Goal: Task Accomplishment & Management: Complete application form

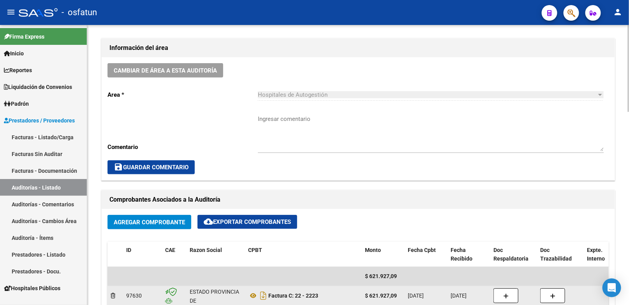
scroll to position [303, 0]
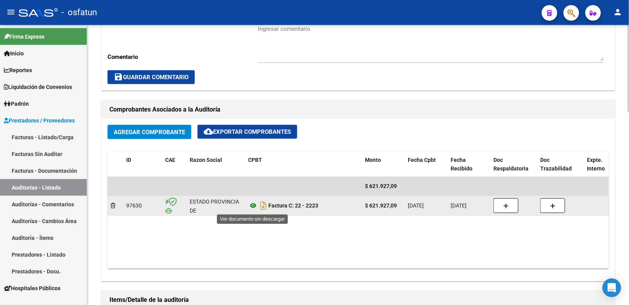
click at [254, 208] on icon at bounding box center [253, 205] width 10 height 9
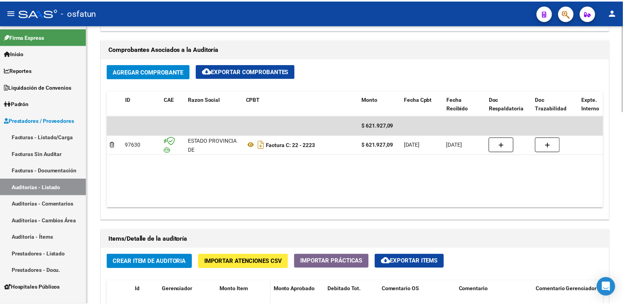
scroll to position [476, 0]
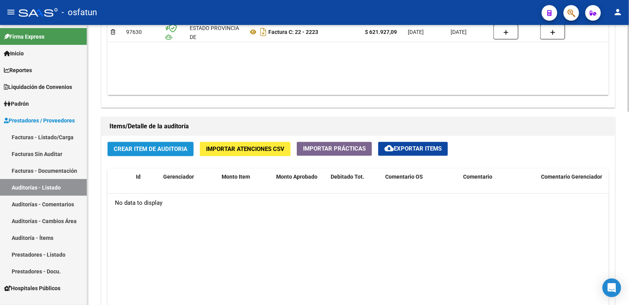
click at [169, 156] on button "Crear Item de Auditoria" at bounding box center [151, 149] width 86 height 14
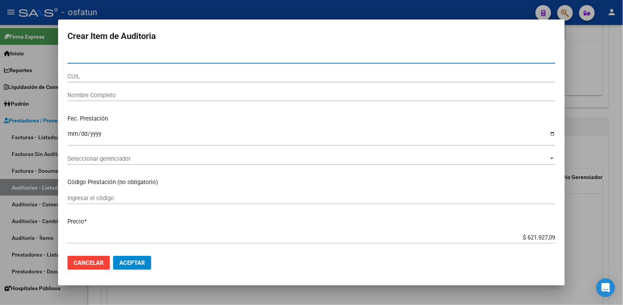
type input "24681147"
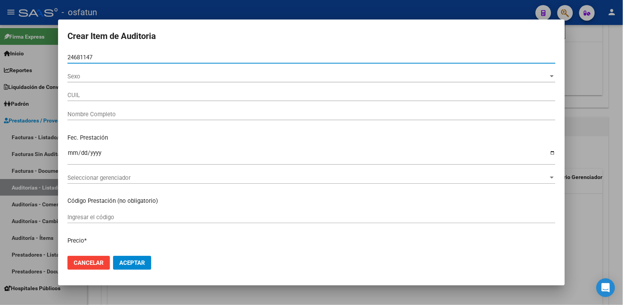
type input "23246811474"
type input "[PERSON_NAME] [PERSON_NAME]"
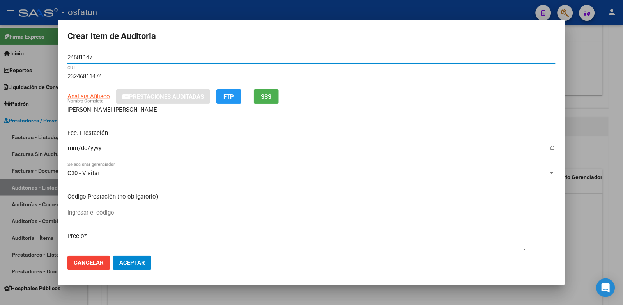
type input "24681147"
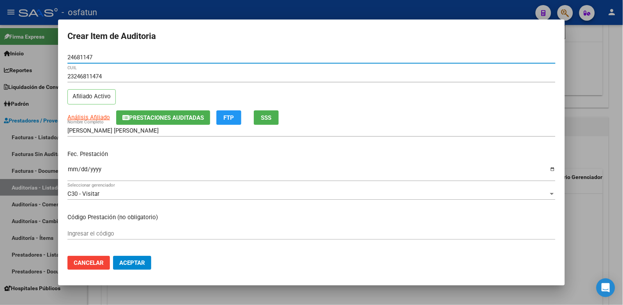
click at [71, 170] on input "Ingresar la fecha" at bounding box center [311, 172] width 488 height 12
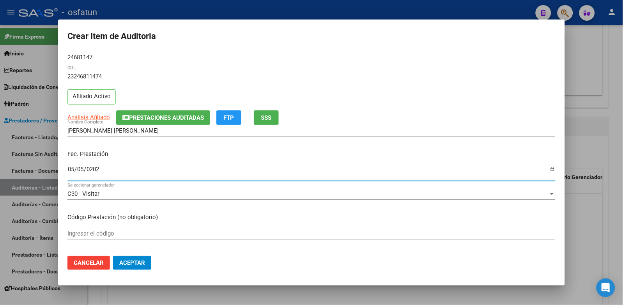
type input "2025-05-05"
click at [162, 235] on input "Ingresar el código" at bounding box center [311, 233] width 488 height 7
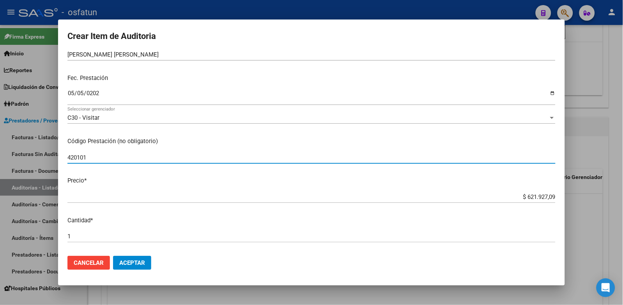
scroll to position [87, 0]
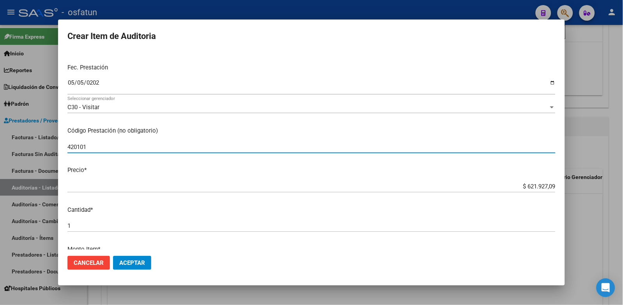
type input "420101"
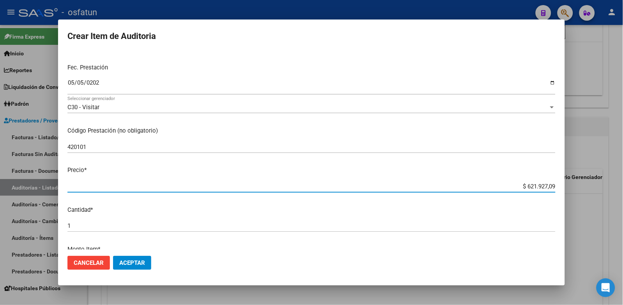
drag, startPoint x: 519, startPoint y: 186, endPoint x: 591, endPoint y: 172, distance: 73.4
click at [591, 172] on div "Crear Item de Auditoria 24681147 Nro Documento 23246811474 CUIL Afiliado Activo…" at bounding box center [311, 152] width 623 height 305
type input "$ 0,02"
type input "$ 0,20"
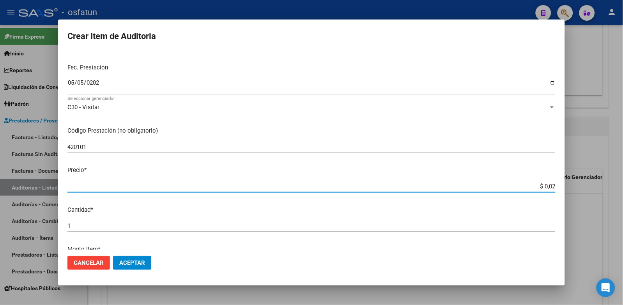
type input "$ 0,20"
type input "$ 2,00"
type input "$ 20,00"
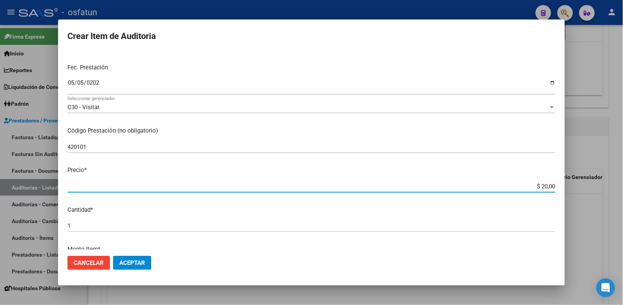
type input "$ 200,00"
type input "$ 2.000,00"
type input "$ 20.000,00"
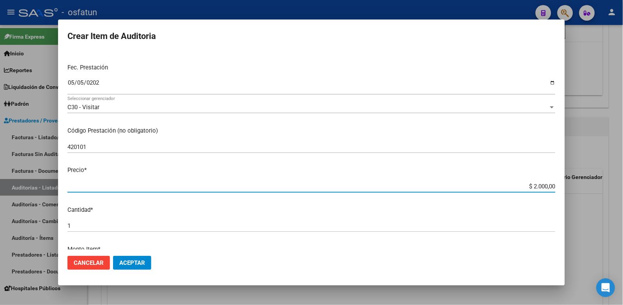
type input "$ 20.000,00"
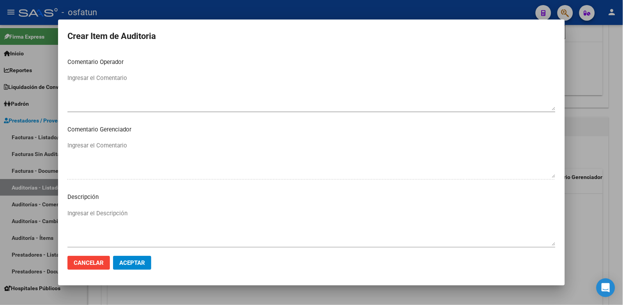
scroll to position [488, 0]
click at [117, 205] on mat-dialog-content "24681147 Nro Documento 23246811474 CUIL Afiliado Activo Análisis Afiliado Prest…" at bounding box center [311, 150] width 507 height 198
click at [114, 209] on span "Seleccionar tipo" at bounding box center [307, 212] width 481 height 7
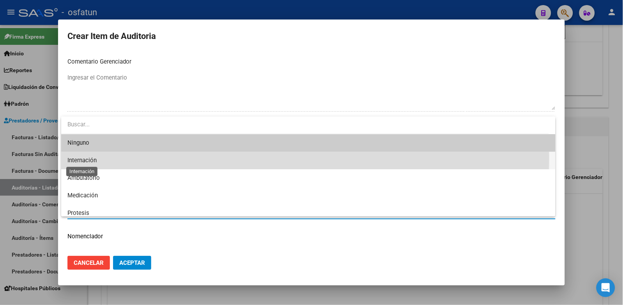
click at [94, 157] on span "Internación" at bounding box center [81, 160] width 29 height 7
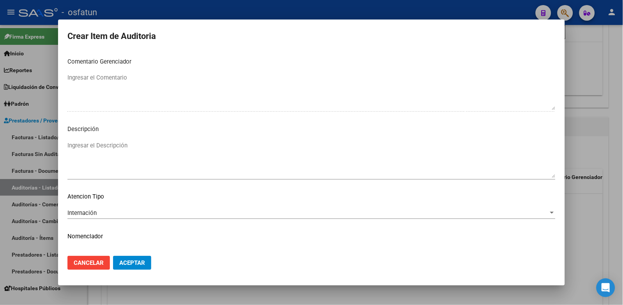
click at [100, 204] on mat-dialog-content "24681147 Nro Documento 23246811474 CUIL Afiliado Activo Análisis Afiliado Prest…" at bounding box center [311, 150] width 507 height 198
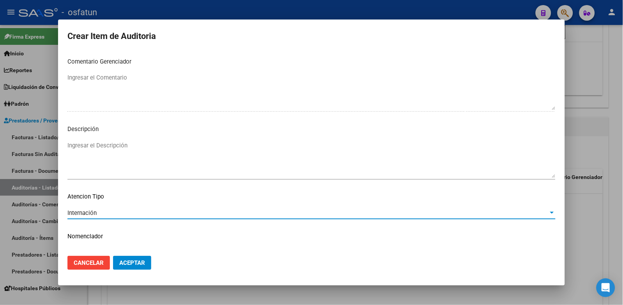
click at [99, 211] on div "Internación" at bounding box center [307, 212] width 481 height 7
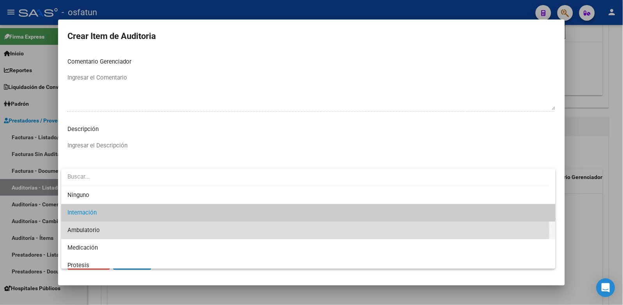
click at [109, 230] on span "Ambulatorio" at bounding box center [308, 230] width 482 height 18
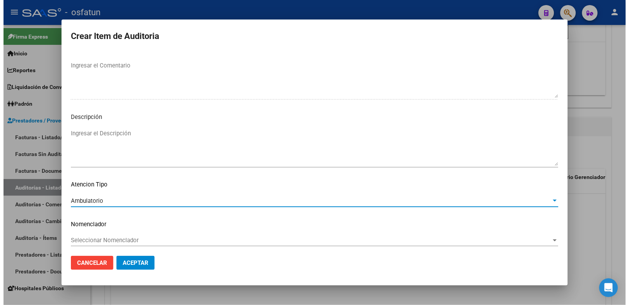
scroll to position [503, 0]
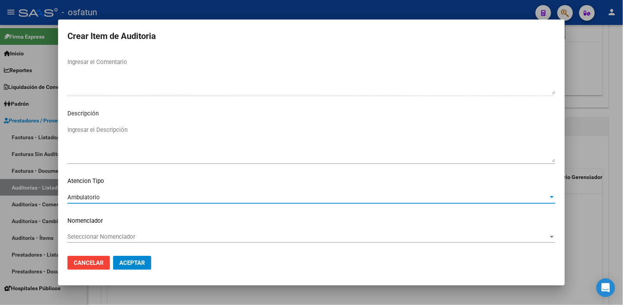
click at [109, 231] on div "Seleccionar Nomenclador Seleccionar Nomenclador" at bounding box center [311, 237] width 488 height 12
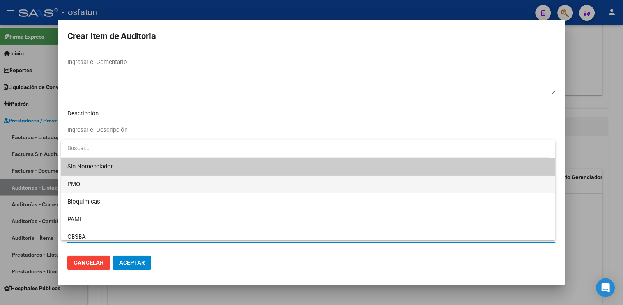
click at [92, 187] on span "PMO" at bounding box center [308, 184] width 482 height 18
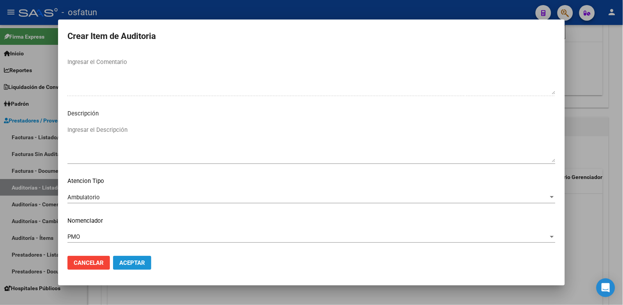
click at [146, 263] on button "Aceptar" at bounding box center [132, 263] width 38 height 14
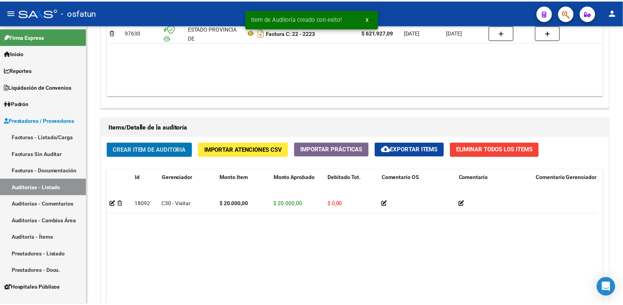
scroll to position [477, 0]
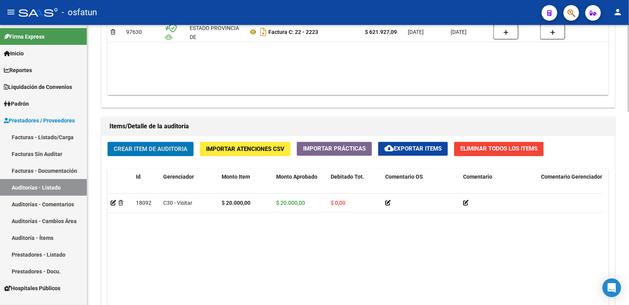
click at [178, 152] on span "Crear Item de Auditoria" at bounding box center [151, 149] width 74 height 7
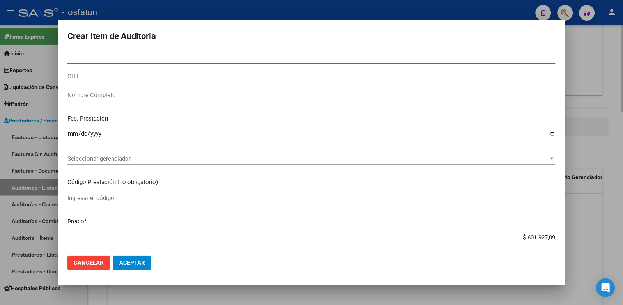
paste input "17615354"
type input "17615354"
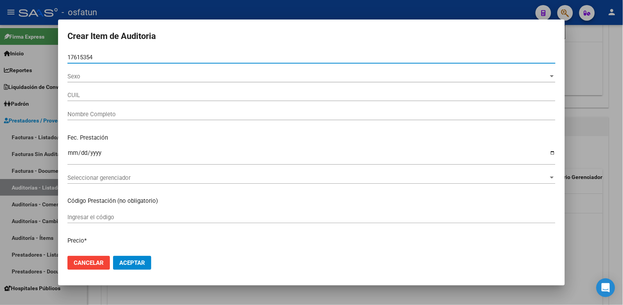
type input "27176153542"
type input "[PERSON_NAME]"
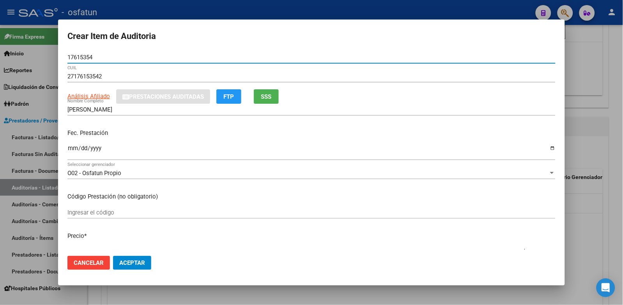
type input "17615354"
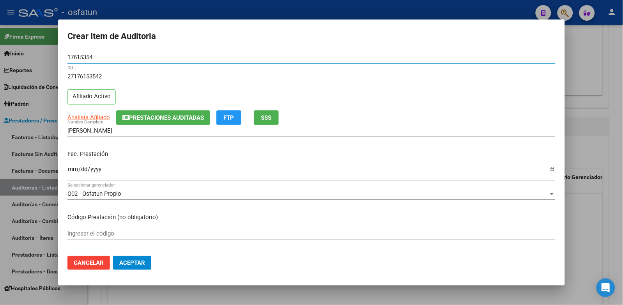
click at [68, 171] on input "Ingresar la fecha" at bounding box center [311, 172] width 488 height 12
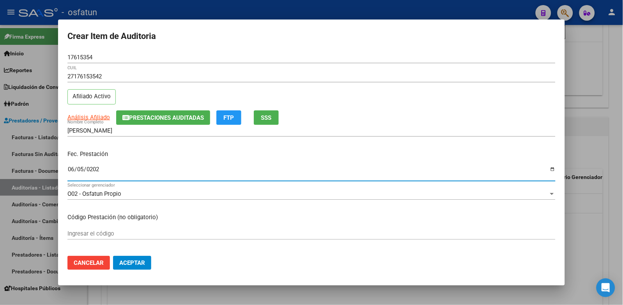
type input "2025-06-05"
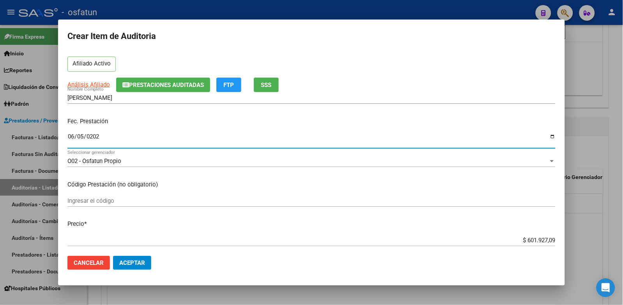
scroll to position [87, 0]
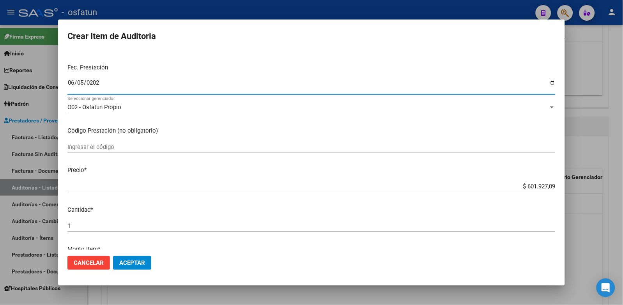
click at [223, 146] on input "Ingresar el código" at bounding box center [311, 146] width 488 height 7
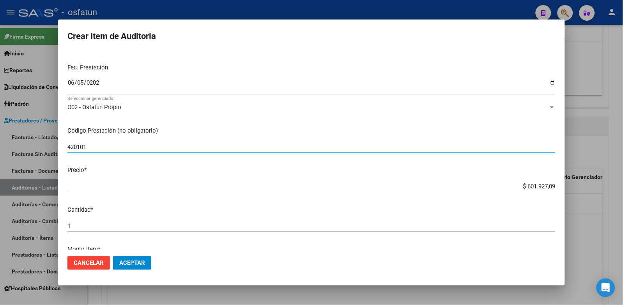
type input "420101"
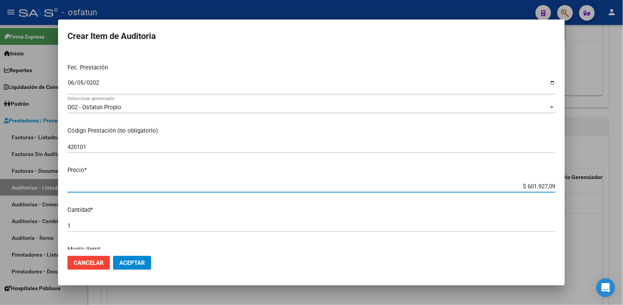
drag, startPoint x: 524, startPoint y: 182, endPoint x: 628, endPoint y: 164, distance: 106.0
click at [623, 165] on html "menu - osfatun person Firma Express Inicio Calendario SSS Instructivos Contacto…" at bounding box center [311, 152] width 623 height 305
type input "$ 0,02"
type input "$ 0,20"
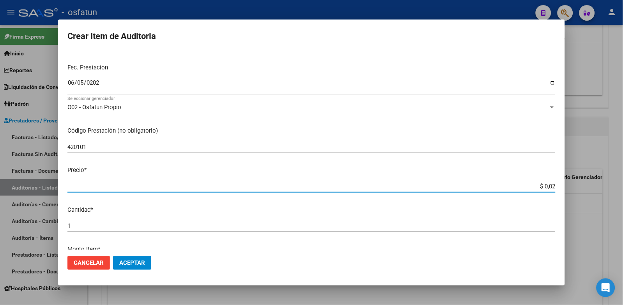
type input "$ 0,20"
type input "$ 2,00"
type input "$ 20,00"
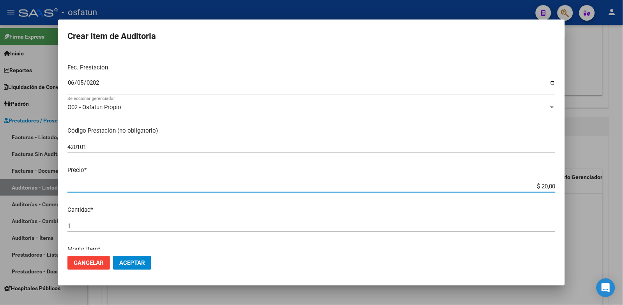
type input "$ 200,00"
type input "$ 2.000,00"
type input "$ 20.000,00"
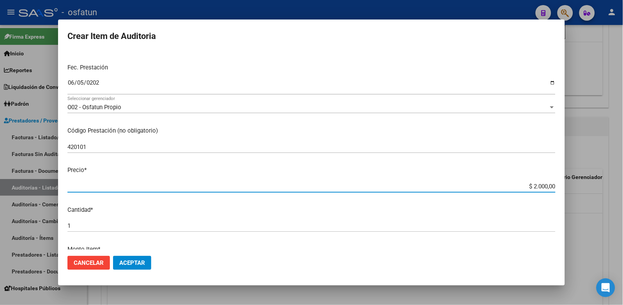
type input "$ 20.000,00"
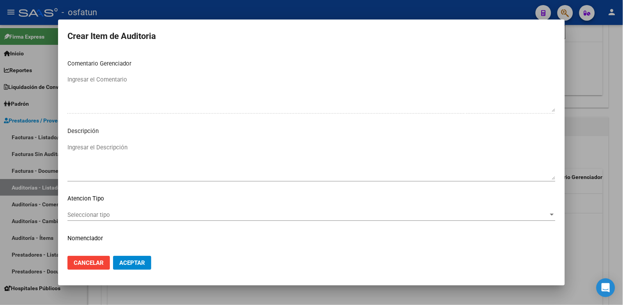
scroll to position [503, 0]
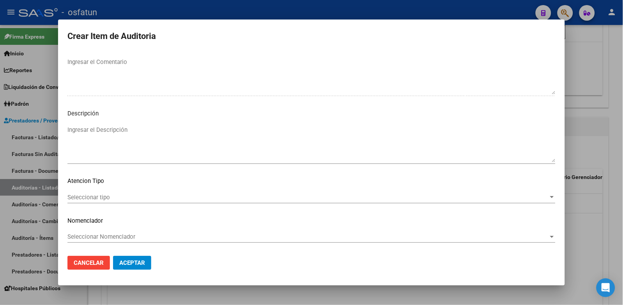
click at [131, 197] on span "Seleccionar tipo" at bounding box center [307, 197] width 481 height 7
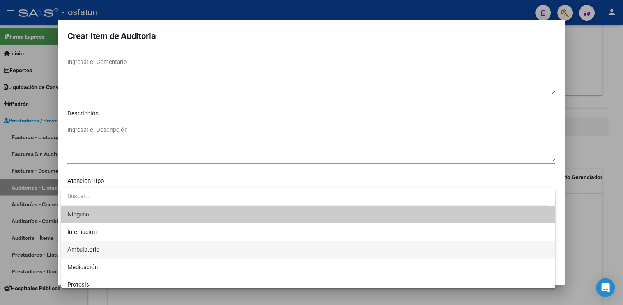
click at [129, 246] on span "Ambulatorio" at bounding box center [308, 250] width 482 height 18
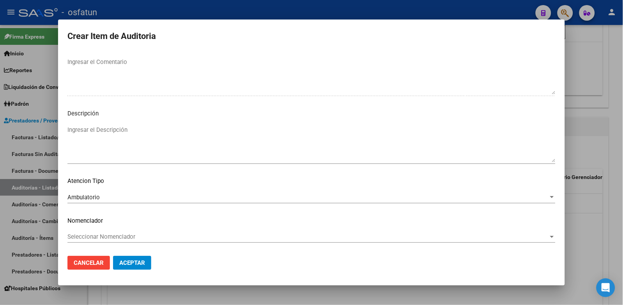
click at [127, 242] on div "Seleccionar Nomenclador Seleccionar Nomenclador" at bounding box center [311, 237] width 488 height 12
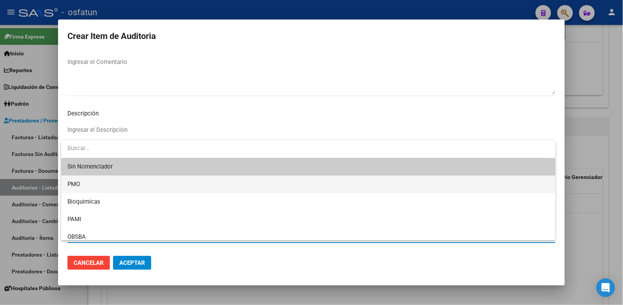
click at [101, 190] on span "PMO" at bounding box center [308, 184] width 482 height 18
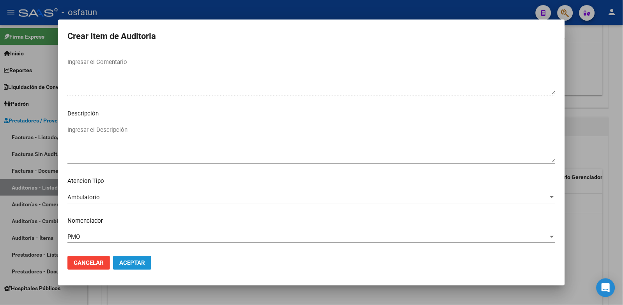
click at [133, 258] on button "Aceptar" at bounding box center [132, 263] width 38 height 14
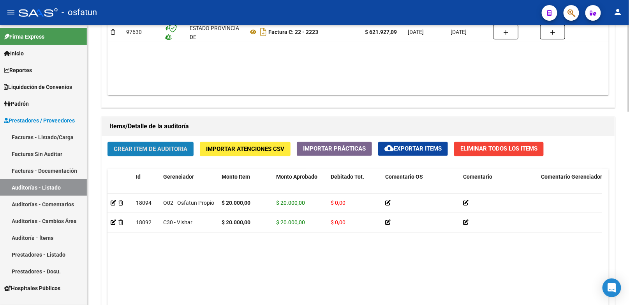
click at [180, 151] on span "Crear Item de Auditoria" at bounding box center [151, 149] width 74 height 7
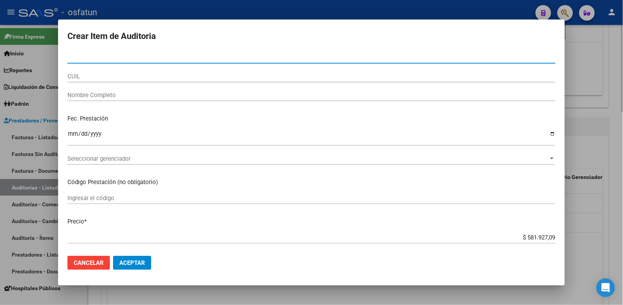
paste input "22174200"
type input "22174200"
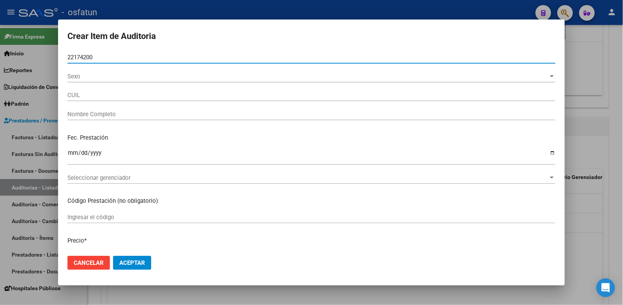
type input "27221742007"
type input "[PERSON_NAME]"
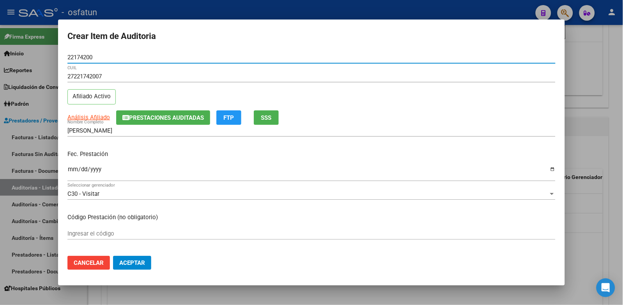
type input "22174200"
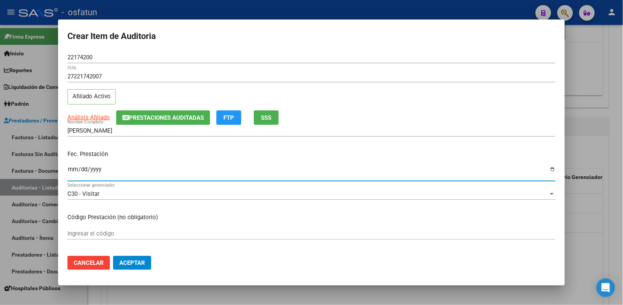
click at [78, 171] on input "Ingresar la fecha" at bounding box center [311, 172] width 488 height 12
click at [72, 172] on input "Ingresar la fecha" at bounding box center [311, 172] width 488 height 12
type input "2025-05-06"
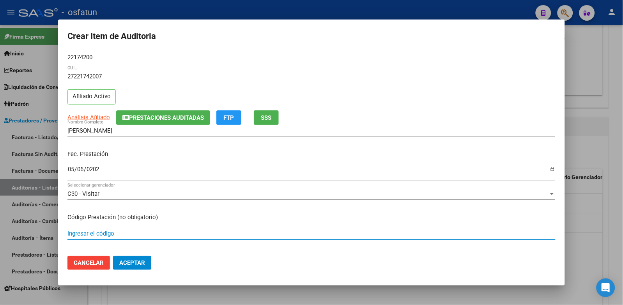
drag, startPoint x: 106, startPoint y: 233, endPoint x: 111, endPoint y: 211, distance: 22.5
click at [106, 233] on input "Ingresar el código" at bounding box center [311, 233] width 488 height 7
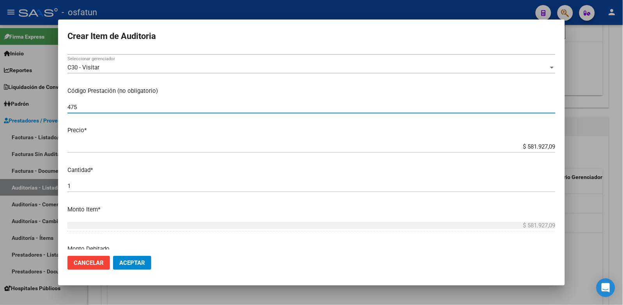
scroll to position [130, 0]
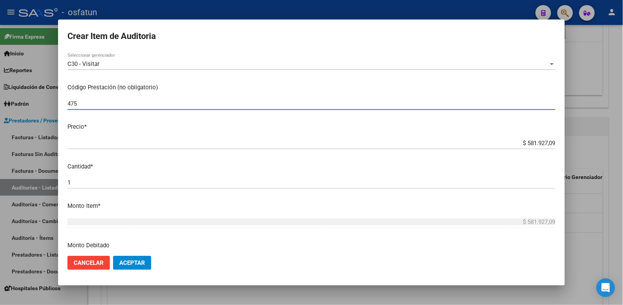
type input "475"
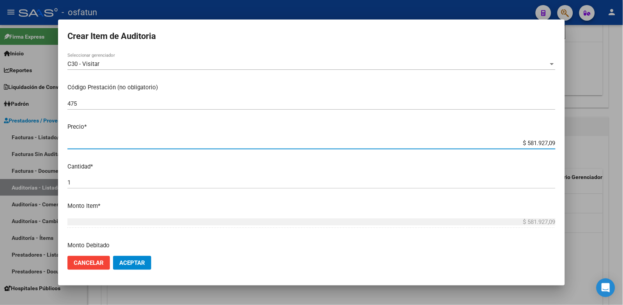
drag, startPoint x: 509, startPoint y: 143, endPoint x: 570, endPoint y: 144, distance: 61.6
click at [570, 144] on div "Crear Item de Auditoria 22174200 Nro Documento 27221742007 CUIL Afiliado Activo…" at bounding box center [311, 152] width 623 height 305
paste input "30829,80"
type input "$ 30.829,80"
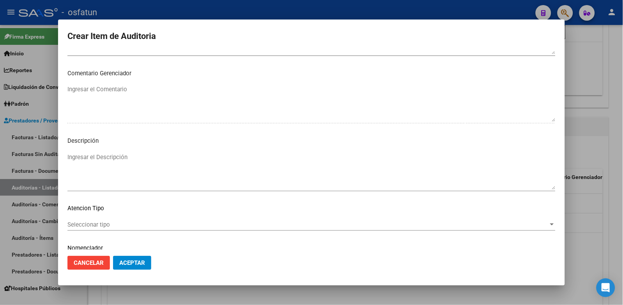
scroll to position [503, 0]
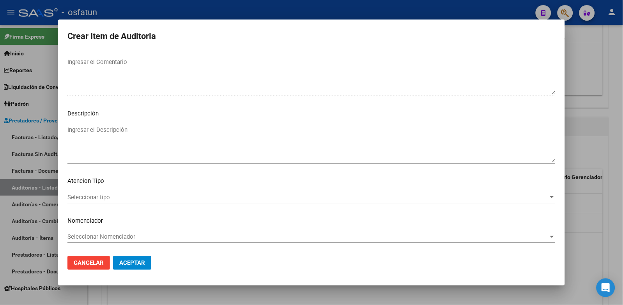
type input "$ 30.829,80"
click at [110, 204] on div "Seleccionar tipo Seleccionar tipo" at bounding box center [311, 200] width 488 height 19
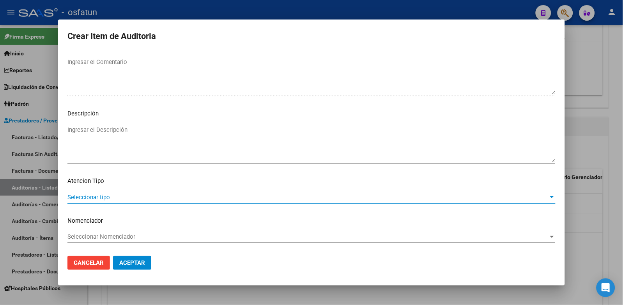
click at [107, 199] on span "Seleccionar tipo" at bounding box center [307, 197] width 481 height 7
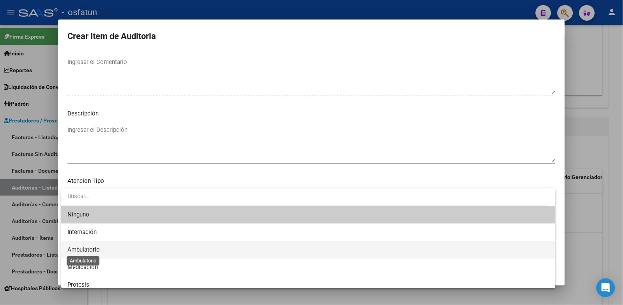
click at [95, 247] on span "Ambulatorio" at bounding box center [83, 249] width 32 height 7
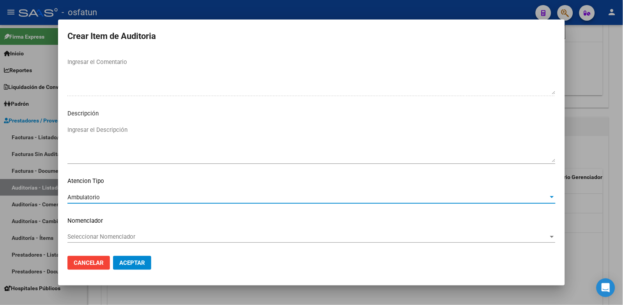
click at [101, 231] on div "Seleccionar Nomenclador Seleccionar Nomenclador" at bounding box center [311, 237] width 488 height 12
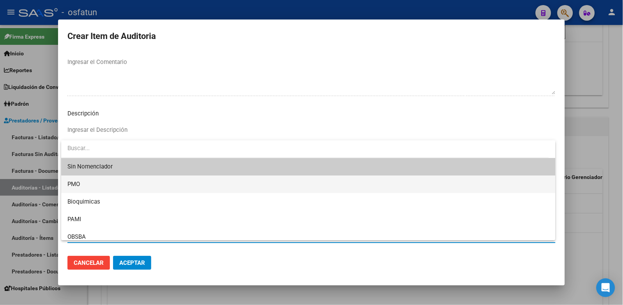
click at [92, 182] on span "PMO" at bounding box center [308, 184] width 482 height 18
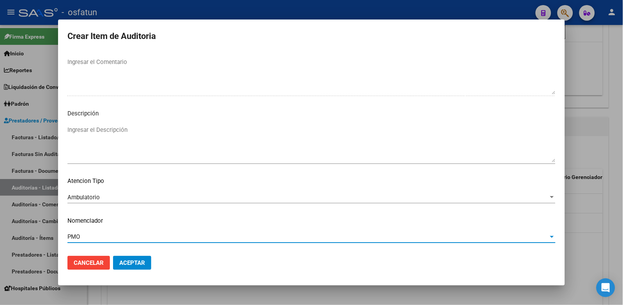
click at [135, 267] on button "Aceptar" at bounding box center [132, 263] width 38 height 14
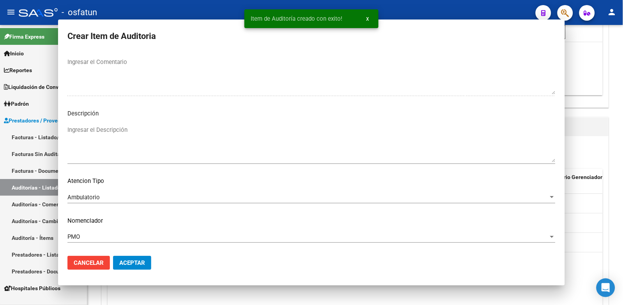
scroll to position [0, 0]
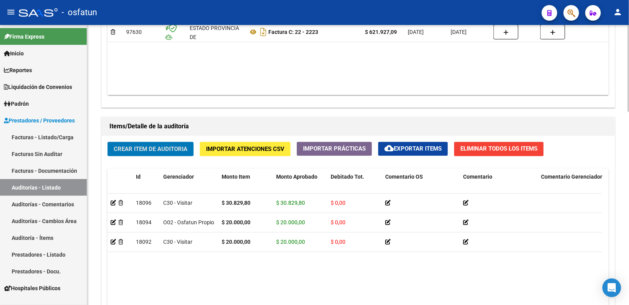
click at [143, 150] on span "Crear Item de Auditoria" at bounding box center [151, 149] width 74 height 7
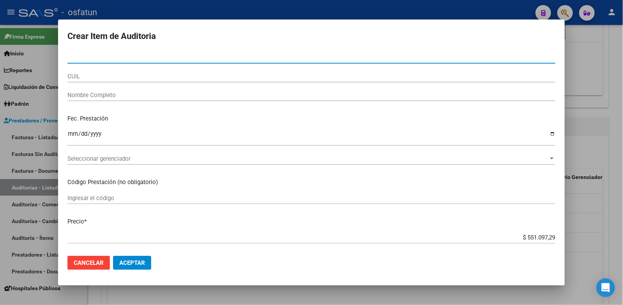
paste input "21630584"
type input "21630584"
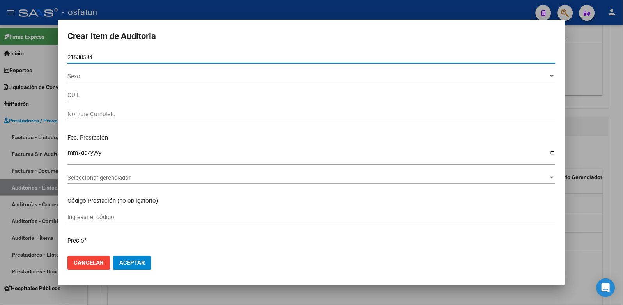
type input "27216305847"
type input "[PERSON_NAME] [PERSON_NAME]"
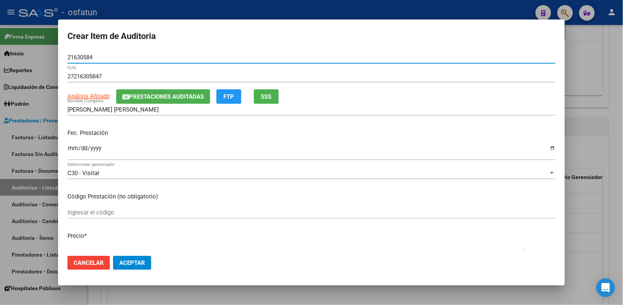
type input "21630584"
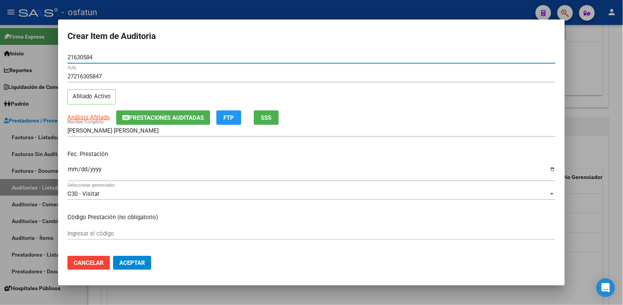
click at [71, 168] on input "Ingresar la fecha" at bounding box center [311, 172] width 488 height 12
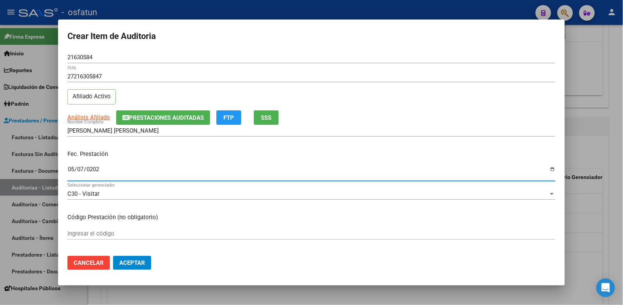
type input "2025-05-07"
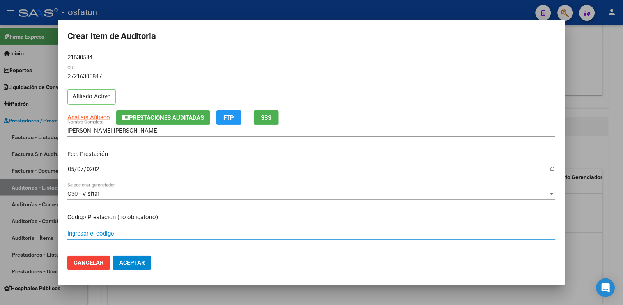
click at [102, 231] on input "Ingresar el código" at bounding box center [311, 233] width 488 height 7
type input "420101"
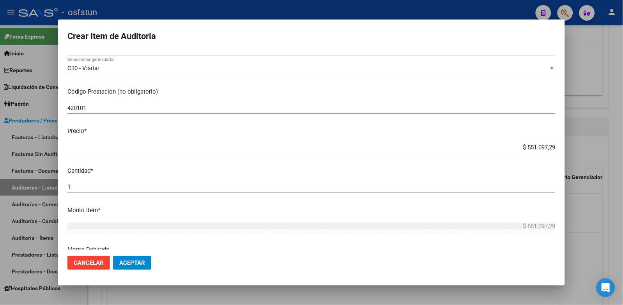
scroll to position [130, 0]
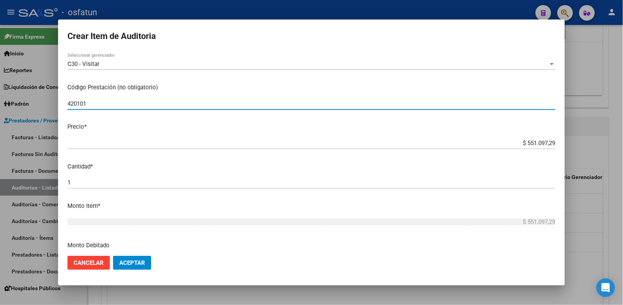
drag, startPoint x: 556, startPoint y: 131, endPoint x: 613, endPoint y: 109, distance: 60.4
click at [610, 111] on div "Crear Item de Auditoria 21630584 Nro Documento 27216305847 CUIL Afiliado Activo…" at bounding box center [311, 152] width 623 height 305
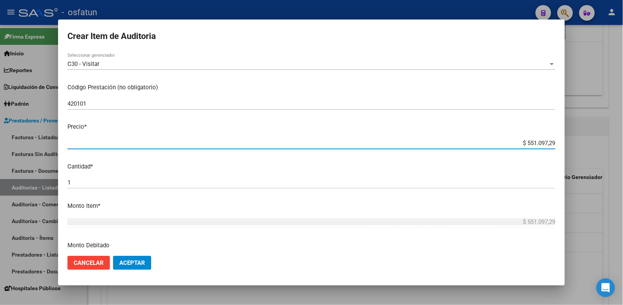
type input "$ 0,02"
type input "$ 0,20"
type input "$ 2,00"
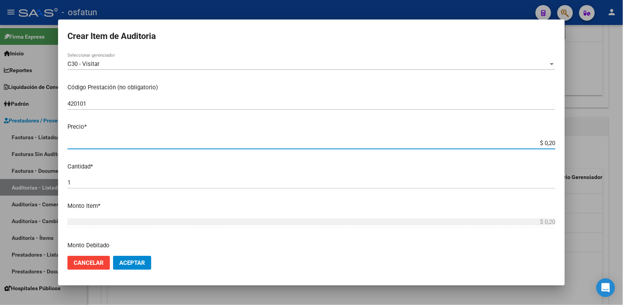
type input "$ 2,00"
type input "$ 20,00"
type input "$ 200,00"
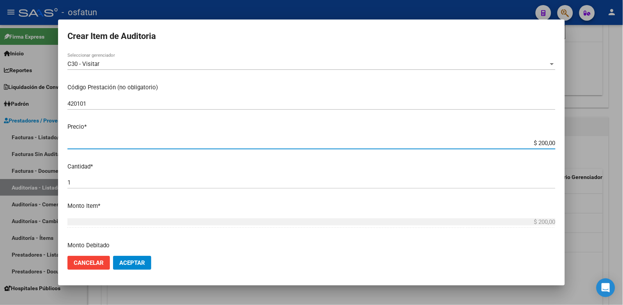
type input "$ 2.000,00"
type input "$ 20.000,00"
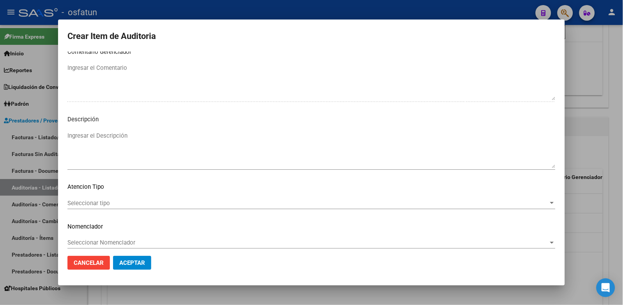
scroll to position [503, 0]
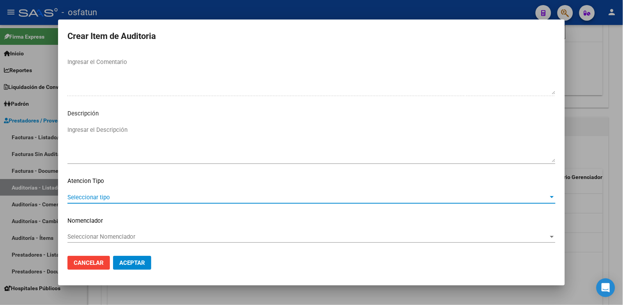
click at [104, 194] on span "Seleccionar tipo" at bounding box center [307, 197] width 481 height 7
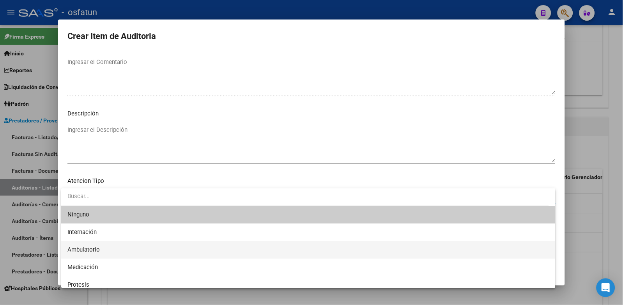
click at [127, 248] on span "Ambulatorio" at bounding box center [308, 250] width 482 height 18
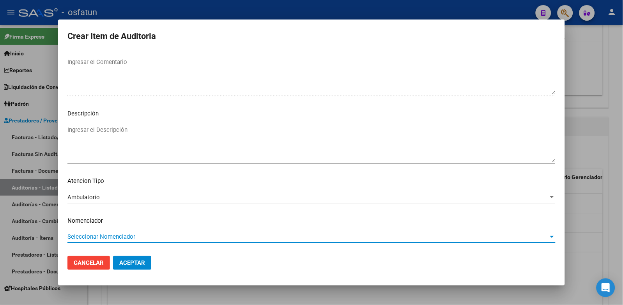
click at [125, 235] on span "Seleccionar Nomenclador" at bounding box center [307, 236] width 481 height 7
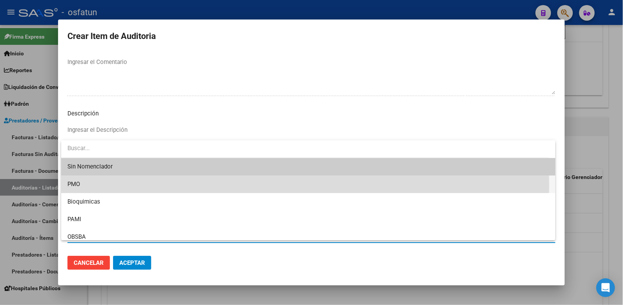
drag, startPoint x: 94, startPoint y: 185, endPoint x: 128, endPoint y: 251, distance: 74.9
click at [94, 185] on span "PMO" at bounding box center [308, 184] width 482 height 18
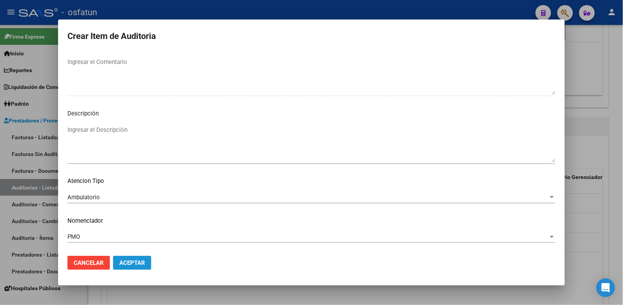
click at [131, 261] on span "Aceptar" at bounding box center [132, 262] width 26 height 7
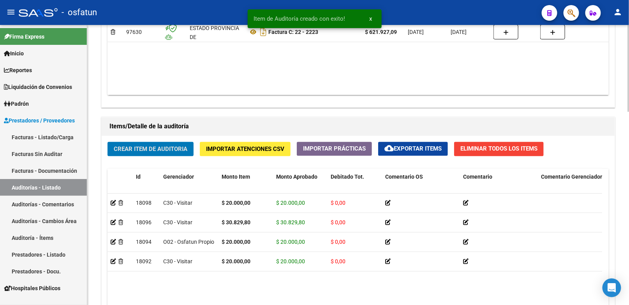
click at [147, 152] on span "Crear Item de Auditoria" at bounding box center [151, 149] width 74 height 7
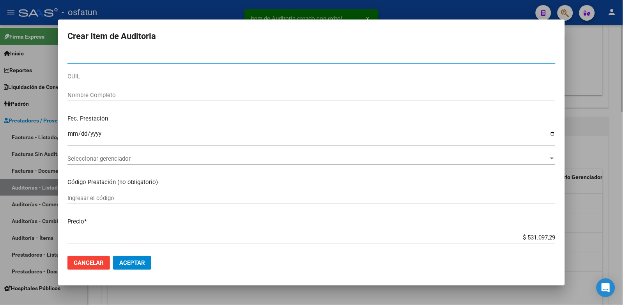
paste input "22174200"
type input "22174200"
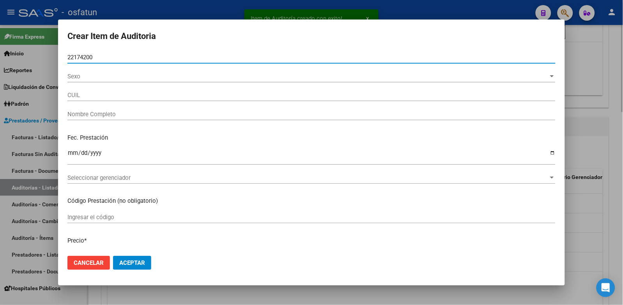
type input "27221742007"
type input "[PERSON_NAME]"
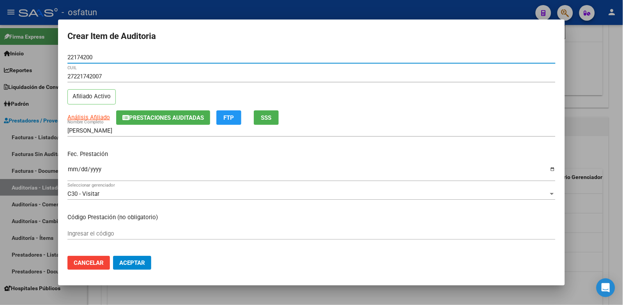
type input "22174200"
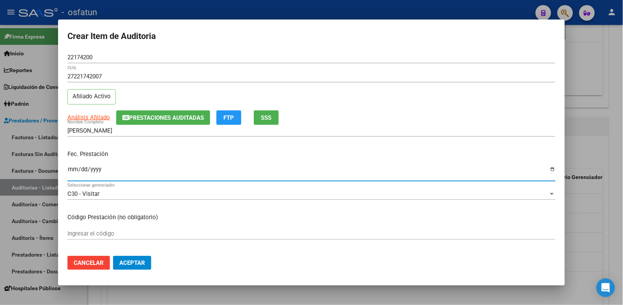
click at [76, 168] on input "Ingresar la fecha" at bounding box center [311, 172] width 488 height 12
type input "2025-05-08"
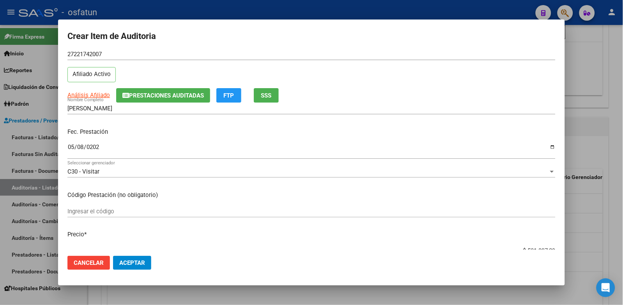
scroll to position [43, 0]
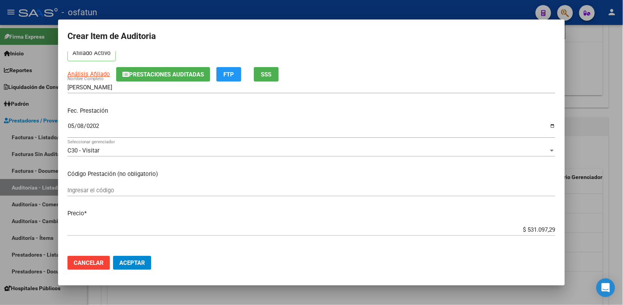
click at [146, 191] on input "Ingresar el código" at bounding box center [311, 190] width 488 height 7
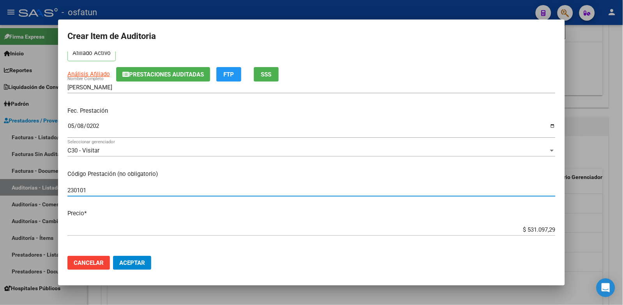
type input "230101"
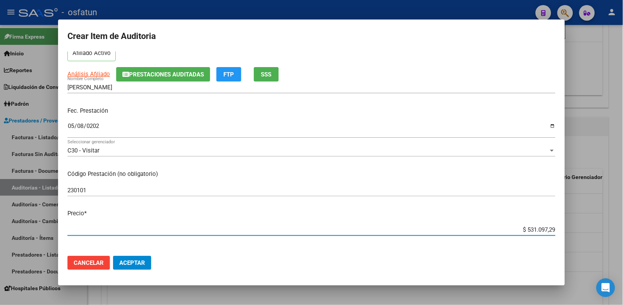
drag, startPoint x: 523, startPoint y: 228, endPoint x: 604, endPoint y: 224, distance: 81.6
click at [604, 226] on div "Crear Item de Auditoria 22174200 Nro Documento 27221742007 CUIL Afiliado Activo…" at bounding box center [311, 152] width 623 height 305
type input "$ 0,02"
type input "$ 0,21"
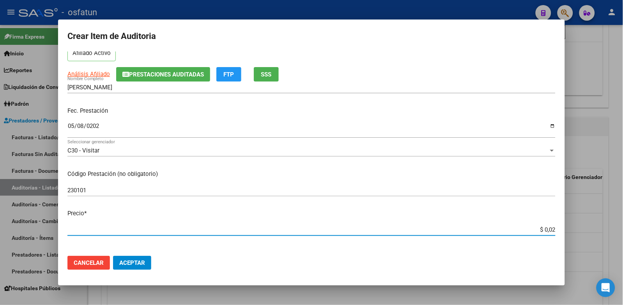
type input "$ 0,21"
type input "$ 2,13"
type input "$ 21,38"
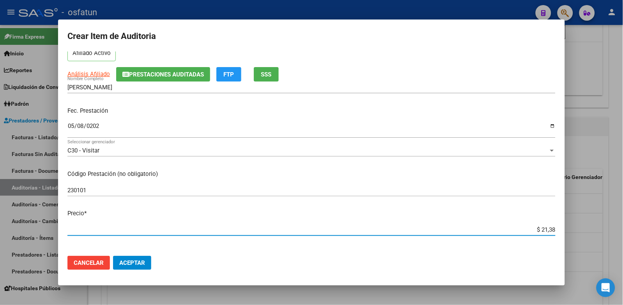
type input "$ 213,81"
type input "$ 2.138,15"
type input "$ 21.381,56"
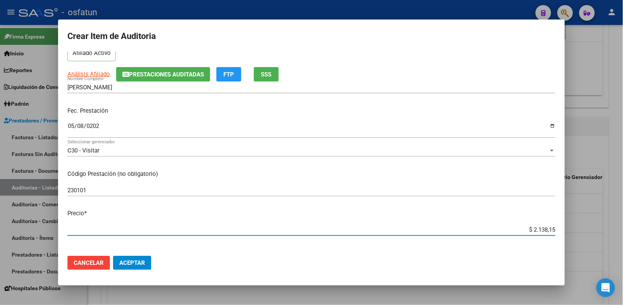
type input "$ 21.381,56"
type input "$ 213.815,68"
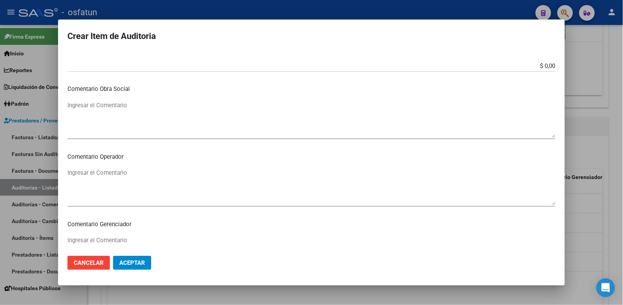
scroll to position [503, 0]
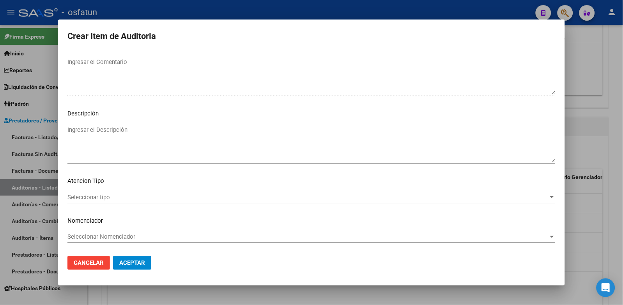
click at [127, 202] on div "Seleccionar tipo Seleccionar tipo" at bounding box center [311, 197] width 488 height 12
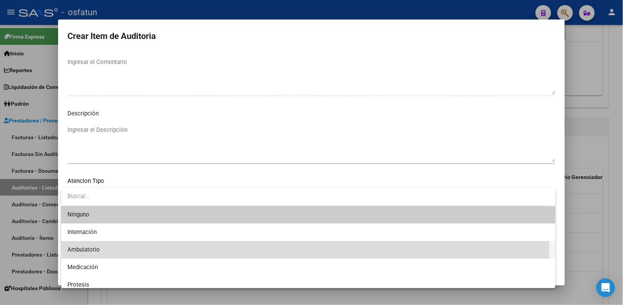
click at [117, 251] on span "Ambulatorio" at bounding box center [308, 250] width 482 height 18
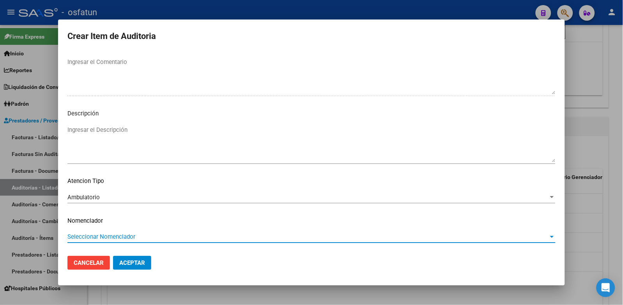
click at [120, 234] on span "Seleccionar Nomenclador" at bounding box center [307, 236] width 481 height 7
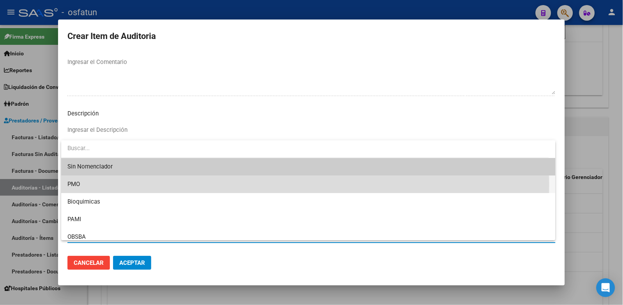
click at [88, 184] on span "PMO" at bounding box center [308, 184] width 482 height 18
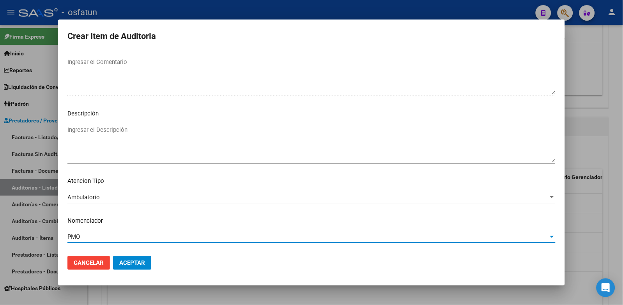
click at [118, 261] on button "Aceptar" at bounding box center [132, 263] width 38 height 14
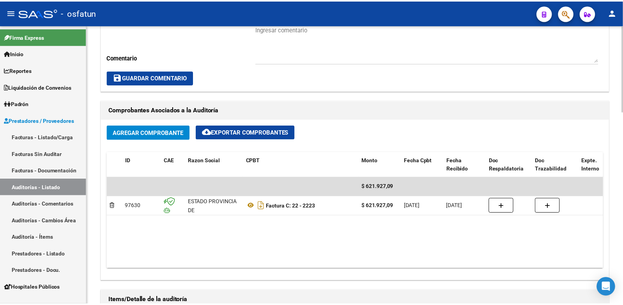
scroll to position [476, 0]
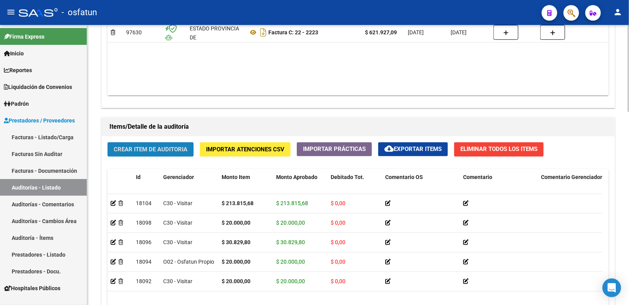
click at [147, 151] on span "Crear Item de Auditoria" at bounding box center [151, 149] width 74 height 7
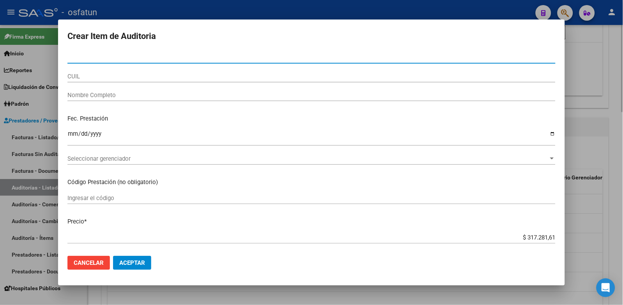
paste input "22174200"
type input "22174200"
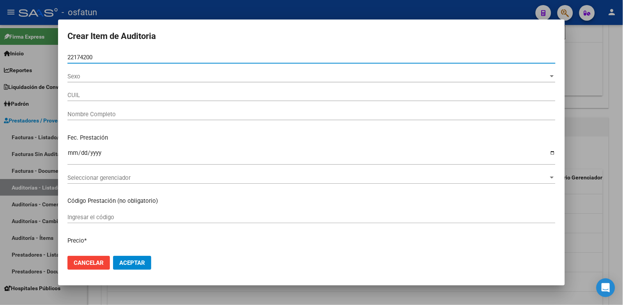
type input "27221742007"
type input "[PERSON_NAME]"
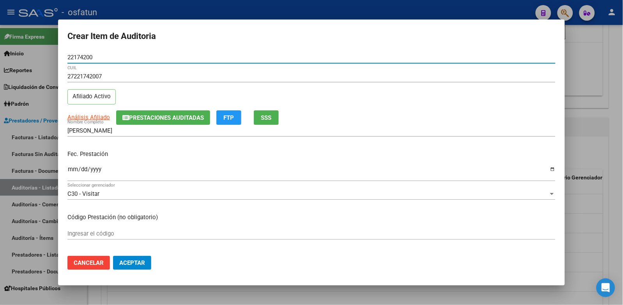
type input "22174200"
click at [74, 166] on input "Ingresar la fecha" at bounding box center [311, 172] width 488 height 12
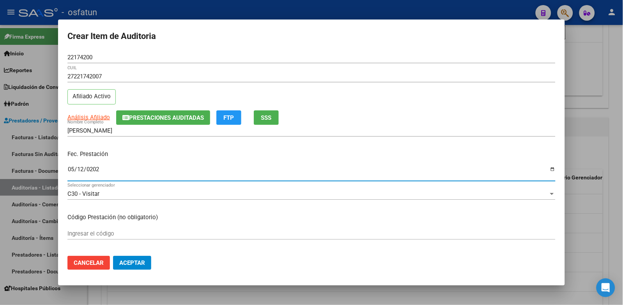
type input "2025-05-12"
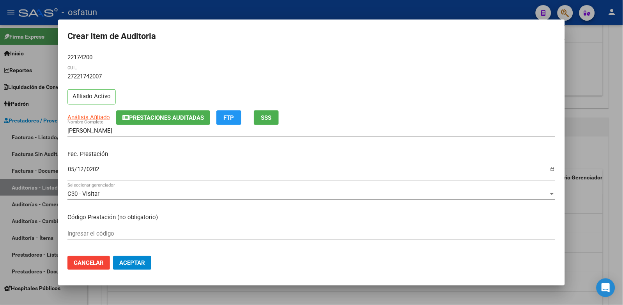
click at [101, 229] on div "Ingresar el código" at bounding box center [311, 234] width 488 height 12
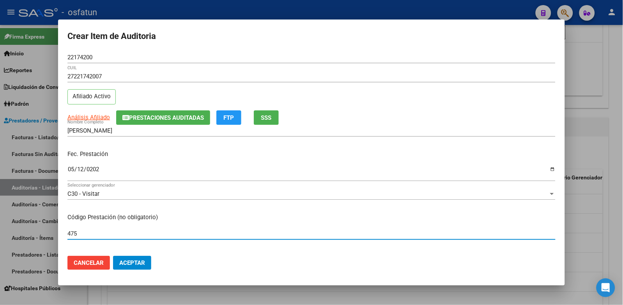
type input "475"
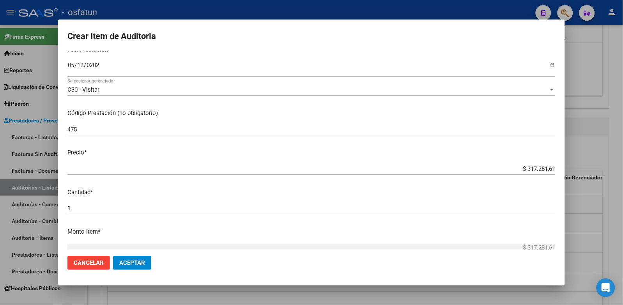
scroll to position [130, 0]
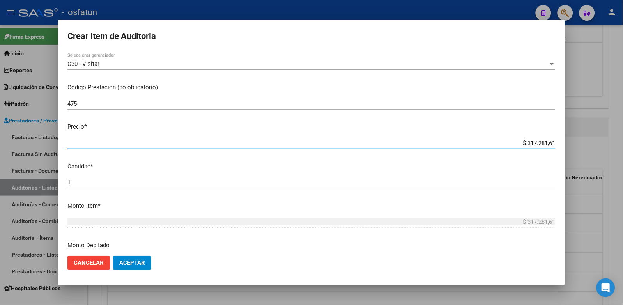
drag, startPoint x: 554, startPoint y: 143, endPoint x: 576, endPoint y: 141, distance: 22.0
click at [576, 141] on div "Crear Item de Auditoria 22174200 Nro Documento 27221742007 CUIL Afiliado Activo…" at bounding box center [311, 152] width 623 height 305
type input "$ 0,04"
type input "$ 0,43"
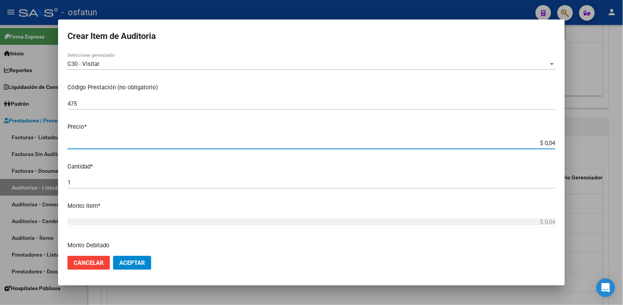
type input "$ 0,43"
type input "$ 4,37"
type input "$ 43,75"
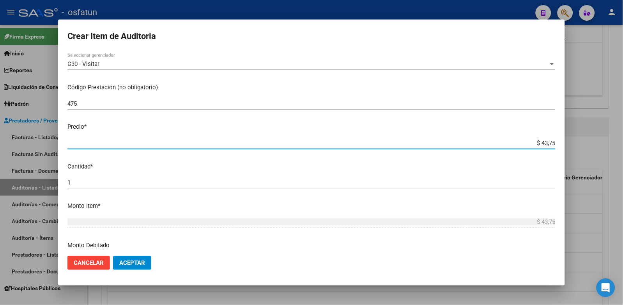
type input "$ 437,54"
type input "$ 4.375,41"
type input "$ 43.754,11"
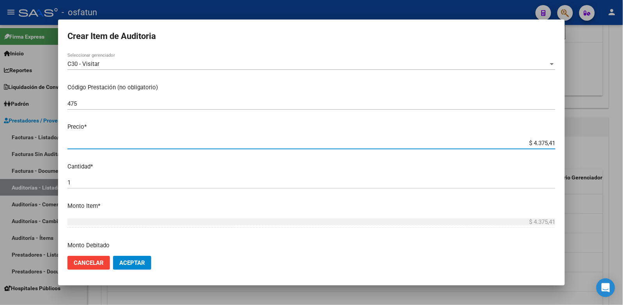
type input "$ 43.754,11"
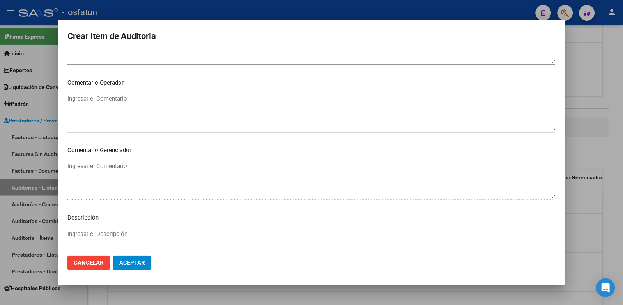
scroll to position [503, 0]
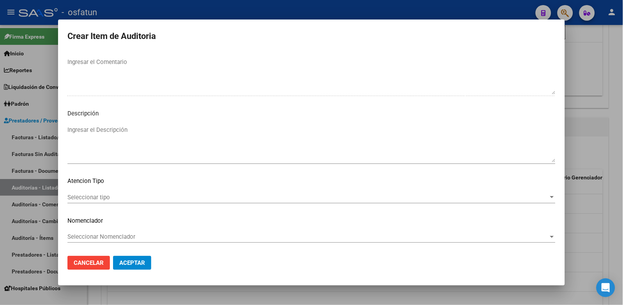
click at [131, 192] on div "Seleccionar tipo Seleccionar tipo" at bounding box center [311, 197] width 488 height 12
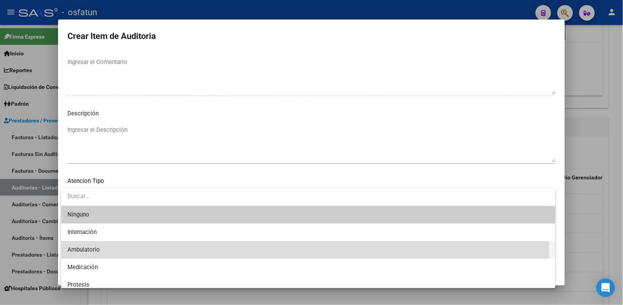
click at [104, 255] on span "Ambulatorio" at bounding box center [308, 250] width 482 height 18
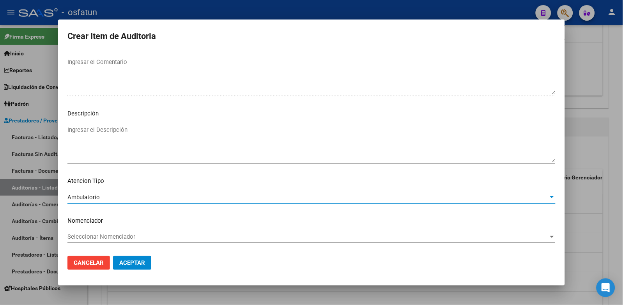
click at [106, 241] on div "Seleccionar Nomenclador Seleccionar Nomenclador" at bounding box center [311, 237] width 488 height 12
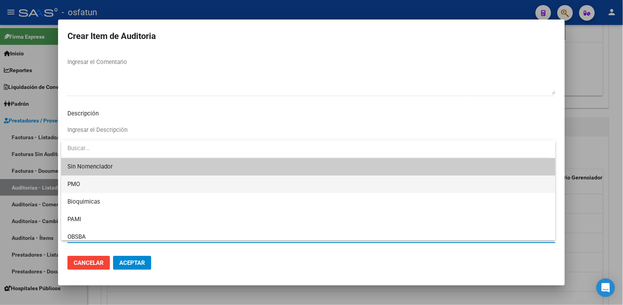
click at [99, 180] on span "PMO" at bounding box center [308, 184] width 482 height 18
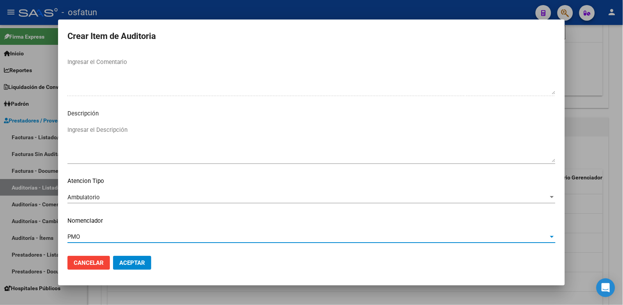
click at [135, 266] on button "Aceptar" at bounding box center [132, 263] width 38 height 14
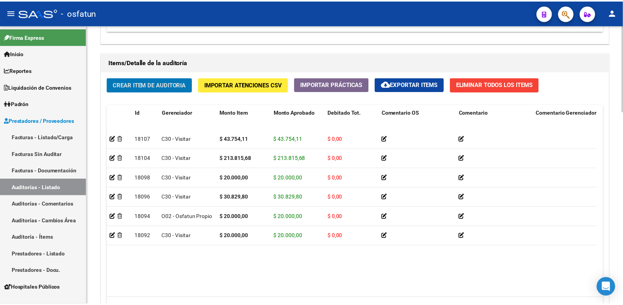
scroll to position [519, 0]
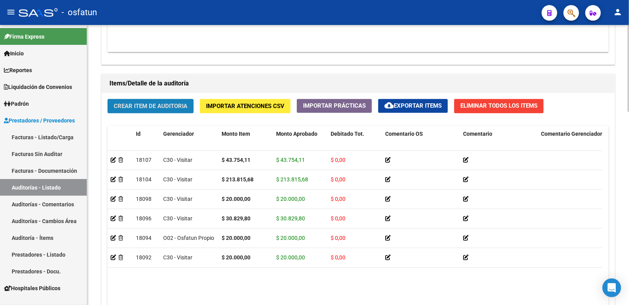
click at [180, 106] on span "Crear Item de Auditoria" at bounding box center [151, 106] width 74 height 7
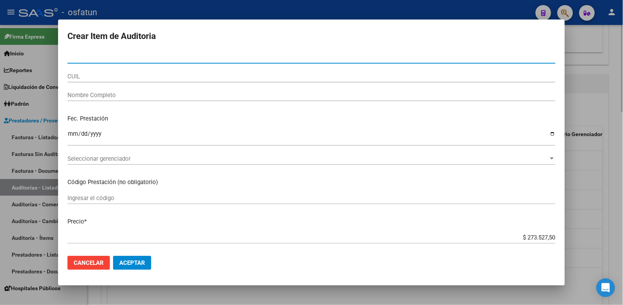
paste input "23089838"
type input "23089838"
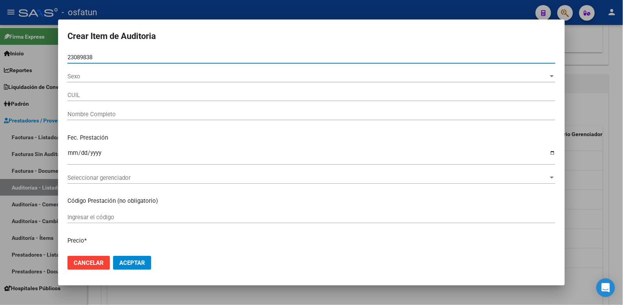
type input "27230898389"
type input "[PERSON_NAME] DE [GEOGRAPHIC_DATA]"
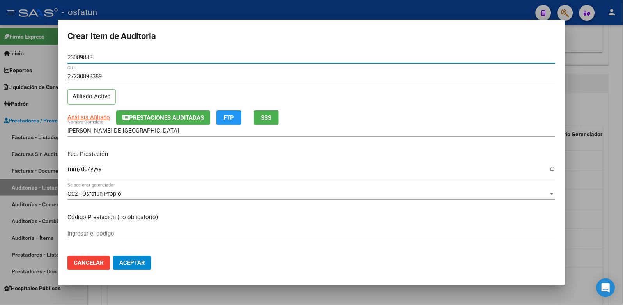
type input "23089838"
click at [71, 169] on input "Ingresar la fecha" at bounding box center [311, 172] width 488 height 12
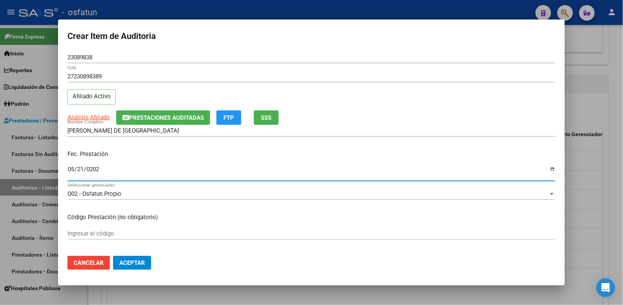
type input "2025-05-21"
click at [149, 231] on input "Ingresar el código" at bounding box center [311, 233] width 488 height 7
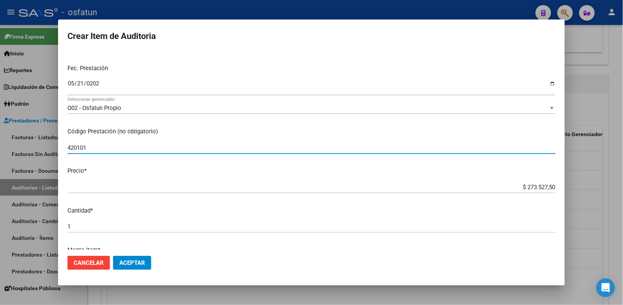
scroll to position [87, 0]
type input "420101"
drag, startPoint x: 514, startPoint y: 188, endPoint x: 598, endPoint y: 182, distance: 83.6
click at [597, 183] on div "Crear Item de Auditoria 23089838 Nro Documento 27230898389 CUIL Afiliado Activo…" at bounding box center [311, 152] width 623 height 305
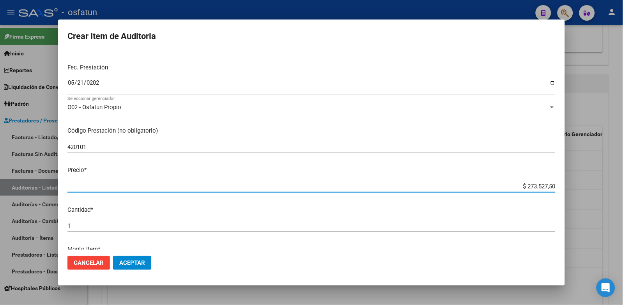
type input "$ 0,02"
type input "$ 0,20"
type input "$ 2,00"
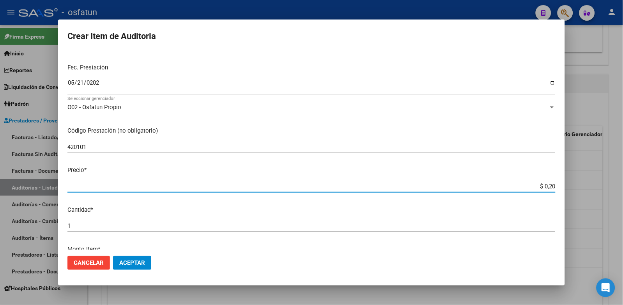
type input "$ 2,00"
type input "$ 20,00"
type input "$ 200,00"
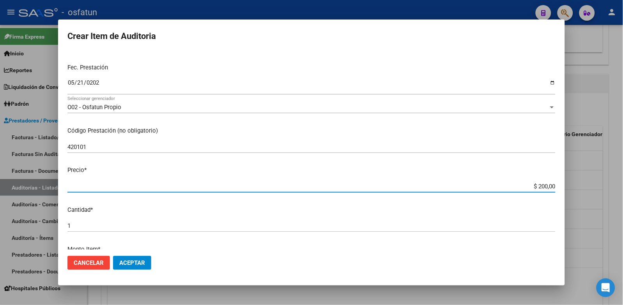
type input "$ 2.000,00"
type input "$ 20.000,00"
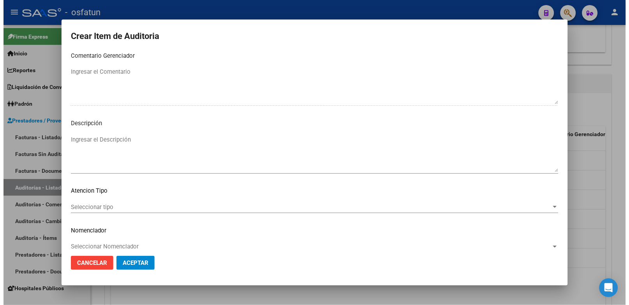
scroll to position [503, 0]
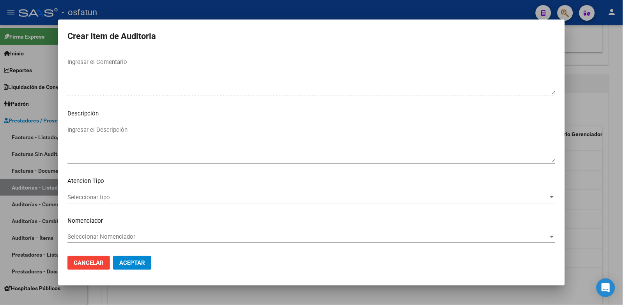
click at [134, 203] on div "Seleccionar tipo Seleccionar tipo" at bounding box center [311, 197] width 488 height 12
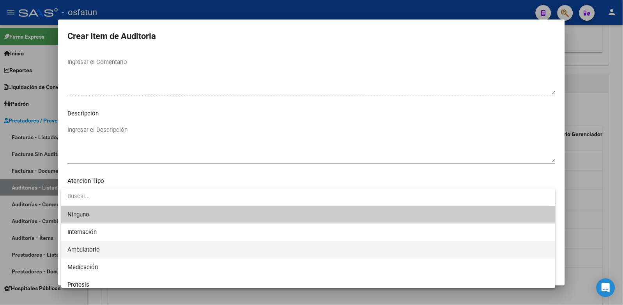
click at [104, 254] on span "Ambulatorio" at bounding box center [308, 250] width 482 height 18
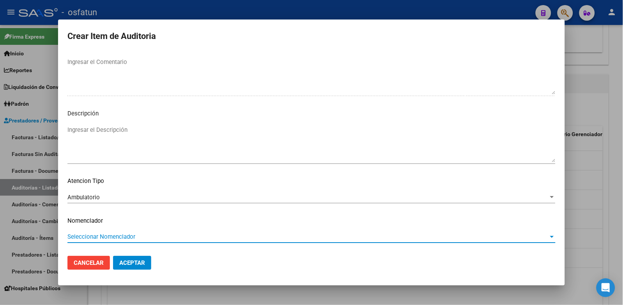
click at [107, 236] on span "Seleccionar Nomenclador" at bounding box center [307, 236] width 481 height 7
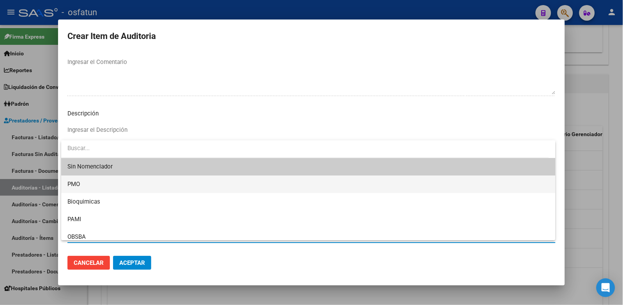
click at [99, 191] on span "PMO" at bounding box center [308, 184] width 482 height 18
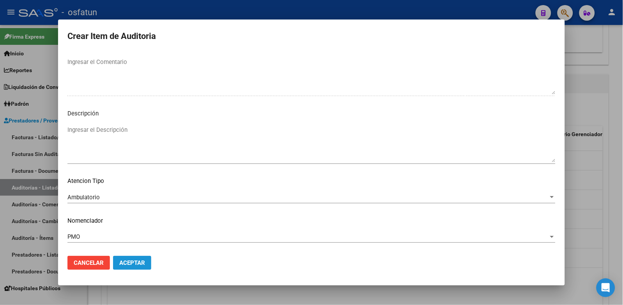
click at [122, 260] on span "Aceptar" at bounding box center [132, 262] width 26 height 7
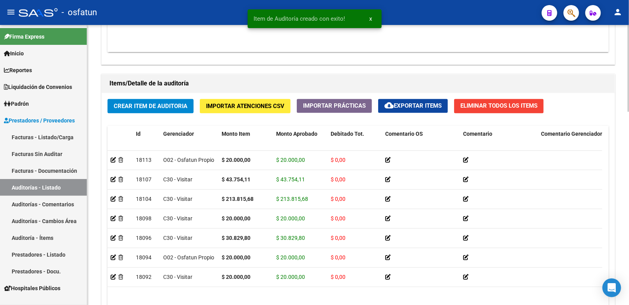
click at [184, 107] on span "Crear Item de Auditoria" at bounding box center [151, 106] width 74 height 7
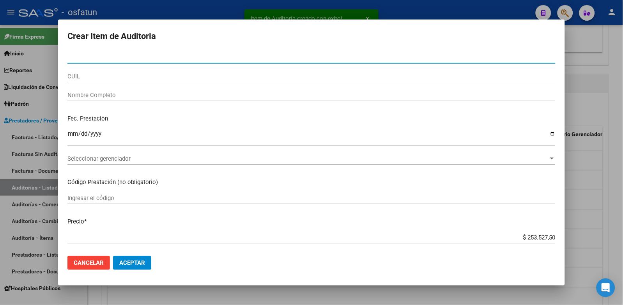
paste input "22174200"
type input "22174200"
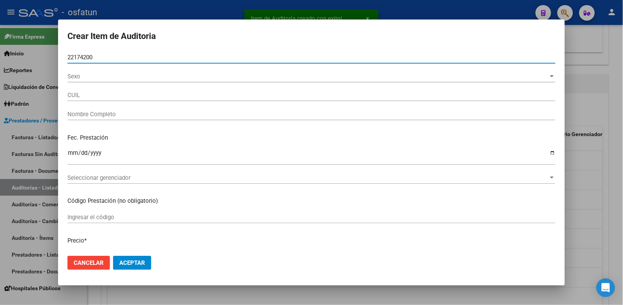
type input "27221742007"
type input "[PERSON_NAME]"
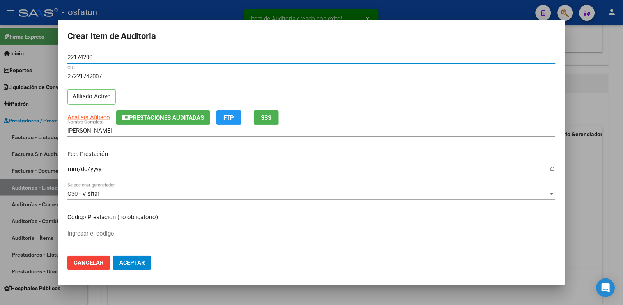
type input "22174200"
click at [72, 170] on input "Ingresar la fecha" at bounding box center [311, 172] width 488 height 12
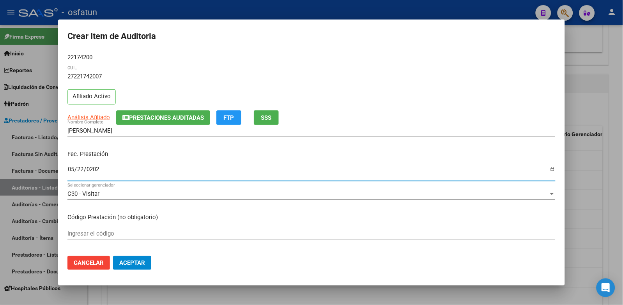
type input "[DATE]"
click at [110, 234] on input "Ingresar el código" at bounding box center [311, 233] width 488 height 7
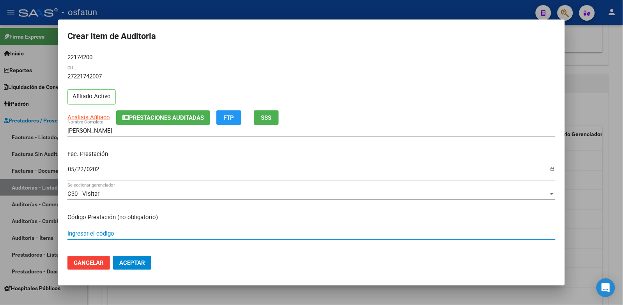
paste input "23.01.01"
type input "23.01.01"
click at [617, 122] on div at bounding box center [311, 152] width 623 height 305
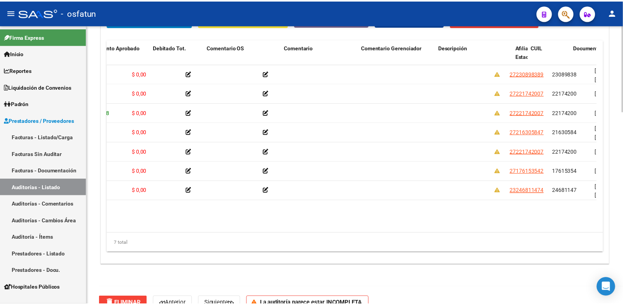
scroll to position [0, 0]
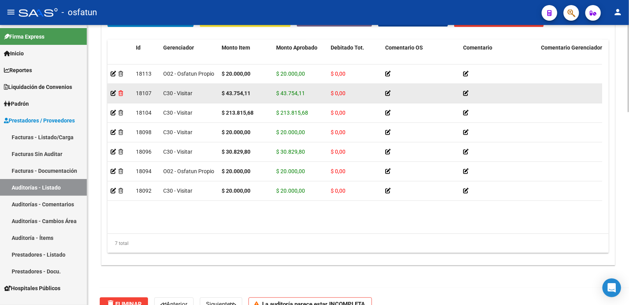
click at [123, 95] on icon at bounding box center [120, 92] width 5 height 5
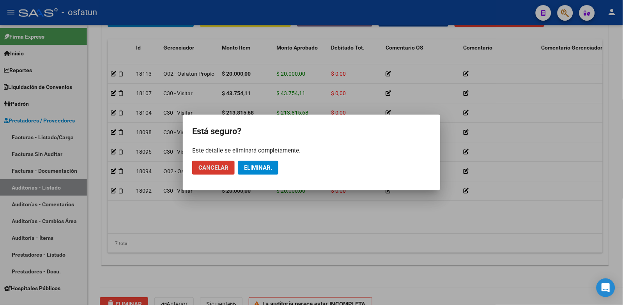
click at [262, 164] on span "Eliminar." at bounding box center [258, 167] width 28 height 7
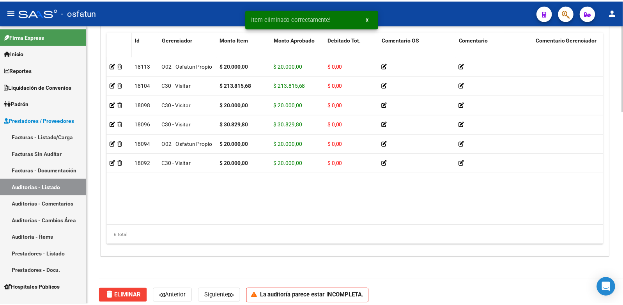
scroll to position [599, 0]
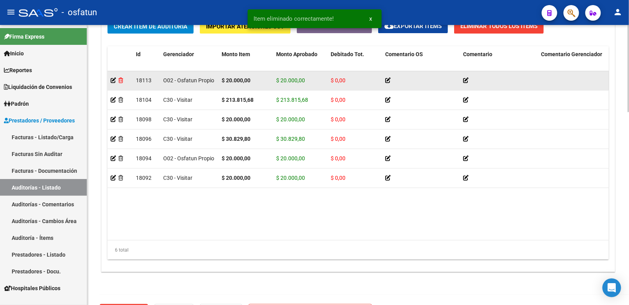
click at [122, 80] on icon at bounding box center [120, 80] width 5 height 5
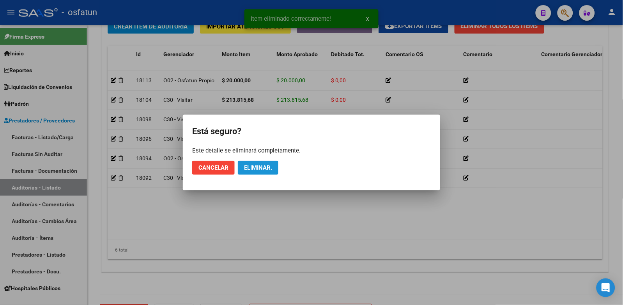
click at [246, 164] on span "Eliminar." at bounding box center [258, 167] width 28 height 7
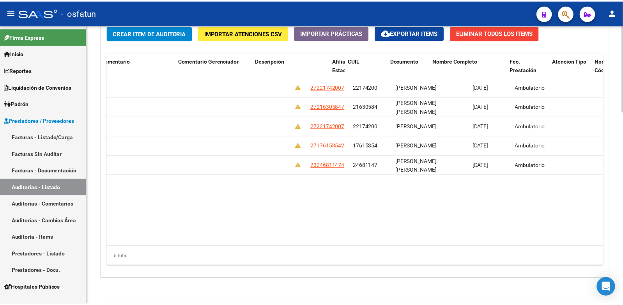
scroll to position [0, 0]
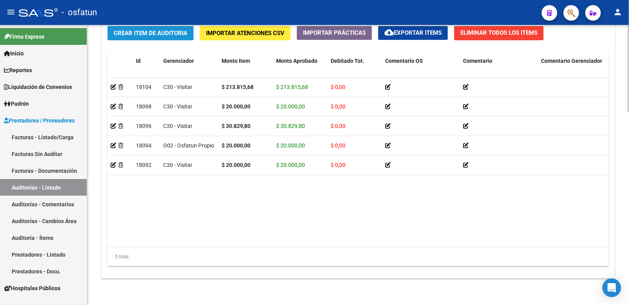
click at [166, 38] on button "Crear Item de Auditoria" at bounding box center [151, 33] width 86 height 14
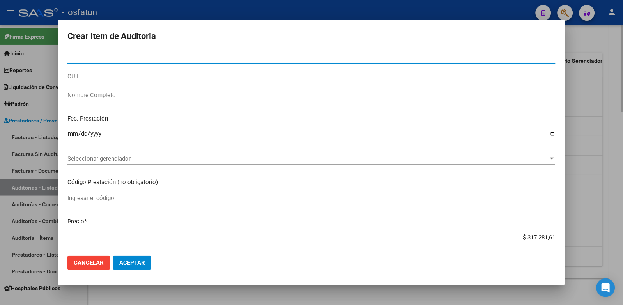
paste input "32088008"
type input "32088008"
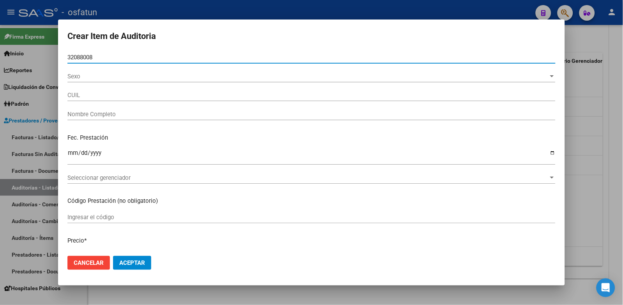
type input "23320880084"
type input "[PERSON_NAME]"
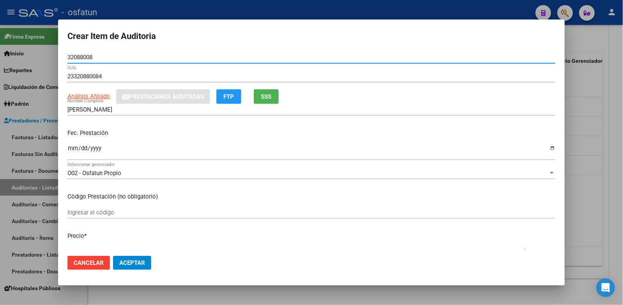
type input "32088008"
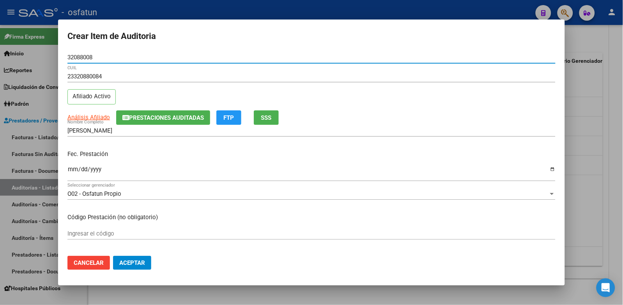
click at [65, 173] on mat-dialog-content "32088008 Nro Documento 23320880084 CUIL Afiliado Activo Análisis Afiliado Prest…" at bounding box center [311, 150] width 507 height 198
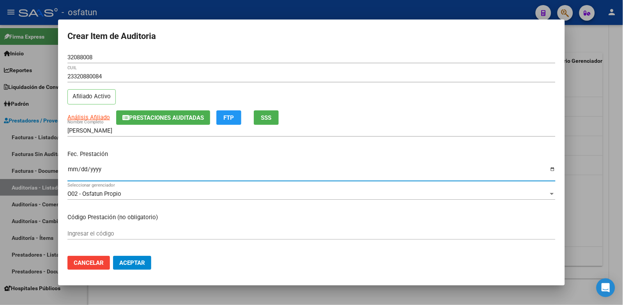
click at [71, 170] on input "Ingresar la fecha" at bounding box center [311, 172] width 488 height 12
type input "2025-05-12"
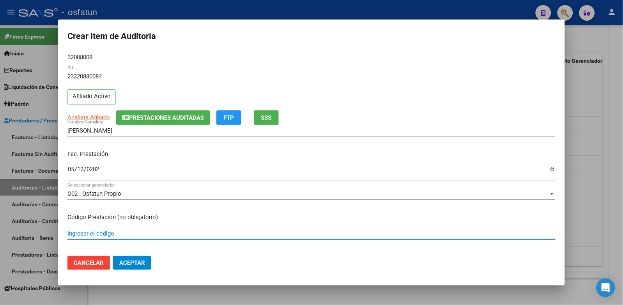
click at [108, 235] on input "Ingresar el código" at bounding box center [311, 233] width 488 height 7
type input "475"
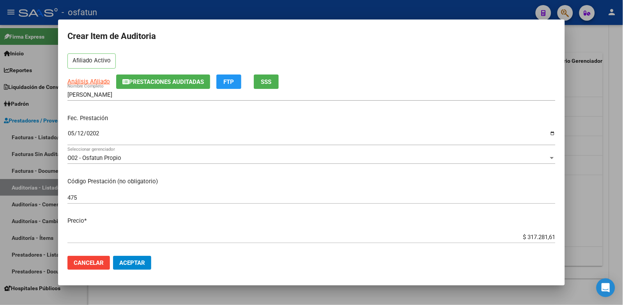
scroll to position [43, 0]
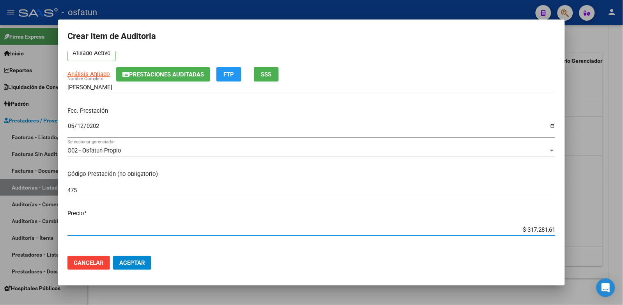
drag, startPoint x: 555, startPoint y: 227, endPoint x: 565, endPoint y: 223, distance: 11.5
click at [565, 223] on div "Crear Item de Auditoria 32088008 Nro Documento 23320880084 CUIL Afiliado Activo…" at bounding box center [311, 152] width 623 height 305
type input "$ 0,04"
type input "$ 0,43"
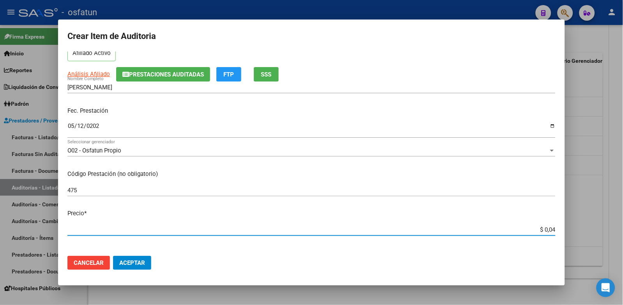
type input "$ 0,43"
drag, startPoint x: 546, startPoint y: 229, endPoint x: 554, endPoint y: 228, distance: 8.2
click at [554, 228] on app-form-text-field "Precio * $ 0,43 Ingresar el precio" at bounding box center [314, 221] width 494 height 24
paste input "754,11"
type input "$ 43.754,11"
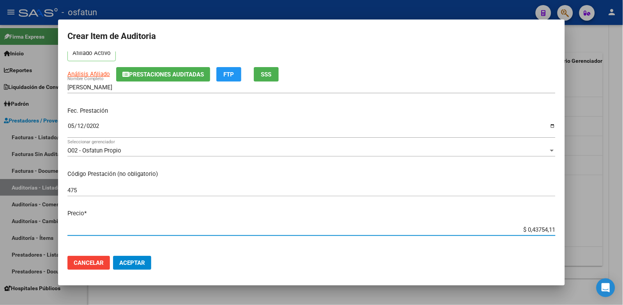
type input "$ 43.754,11"
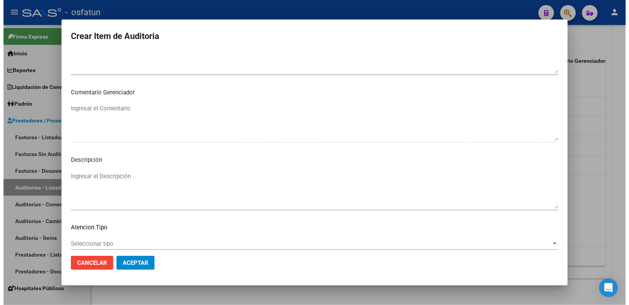
scroll to position [503, 0]
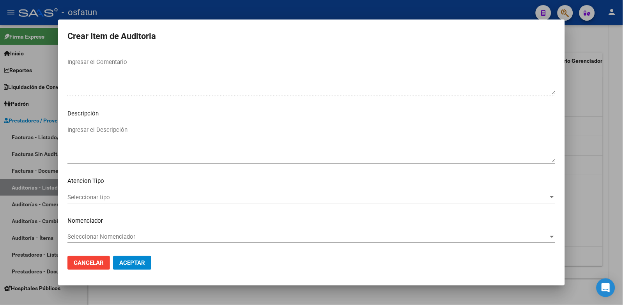
type input "$ 43.754,11"
click at [133, 192] on div "Seleccionar tipo Seleccionar tipo" at bounding box center [311, 197] width 488 height 12
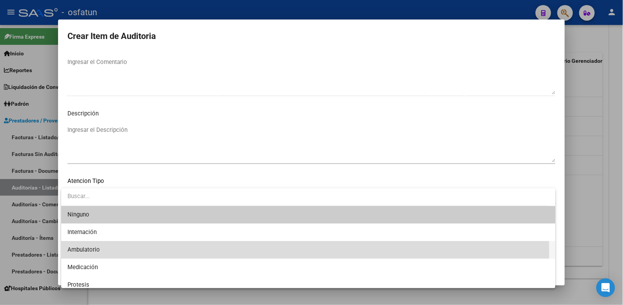
click at [106, 253] on span "Ambulatorio" at bounding box center [308, 250] width 482 height 18
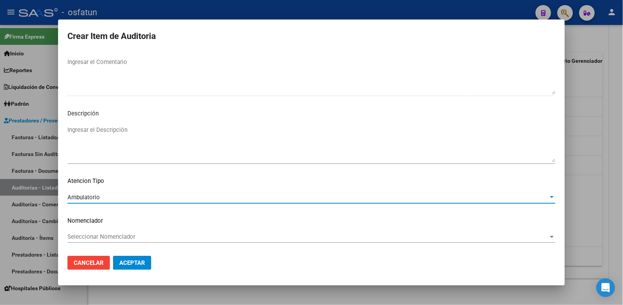
click at [108, 239] on span "Seleccionar Nomenclador" at bounding box center [307, 236] width 481 height 7
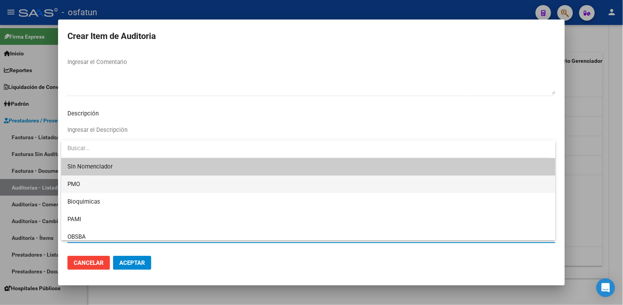
click at [78, 177] on span "PMO" at bounding box center [308, 184] width 482 height 18
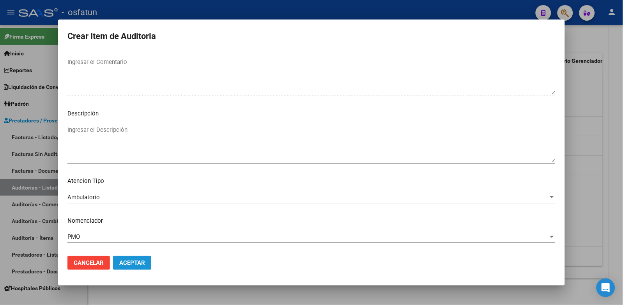
click at [125, 258] on button "Aceptar" at bounding box center [132, 263] width 38 height 14
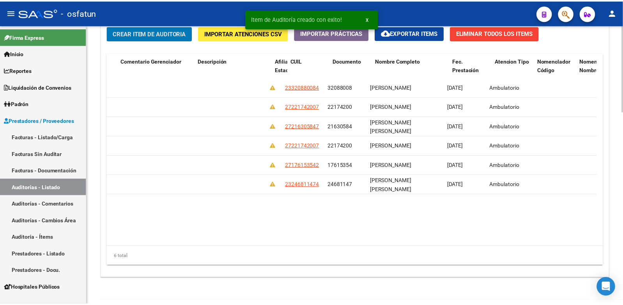
scroll to position [0, 0]
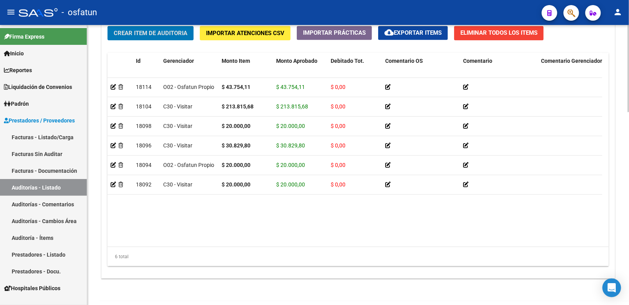
click at [153, 40] on button "Crear Item de Auditoria" at bounding box center [151, 33] width 86 height 14
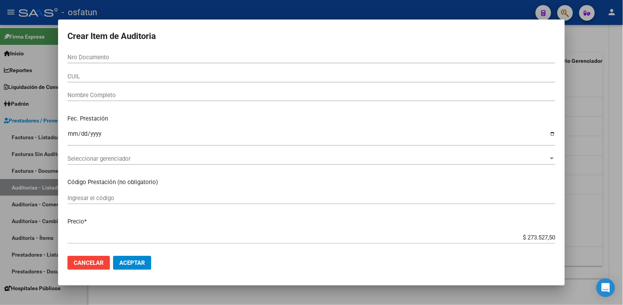
paste input "23089838"
type input "23089838"
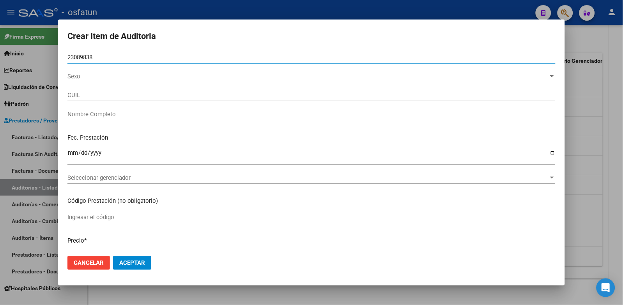
type input "27230898389"
type input "ARIAS MARIA DE LOS ANGELES"
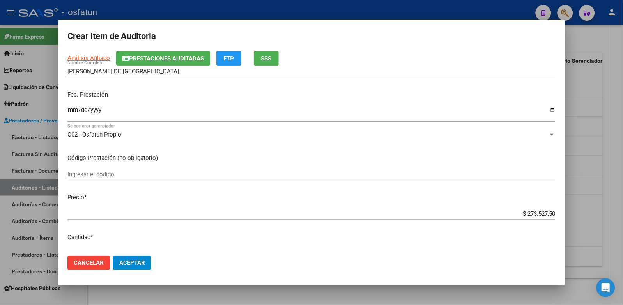
scroll to position [87, 0]
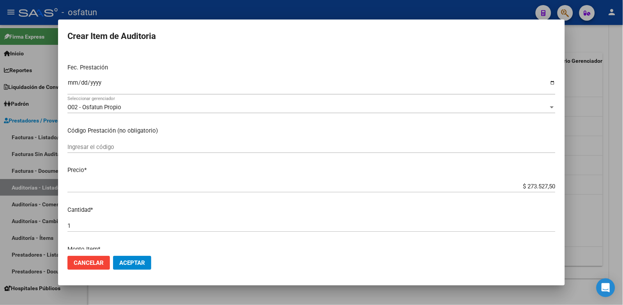
type input "23089838"
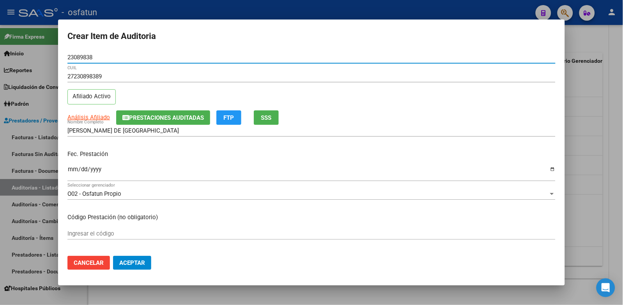
click at [72, 168] on input "Ingresar la fecha" at bounding box center [311, 172] width 488 height 12
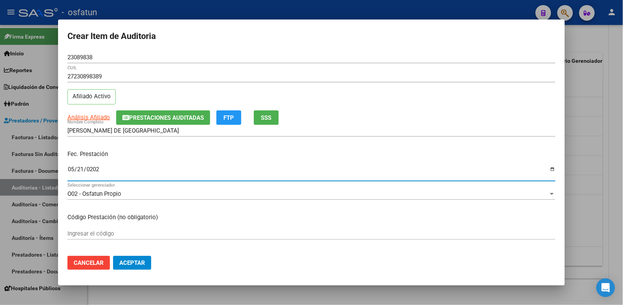
type input "[DATE]"
click at [103, 233] on input "Ingresar el código" at bounding box center [311, 233] width 488 height 7
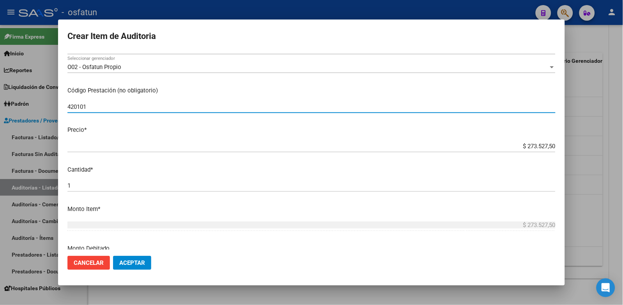
scroll to position [130, 0]
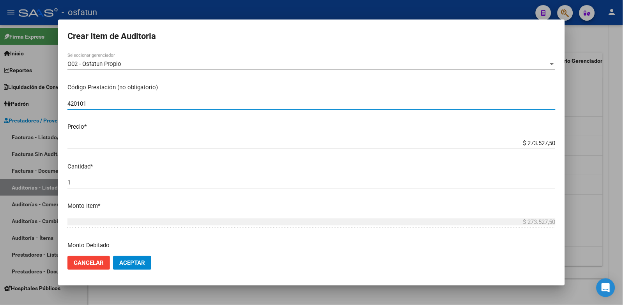
type input "420101"
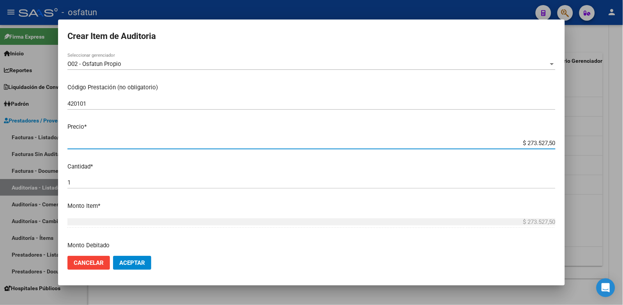
drag, startPoint x: 585, startPoint y: 136, endPoint x: 626, endPoint y: 135, distance: 40.9
click at [623, 136] on html "menu - osfatun person Firma Express Inicio Calendario SSS Instructivos Contacto…" at bounding box center [311, 152] width 623 height 305
type input "$ 0,02"
type input "$ 0,20"
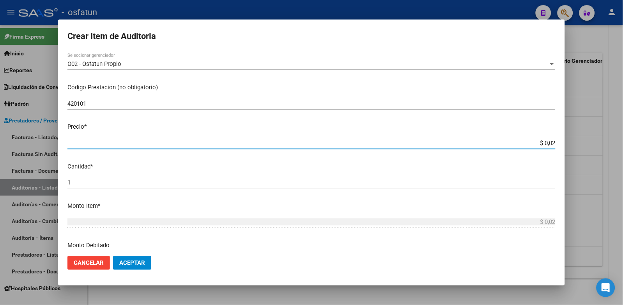
type input "$ 0,20"
type input "$ 2,00"
type input "$ 20,00"
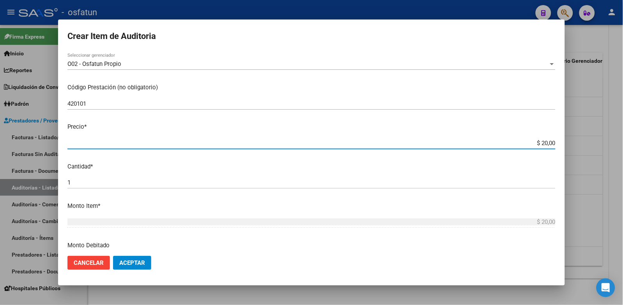
type input "$ 200,00"
type input "$ 2.000,00"
type input "$ 20.000,00"
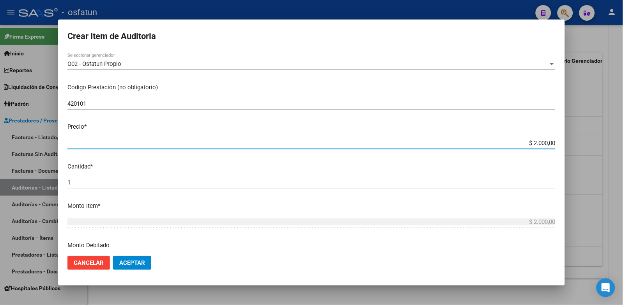
type input "$ 20.000,00"
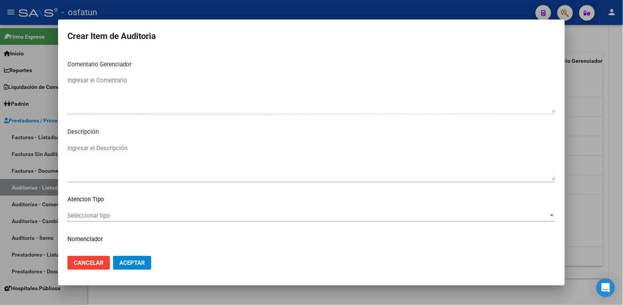
scroll to position [503, 0]
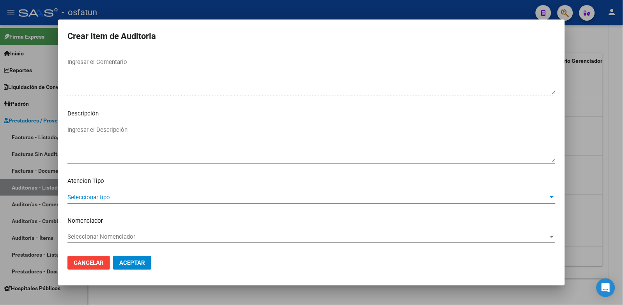
click at [101, 194] on span "Seleccionar tipo" at bounding box center [307, 197] width 481 height 7
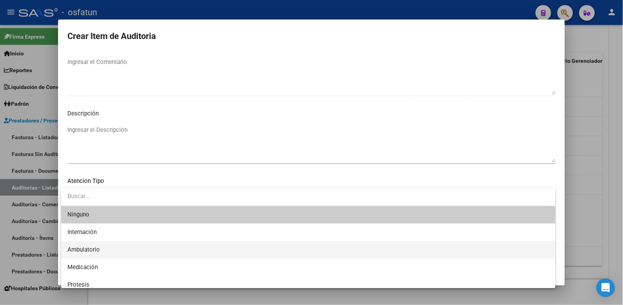
click at [106, 250] on span "Ambulatorio" at bounding box center [308, 250] width 482 height 18
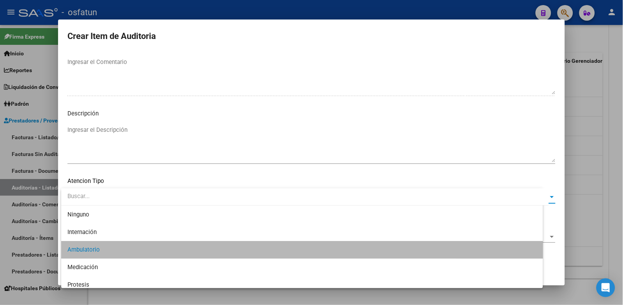
click at [106, 236] on span "Seleccionar Nomenclador" at bounding box center [307, 236] width 481 height 7
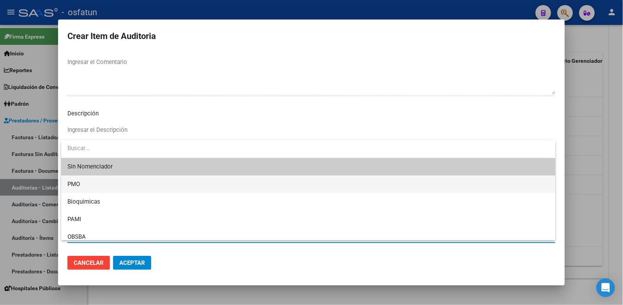
click at [83, 188] on span "PMO" at bounding box center [308, 184] width 482 height 18
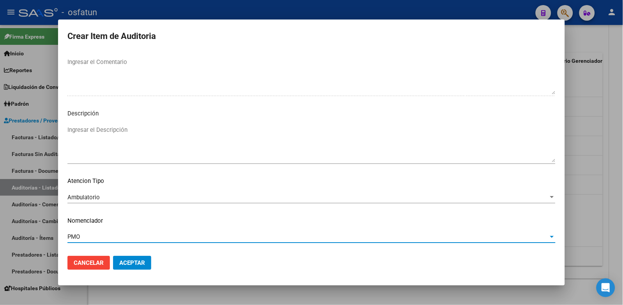
click at [134, 269] on button "Aceptar" at bounding box center [132, 263] width 38 height 14
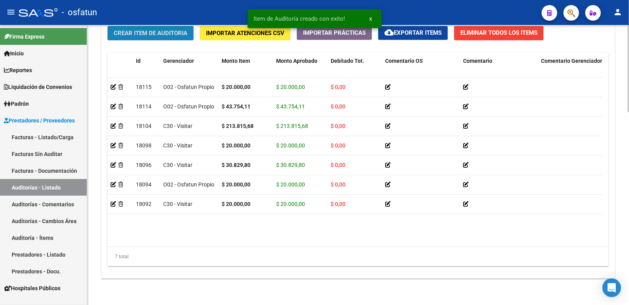
click at [157, 35] on span "Crear Item de Auditoria" at bounding box center [151, 33] width 74 height 7
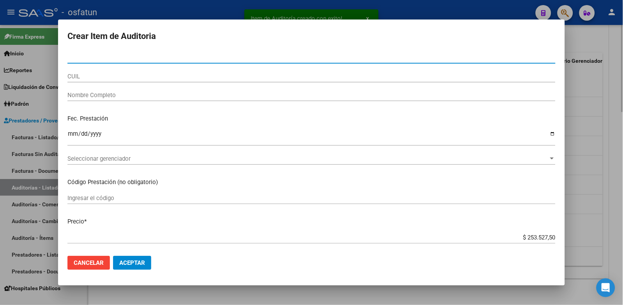
paste input "22174200"
type input "22174200"
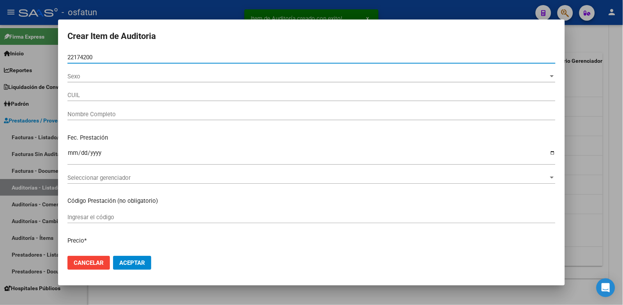
type input "27221742007"
type input "BASIGALUPO GLADYS VERONICA"
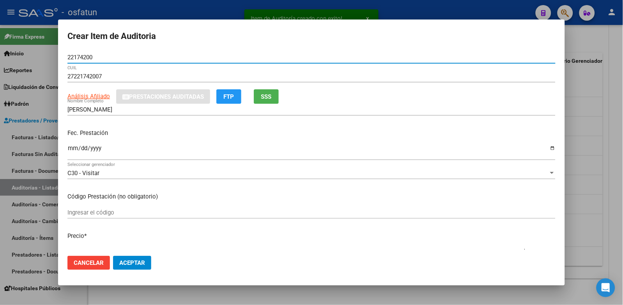
type input "22174200"
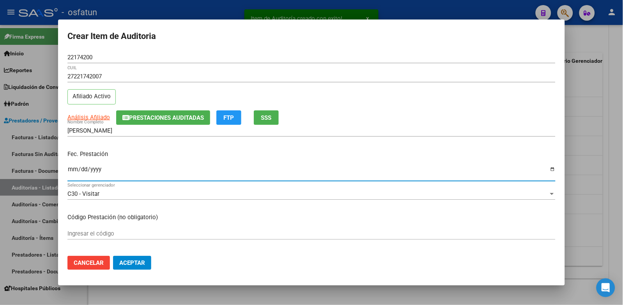
click at [72, 169] on input "Ingresar la fecha" at bounding box center [311, 172] width 488 height 12
type input "[DATE]"
click at [99, 232] on input "Ingresar el código" at bounding box center [311, 233] width 488 height 7
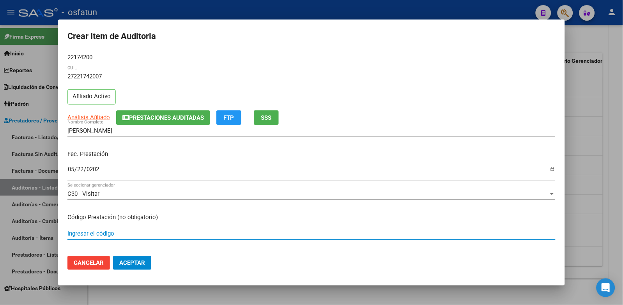
type input "5"
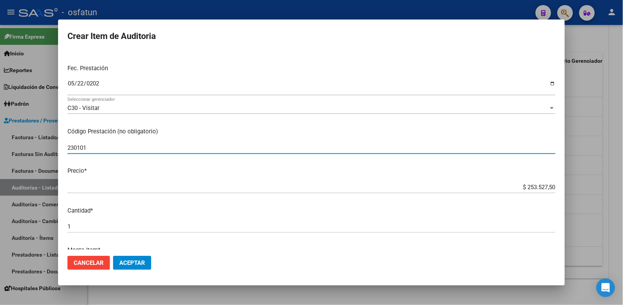
scroll to position [87, 0]
type input "230101"
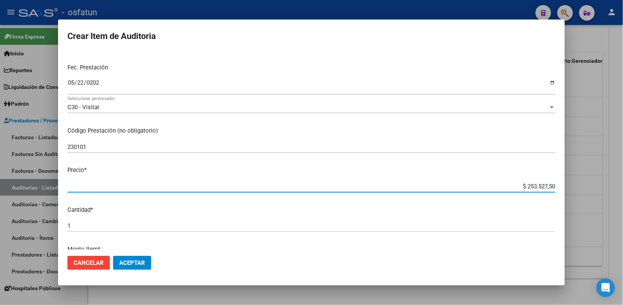
drag, startPoint x: 508, startPoint y: 185, endPoint x: 601, endPoint y: 182, distance: 93.2
click at [601, 182] on div "Crear Item de Auditoria 22174200 Nro Documento 27221742007 CUIL Afiliado Activo…" at bounding box center [311, 152] width 623 height 305
paste input "193815,68"
type input "$ 193.815,68"
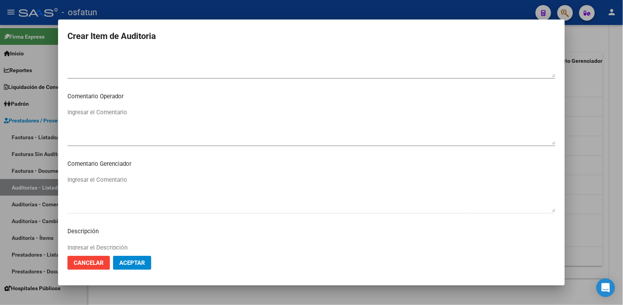
scroll to position [503, 0]
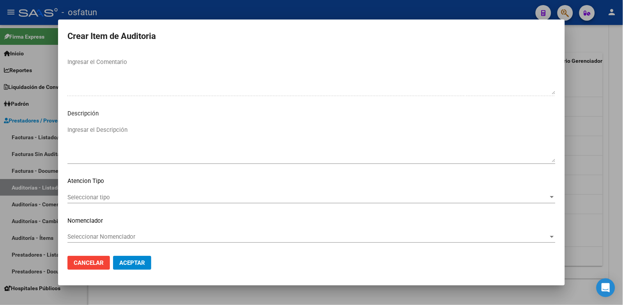
type input "$ 193.815,68"
click at [107, 202] on div "Seleccionar tipo Seleccionar tipo" at bounding box center [311, 197] width 488 height 12
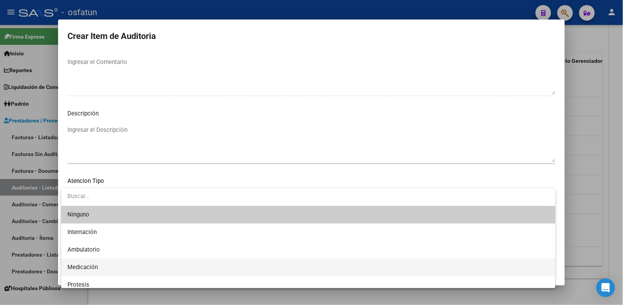
click at [100, 267] on span "Medicación" at bounding box center [308, 267] width 482 height 18
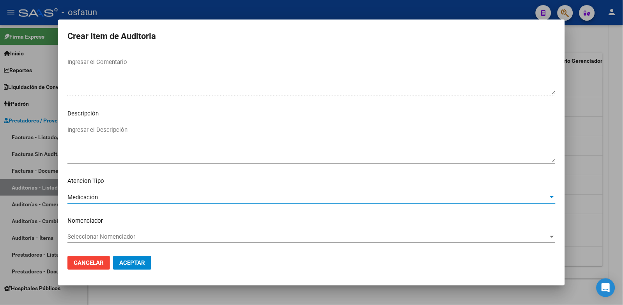
click at [122, 203] on div "Medicación Seleccionar tipo" at bounding box center [311, 200] width 488 height 19
click at [122, 199] on div "Medicación" at bounding box center [307, 197] width 481 height 7
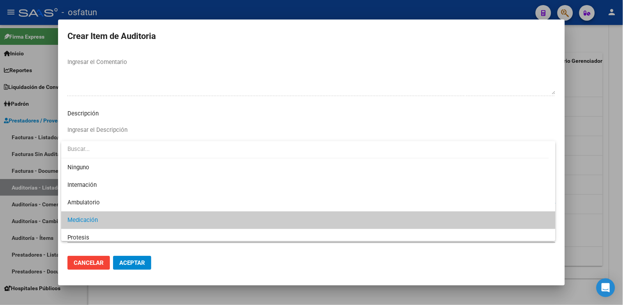
scroll to position [23, 0]
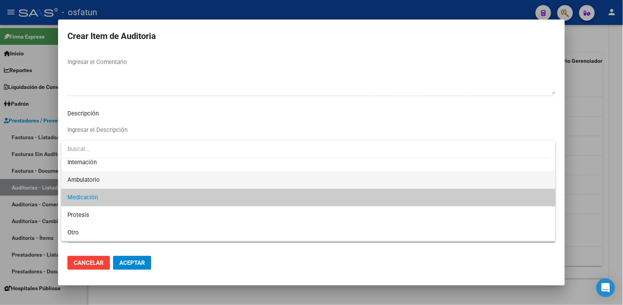
click at [112, 180] on span "Ambulatorio" at bounding box center [308, 180] width 482 height 18
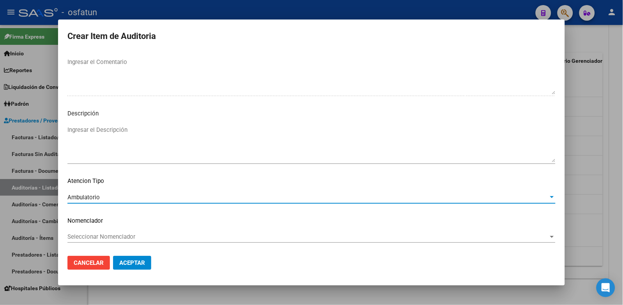
click at [114, 230] on mat-dialog-content "22174200 Nro Documento 27221742007 CUIL Afiliado Activo Análisis Afiliado Prest…" at bounding box center [311, 150] width 507 height 198
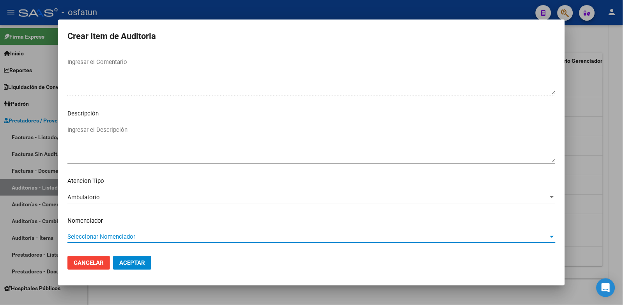
click at [114, 237] on span "Seleccionar Nomenclador" at bounding box center [307, 236] width 481 height 7
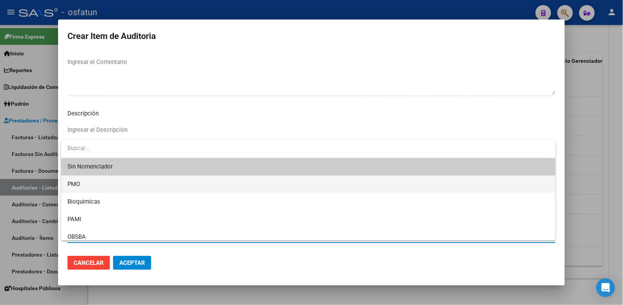
click at [91, 186] on span "PMO" at bounding box center [308, 184] width 482 height 18
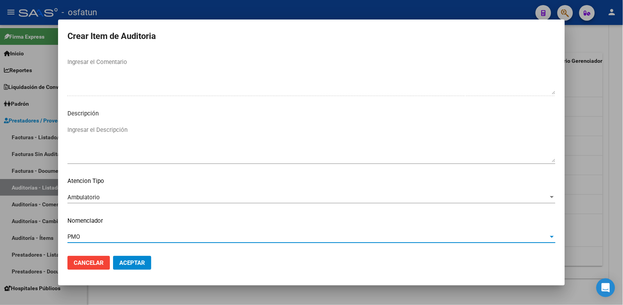
drag, startPoint x: 134, startPoint y: 270, endPoint x: 137, endPoint y: 265, distance: 5.4
click at [135, 269] on button "Aceptar" at bounding box center [132, 263] width 38 height 14
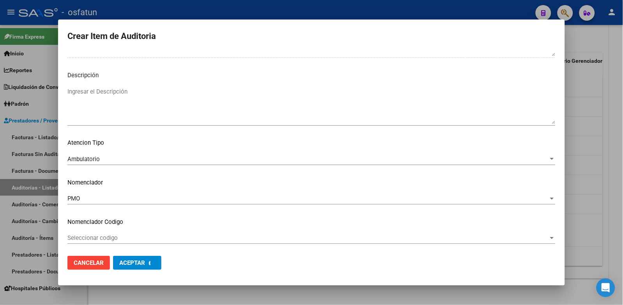
scroll to position [543, 0]
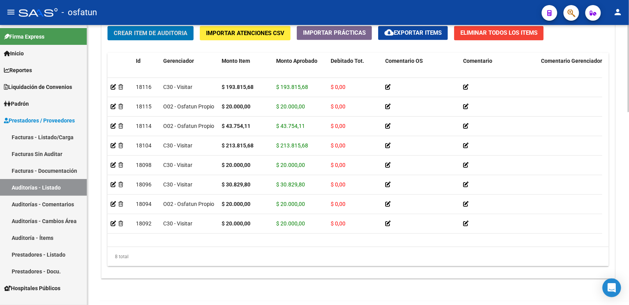
click at [161, 37] on span "Crear Item de Auditoria" at bounding box center [151, 33] width 74 height 7
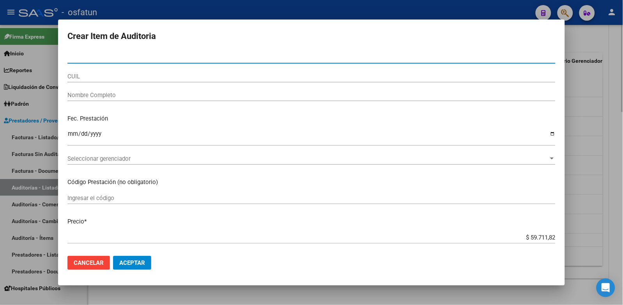
paste input "21630584"
type input "21630584"
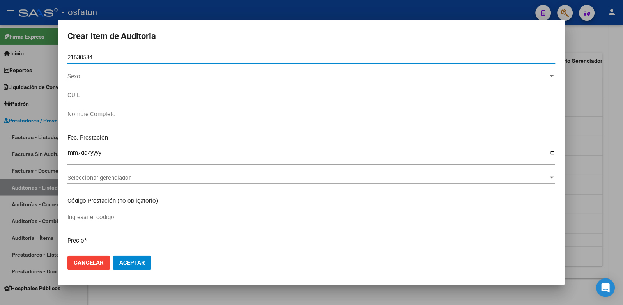
type input "27216305847"
type input "GUTIERREZ NORMA ELIZABETH"
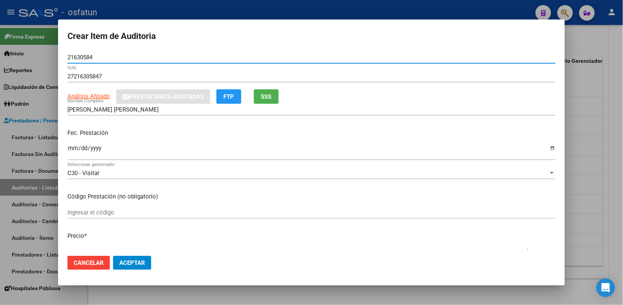
type input "21630584"
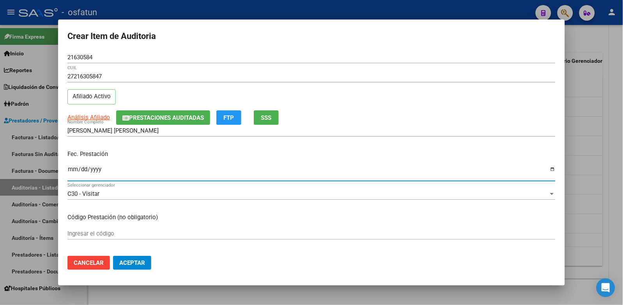
click at [70, 170] on input "Ingresar la fecha" at bounding box center [311, 172] width 488 height 12
type input "2025-05-22"
click at [92, 231] on input "Ingresar el código" at bounding box center [311, 233] width 488 height 7
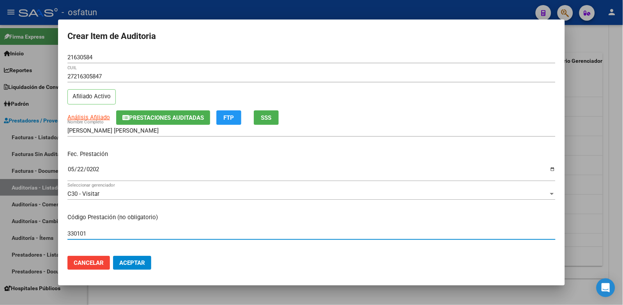
type input "330101"
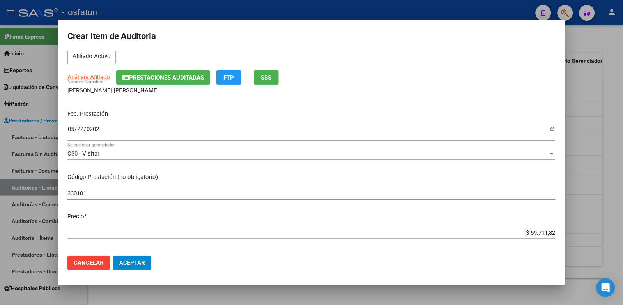
scroll to position [130, 0]
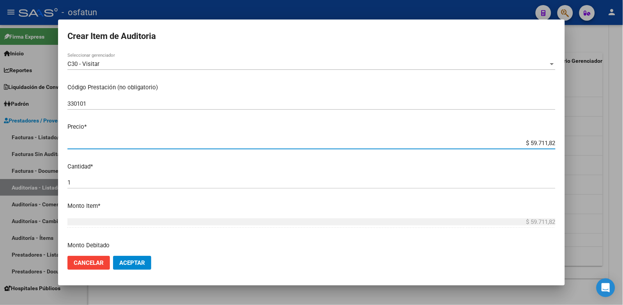
drag, startPoint x: 519, startPoint y: 146, endPoint x: 600, endPoint y: 146, distance: 81.4
click at [600, 147] on div "Crear Item de Auditoria 21630584 Nro Documento 27216305847 CUIL Afiliado Activo…" at bounding box center [311, 152] width 623 height 305
type input "$ 0,01"
type input "$ 0,12"
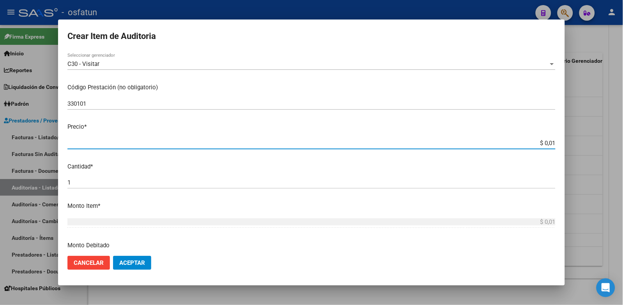
type input "$ 0,12"
type input "$ 1,20"
type input "$ 12,00"
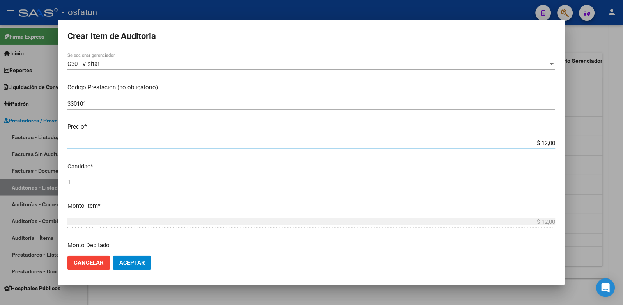
type input "$ 120,00"
type input "$ 1.200,00"
type input "$ 12.000,00"
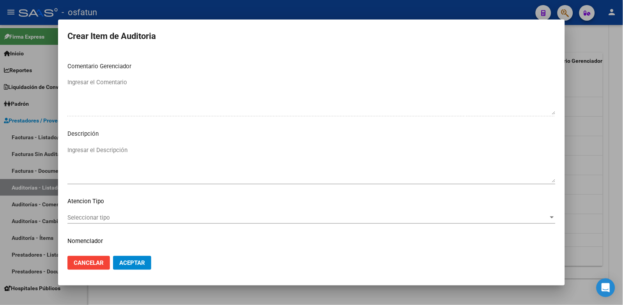
scroll to position [503, 0]
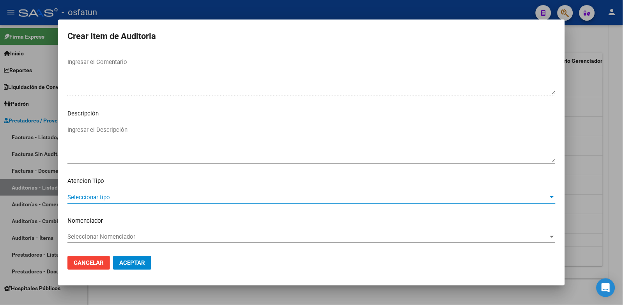
click at [112, 196] on span "Seleccionar tipo" at bounding box center [307, 197] width 481 height 7
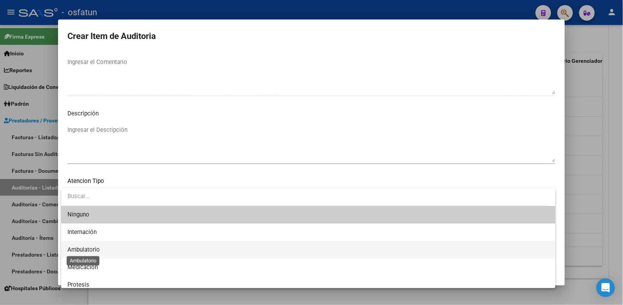
click at [89, 250] on span "Ambulatorio" at bounding box center [83, 249] width 32 height 7
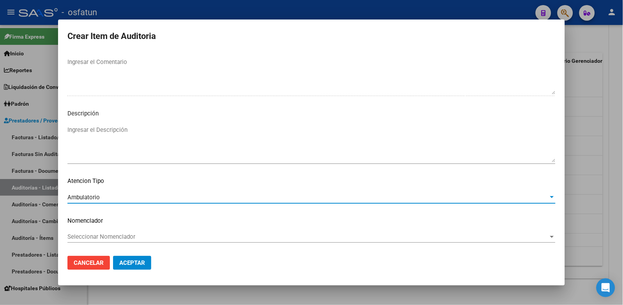
click at [90, 240] on div "Seleccionar Nomenclador Seleccionar Nomenclador" at bounding box center [311, 237] width 488 height 12
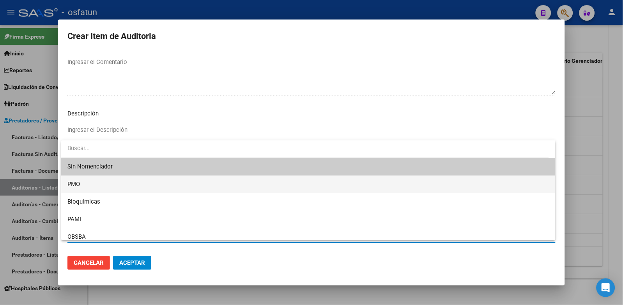
click at [85, 186] on span "PMO" at bounding box center [308, 184] width 482 height 18
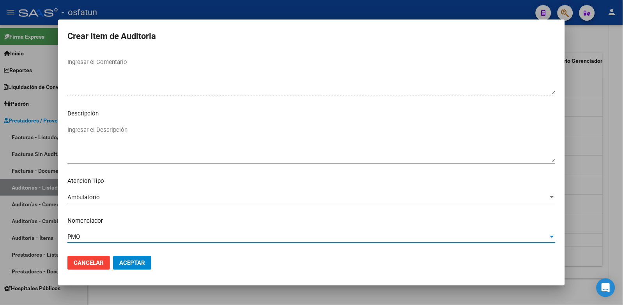
click at [129, 263] on span "Aceptar" at bounding box center [132, 262] width 26 height 7
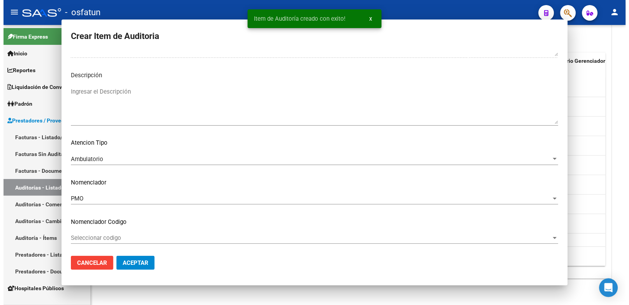
scroll to position [0, 0]
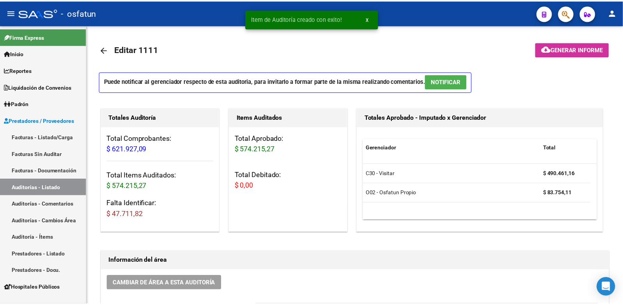
scroll to position [593, 0]
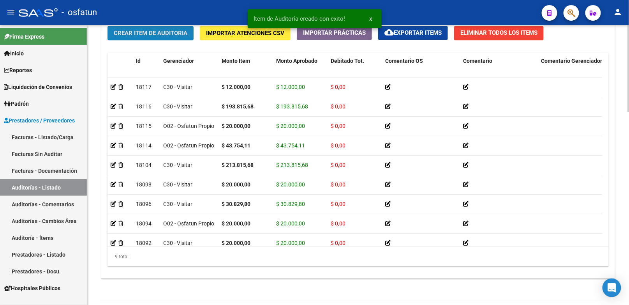
click at [154, 28] on button "Crear Item de Auditoria" at bounding box center [151, 33] width 86 height 14
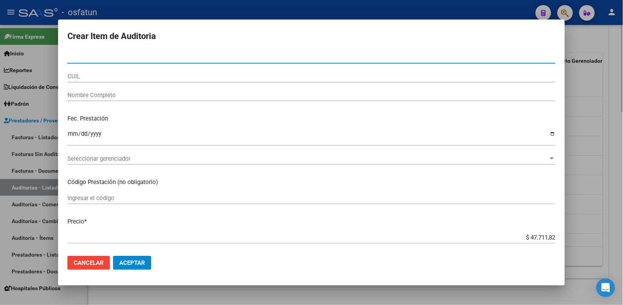
paste input "22174200"
type input "22174200"
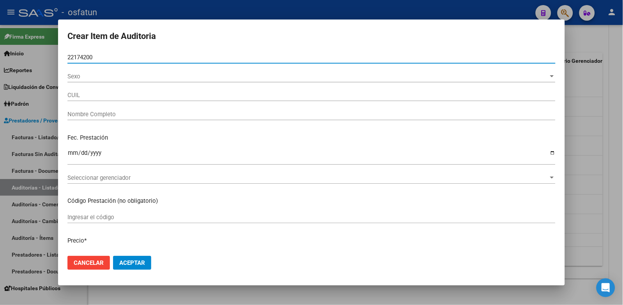
type input "27221742007"
type input "[PERSON_NAME]"
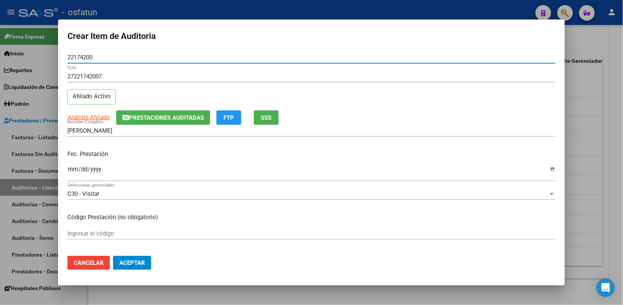
type input "22174200"
click at [71, 170] on input "Ingresar la fecha" at bounding box center [311, 172] width 488 height 12
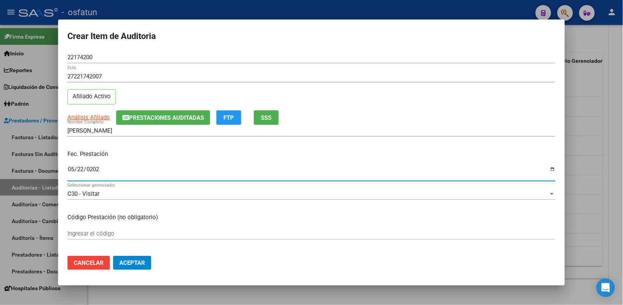
type input "[DATE]"
click at [92, 228] on div "Ingresar el código" at bounding box center [311, 234] width 488 height 12
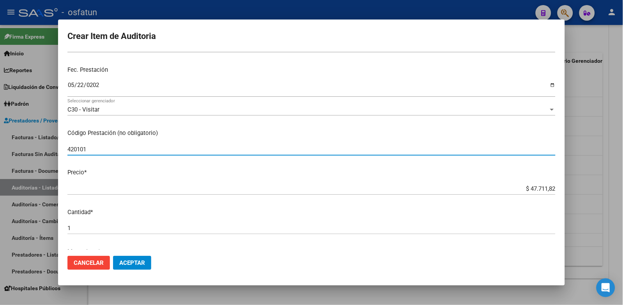
scroll to position [87, 0]
type input "420101"
drag, startPoint x: 519, startPoint y: 186, endPoint x: 695, endPoint y: 177, distance: 176.4
click at [623, 177] on html "menu - osfatun person Firma Express Inicio Calendario SSS Instructivos Contacto…" at bounding box center [311, 152] width 623 height 305
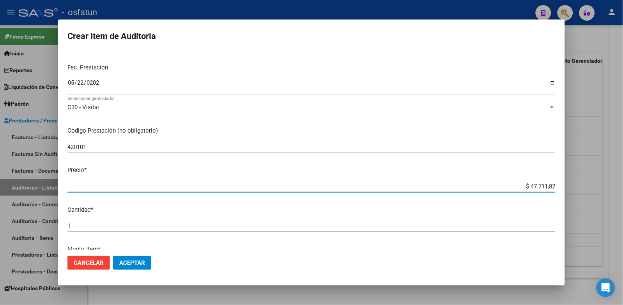
type input "$ 0,02"
type input "$ 0,20"
type input "$ 2,00"
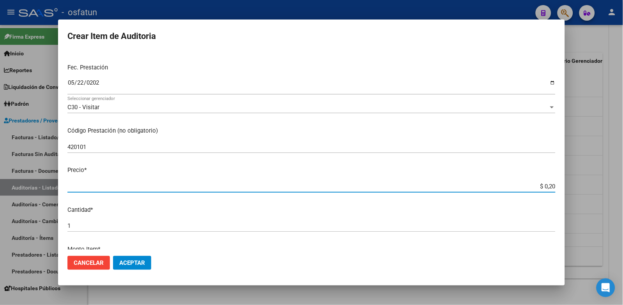
type input "$ 2,00"
type input "$ 20,00"
type input "$ 200,00"
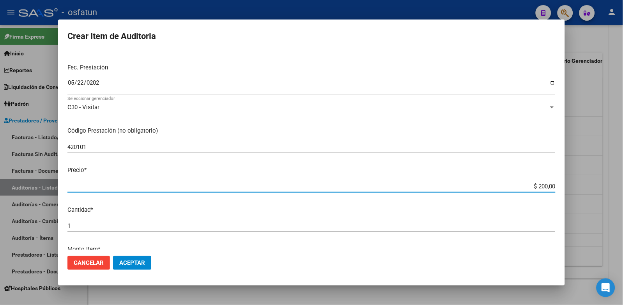
type input "$ 2.000,00"
type input "$ 20.000,00"
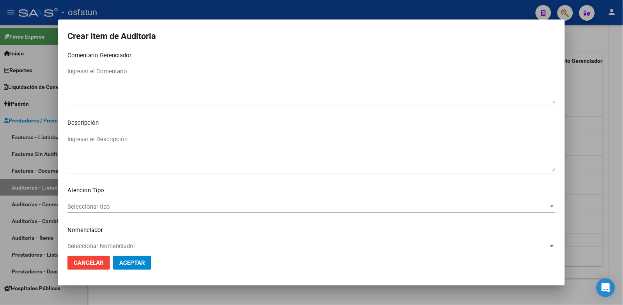
scroll to position [503, 0]
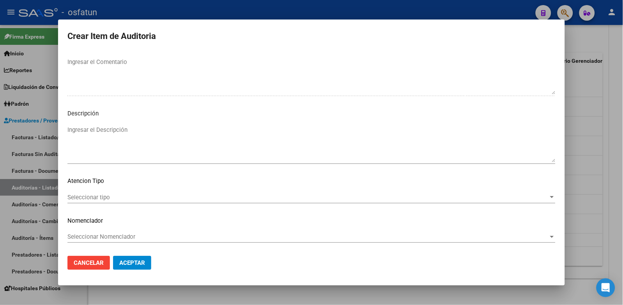
click at [127, 198] on span "Seleccionar tipo" at bounding box center [307, 197] width 481 height 7
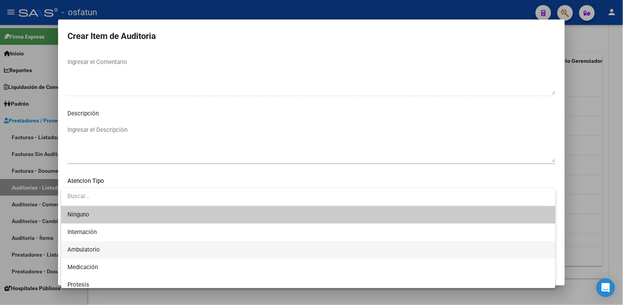
click at [113, 242] on span "Ambulatorio" at bounding box center [308, 250] width 482 height 18
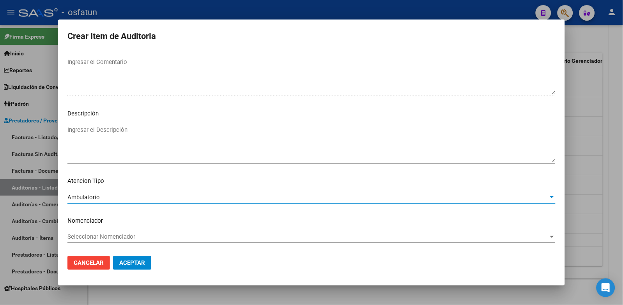
click at [114, 237] on span "Seleccionar Nomenclador" at bounding box center [307, 236] width 481 height 7
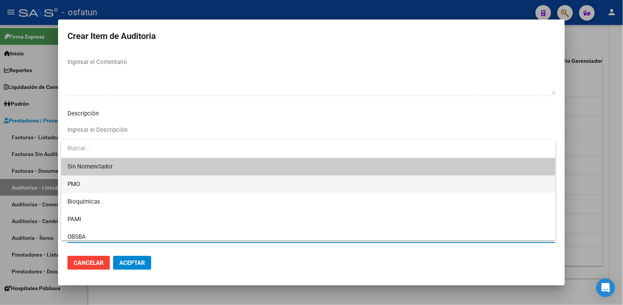
click at [95, 188] on span "PMO" at bounding box center [308, 184] width 482 height 18
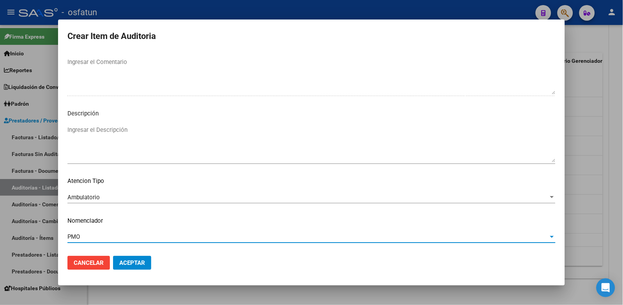
click at [129, 256] on mat-dialog-actions "Cancelar Aceptar" at bounding box center [311, 262] width 488 height 26
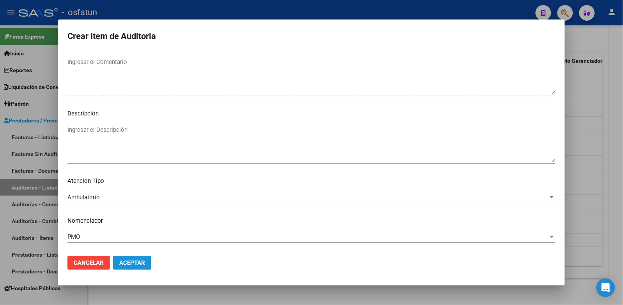
click at [129, 258] on button "Aceptar" at bounding box center [132, 263] width 38 height 14
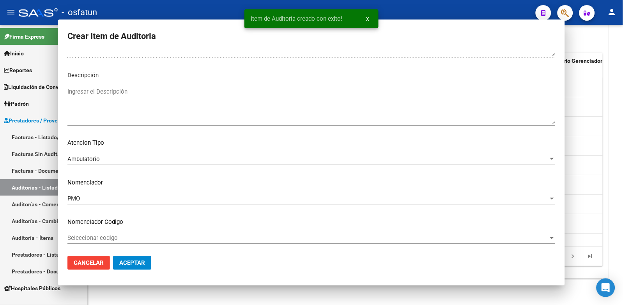
scroll to position [543, 0]
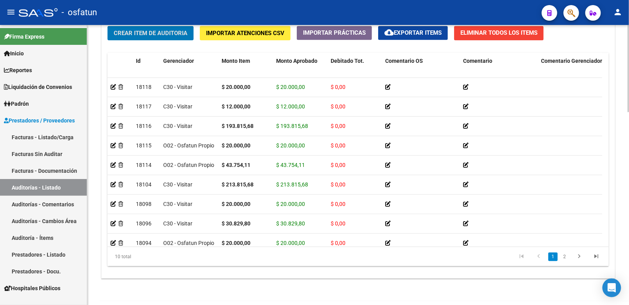
click at [145, 29] on button "Crear Item de Auditoria" at bounding box center [151, 33] width 86 height 14
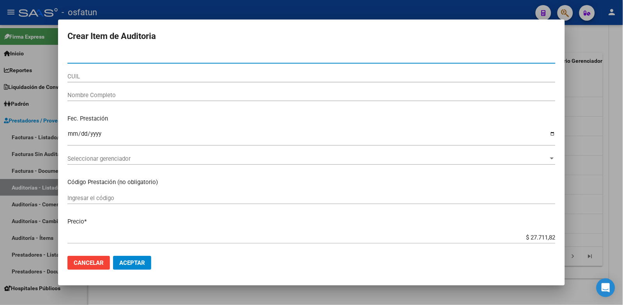
paste input "24681147"
type input "24681147"
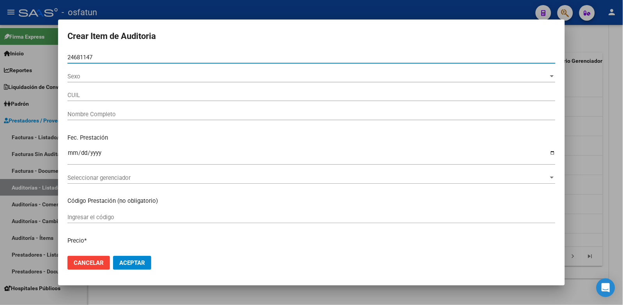
type input "23246811474"
type input "[PERSON_NAME] [PERSON_NAME]"
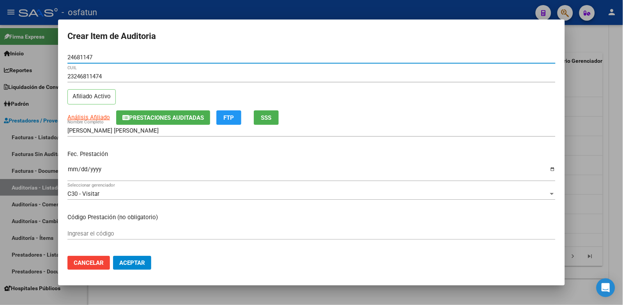
type input "24681147"
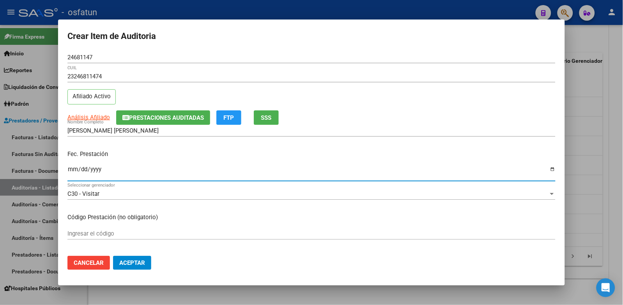
click at [74, 171] on input "Ingresar la fecha" at bounding box center [311, 172] width 488 height 12
type input "[DATE]"
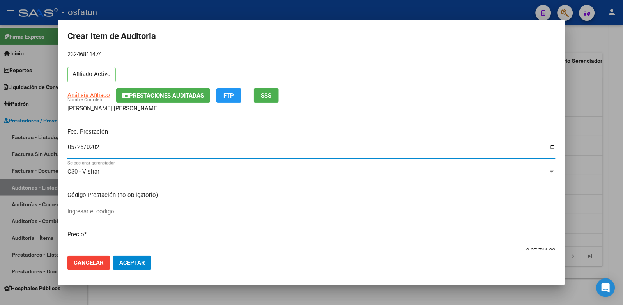
scroll to position [43, 0]
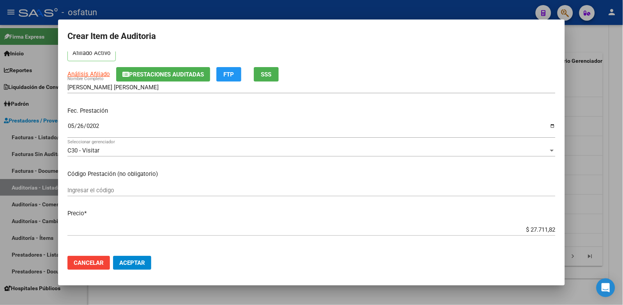
click at [228, 182] on mat-dialog-content "24681147 Nro Documento 23246811474 CUIL Afiliado Activo Análisis Afiliado Prest…" at bounding box center [311, 150] width 507 height 198
click at [231, 189] on input "Ingresar el código" at bounding box center [311, 190] width 488 height 7
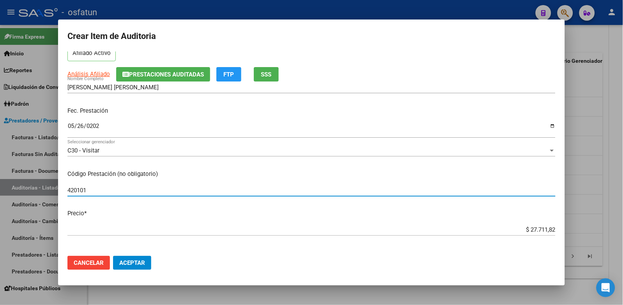
type input "420101"
drag, startPoint x: 500, startPoint y: 233, endPoint x: 678, endPoint y: 229, distance: 178.9
click at [623, 229] on html "menu - osfatun person Firma Express Inicio Calendario SSS Instructivos Contacto…" at bounding box center [311, 152] width 623 height 305
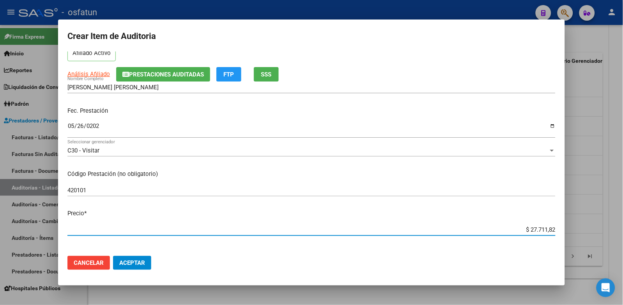
type input "$ 0,02"
type input "$ 0,20"
type input "$ 2,00"
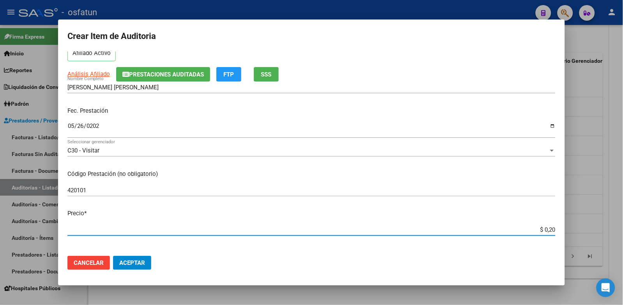
type input "$ 2,00"
type input "$ 20,00"
type input "$ 200,00"
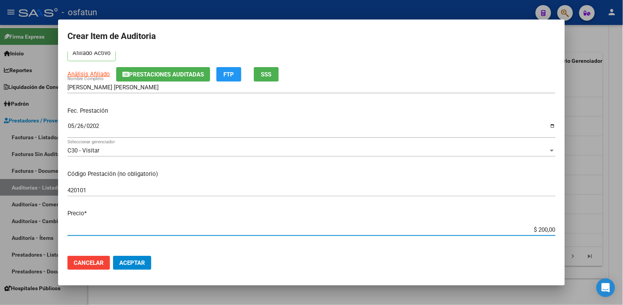
type input "$ 2.000,00"
type input "$ 20.000,00"
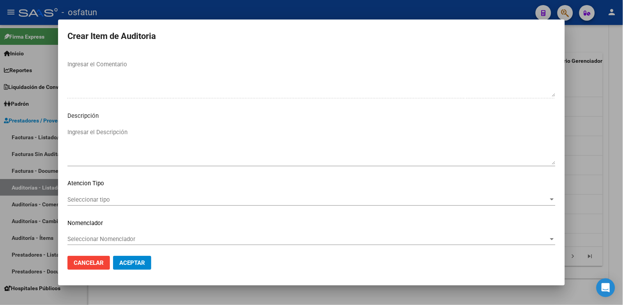
scroll to position [503, 0]
click at [112, 197] on span "Seleccionar tipo" at bounding box center [307, 197] width 481 height 7
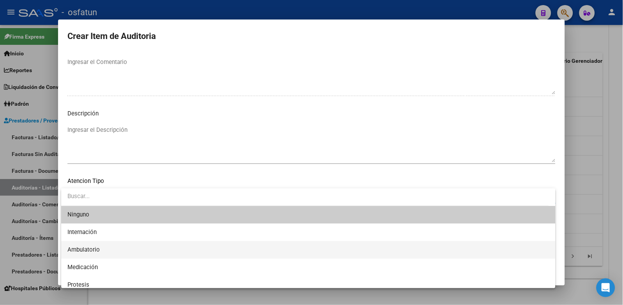
click at [99, 249] on span "Ambulatorio" at bounding box center [308, 250] width 482 height 18
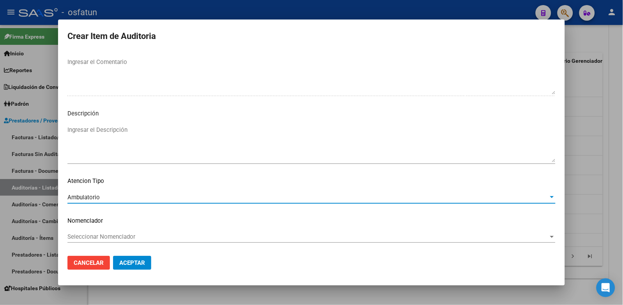
click at [103, 237] on span "Seleccionar Nomenclador" at bounding box center [307, 236] width 481 height 7
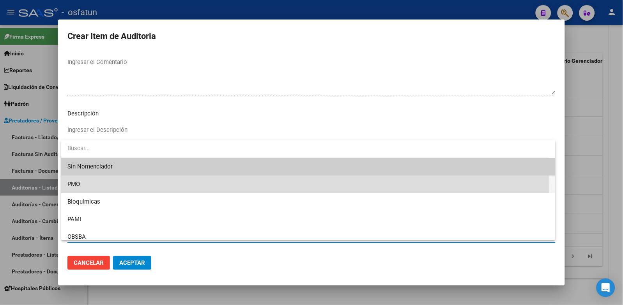
click at [98, 190] on span "PMO" at bounding box center [308, 184] width 482 height 18
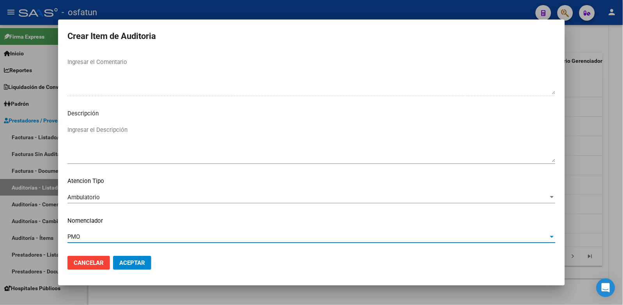
click at [138, 269] on button "Aceptar" at bounding box center [132, 263] width 38 height 14
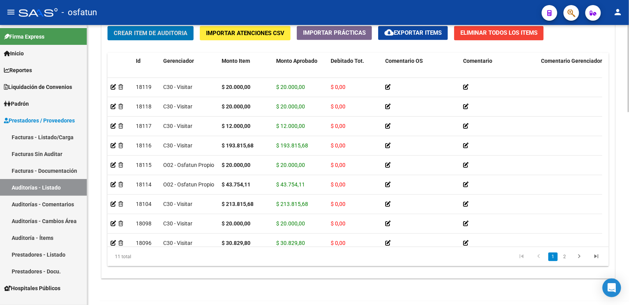
click at [158, 36] on span "Crear Item de Auditoria" at bounding box center [151, 33] width 74 height 7
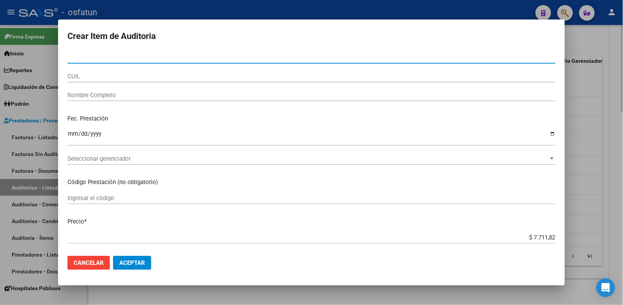
paste input "21630584"
type input "21630584"
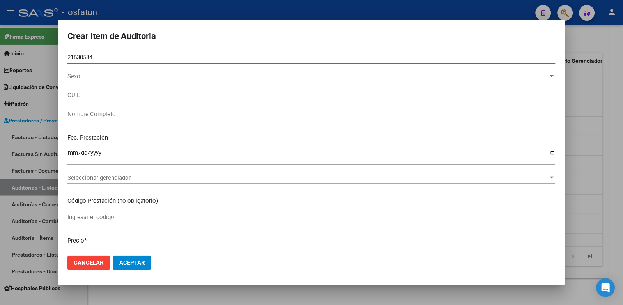
type input "27216305847"
type input "[PERSON_NAME] [PERSON_NAME]"
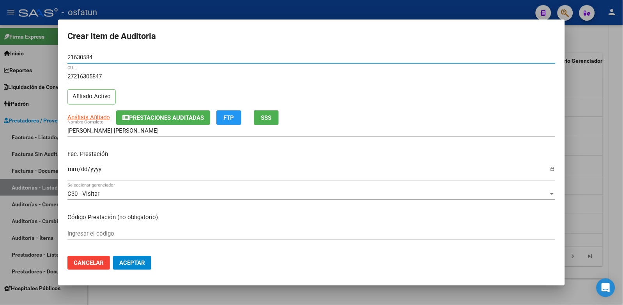
type input "21630584"
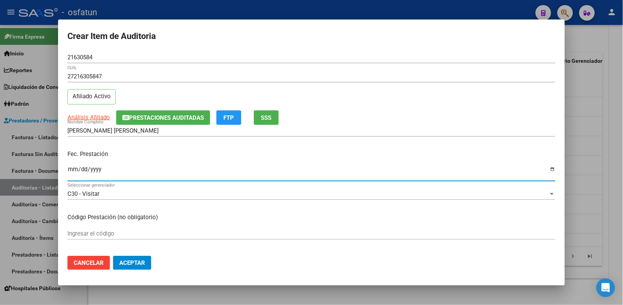
drag, startPoint x: 78, startPoint y: 167, endPoint x: 73, endPoint y: 169, distance: 5.4
click at [76, 168] on input "Ingresar la fecha" at bounding box center [311, 172] width 488 height 12
click at [61, 173] on mat-dialog-content "21630584 Nro Documento 27216305847 CUIL Afiliado Activo Análisis Afiliado Prest…" at bounding box center [311, 150] width 507 height 198
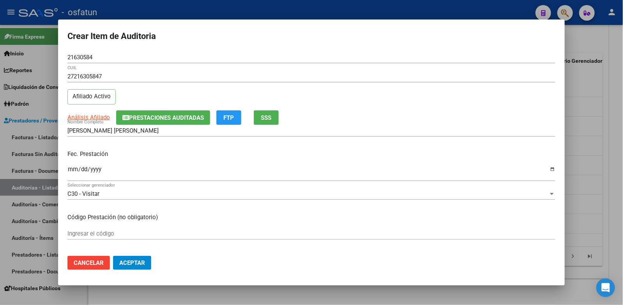
click at [73, 171] on input "Ingresar la fecha" at bounding box center [311, 172] width 488 height 12
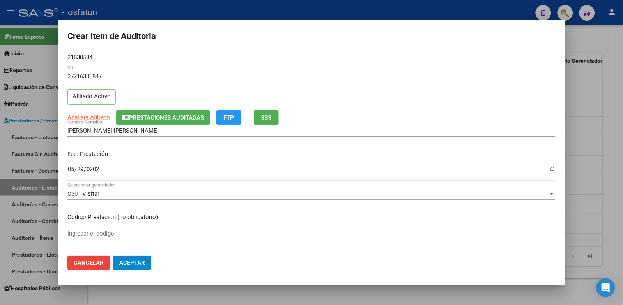
type input "[DATE]"
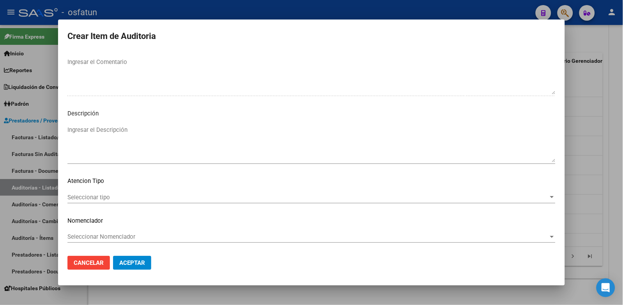
click at [131, 200] on span "Seleccionar tipo" at bounding box center [307, 197] width 481 height 7
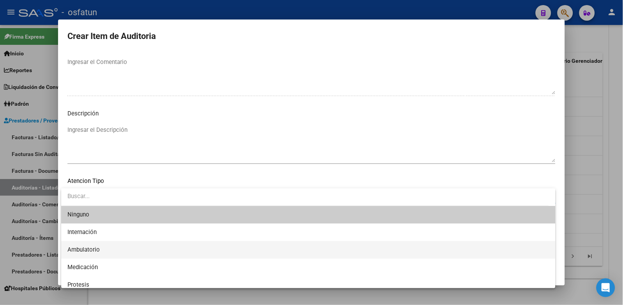
click at [111, 252] on span "Ambulatorio" at bounding box center [308, 250] width 482 height 18
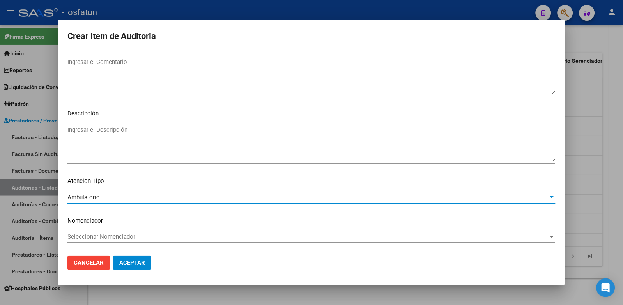
click at [115, 237] on span "Seleccionar Nomenclador" at bounding box center [307, 236] width 481 height 7
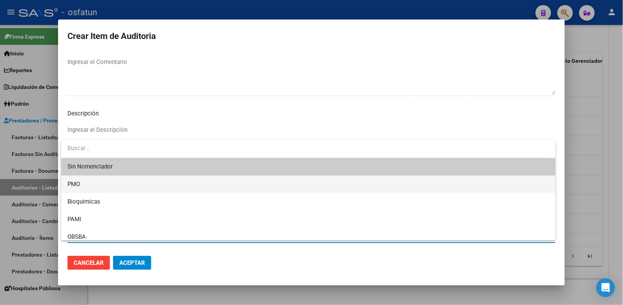
click at [102, 182] on span "PMO" at bounding box center [308, 184] width 482 height 18
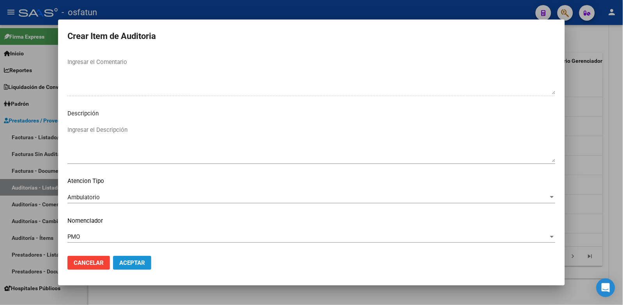
click at [124, 264] on span "Aceptar" at bounding box center [132, 262] width 26 height 7
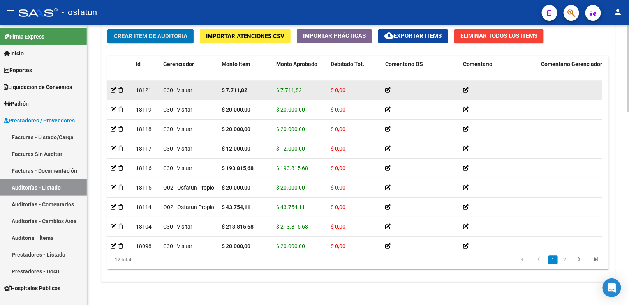
scroll to position [622, 0]
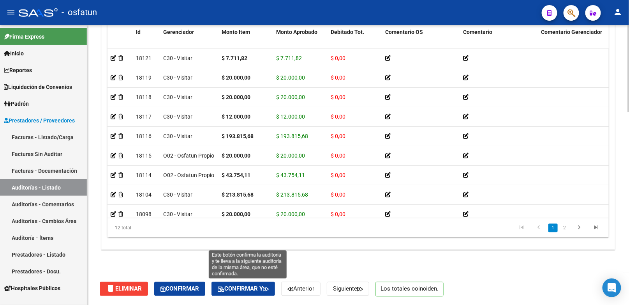
click at [254, 289] on span "Confirmar y" at bounding box center [243, 288] width 51 height 7
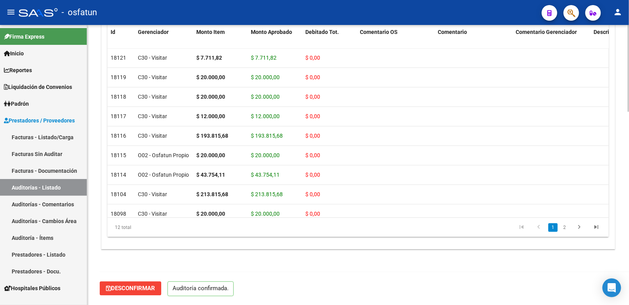
scroll to position [552, 0]
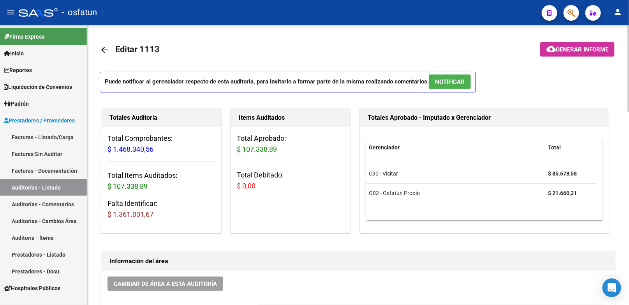
click at [32, 192] on link "Auditorías - Listado" at bounding box center [43, 187] width 87 height 17
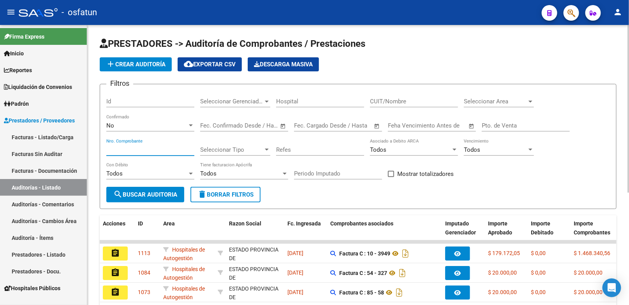
click at [162, 150] on input "Nro. Comprobante" at bounding box center [150, 149] width 88 height 7
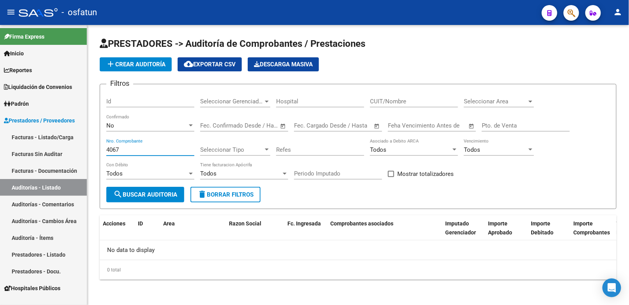
type input "4067"
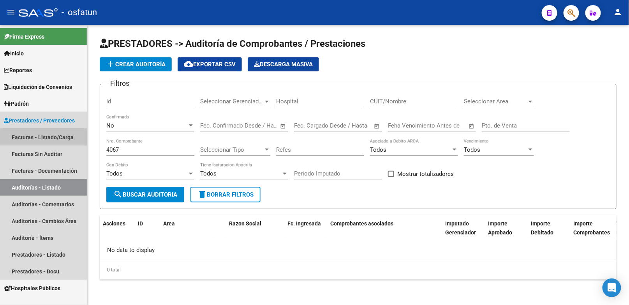
click at [56, 140] on link "Facturas - Listado/Carga" at bounding box center [43, 137] width 87 height 17
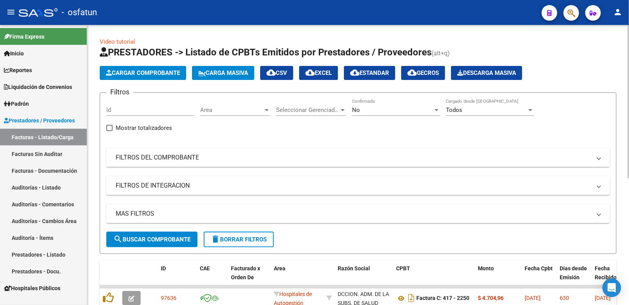
click at [128, 77] on button "Cargar Comprobante" at bounding box center [143, 73] width 87 height 14
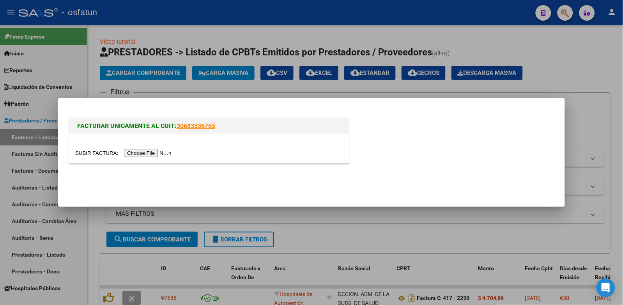
click at [141, 154] on input "file" at bounding box center [124, 153] width 99 height 8
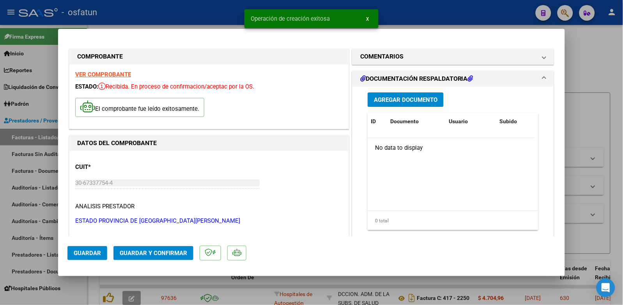
click at [170, 256] on span "Guardar y Confirmar" at bounding box center [153, 252] width 67 height 7
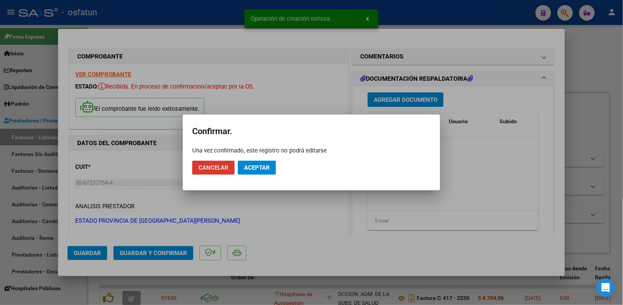
click at [263, 166] on span "Aceptar" at bounding box center [257, 167] width 26 height 7
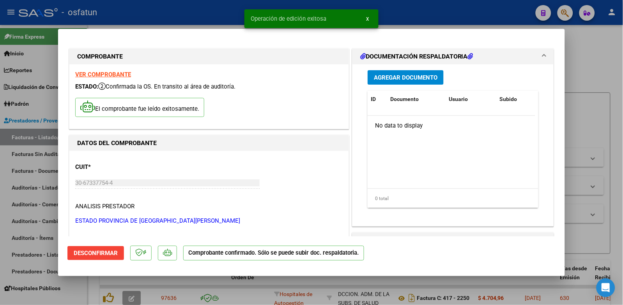
click at [588, 141] on div at bounding box center [311, 152] width 623 height 305
type input "$ 0,00"
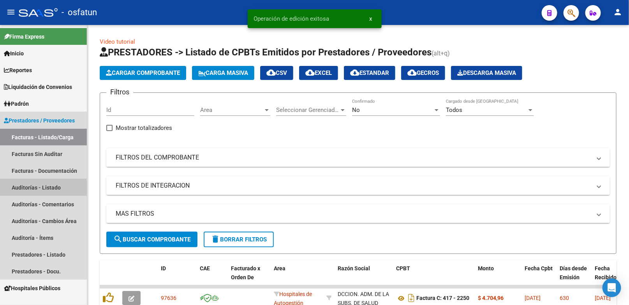
click at [42, 190] on link "Auditorías - Listado" at bounding box center [43, 187] width 87 height 17
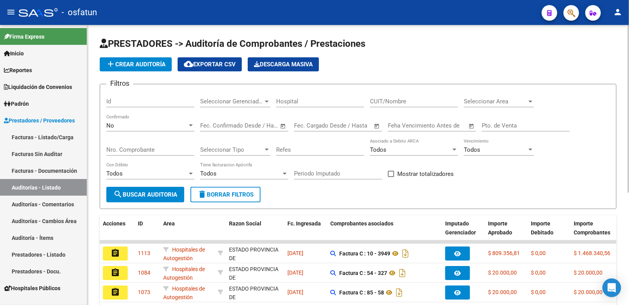
click at [147, 67] on span "add Crear Auditoría" at bounding box center [136, 64] width 60 height 7
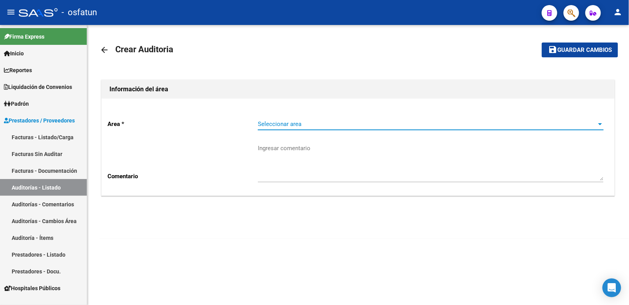
click at [380, 126] on span "Seleccionar area" at bounding box center [427, 123] width 339 height 7
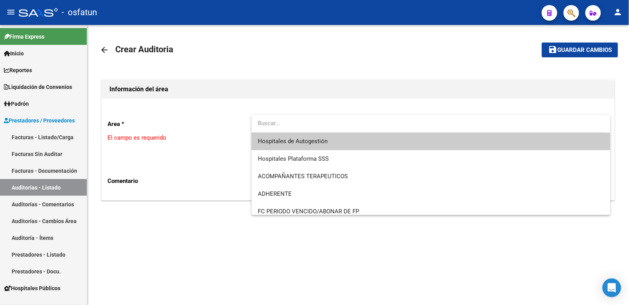
click at [371, 147] on span "Hospitales de Autogestión" at bounding box center [431, 141] width 346 height 18
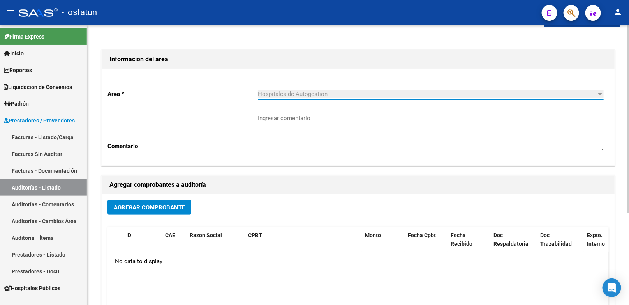
scroll to position [43, 0]
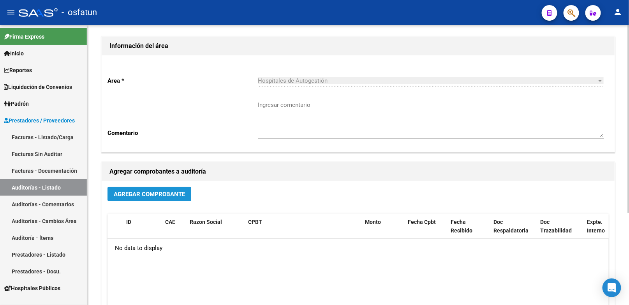
click at [163, 192] on span "Agregar Comprobante" at bounding box center [149, 194] width 71 height 7
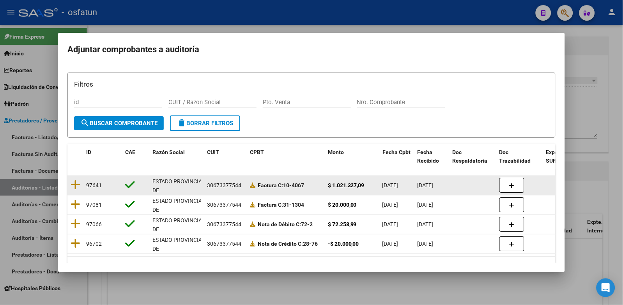
click at [80, 186] on datatable-body-cell at bounding box center [75, 185] width 16 height 19
click at [77, 186] on icon at bounding box center [76, 184] width 10 height 11
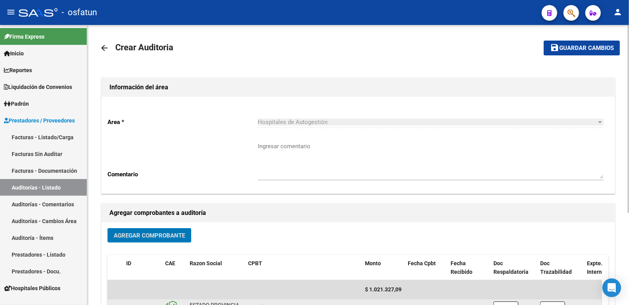
scroll to position [0, 0]
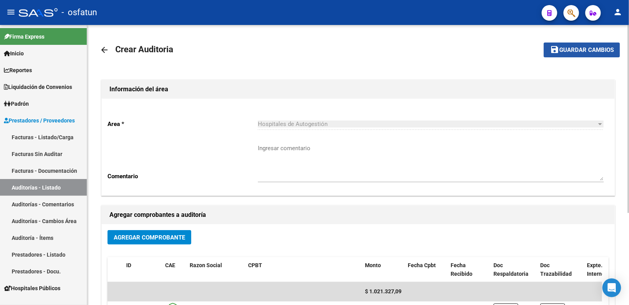
click at [587, 57] on button "save Guardar cambios" at bounding box center [582, 49] width 76 height 14
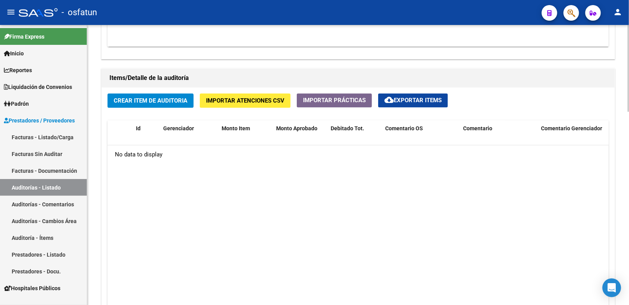
scroll to position [563, 0]
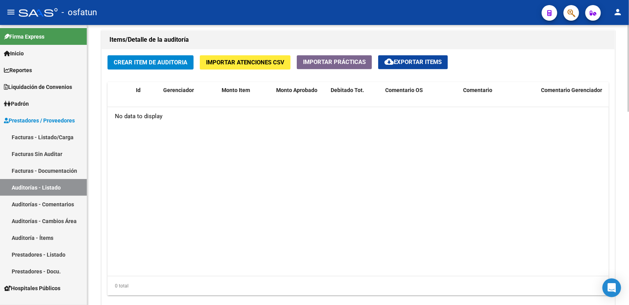
click at [149, 64] on span "Crear Item de Auditoria" at bounding box center [151, 62] width 74 height 7
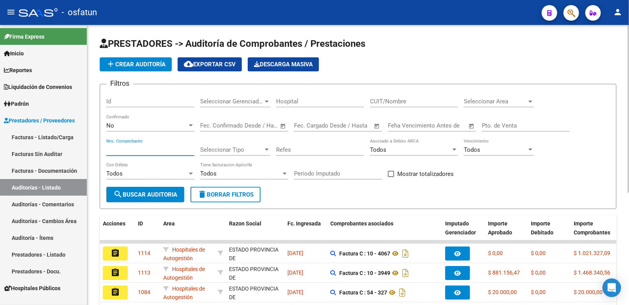
click at [139, 150] on input "Nro. Comprobante" at bounding box center [150, 149] width 88 height 7
paste input "4067"
type input "4067"
click at [156, 196] on span "search Buscar Auditoria" at bounding box center [145, 194] width 64 height 7
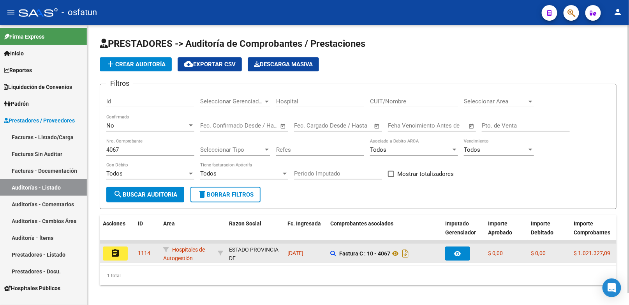
click at [122, 250] on button "assignment" at bounding box center [115, 253] width 25 height 14
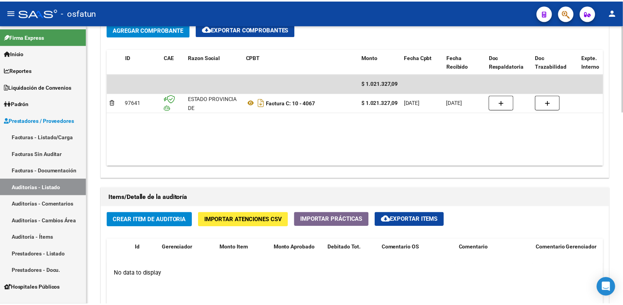
scroll to position [476, 0]
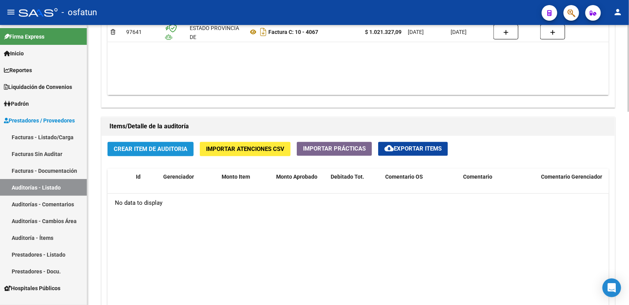
click at [184, 155] on button "Crear Item de Auditoria" at bounding box center [151, 149] width 86 height 14
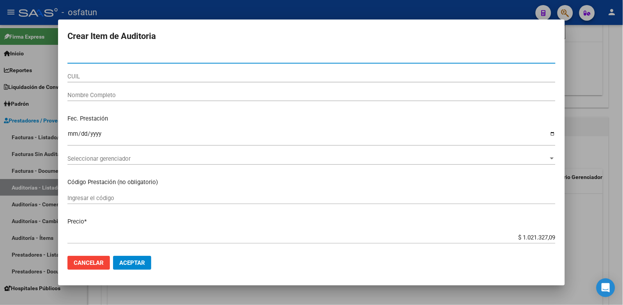
click at [181, 56] on input "Nro Documento" at bounding box center [311, 57] width 488 height 7
paste input "28091209"
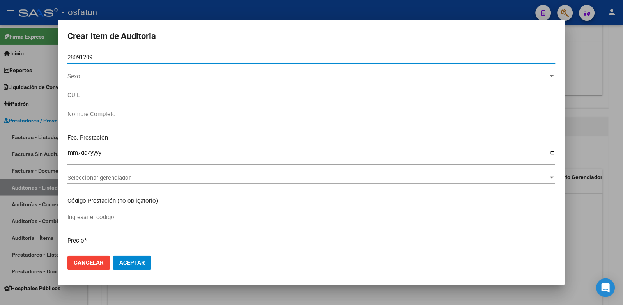
type input "28091209"
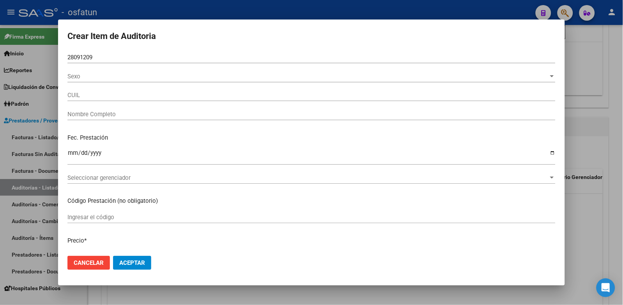
type input "20280912094"
type input "ARQUEZ MARCOS JOSE"
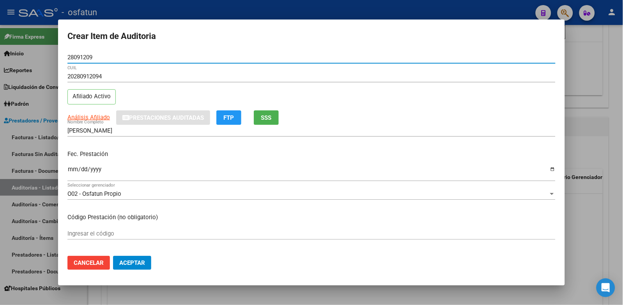
click at [72, 169] on input "Ingresar la fecha" at bounding box center [311, 172] width 488 height 12
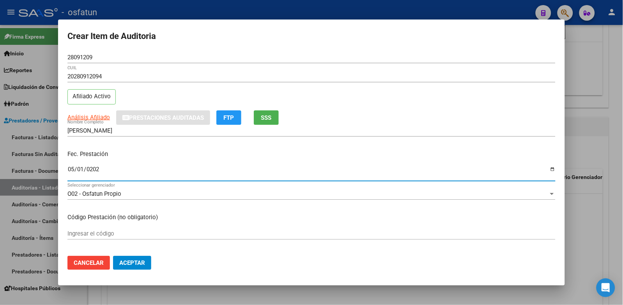
type input "2025-05-01"
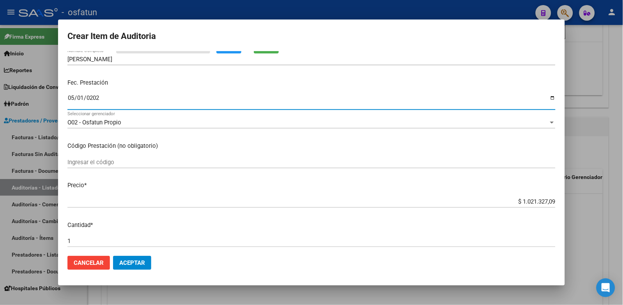
scroll to position [87, 0]
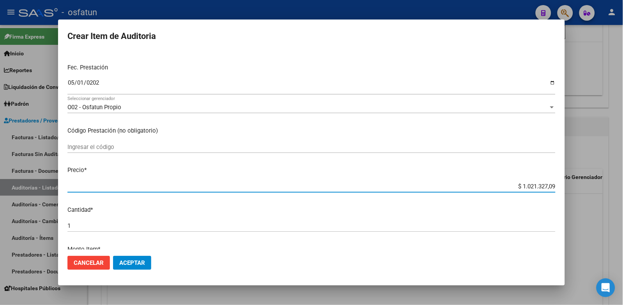
drag, startPoint x: 503, startPoint y: 186, endPoint x: 594, endPoint y: 182, distance: 90.9
click at [594, 182] on div "Crear Item de Auditoria 28091209 Nro Documento 20280912094 CUIL Afiliado Activo…" at bounding box center [311, 152] width 623 height 305
type input "$ 0,02"
type input "$ 0,20"
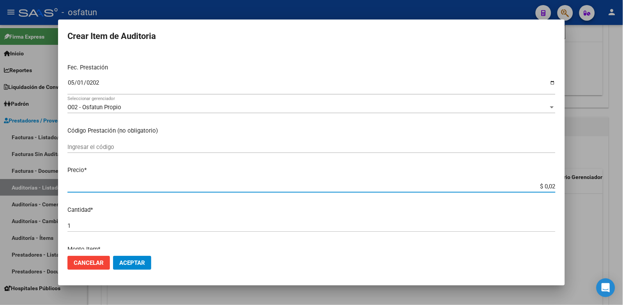
type input "$ 0,20"
type input "$ 2,00"
type input "$ 20,00"
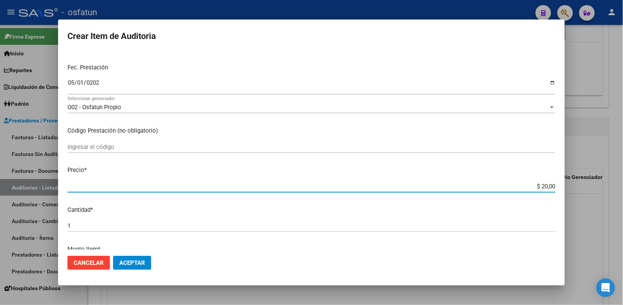
type input "$ 200,00"
type input "$ 2.000,00"
type input "$ 20.000,00"
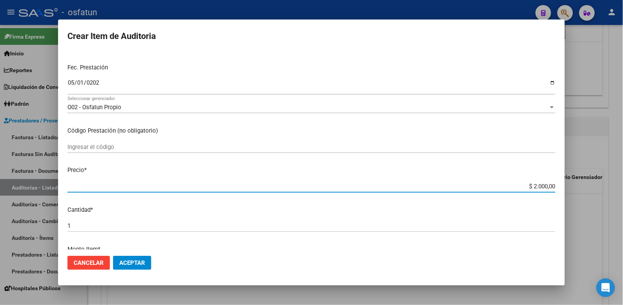
type input "$ 20.000,00"
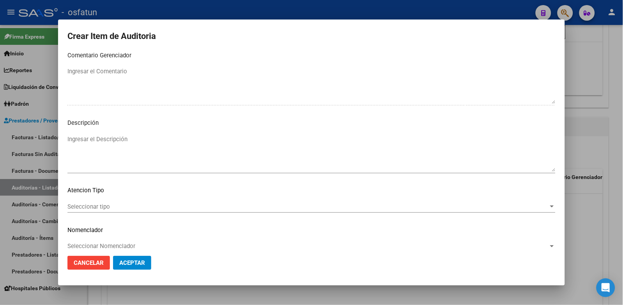
scroll to position [503, 0]
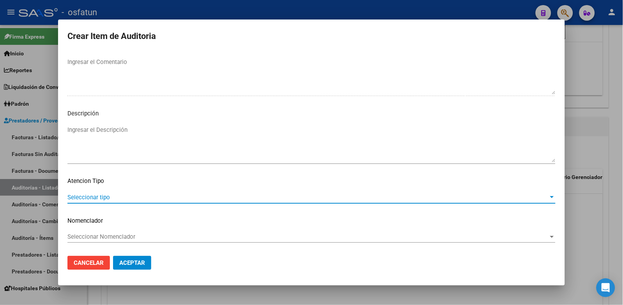
click at [108, 198] on span "Seleccionar tipo" at bounding box center [307, 197] width 481 height 7
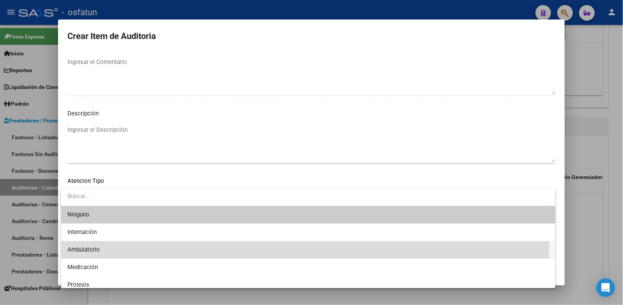
click at [101, 248] on span "Ambulatorio" at bounding box center [308, 250] width 482 height 18
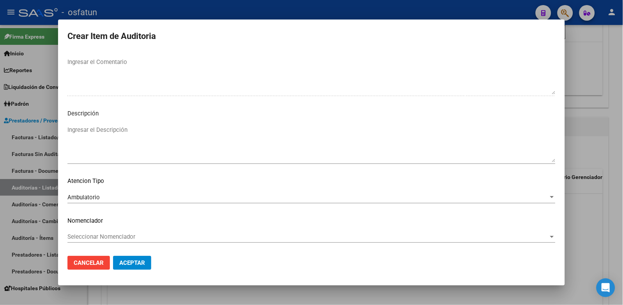
click at [111, 227] on mat-dialog-content "28091209 Nro Documento 20280912094 CUIL Afiliado Activo Análisis Afiliado Prest…" at bounding box center [311, 150] width 507 height 198
click at [110, 232] on div "Seleccionar Nomenclador Seleccionar Nomenclador" at bounding box center [311, 237] width 488 height 12
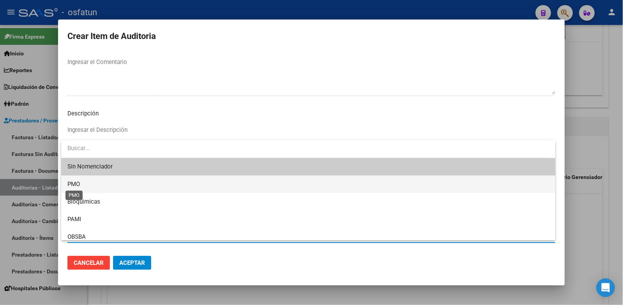
click at [74, 184] on span "PMO" at bounding box center [73, 183] width 12 height 7
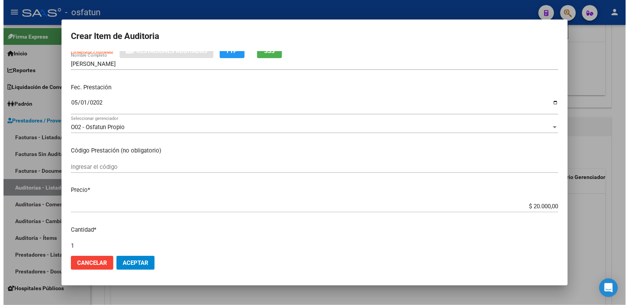
scroll to position [0, 0]
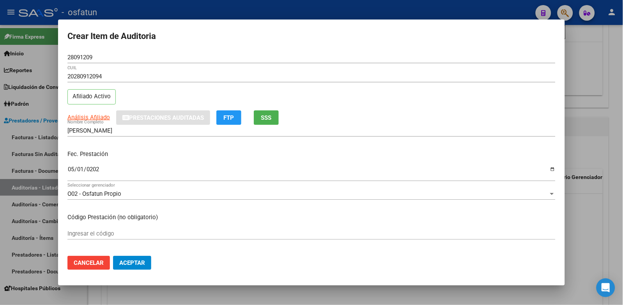
click at [146, 259] on button "Aceptar" at bounding box center [132, 263] width 38 height 14
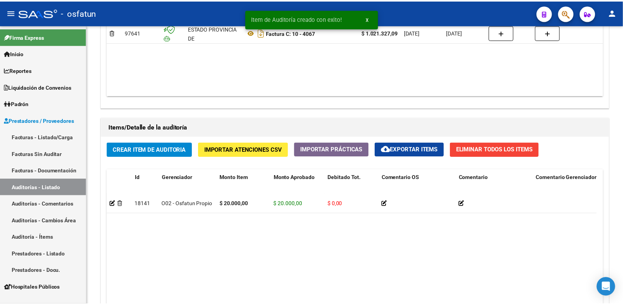
scroll to position [477, 0]
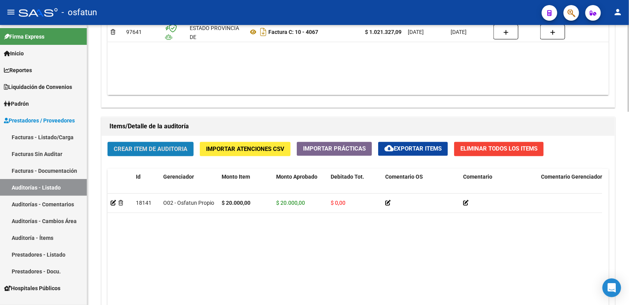
click at [169, 146] on span "Crear Item de Auditoria" at bounding box center [151, 148] width 74 height 7
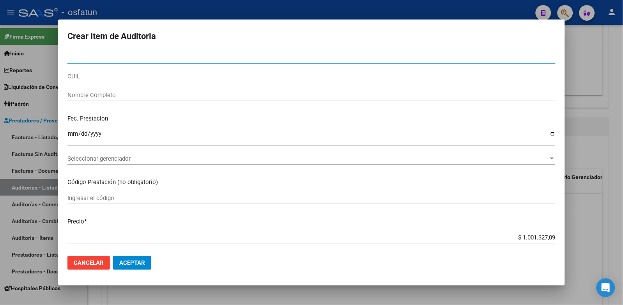
drag, startPoint x: 152, startPoint y: 59, endPoint x: 97, endPoint y: 54, distance: 56.0
click at [97, 54] on input "Nro Documento" at bounding box center [311, 57] width 488 height 7
paste input "59180343"
type input "59180343"
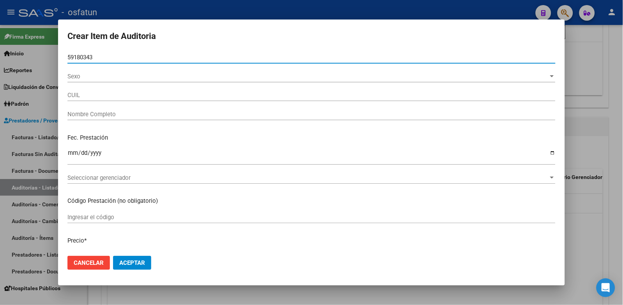
type input "20591803434"
type input "LUCERO SIMON BAUTISTA"
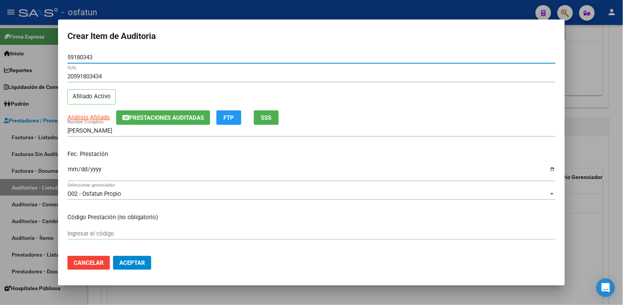
type input "59180343"
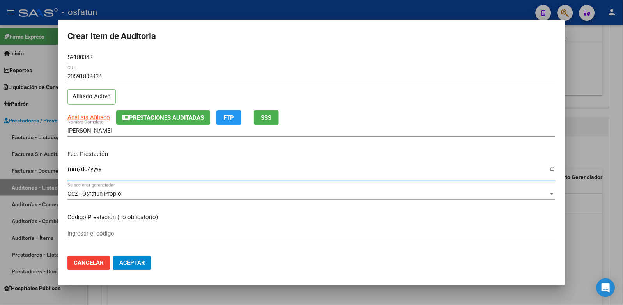
click at [73, 170] on input "Ingresar la fecha" at bounding box center [311, 172] width 488 height 12
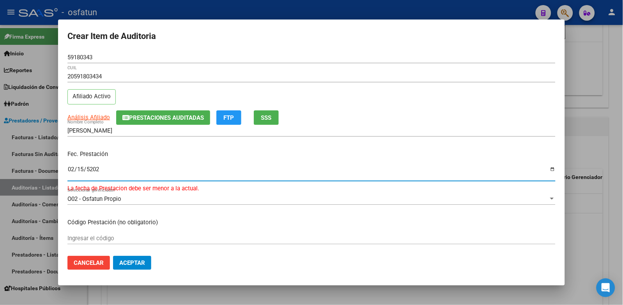
type input "2025-02-15"
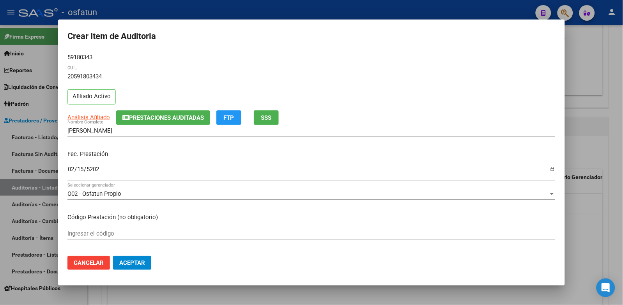
click at [83, 225] on mat-dialog-content "59180343 Nro Documento 20591803434 CUIL Afiliado Activo Análisis Afiliado Prest…" at bounding box center [311, 150] width 507 height 198
click at [81, 231] on input "Ingresar el código" at bounding box center [311, 233] width 488 height 7
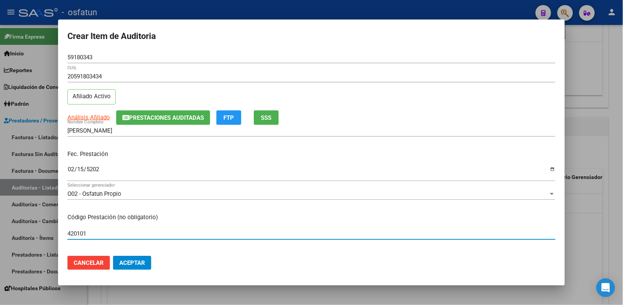
type input "420101"
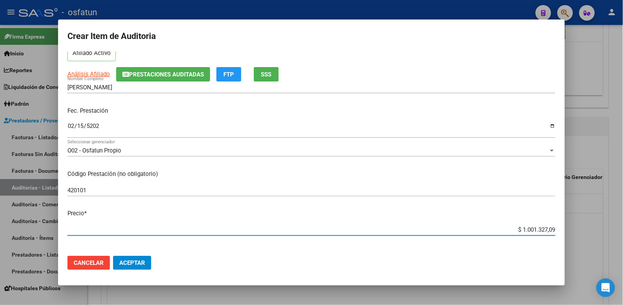
drag, startPoint x: 498, startPoint y: 229, endPoint x: 691, endPoint y: 215, distance: 194.2
click at [623, 215] on html "menu - osfatun person Firma Express Inicio Calendario SSS Instructivos Contacto…" at bounding box center [311, 152] width 623 height 305
type input "$ 0,02"
type input "$ 0,20"
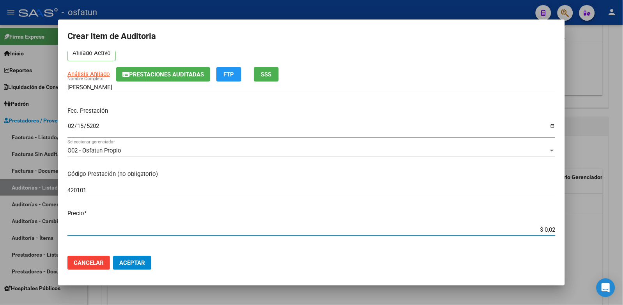
type input "$ 0,20"
type input "$ 2,00"
type input "$ 20,00"
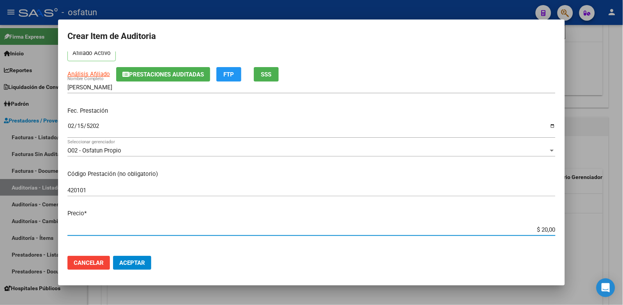
type input "$ 200,00"
type input "$ 2.000,00"
type input "$ 20.000,00"
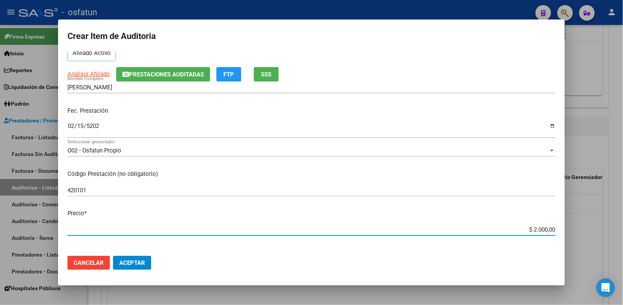
type input "$ 20.000,00"
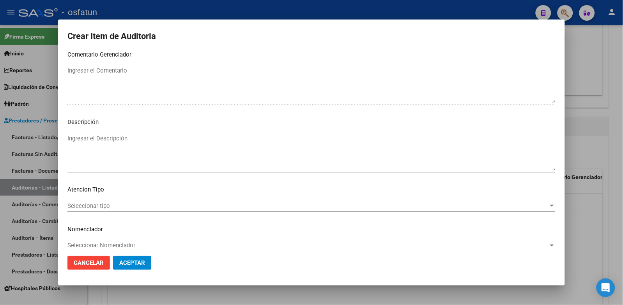
scroll to position [503, 0]
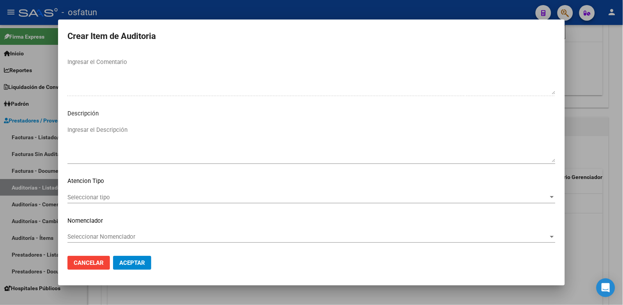
click at [112, 195] on span "Seleccionar tipo" at bounding box center [307, 197] width 481 height 7
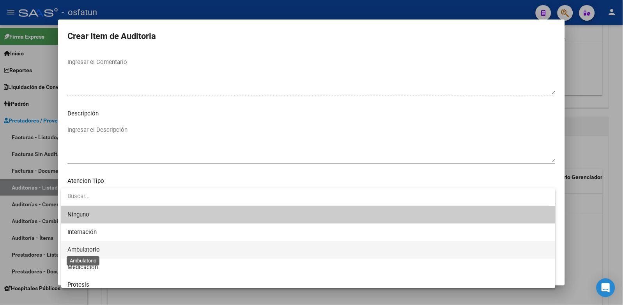
click at [98, 246] on span "Ambulatorio" at bounding box center [83, 249] width 32 height 7
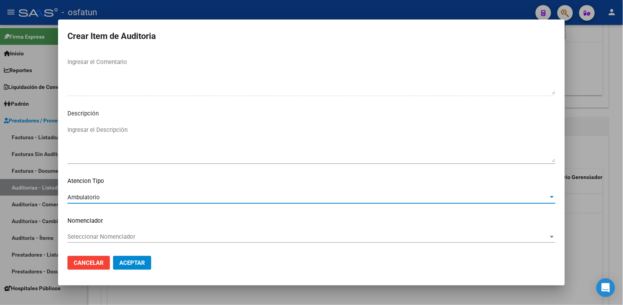
click at [100, 240] on div "Seleccionar Nomenclador Seleccionar Nomenclador" at bounding box center [311, 237] width 488 height 12
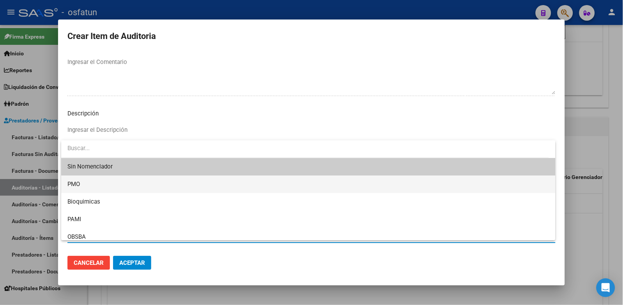
click at [88, 188] on span "PMO" at bounding box center [308, 184] width 482 height 18
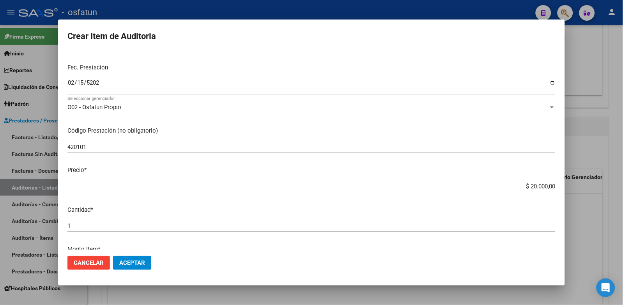
scroll to position [43, 0]
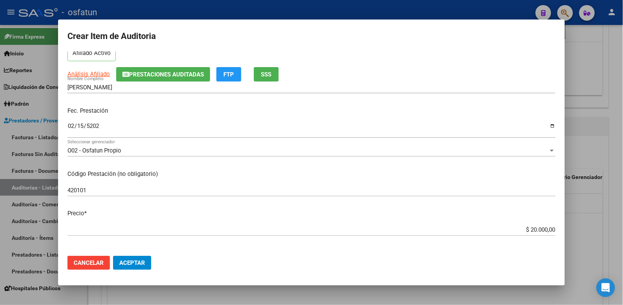
drag, startPoint x: 510, startPoint y: 228, endPoint x: 720, endPoint y: 204, distance: 211.0
click at [623, 204] on html "menu - osfatun person Firma Express Inicio Calendario SSS Instructivos Contacto…" at bounding box center [311, 152] width 623 height 305
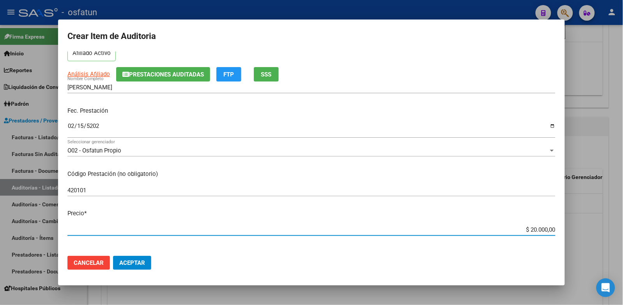
type input "$ 0,02"
type input "$ 0,25"
type input "$ 2,51"
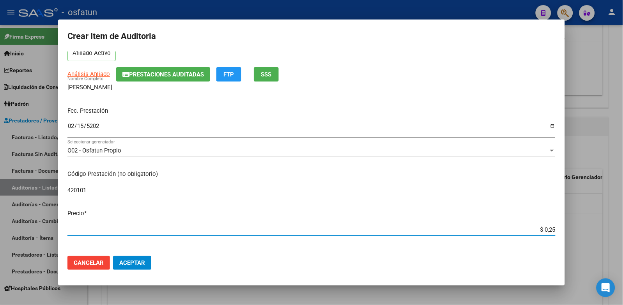
type input "$ 2,51"
type input "$ 25,11"
type input "$ 251,14"
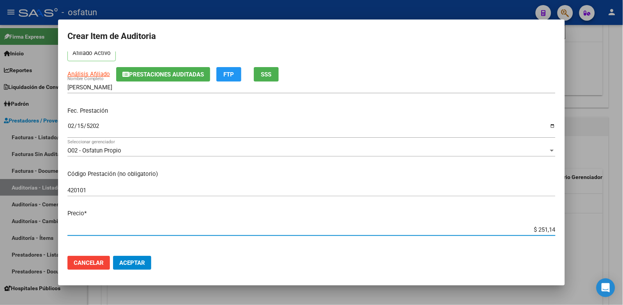
type input "$ 2.511,43"
type input "$ 25.114,35"
type input "$ 251.143,52"
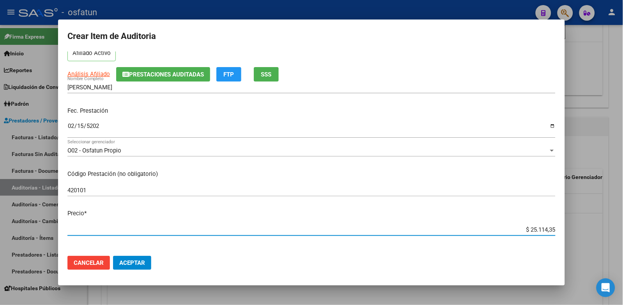
type input "$ 251.143,52"
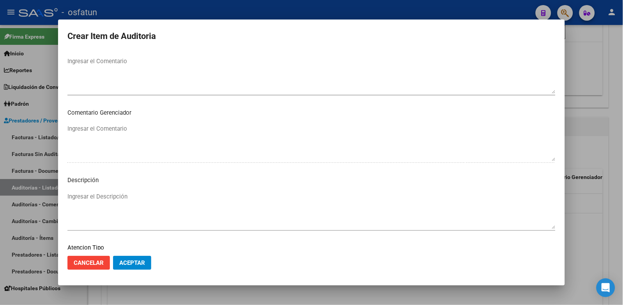
scroll to position [543, 0]
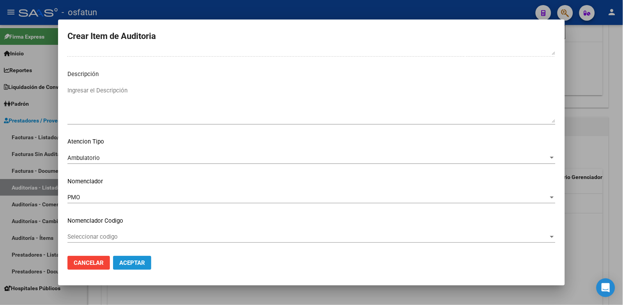
click at [134, 260] on span "Aceptar" at bounding box center [132, 262] width 26 height 7
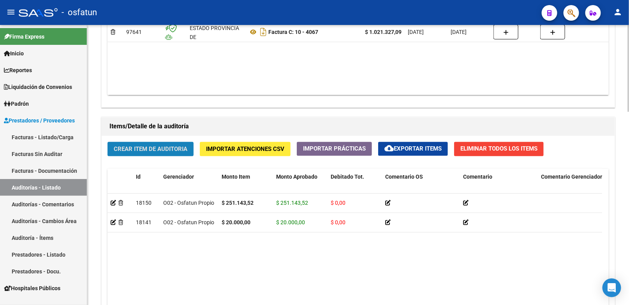
click at [149, 153] on span "Crear Item de Auditoria" at bounding box center [151, 149] width 74 height 7
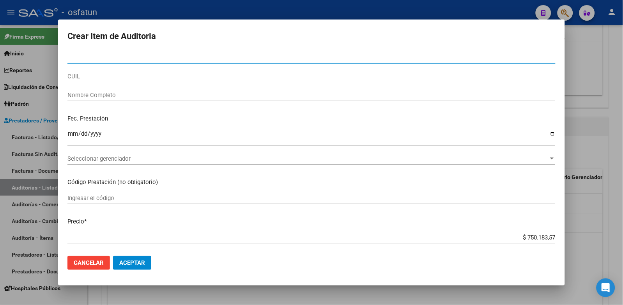
paste input "34921758"
type input "34921758"
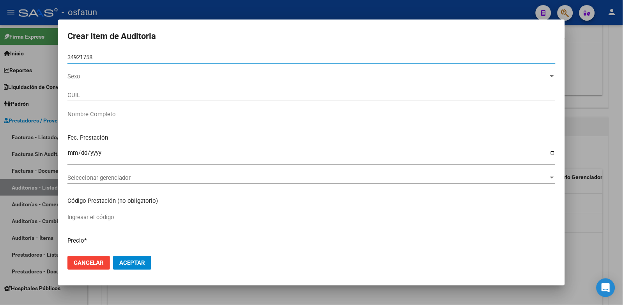
type input "23349217589"
type input "PEREZ FEDERICO DAMIAN"
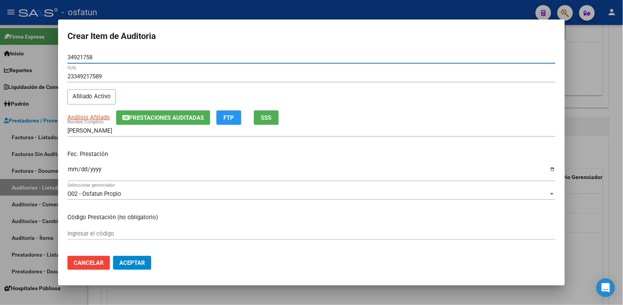
type input "34921758"
click at [72, 170] on input "Ingresar la fecha" at bounding box center [311, 172] width 488 height 12
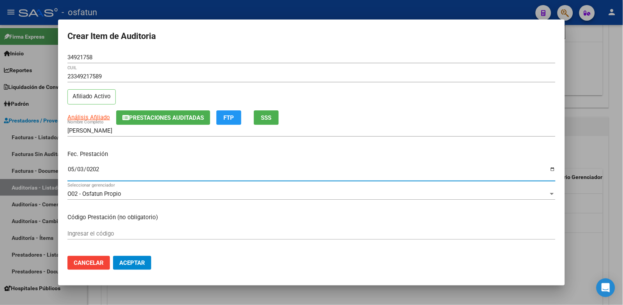
type input "2025-05-03"
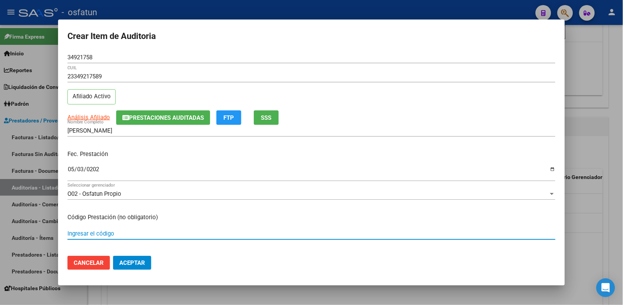
click at [106, 230] on input "Ingresar el código" at bounding box center [311, 233] width 488 height 7
paste input "MED-766"
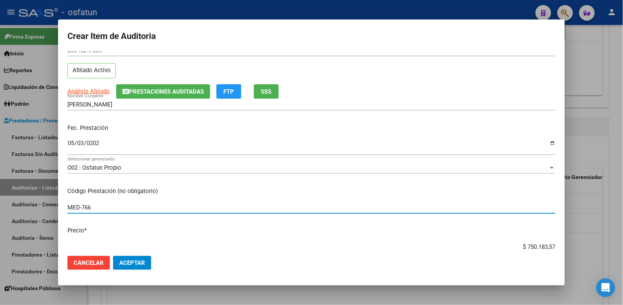
scroll to position [87, 0]
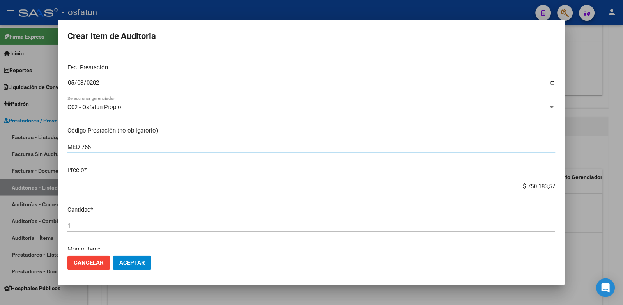
type input "MED-766"
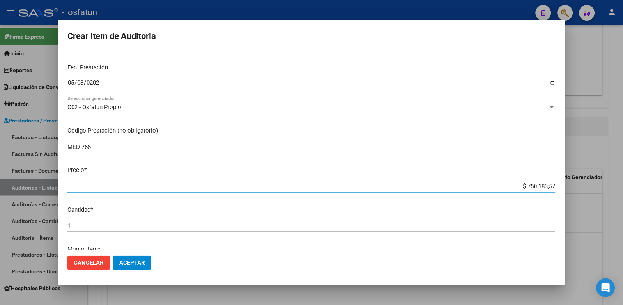
drag, startPoint x: 504, startPoint y: 184, endPoint x: 567, endPoint y: 189, distance: 62.6
click at [567, 189] on div "Crear Item de Auditoria 34921758 Nro Documento 23349217589 CUIL Afiliado Activo…" at bounding box center [311, 152] width 623 height 305
paste input "5296,78"
type input "$ 5.296,78"
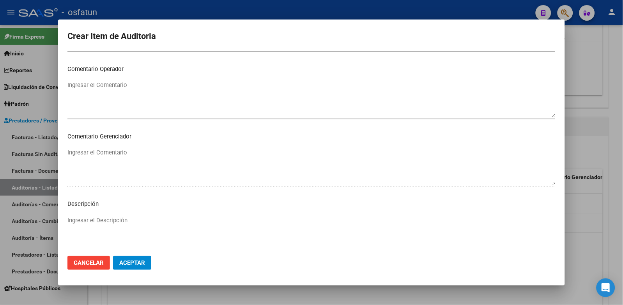
scroll to position [503, 0]
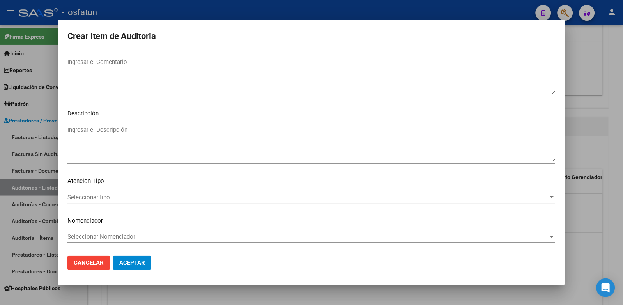
type input "$ 5.296,78"
click at [95, 192] on div "Seleccionar tipo Seleccionar tipo" at bounding box center [311, 197] width 488 height 12
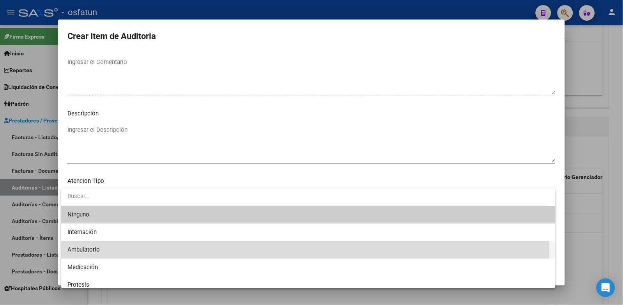
click at [106, 250] on span "Ambulatorio" at bounding box center [308, 250] width 482 height 18
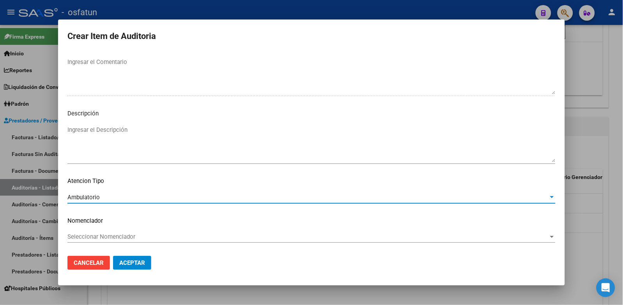
click at [106, 243] on div "Seleccionar Nomenclador Seleccionar Nomenclador" at bounding box center [311, 240] width 488 height 19
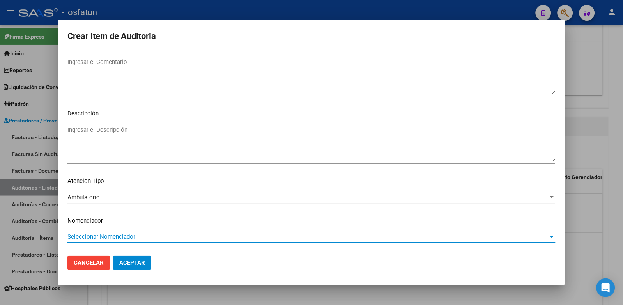
click at [106, 238] on span "Seleccionar Nomenclador" at bounding box center [307, 236] width 481 height 7
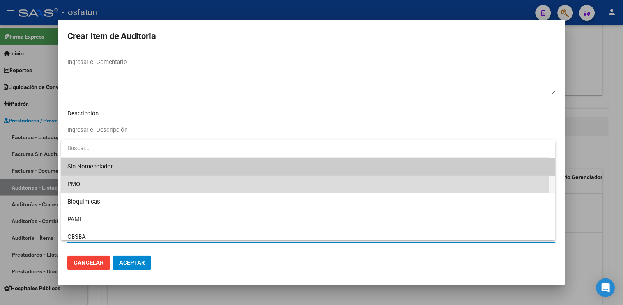
drag, startPoint x: 87, startPoint y: 186, endPoint x: 122, endPoint y: 250, distance: 72.9
click at [87, 186] on span "PMO" at bounding box center [308, 184] width 482 height 18
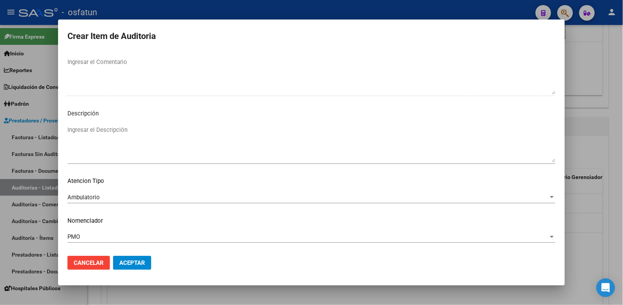
click at [129, 272] on mat-dialog-actions "Cancelar Aceptar" at bounding box center [311, 262] width 488 height 26
drag, startPoint x: 135, startPoint y: 266, endPoint x: 139, endPoint y: 269, distance: 4.8
click at [139, 269] on button "Aceptar" at bounding box center [132, 263] width 38 height 14
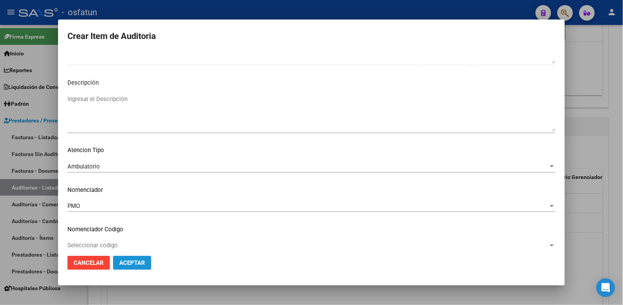
scroll to position [543, 0]
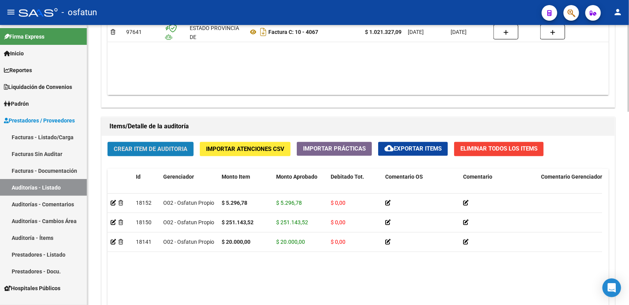
click at [139, 150] on span "Crear Item de Auditoria" at bounding box center [151, 149] width 74 height 7
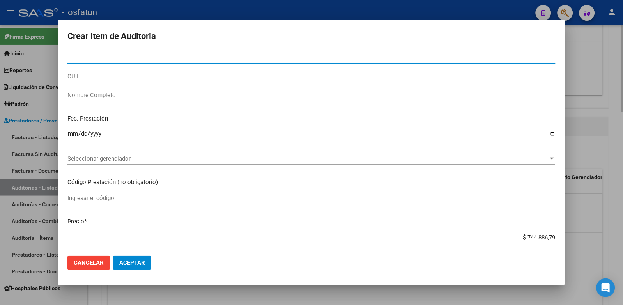
paste input "52353577"
type input "52353577"
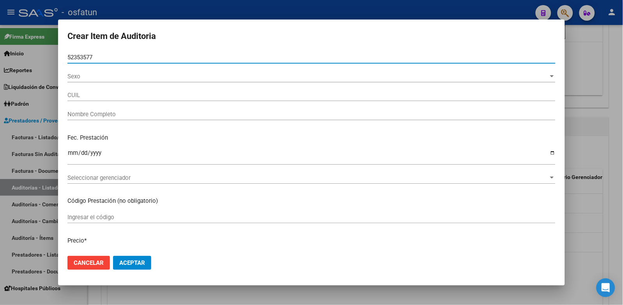
type input "20523535774"
type input "DONNET MATEO"
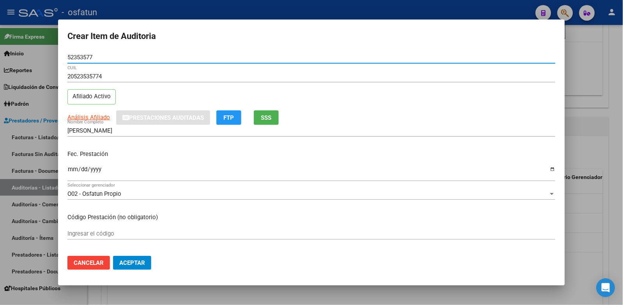
type input "52353577"
click at [69, 166] on input "Ingresar la fecha" at bounding box center [311, 172] width 488 height 12
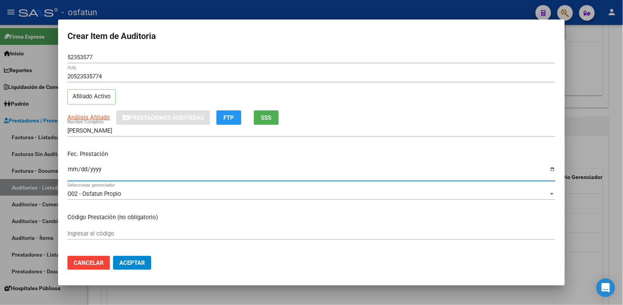
click at [148, 230] on input "Ingresar el código" at bounding box center [311, 233] width 488 height 7
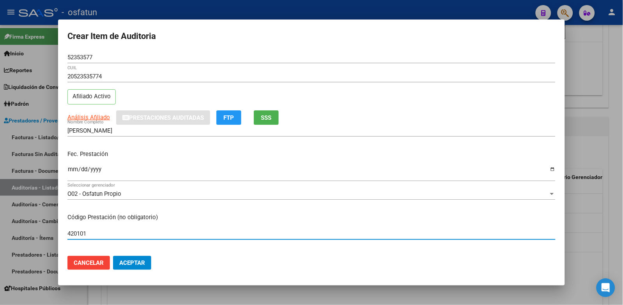
type input "420101"
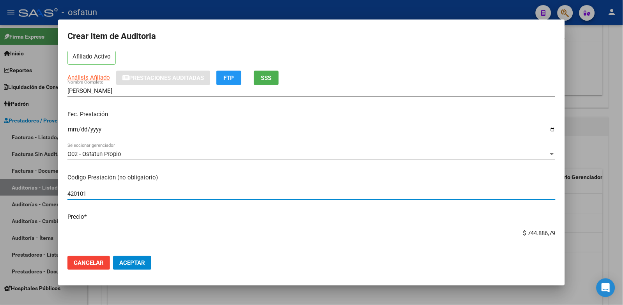
scroll to position [87, 0]
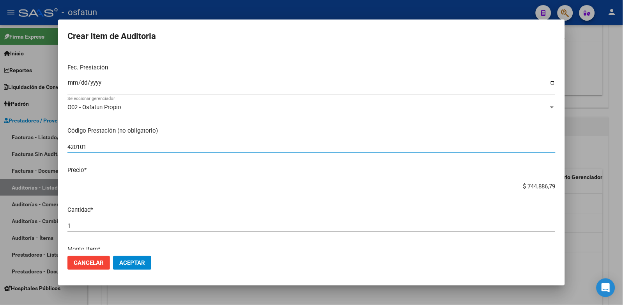
drag, startPoint x: 505, startPoint y: 188, endPoint x: 605, endPoint y: 188, distance: 99.8
click at [605, 188] on div "Crear Item de Auditoria 52353577 Nro Documento 20523535774 CUIL Afiliado Activo…" at bounding box center [311, 152] width 623 height 305
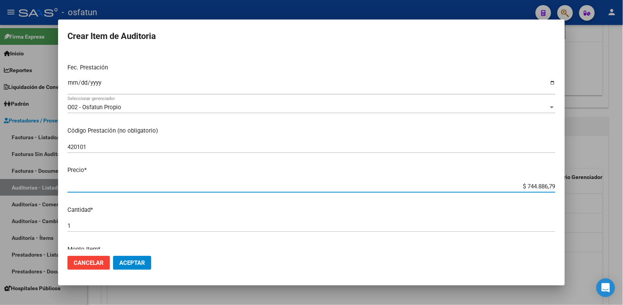
type input "$ 0,04"
paste input "9497,04"
type input "$ 49.497,04"
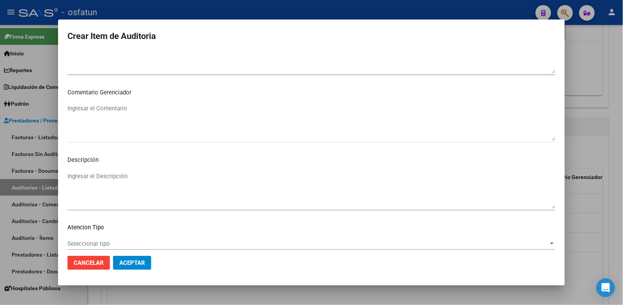
scroll to position [503, 0]
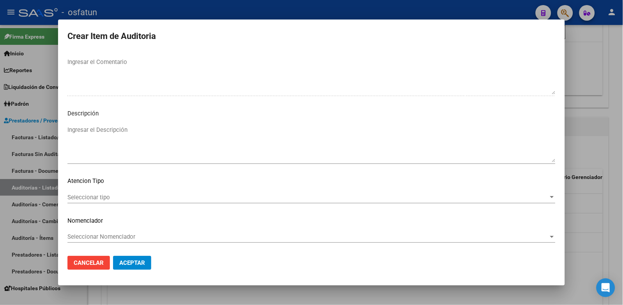
type input "$ 49.497,04"
click at [113, 197] on span "Seleccionar tipo" at bounding box center [307, 197] width 481 height 7
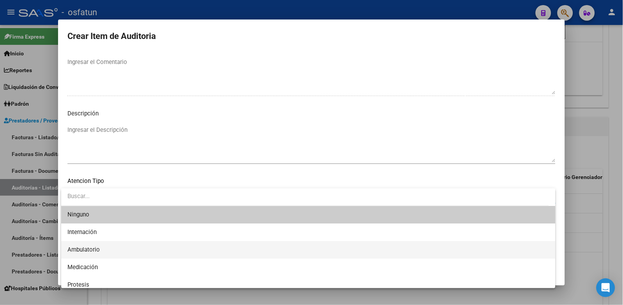
click at [106, 253] on span "Ambulatorio" at bounding box center [308, 250] width 482 height 18
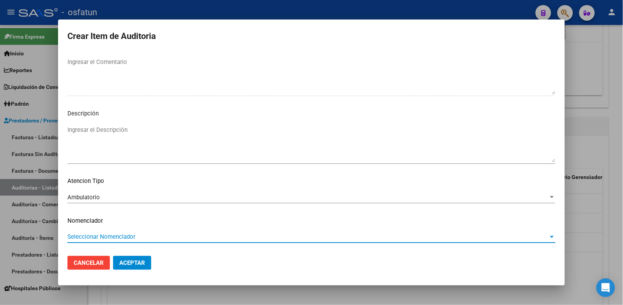
click at [104, 237] on span "Seleccionar Nomenclador" at bounding box center [307, 236] width 481 height 7
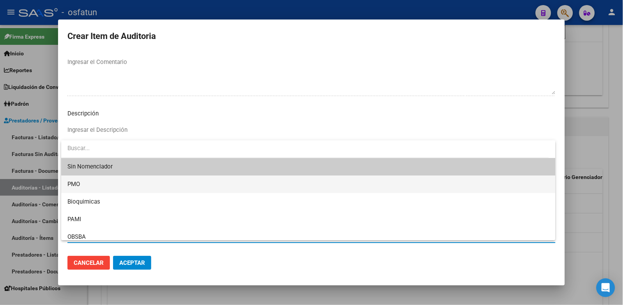
click at [97, 187] on span "PMO" at bounding box center [308, 184] width 482 height 18
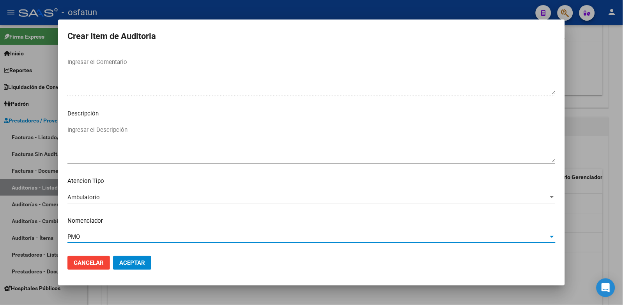
click at [130, 261] on span "Aceptar" at bounding box center [132, 262] width 26 height 7
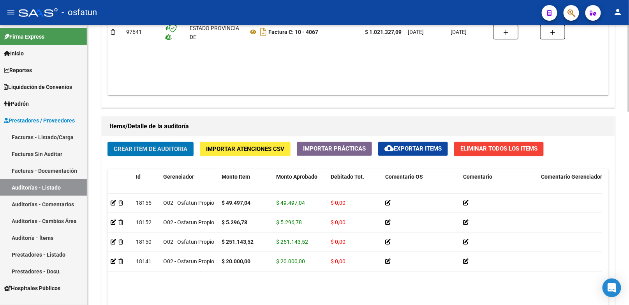
click at [170, 158] on div "Crear Item de Auditoria Importar Atenciones CSV Importar Prácticas cloud_downlo…" at bounding box center [358, 265] width 513 height 258
click at [171, 156] on button "Crear Item de Auditoria" at bounding box center [151, 149] width 86 height 14
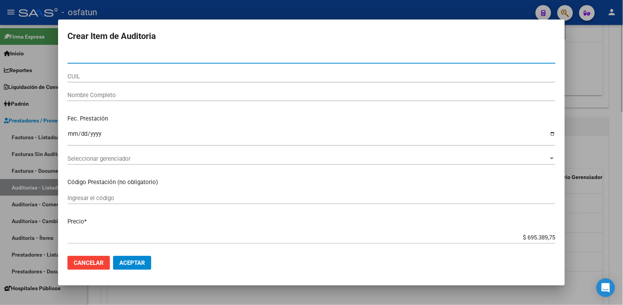
paste input "34257031"
type input "34257031"
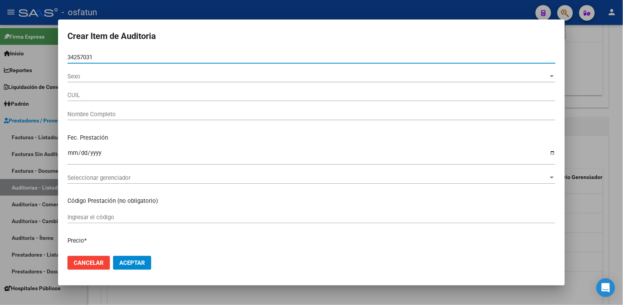
type input "20342570314"
type input "ALVAREZ ALEJANDRO NAHUEL"
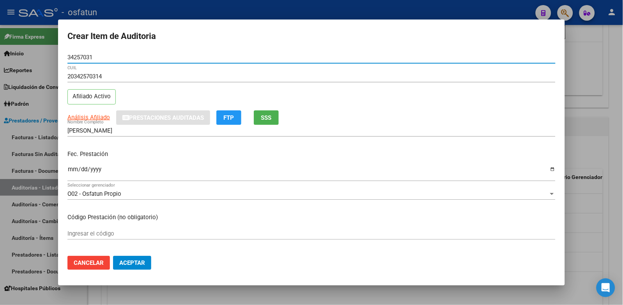
type input "34257031"
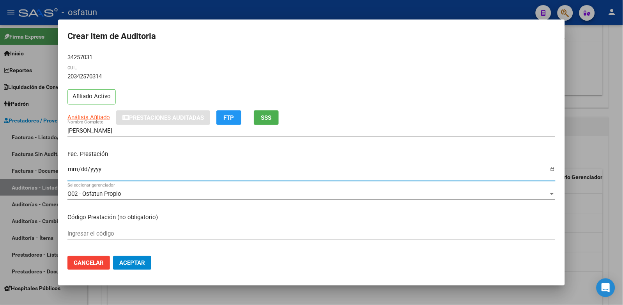
click at [77, 172] on input "Ingresar la fecha" at bounding box center [311, 172] width 488 height 12
type input "2025-05-04"
click at [116, 228] on div "Ingresar el código" at bounding box center [311, 234] width 488 height 12
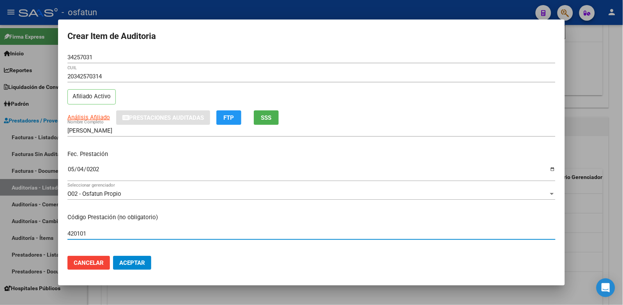
scroll to position [173, 0]
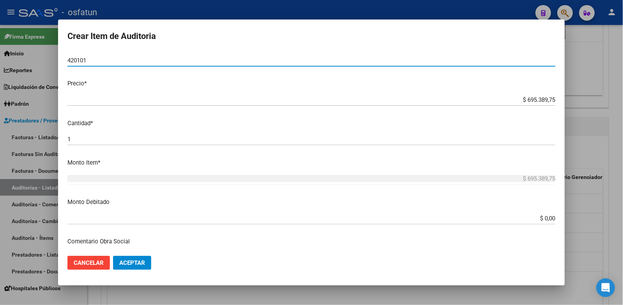
type input "420101"
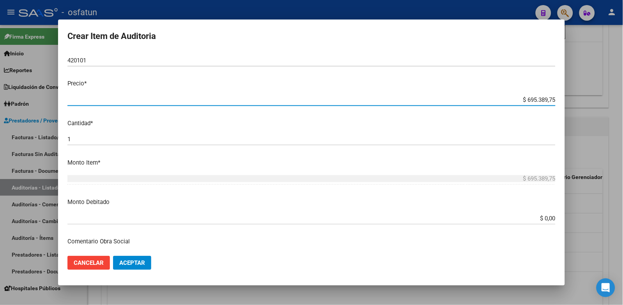
drag, startPoint x: 517, startPoint y: 99, endPoint x: 646, endPoint y: 100, distance: 128.6
click at [623, 100] on html "menu - osfatun person Firma Express Inicio Calendario SSS Instructivos Contacto…" at bounding box center [311, 152] width 623 height 305
type input "$ 0,05"
type input "$ 0,51"
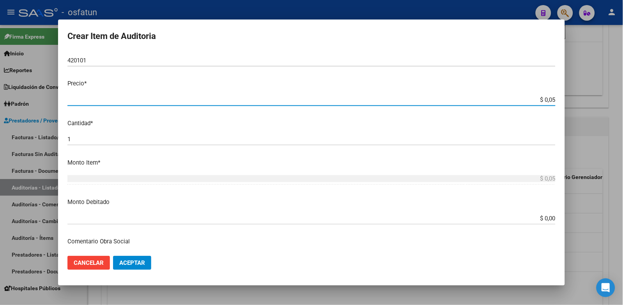
type input "$ 0,51"
type input "$ 5,13"
type input "$ 51,36"
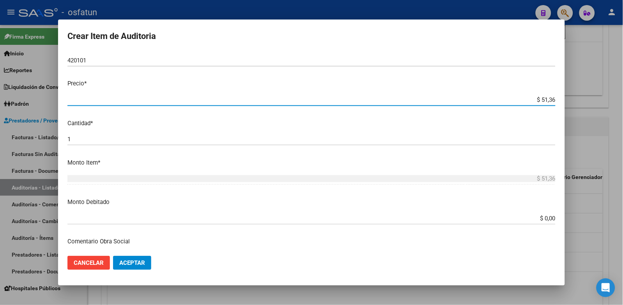
type input "$ 513,66"
type input "$ 5.136,64"
type input "$ 513,66"
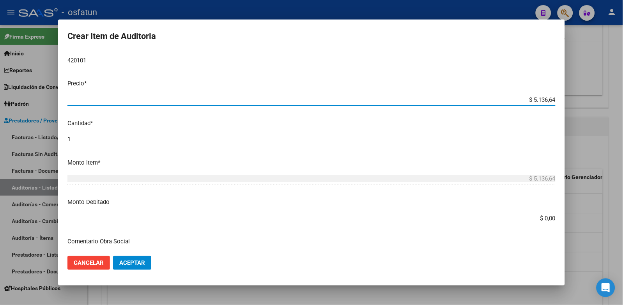
type input "$ 513,66"
type input "$ 51,36"
type input "$ 5,13"
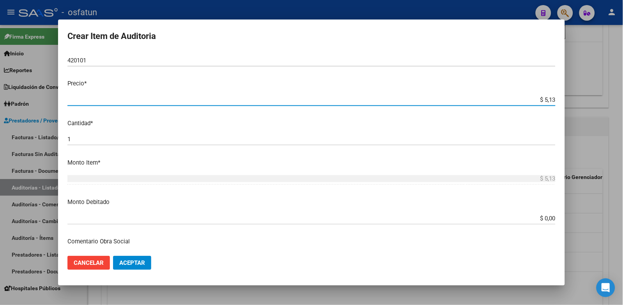
type input "$ 0,51"
type input "$ 5,13"
type input "$ 51,39"
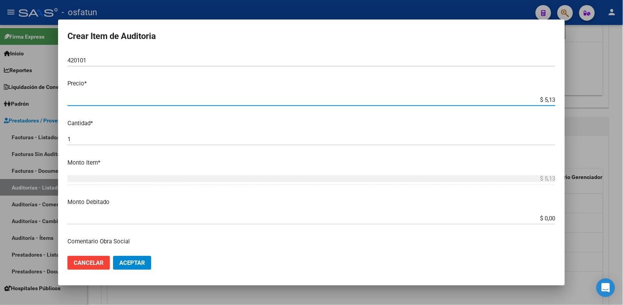
type input "$ 51,39"
type input "$ 513,96"
type input "$ 5.139,64"
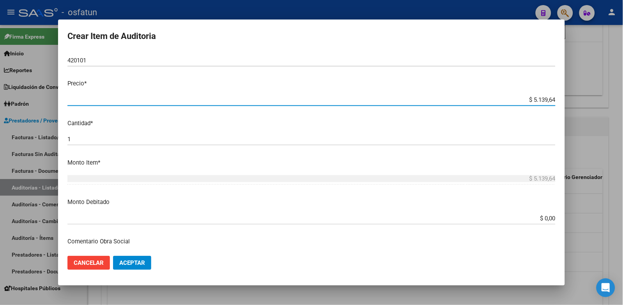
type input "$ 51.396,45"
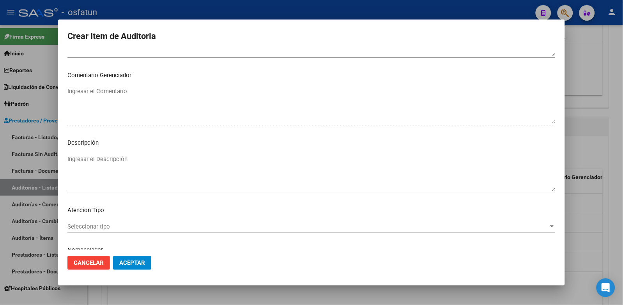
scroll to position [503, 0]
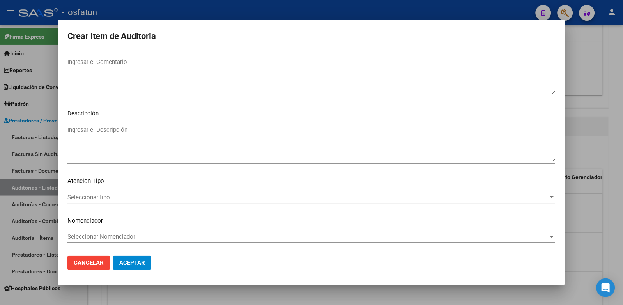
click at [109, 198] on span "Seleccionar tipo" at bounding box center [307, 197] width 481 height 7
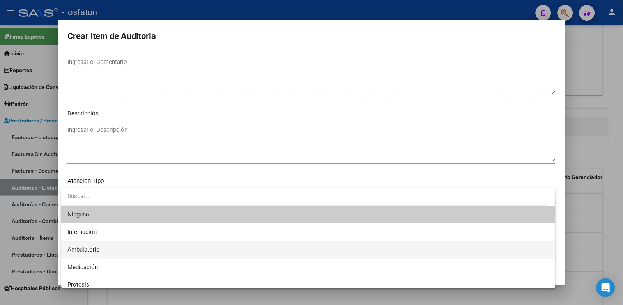
click at [119, 256] on span "Ambulatorio" at bounding box center [308, 250] width 482 height 18
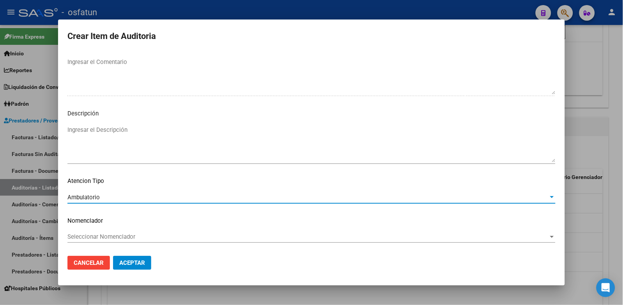
click at [123, 233] on span "Seleccionar Nomenclador" at bounding box center [307, 236] width 481 height 7
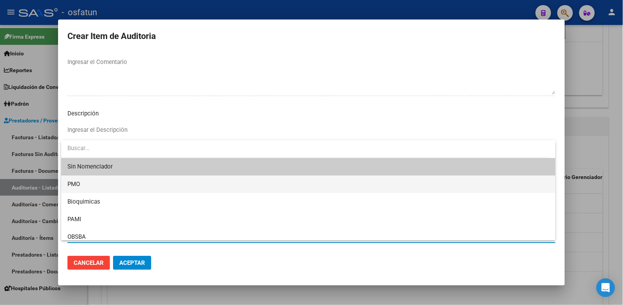
click at [134, 185] on span "PMO" at bounding box center [308, 184] width 482 height 18
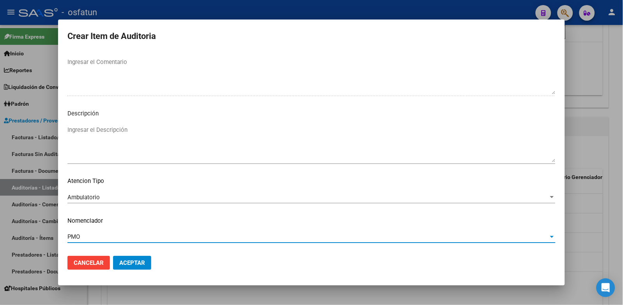
click at [138, 258] on button "Aceptar" at bounding box center [132, 263] width 38 height 14
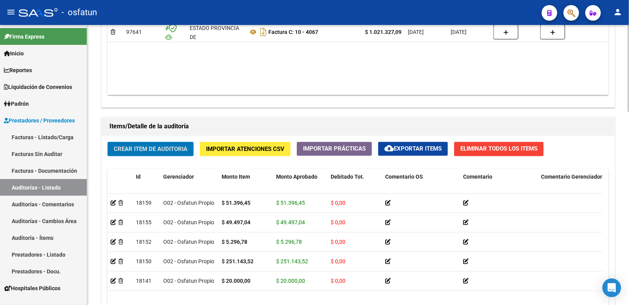
click at [169, 148] on span "Crear Item de Auditoria" at bounding box center [151, 149] width 74 height 7
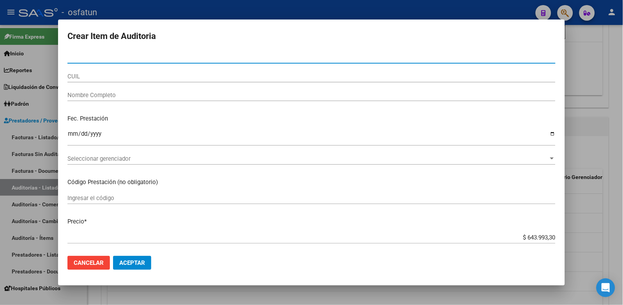
paste input "20134215"
type input "20134215"
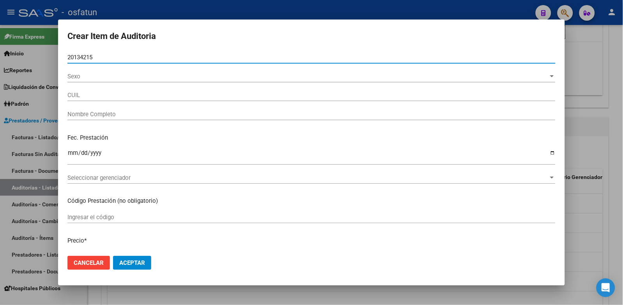
type input "27201342150"
type input "MUÃƒâ€˜OZ EULOGIA OLGA"
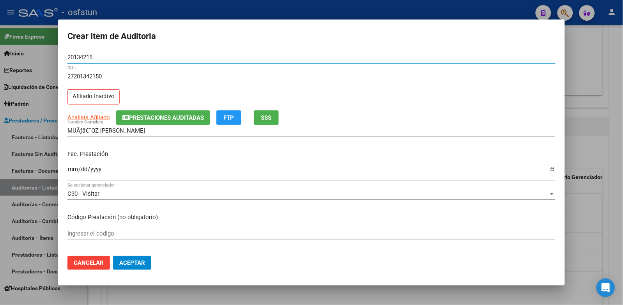
type input "20134215"
click at [72, 168] on input "Ingresar la fecha" at bounding box center [311, 172] width 488 height 12
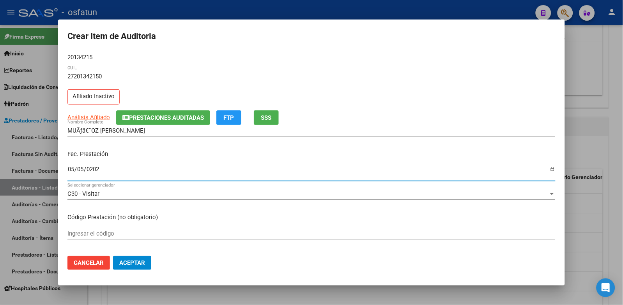
type input "2025-05-05"
click at [105, 231] on input "Ingresar el código" at bounding box center [311, 233] width 488 height 7
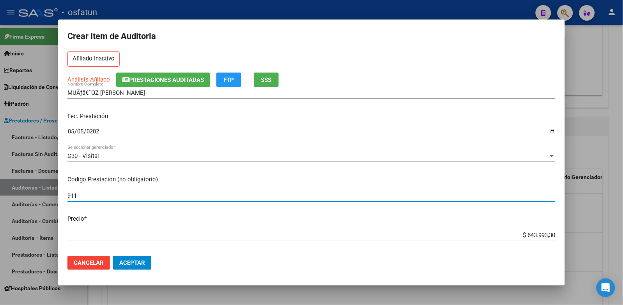
scroll to position [87, 0]
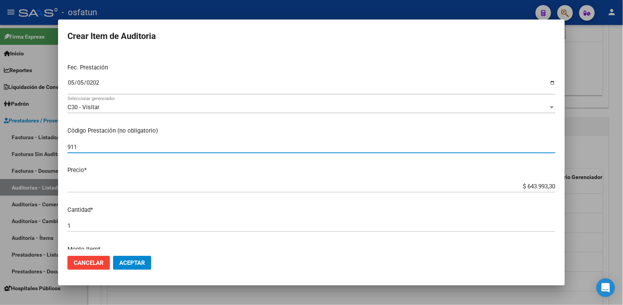
type input "911"
drag, startPoint x: 520, startPoint y: 189, endPoint x: 548, endPoint y: 187, distance: 28.1
click at [548, 187] on input "$ 643.993,30" at bounding box center [311, 186] width 488 height 7
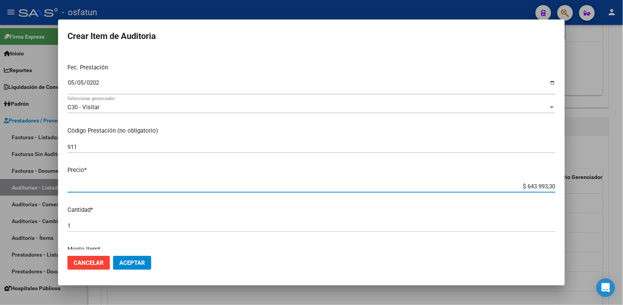
paste input "25270,37"
type input "$ 25.270,37"
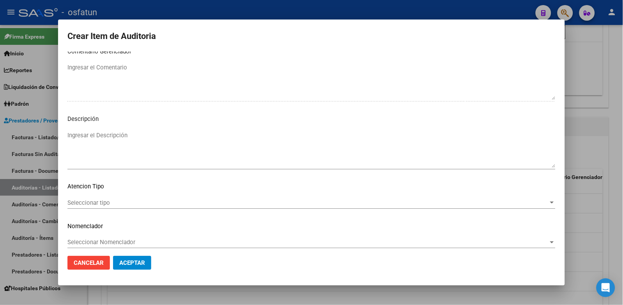
scroll to position [503, 0]
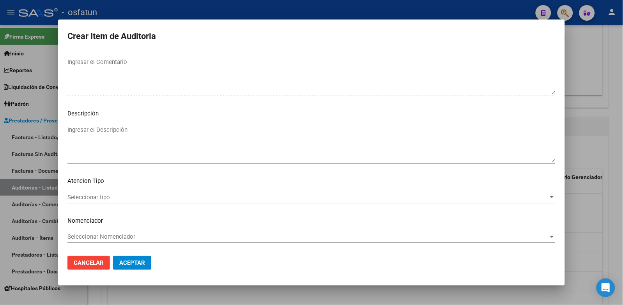
type input "$ 25.270,37"
click at [110, 197] on span "Seleccionar tipo" at bounding box center [307, 197] width 481 height 7
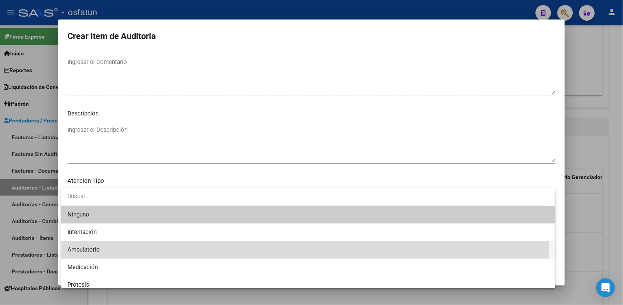
click at [104, 246] on span "Ambulatorio" at bounding box center [308, 250] width 482 height 18
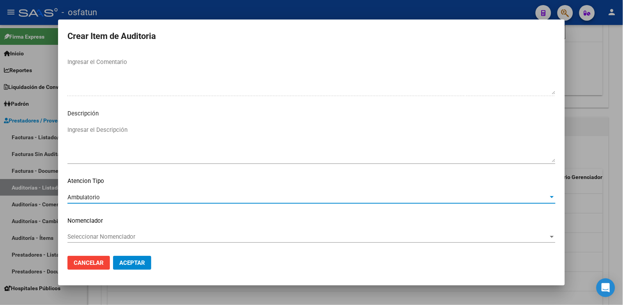
click at [105, 240] on span "Seleccionar Nomenclador" at bounding box center [307, 236] width 481 height 7
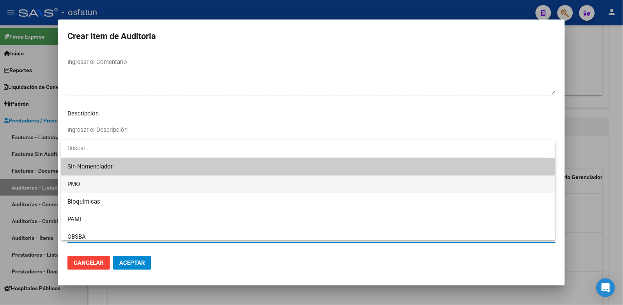
drag, startPoint x: 94, startPoint y: 185, endPoint x: 118, endPoint y: 247, distance: 67.2
click at [95, 185] on span "PMO" at bounding box center [308, 184] width 482 height 18
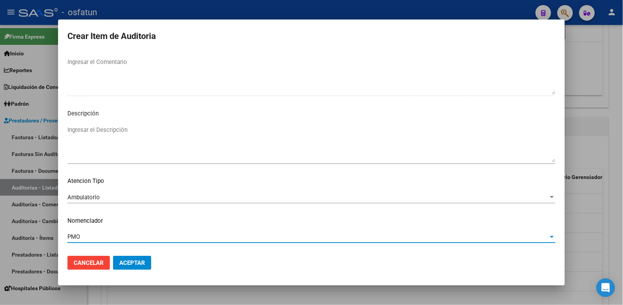
click at [124, 256] on button "Aceptar" at bounding box center [132, 263] width 38 height 14
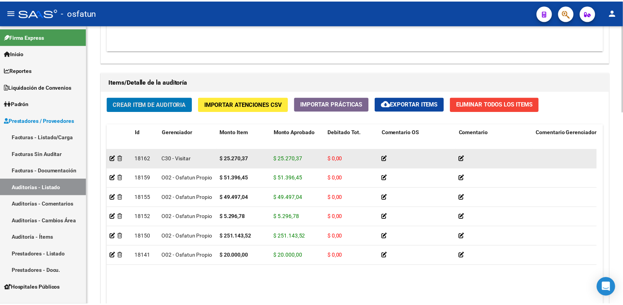
scroll to position [519, 0]
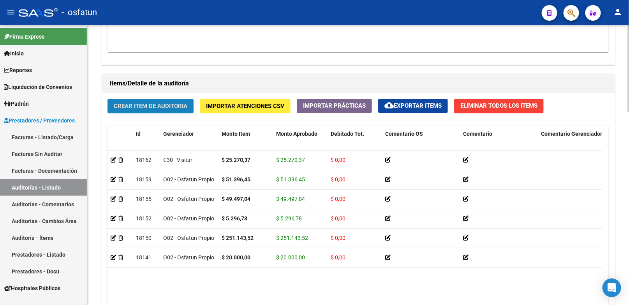
click at [173, 109] on span "Crear Item de Auditoria" at bounding box center [151, 106] width 74 height 7
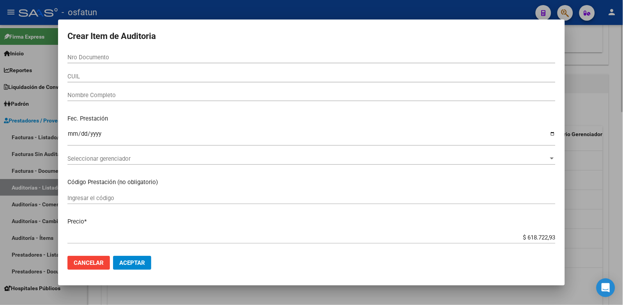
paste input "21372032"
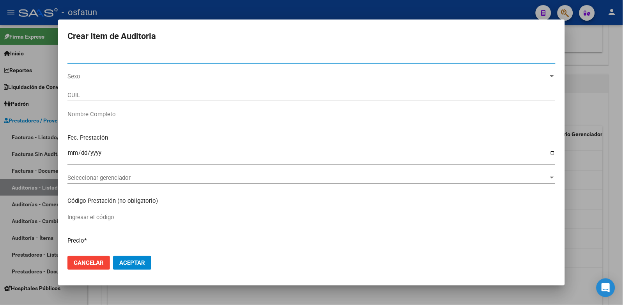
type input "21372032"
type input "27213720320"
type input "ORTIZ MARIA EVA"
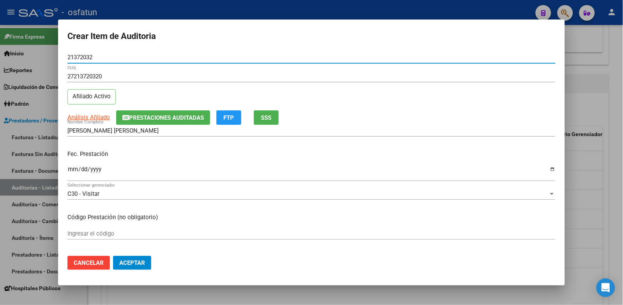
type input "21372032"
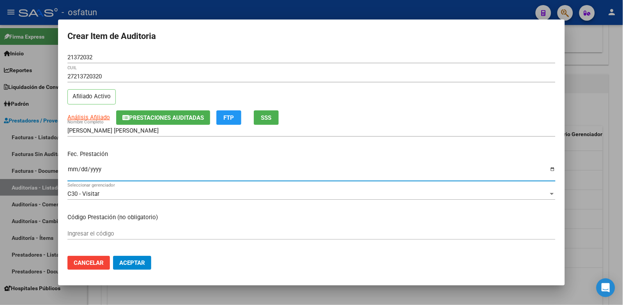
click at [72, 168] on input "Ingresar la fecha" at bounding box center [311, 172] width 488 height 12
type input "2025-05-05"
click at [106, 233] on input "Ingresar el código" at bounding box center [311, 233] width 488 height 7
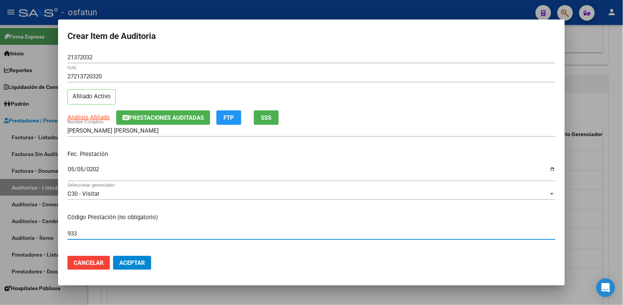
type input "933"
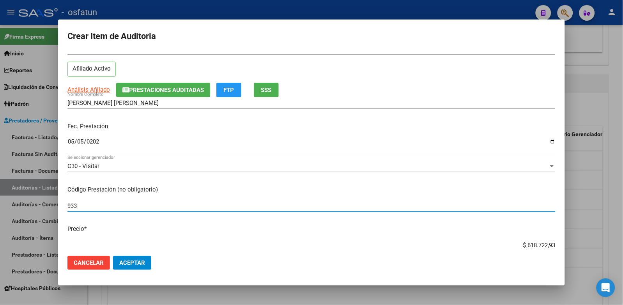
scroll to position [43, 0]
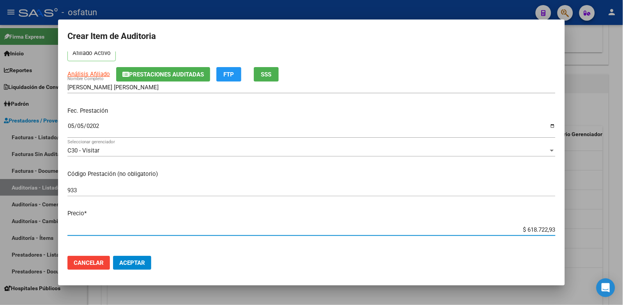
drag, startPoint x: 525, startPoint y: 229, endPoint x: 561, endPoint y: 231, distance: 36.0
click at [561, 231] on mat-dialog-content "21372032 Nro Documento 27213720320 CUIL Afiliado Activo Análisis Afiliado Prest…" at bounding box center [311, 150] width 507 height 198
paste input "22743,32"
type input "$ 22.743,32"
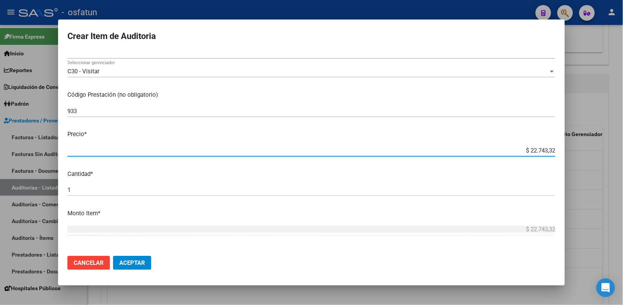
scroll to position [130, 0]
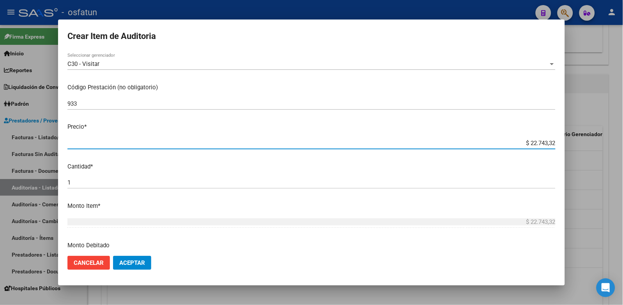
type input "$ 22.743,32"
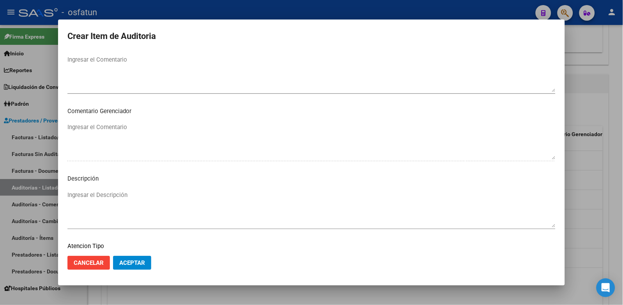
scroll to position [503, 0]
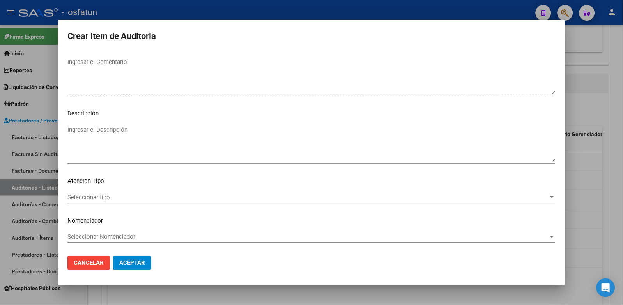
click at [102, 200] on span "Seleccionar tipo" at bounding box center [307, 197] width 481 height 7
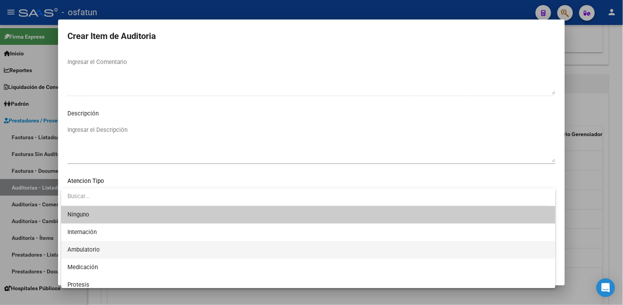
drag, startPoint x: 99, startPoint y: 244, endPoint x: 102, endPoint y: 238, distance: 6.8
click at [99, 244] on span "Ambulatorio" at bounding box center [308, 250] width 482 height 18
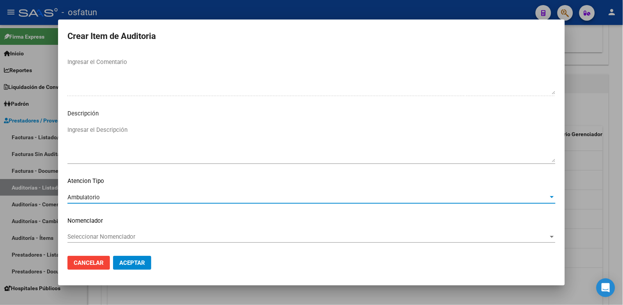
click at [104, 239] on span "Seleccionar Nomenclador" at bounding box center [307, 236] width 481 height 7
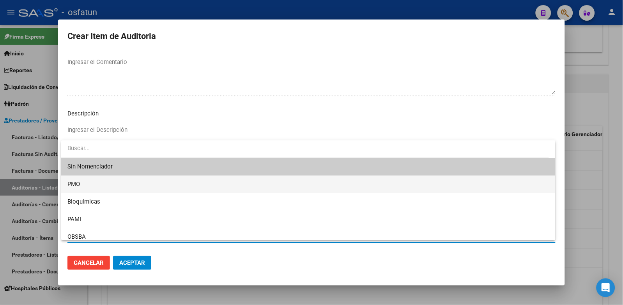
click at [92, 186] on span "PMO" at bounding box center [308, 184] width 482 height 18
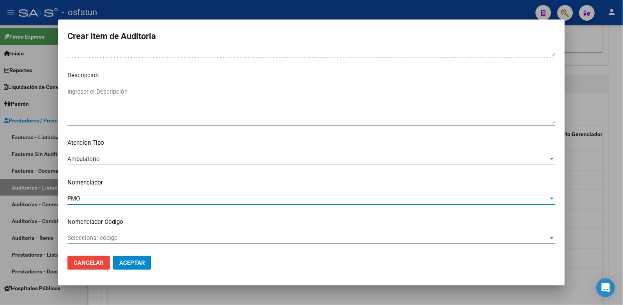
scroll to position [543, 0]
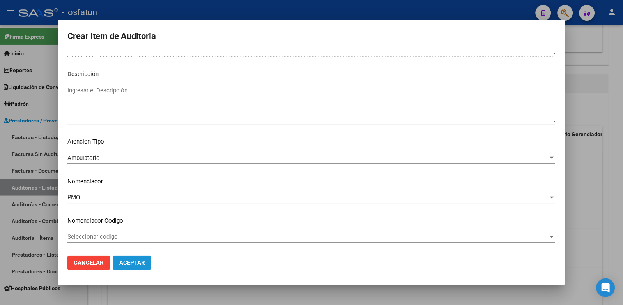
click at [136, 264] on span "Aceptar" at bounding box center [132, 262] width 26 height 7
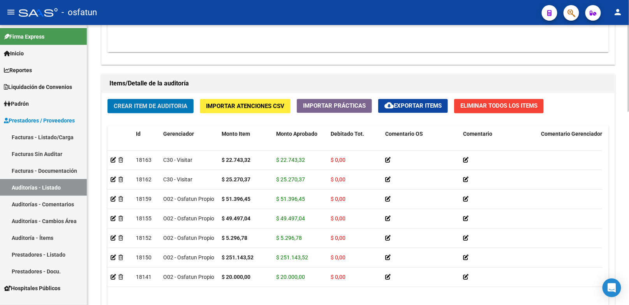
click at [169, 107] on span "Crear Item de Auditoria" at bounding box center [151, 106] width 74 height 7
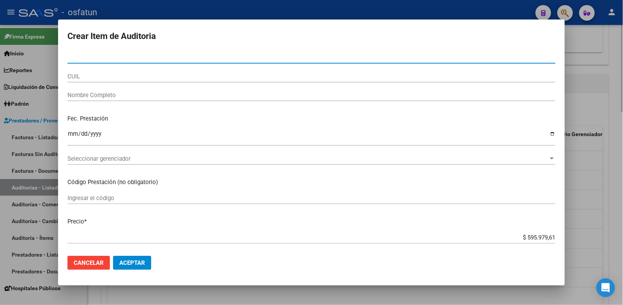
paste input "37076060"
type input "37076060"
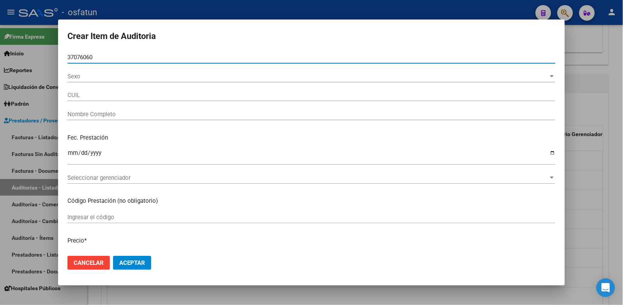
type input "27370760603"
type input "MARTINEZ YANINA DAIANA"
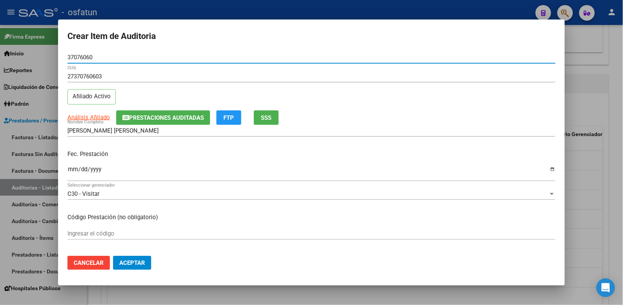
type input "37076060"
click at [69, 166] on input "Ingresar la fecha" at bounding box center [311, 172] width 488 height 12
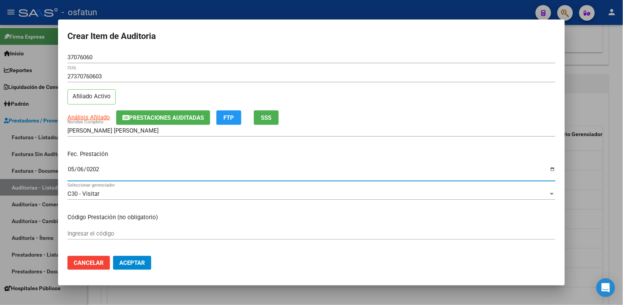
type input "2025-05-06"
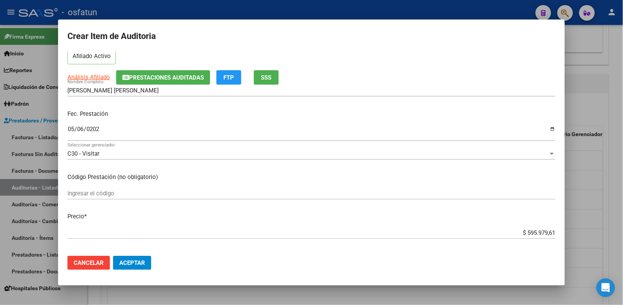
scroll to position [87, 0]
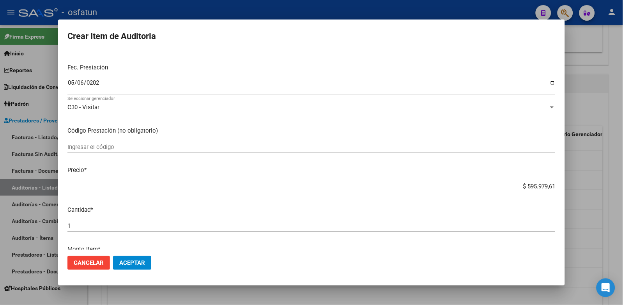
click at [110, 150] on div "Ingresar el código" at bounding box center [311, 147] width 488 height 12
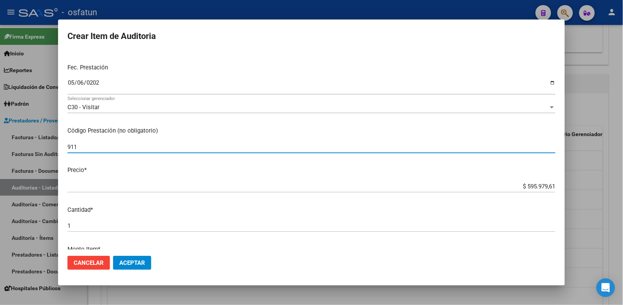
type input "911"
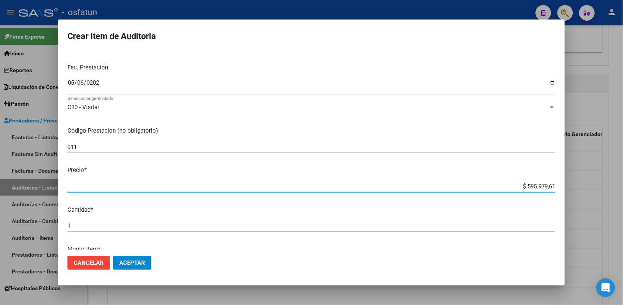
drag, startPoint x: 500, startPoint y: 185, endPoint x: 567, endPoint y: 185, distance: 67.4
click at [567, 185] on div "Crear Item de Auditoria 37076060 Nro Documento 27370760603 CUIL Afiliado Activo…" at bounding box center [311, 152] width 623 height 305
paste input "25270,37"
type input "$ 25.270,37"
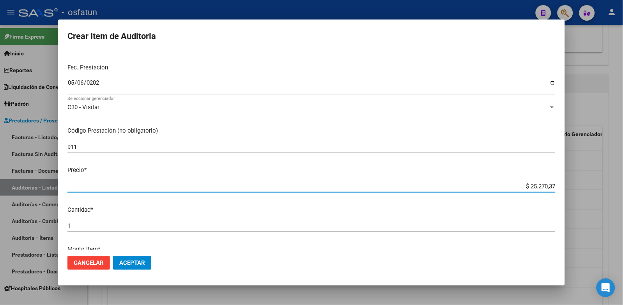
type input "$ 25.270,37"
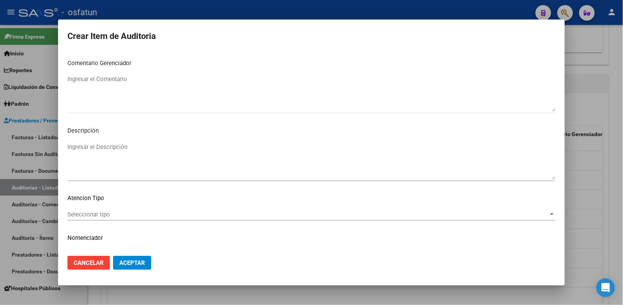
scroll to position [503, 0]
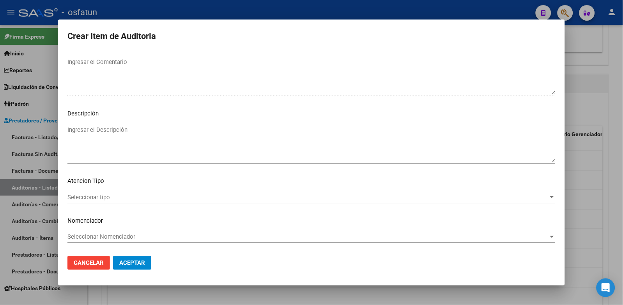
click at [99, 196] on span "Seleccionar tipo" at bounding box center [307, 197] width 481 height 7
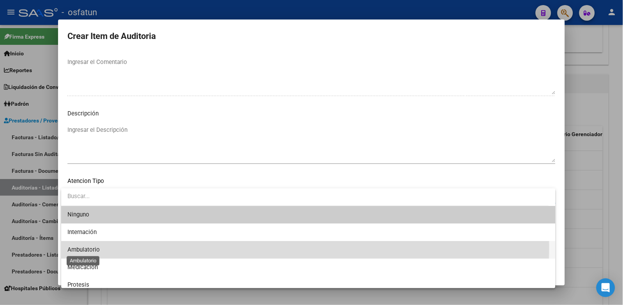
click at [92, 247] on span "Ambulatorio" at bounding box center [83, 249] width 32 height 7
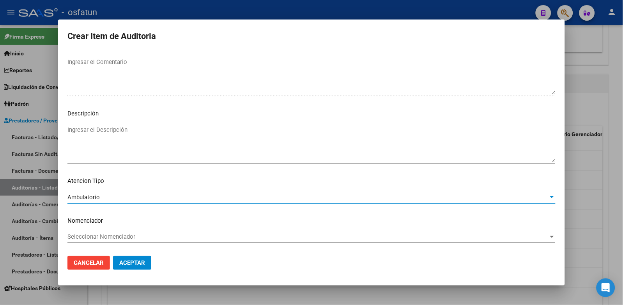
click at [92, 235] on span "Seleccionar Nomenclador" at bounding box center [307, 236] width 481 height 7
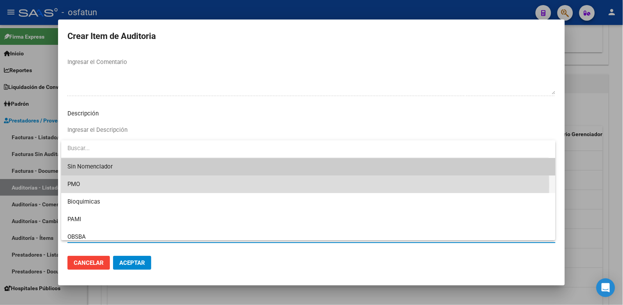
drag, startPoint x: 91, startPoint y: 185, endPoint x: 108, endPoint y: 248, distance: 65.0
click at [92, 189] on span "PMO" at bounding box center [308, 184] width 482 height 18
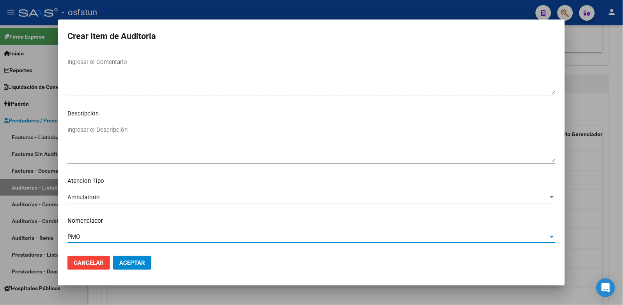
click at [125, 261] on span "Aceptar" at bounding box center [132, 262] width 26 height 7
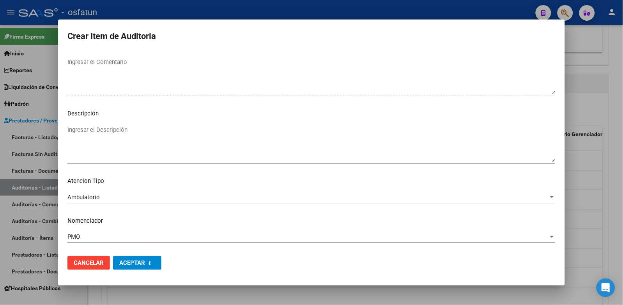
scroll to position [540, 0]
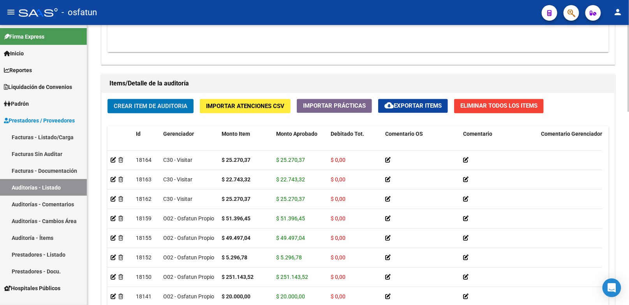
click at [168, 111] on button "Crear Item de Auditoria" at bounding box center [151, 106] width 86 height 14
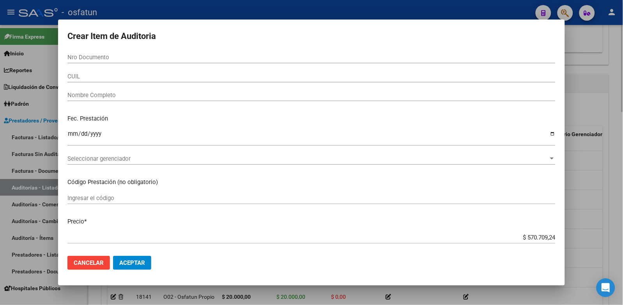
paste input "34921758"
type input "34921758"
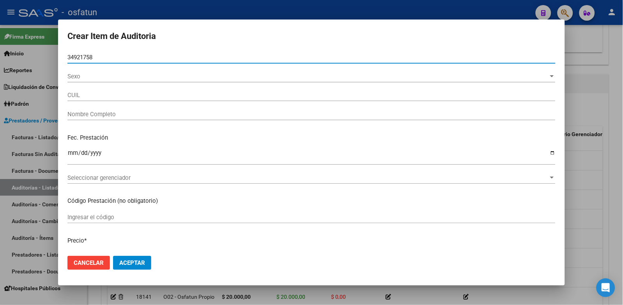
type input "23349217589"
type input "PEREZ FEDERICO DAMIAN"
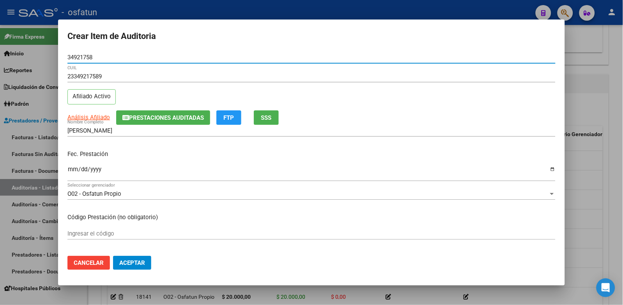
type input "34921758"
click at [74, 166] on input "Ingresar la fecha" at bounding box center [311, 172] width 488 height 12
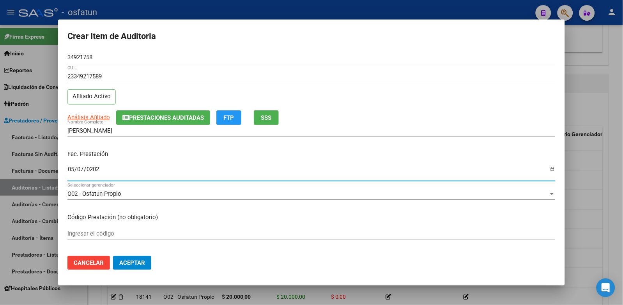
type input "2025-05-07"
click at [100, 231] on input "Ingresar el código" at bounding box center [311, 233] width 488 height 7
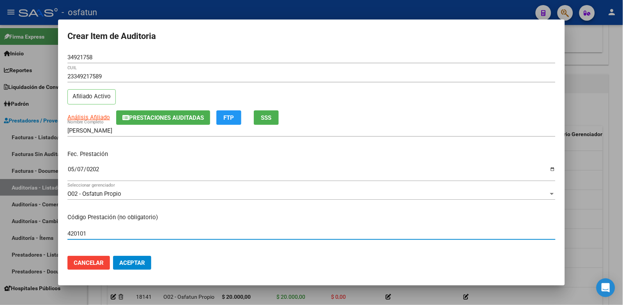
type input "420101"
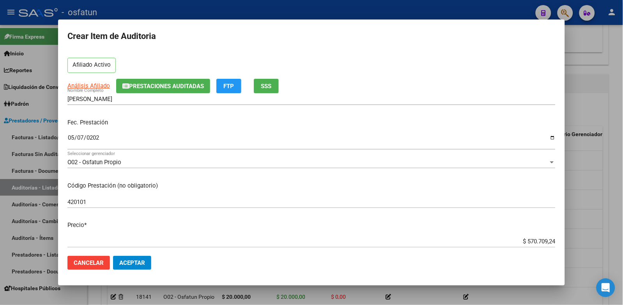
scroll to position [87, 0]
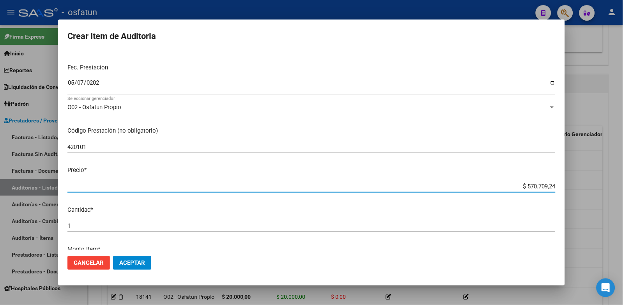
drag, startPoint x: 523, startPoint y: 186, endPoint x: 588, endPoint y: 174, distance: 66.2
click at [585, 175] on div "Crear Item de Auditoria 34921758 Nro Documento 23349217589 CUIL Afiliado Activo…" at bounding box center [311, 152] width 623 height 305
type input "$ 0,02"
type input "$ 0,20"
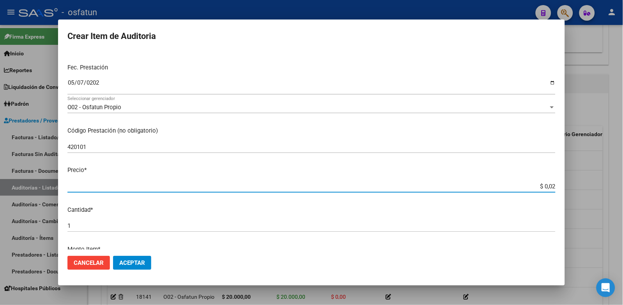
type input "$ 0,20"
type input "$ 2,00"
type input "$ 20,00"
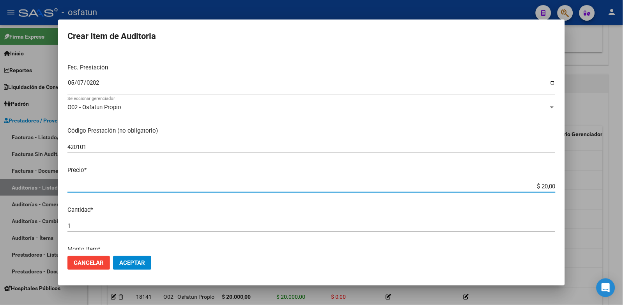
type input "$ 200,00"
type input "$ 2.000,00"
type input "$ 20.000,00"
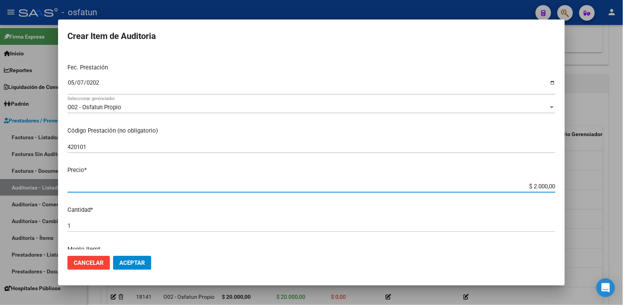
type input "$ 20.000,00"
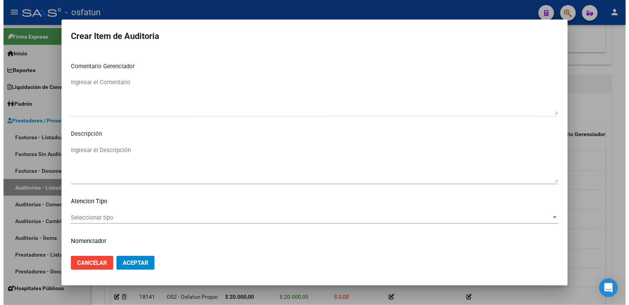
scroll to position [503, 0]
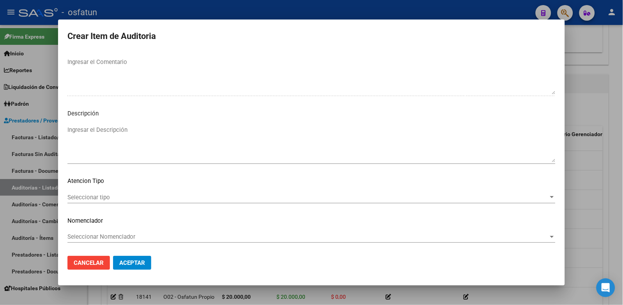
click at [94, 194] on span "Seleccionar tipo" at bounding box center [307, 197] width 481 height 7
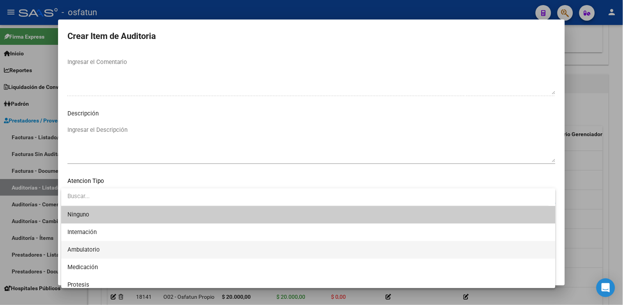
click at [99, 250] on span "Ambulatorio" at bounding box center [308, 250] width 482 height 18
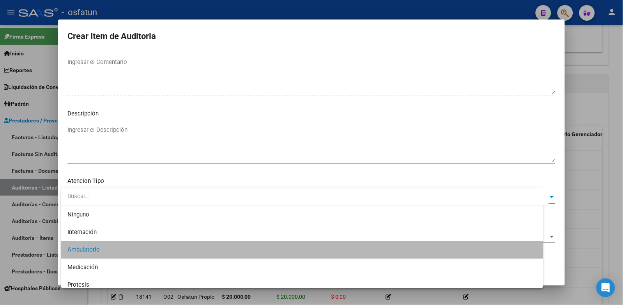
click at [101, 242] on div "Seleccionar Nomenclador Seleccionar Nomenclador" at bounding box center [311, 240] width 488 height 19
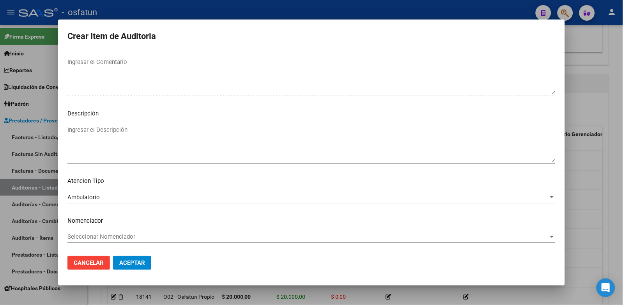
click at [101, 240] on div "Seleccionar Nomenclador Seleccionar Nomenclador" at bounding box center [311, 237] width 488 height 12
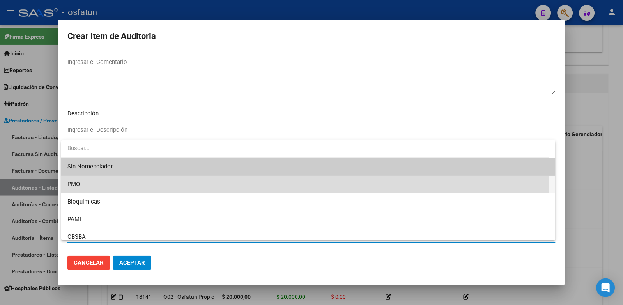
drag, startPoint x: 94, startPoint y: 182, endPoint x: 127, endPoint y: 246, distance: 72.3
click at [95, 182] on span "PMO" at bounding box center [308, 184] width 482 height 18
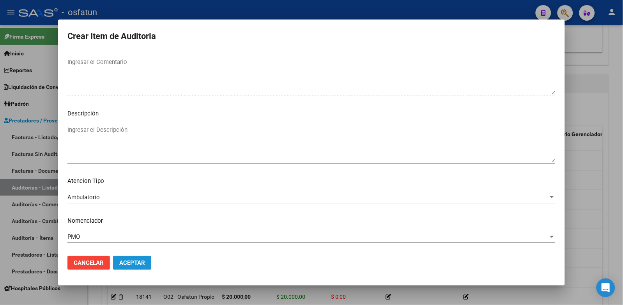
click at [127, 259] on span "Aceptar" at bounding box center [132, 262] width 26 height 7
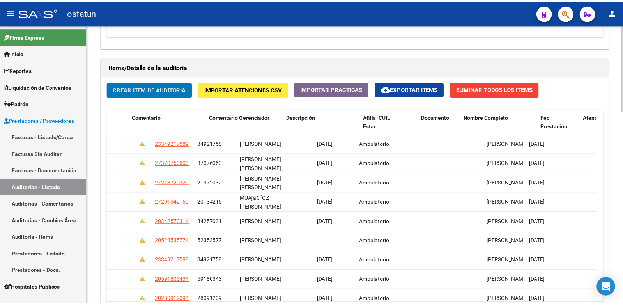
scroll to position [0, 0]
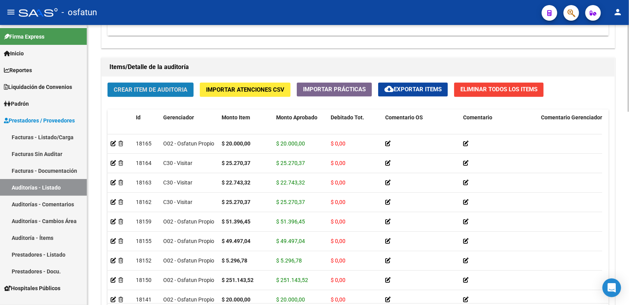
click at [179, 87] on span "Crear Item de Auditoria" at bounding box center [151, 89] width 74 height 7
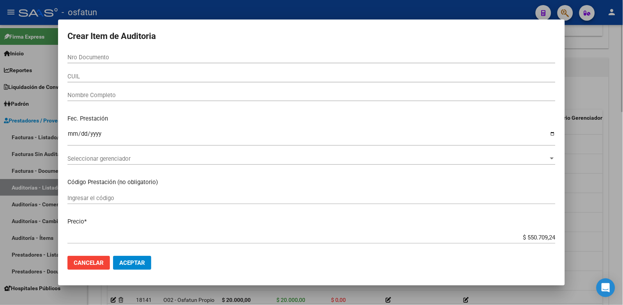
paste input "40909129"
type input "40909129"
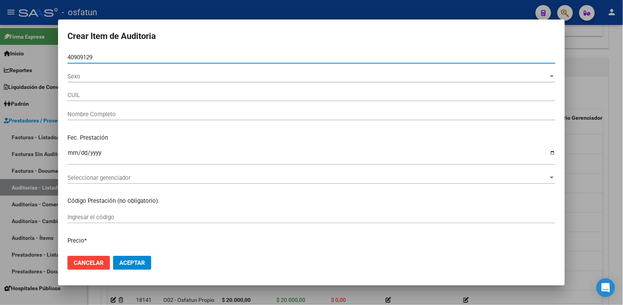
type input "27409091291"
type input "BARROSO MARIANELLA AYELEN"
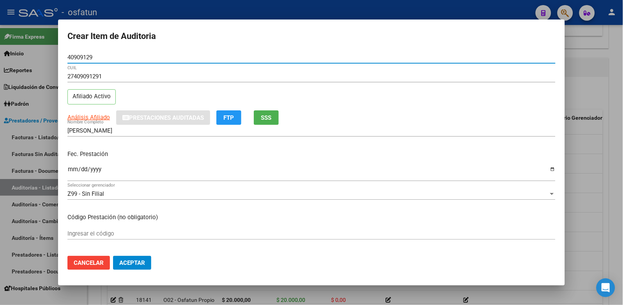
type input "40909129"
click at [71, 169] on input "Ingresar la fecha" at bounding box center [311, 172] width 488 height 12
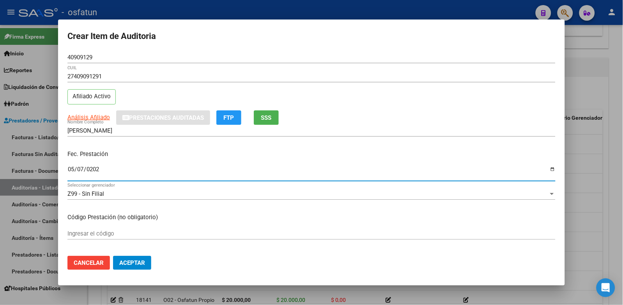
type input "2025-05-07"
click at [93, 234] on input "Ingresar el código" at bounding box center [311, 233] width 488 height 7
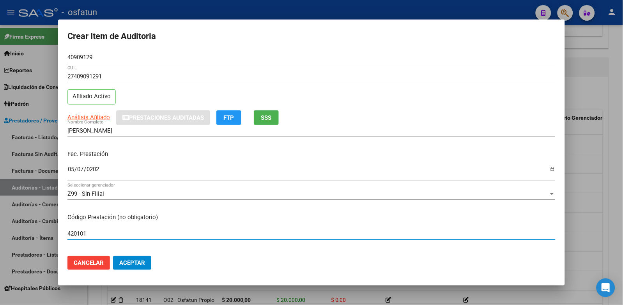
type input "420101"
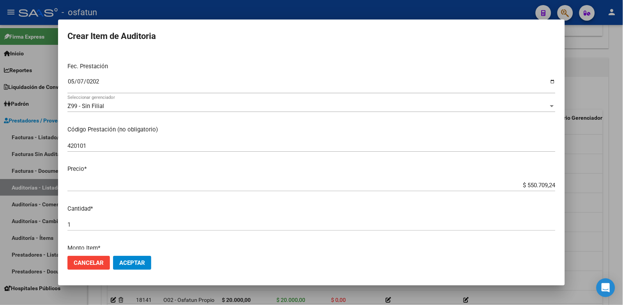
scroll to position [130, 0]
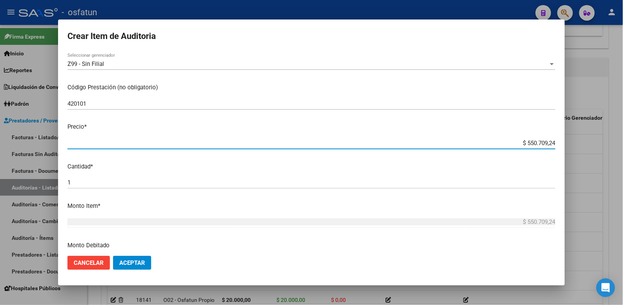
drag, startPoint x: 489, startPoint y: 143, endPoint x: 603, endPoint y: 140, distance: 113.4
click at [602, 140] on div "Crear Item de Auditoria 40909129 Nro Documento 27409091291 CUIL Afiliado Activo…" at bounding box center [311, 152] width 623 height 305
type input "$ 0,02"
type input "$ 0,20"
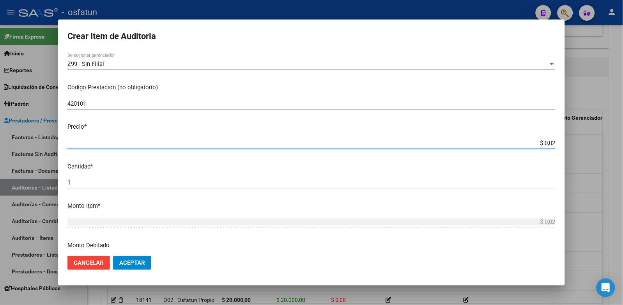
type input "$ 0,20"
type input "$ 2,00"
type input "$ 20,00"
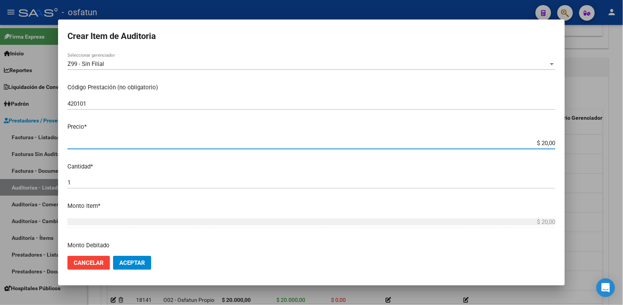
type input "$ 200,00"
type input "$ 2.000,00"
type input "$ 20.000,00"
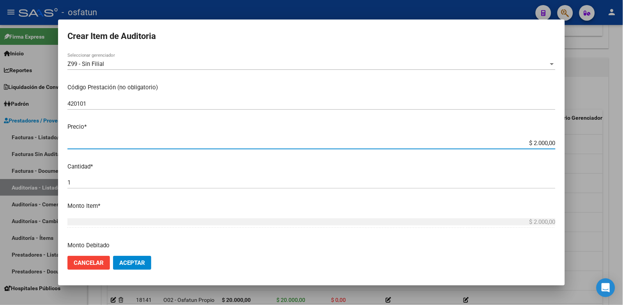
type input "$ 20.000,00"
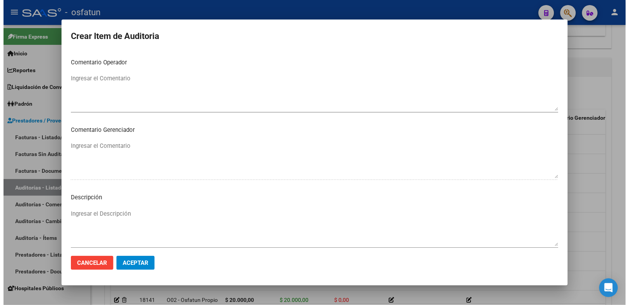
scroll to position [503, 0]
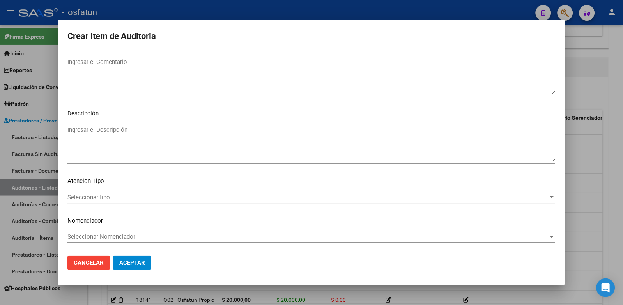
click at [218, 196] on span "Seleccionar tipo" at bounding box center [307, 197] width 481 height 7
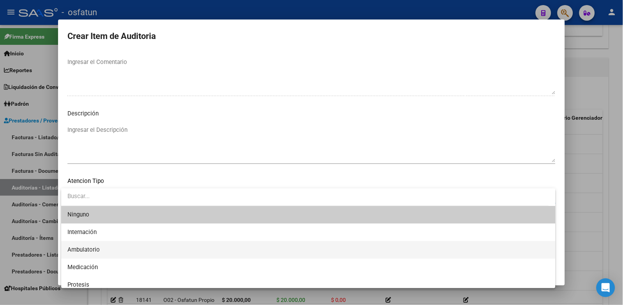
click at [173, 244] on span "Ambulatorio" at bounding box center [308, 250] width 482 height 18
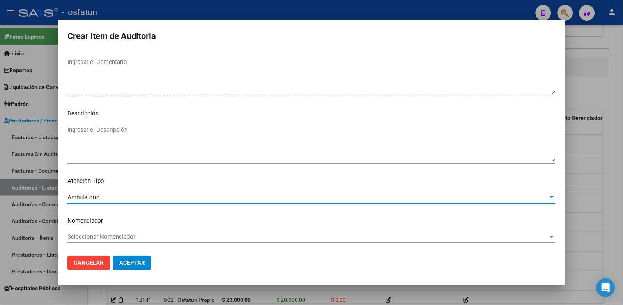
click at [173, 244] on div "Seleccionar Nomenclador Seleccionar Nomenclador" at bounding box center [311, 240] width 488 height 19
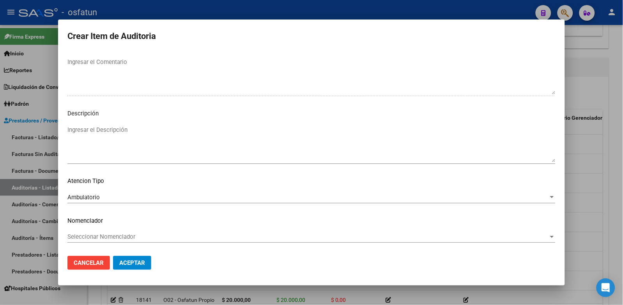
click at [175, 238] on span "Seleccionar Nomenclador" at bounding box center [307, 236] width 481 height 7
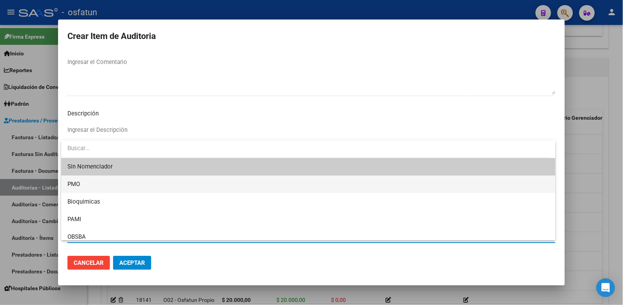
click at [85, 188] on span "PMO" at bounding box center [308, 184] width 482 height 18
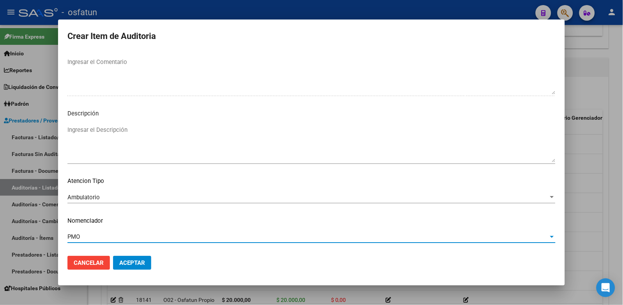
click at [128, 266] on button "Aceptar" at bounding box center [132, 263] width 38 height 14
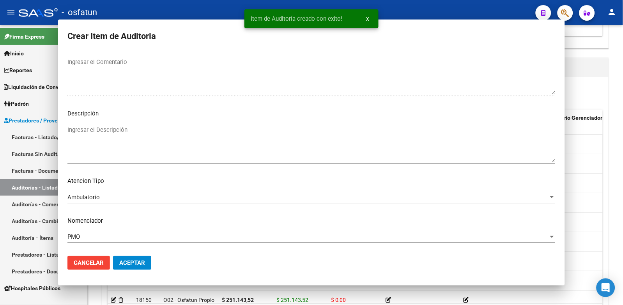
scroll to position [0, 0]
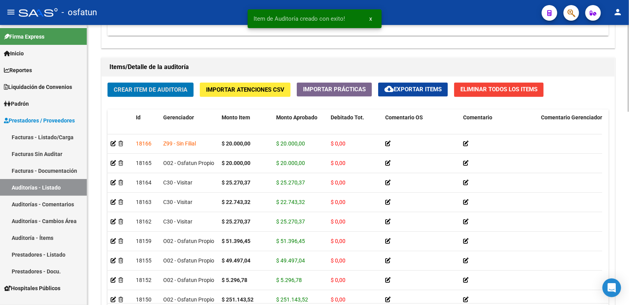
click at [159, 94] on button "Crear Item de Auditoria" at bounding box center [151, 90] width 86 height 14
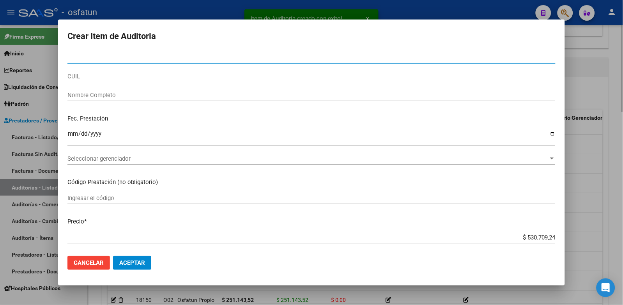
paste input "35768342"
type input "35768342"
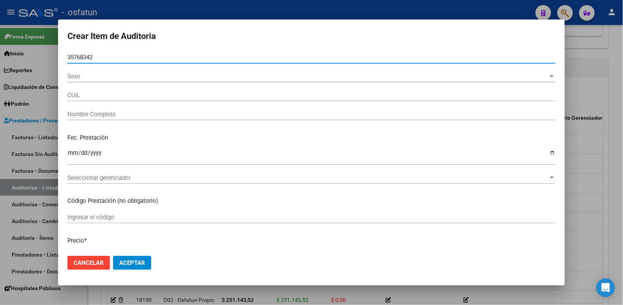
type input "23357683424"
type input "GONZALEZ ALEJANDRA"
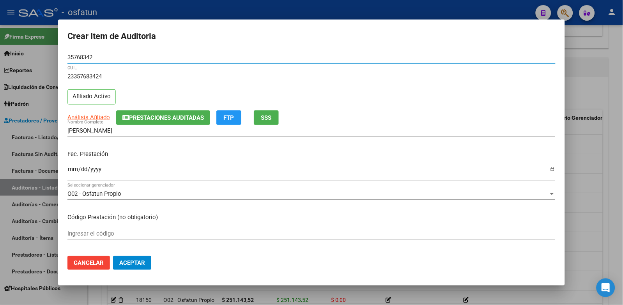
type input "35768342"
click at [69, 170] on input "Ingresar la fecha" at bounding box center [311, 172] width 488 height 12
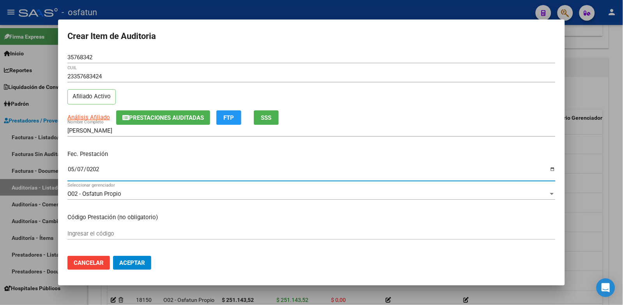
type input "2025-05-07"
click at [123, 231] on input "Ingresar el código" at bounding box center [311, 233] width 488 height 7
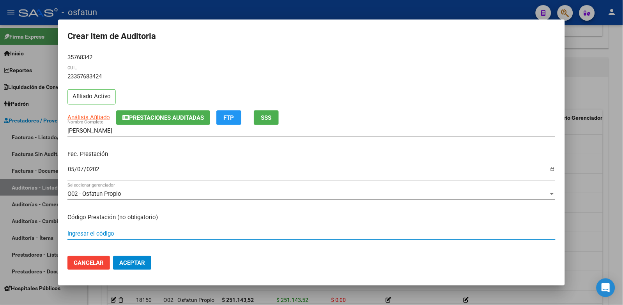
paste input "18.01.04"
type input "18.01.04"
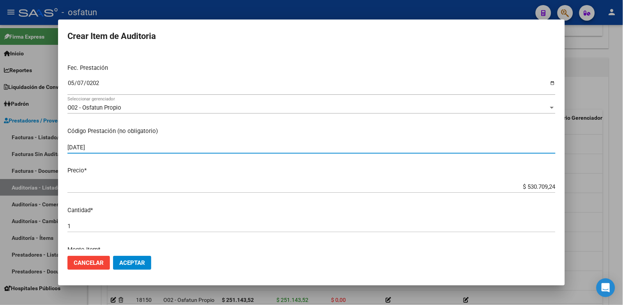
scroll to position [87, 0]
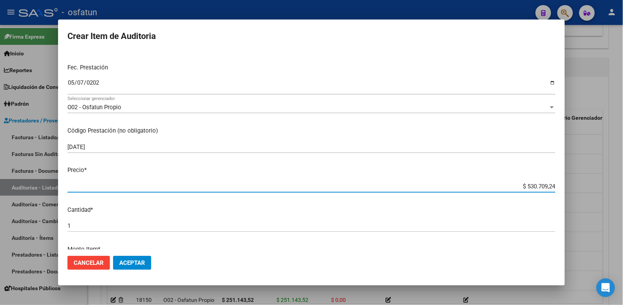
drag, startPoint x: 538, startPoint y: 185, endPoint x: 603, endPoint y: 191, distance: 65.0
click at [603, 191] on div "Crear Item de Auditoria 35768342 Nro Documento 23357683424 CUIL Afiliado Activo…" at bounding box center [311, 152] width 623 height 305
paste input "93142,47"
type input "$ 93.142,47"
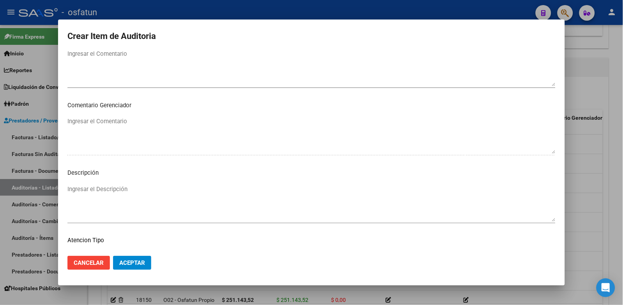
scroll to position [503, 0]
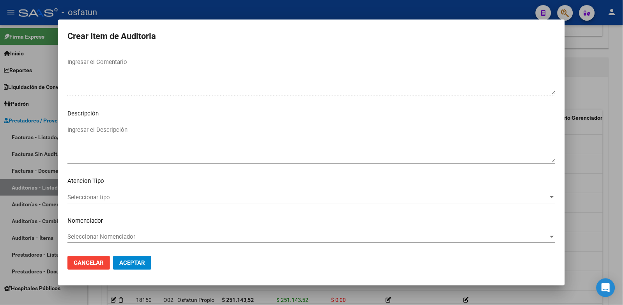
type input "$ 93.142,47"
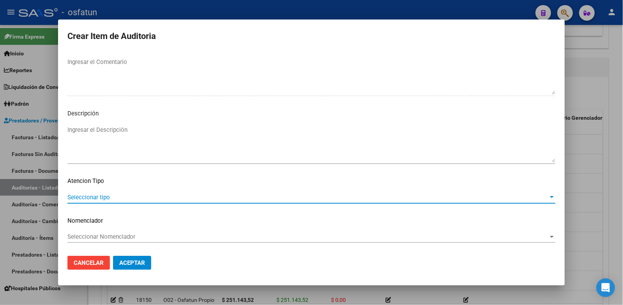
click at [122, 197] on span "Seleccionar tipo" at bounding box center [307, 197] width 481 height 7
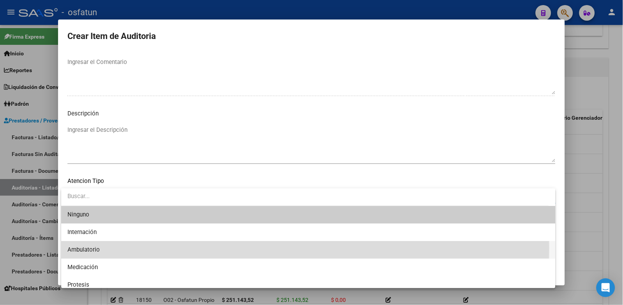
click at [116, 248] on span "Ambulatorio" at bounding box center [308, 250] width 482 height 18
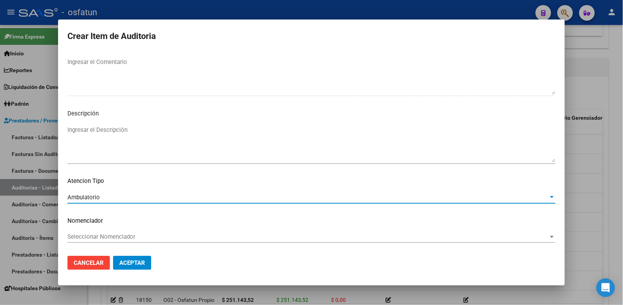
click at [117, 233] on span "Seleccionar Nomenclador" at bounding box center [307, 236] width 481 height 7
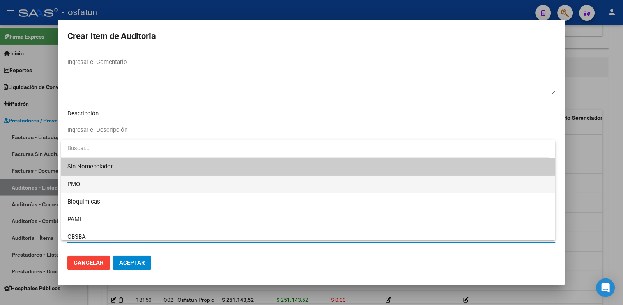
click at [83, 183] on span "PMO" at bounding box center [308, 184] width 482 height 18
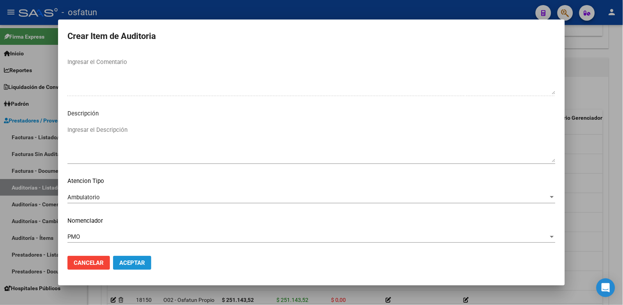
drag, startPoint x: 132, startPoint y: 265, endPoint x: 137, endPoint y: 248, distance: 17.9
click at [132, 265] on span "Aceptar" at bounding box center [132, 262] width 26 height 7
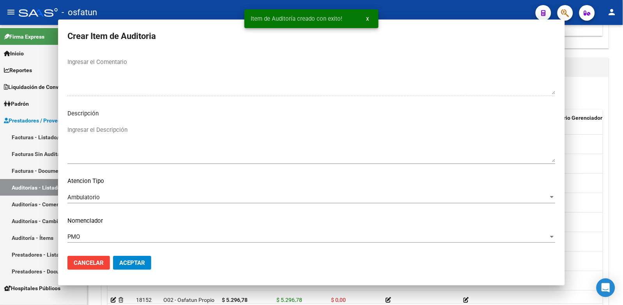
scroll to position [0, 0]
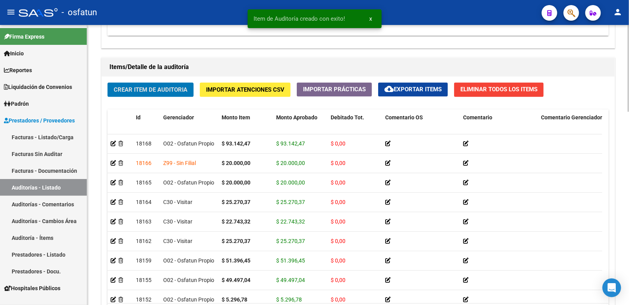
click at [155, 94] on button "Crear Item de Auditoria" at bounding box center [151, 90] width 86 height 14
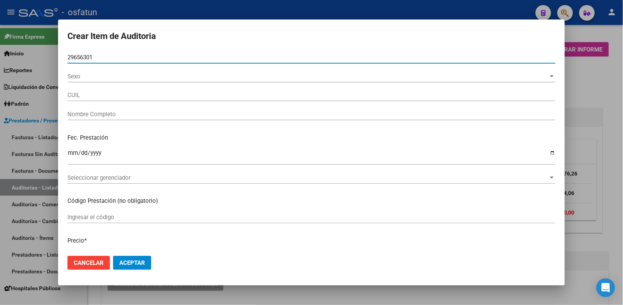
scroll to position [536, 0]
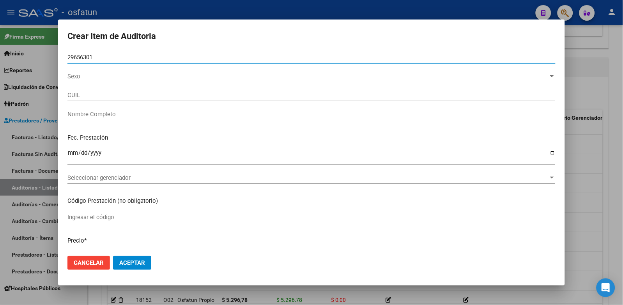
type input "27296563019"
type input "TROTTE LOURDES VALERIA"
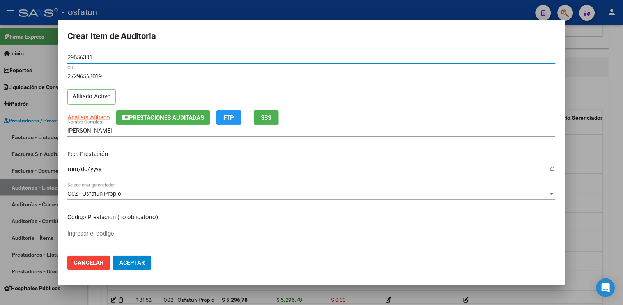
type input "29656301"
click at [73, 171] on input "Ingresar la fecha" at bounding box center [311, 172] width 488 height 12
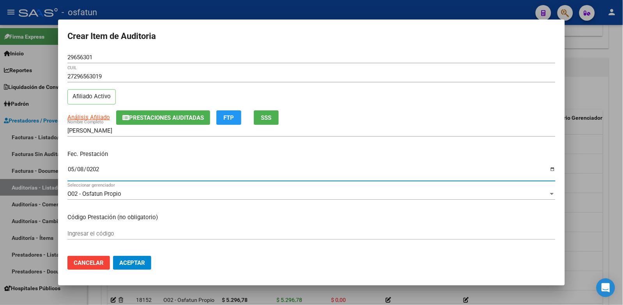
type input "2025-05-08"
click at [106, 235] on input "Ingresar el código" at bounding box center [311, 233] width 488 height 7
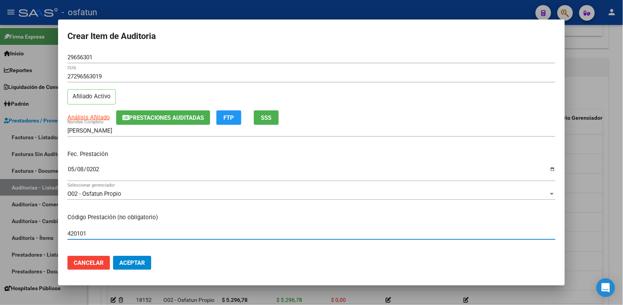
type input "420101"
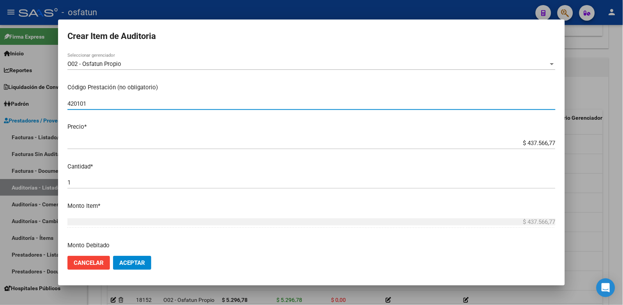
drag, startPoint x: 511, startPoint y: 143, endPoint x: 629, endPoint y: 131, distance: 118.7
click at [622, 131] on html "menu - osfatun person Firma Express Inicio Calendario SSS Instructivos Contacto…" at bounding box center [311, 152] width 623 height 305
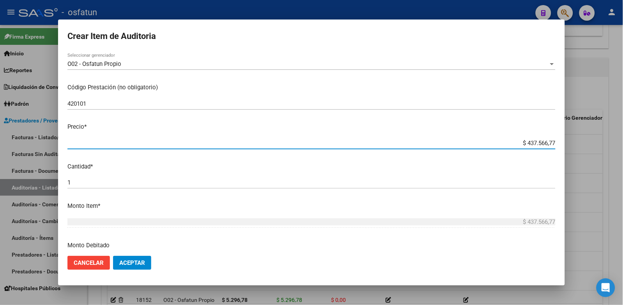
type input "$ 0,02"
paste input "5296,78"
type input "$ 25.296,78"
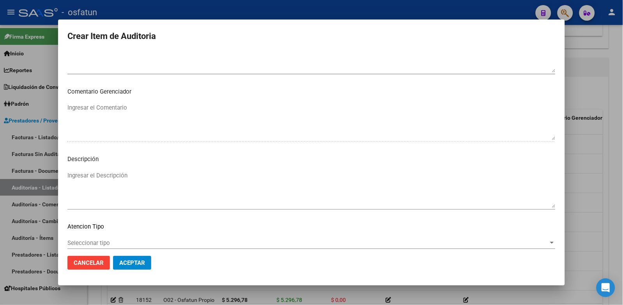
scroll to position [503, 0]
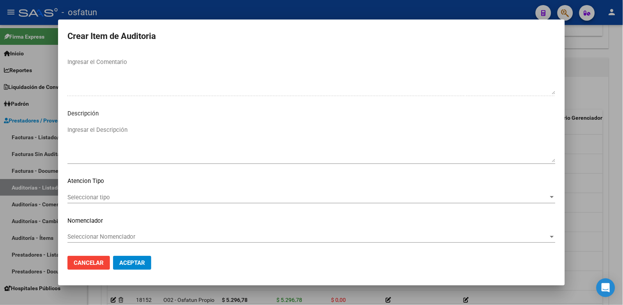
type input "$ 25.296,78"
click at [129, 182] on p "Atencion Tipo" at bounding box center [311, 181] width 488 height 9
click at [126, 192] on div "Seleccionar tipo Seleccionar tipo" at bounding box center [311, 197] width 488 height 12
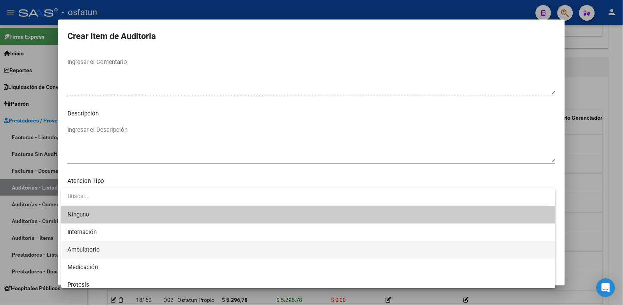
click at [103, 253] on span "Ambulatorio" at bounding box center [308, 250] width 482 height 18
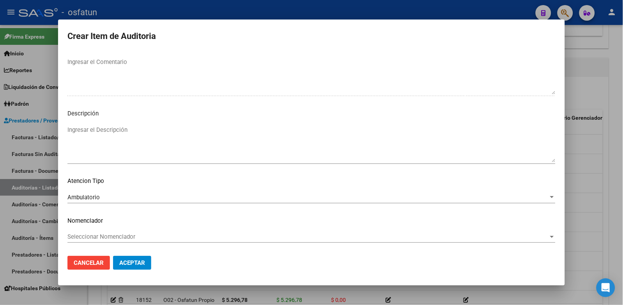
click at [106, 247] on div "Seleccionar Nomenclador Seleccionar Nomenclador" at bounding box center [311, 240] width 488 height 19
click at [108, 240] on div "Seleccionar Nomenclador Seleccionar Nomenclador" at bounding box center [311, 237] width 488 height 12
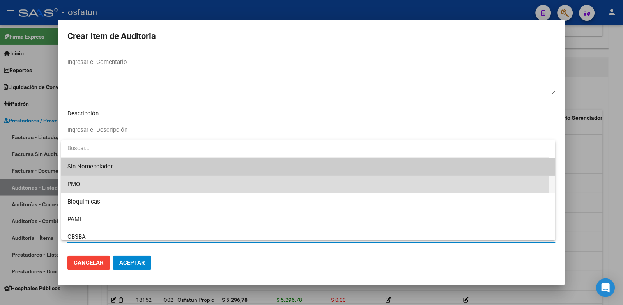
click at [94, 185] on span "PMO" at bounding box center [308, 184] width 482 height 18
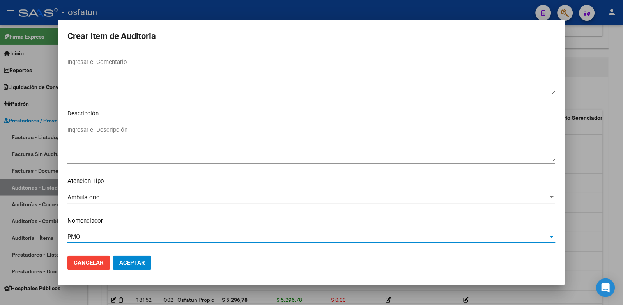
click at [130, 262] on span "Aceptar" at bounding box center [132, 262] width 26 height 7
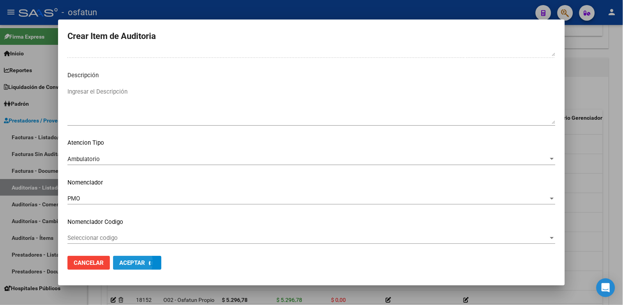
scroll to position [543, 0]
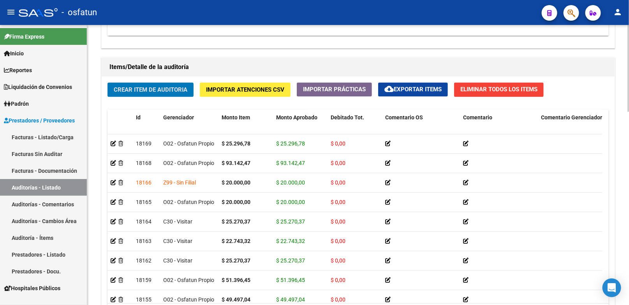
click at [128, 85] on button "Crear Item de Auditoria" at bounding box center [151, 90] width 86 height 14
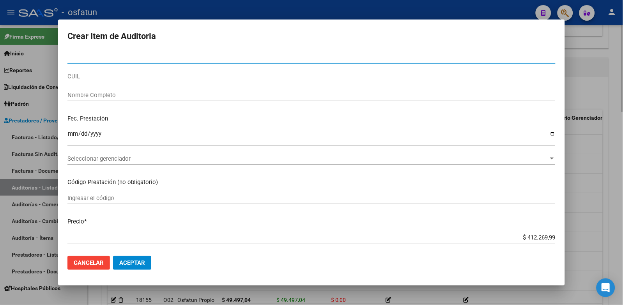
paste input "34921758"
type input "34921758"
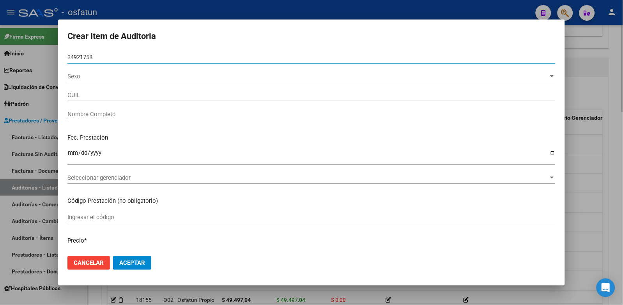
type input "23349217589"
type input "PEREZ FEDERICO DAMIAN"
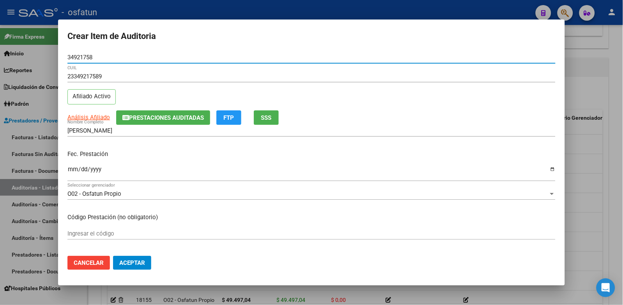
type input "34921758"
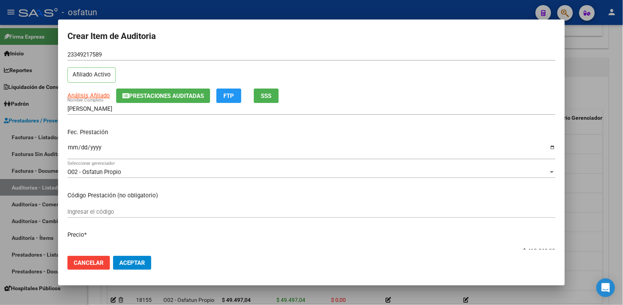
scroll to position [43, 0]
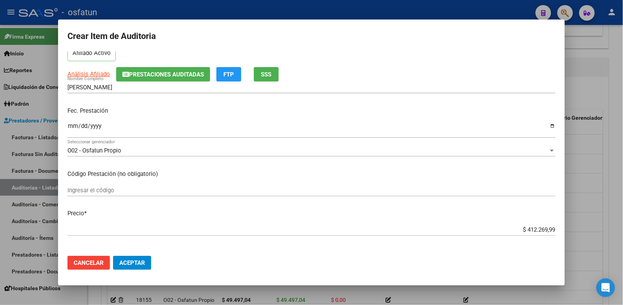
click at [74, 124] on input "Ingresar la fecha" at bounding box center [311, 129] width 488 height 12
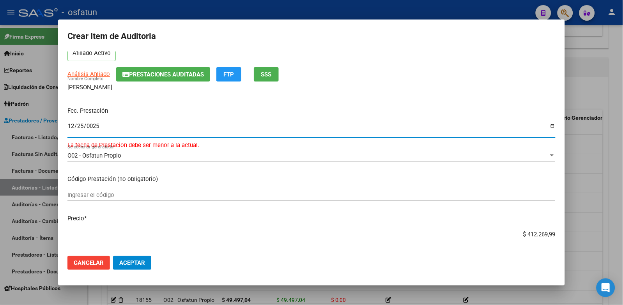
type input "2025-05-12"
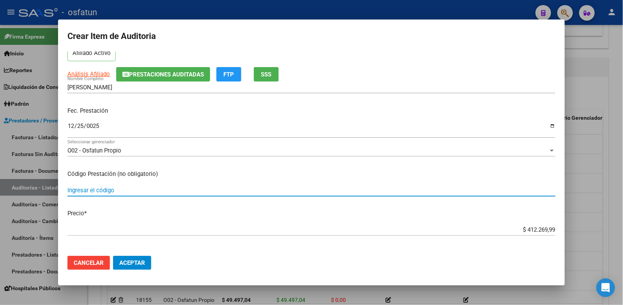
click at [112, 190] on input "Ingresar el código" at bounding box center [311, 190] width 488 height 7
type input "250103"
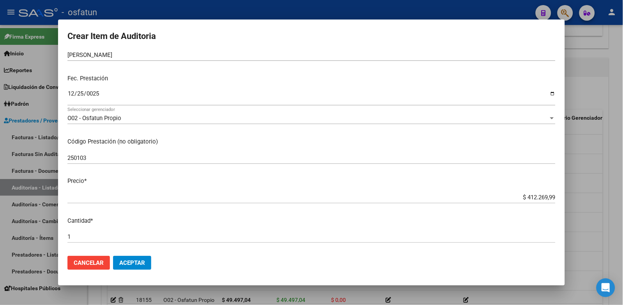
scroll to position [87, 0]
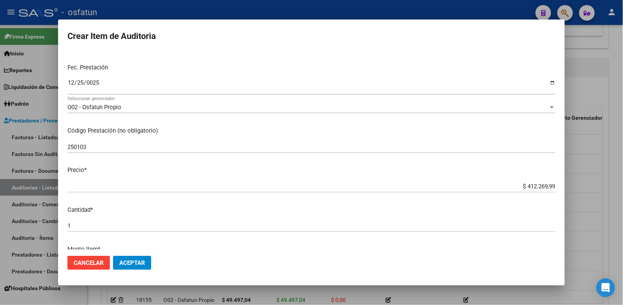
drag, startPoint x: 616, startPoint y: 188, endPoint x: 622, endPoint y: 186, distance: 6.2
click at [622, 186] on div "Crear Item de Auditoria 34921758 Nro Documento 23349217589 CUIL Afiliado Activo…" at bounding box center [311, 152] width 623 height 305
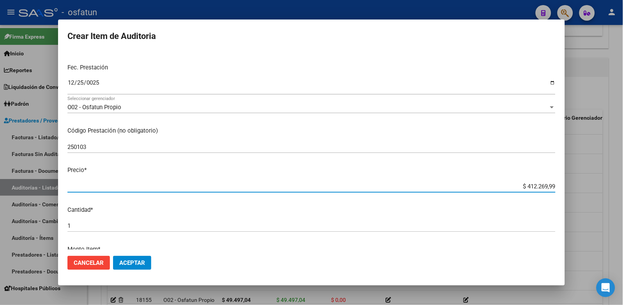
paste input "6448,63"
type input "$ 6.448,63"
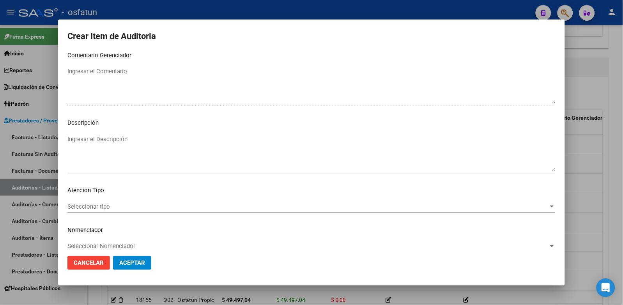
scroll to position [503, 0]
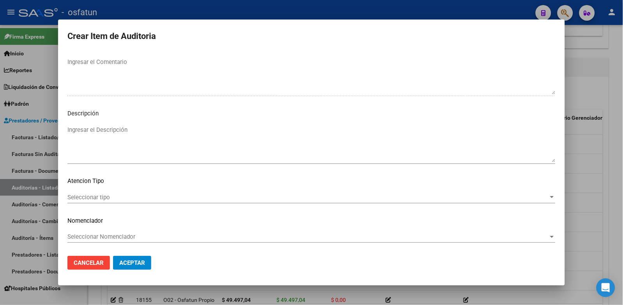
type input "$ 6.448,63"
click at [99, 232] on div "Seleccionar Nomenclador Seleccionar Nomenclador" at bounding box center [311, 237] width 488 height 12
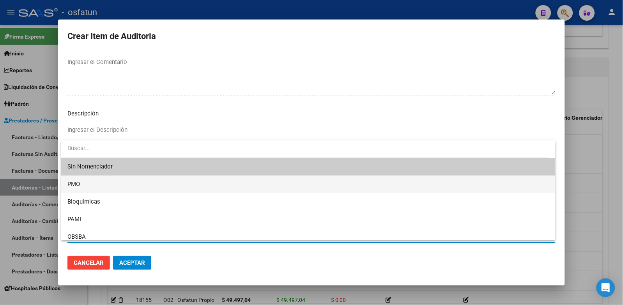
click at [88, 189] on span "PMO" at bounding box center [308, 184] width 482 height 18
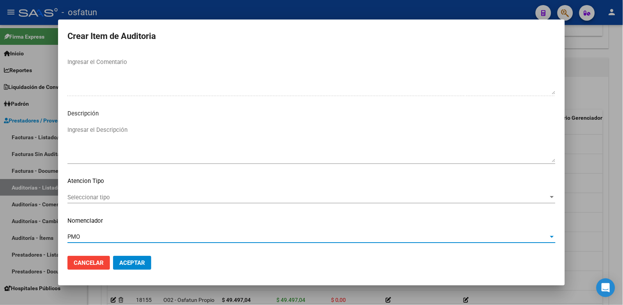
click at [95, 206] on div "Seleccionar tipo Seleccionar tipo" at bounding box center [311, 200] width 488 height 19
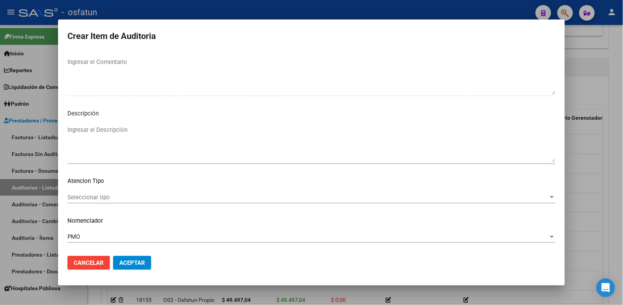
click at [99, 196] on span "Seleccionar tipo" at bounding box center [307, 197] width 481 height 7
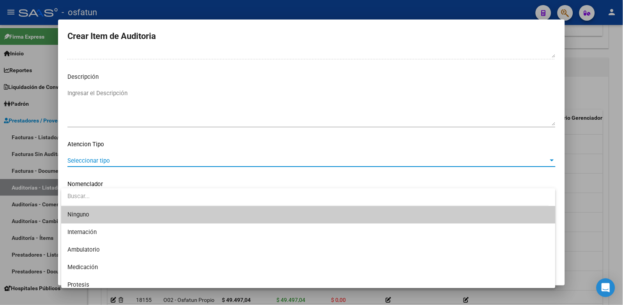
scroll to position [543, 0]
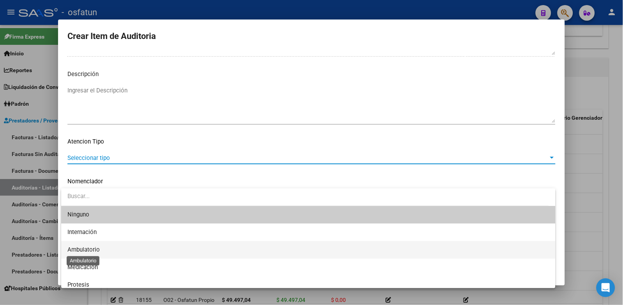
click at [99, 247] on span "Ambulatorio" at bounding box center [308, 250] width 482 height 18
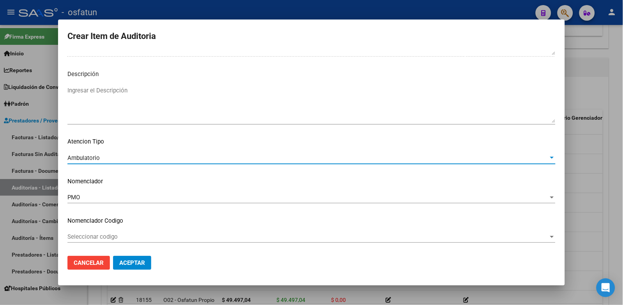
click at [127, 267] on button "Aceptar" at bounding box center [132, 263] width 38 height 14
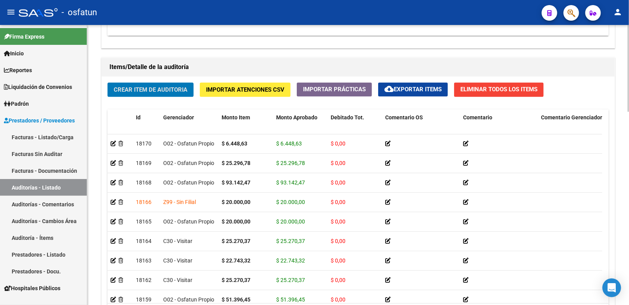
click at [165, 95] on button "Crear Item de Auditoria" at bounding box center [151, 90] width 86 height 14
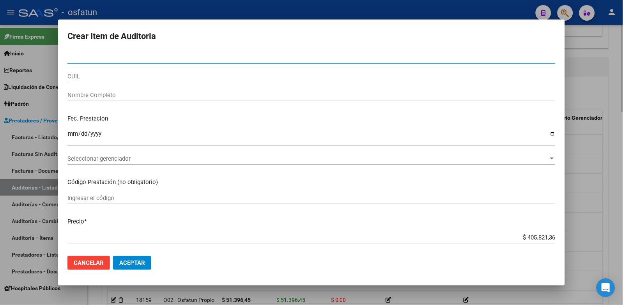
paste input "49696302"
type input "49696302"
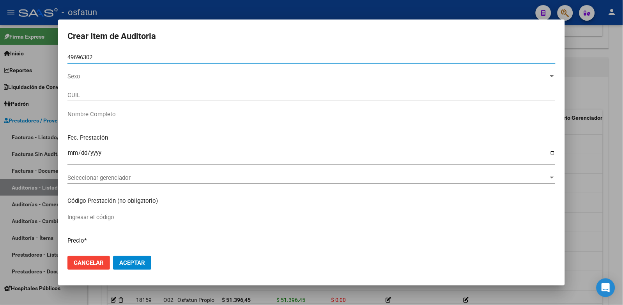
type input "20496963025"
type input "OROZCO FUNES JOAQUIN ROMAN"
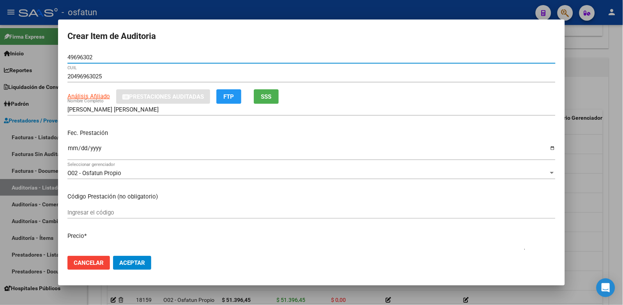
type input "49696302"
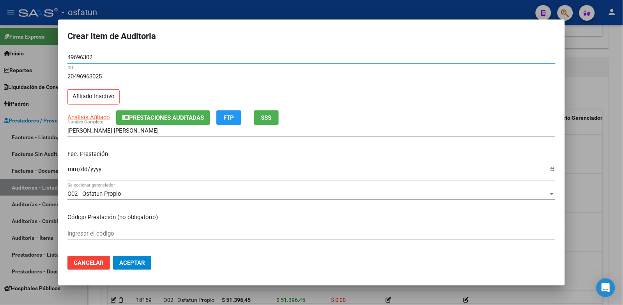
click at [69, 169] on input "Ingresar la fecha" at bounding box center [311, 172] width 488 height 12
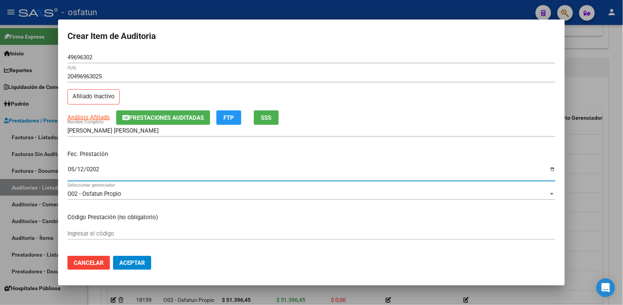
type input "2025-05-12"
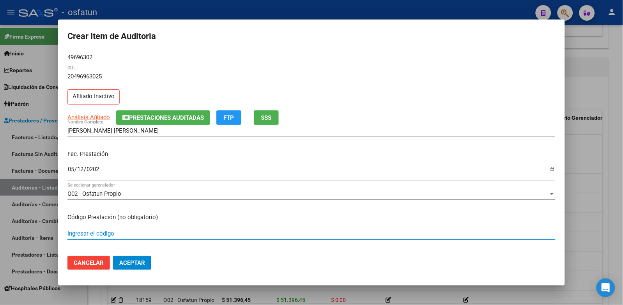
click at [95, 231] on input "Ingresar el código" at bounding box center [311, 233] width 488 height 7
type input "101"
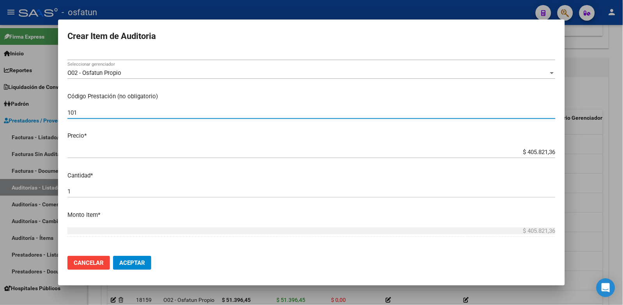
scroll to position [130, 0]
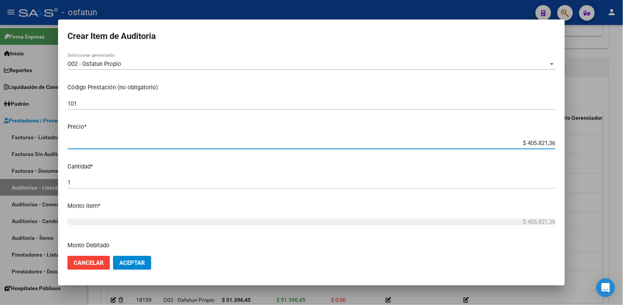
drag, startPoint x: 513, startPoint y: 141, endPoint x: 577, endPoint y: 135, distance: 64.2
click at [577, 135] on div "Crear Item de Auditoria 49696302 Nro Documento 20496963025 CUIL Afiliado Inacti…" at bounding box center [311, 152] width 623 height 305
paste input "30953,40"
type input "$ 30.953,40"
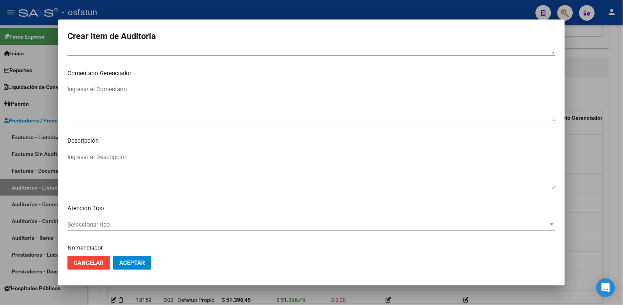
scroll to position [503, 0]
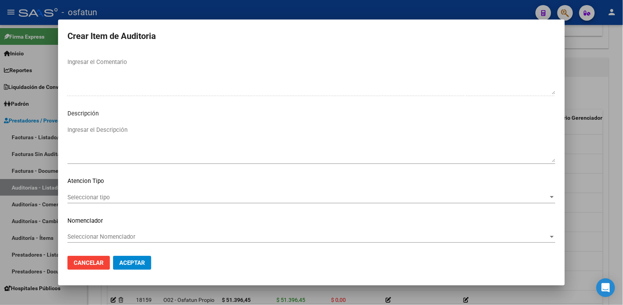
type input "$ 30.953,40"
click at [107, 207] on div "Seleccionar tipo Seleccionar tipo" at bounding box center [311, 200] width 488 height 19
click at [110, 199] on span "Seleccionar tipo" at bounding box center [307, 197] width 481 height 7
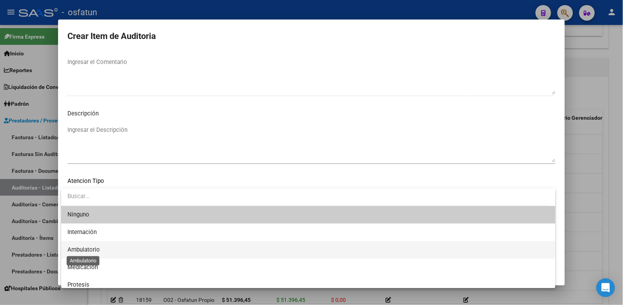
click at [94, 247] on span "Ambulatorio" at bounding box center [83, 249] width 32 height 7
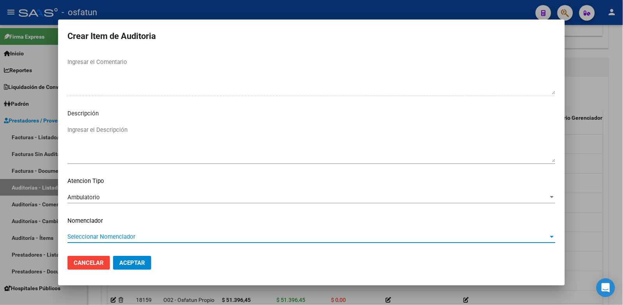
click at [96, 235] on span "Seleccionar Nomenclador" at bounding box center [307, 236] width 481 height 7
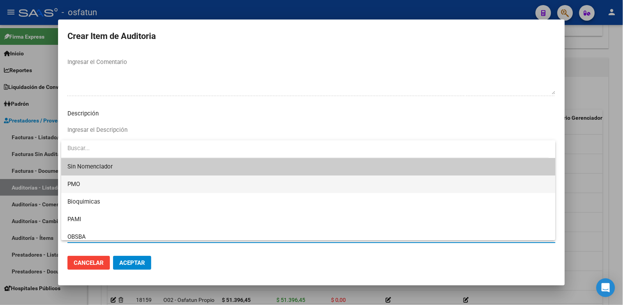
click at [90, 187] on span "PMO" at bounding box center [308, 184] width 482 height 18
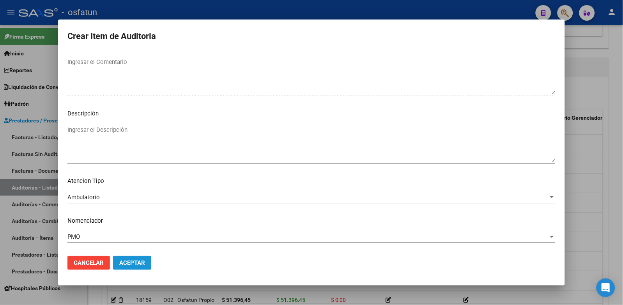
click at [129, 259] on span "Aceptar" at bounding box center [132, 262] width 26 height 7
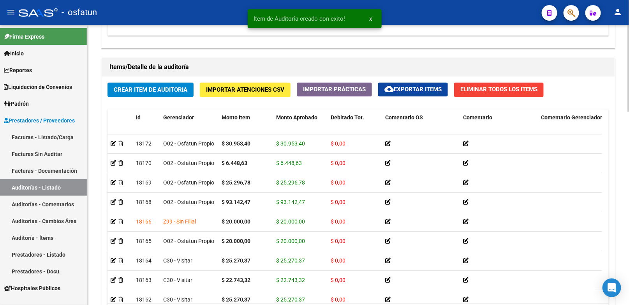
click at [154, 87] on span "Crear Item de Auditoria" at bounding box center [151, 90] width 74 height 7
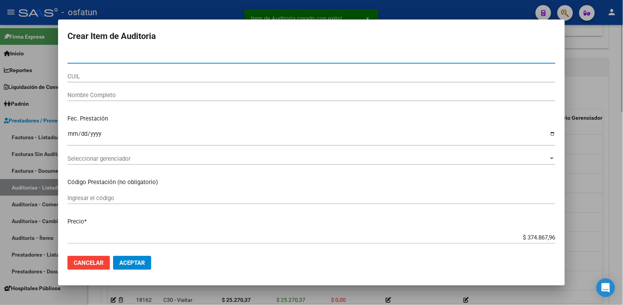
paste input "40320281"
type input "40320281"
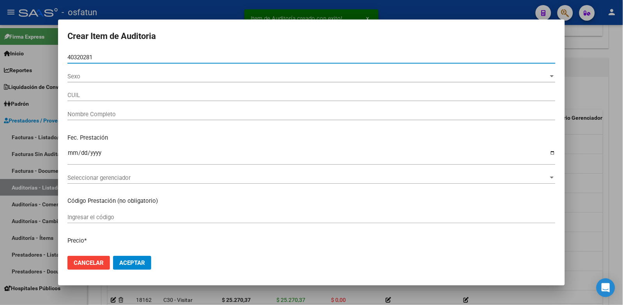
type input "23403202819"
type input "PEREZ MAURICIO JAVIER"
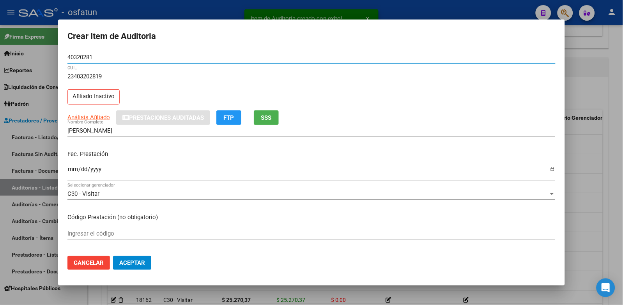
type input "40320281"
click at [71, 166] on input "Ingresar la fecha" at bounding box center [311, 172] width 488 height 12
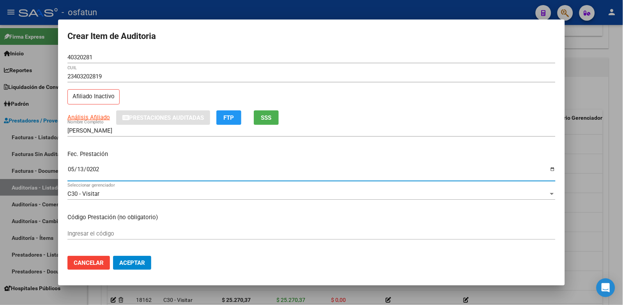
type input "2025-05-13"
click at [118, 232] on input "Ingresar el código" at bounding box center [311, 233] width 488 height 7
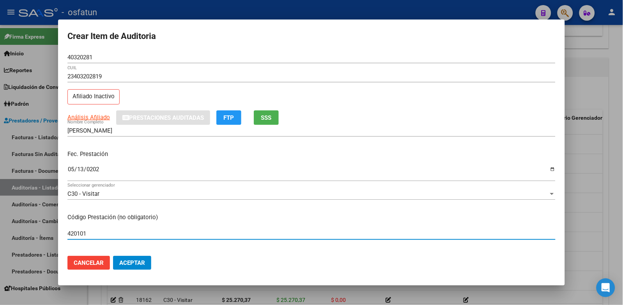
type input "420101"
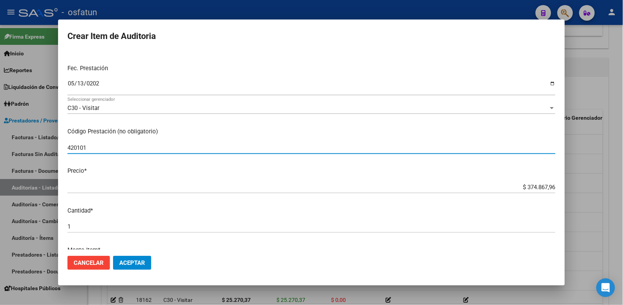
scroll to position [87, 0]
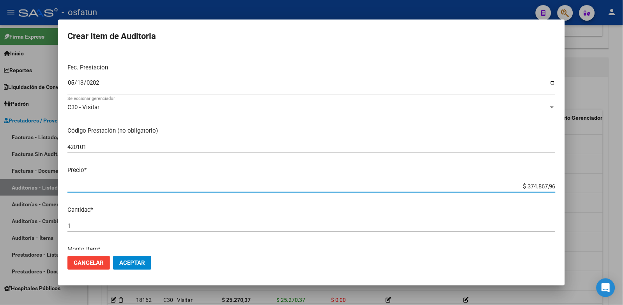
drag, startPoint x: 519, startPoint y: 185, endPoint x: 540, endPoint y: 185, distance: 21.0
click at [540, 185] on input "$ 374.867,96" at bounding box center [311, 186] width 488 height 7
paste input "29097,33"
type input "$ 2.909.733,96"
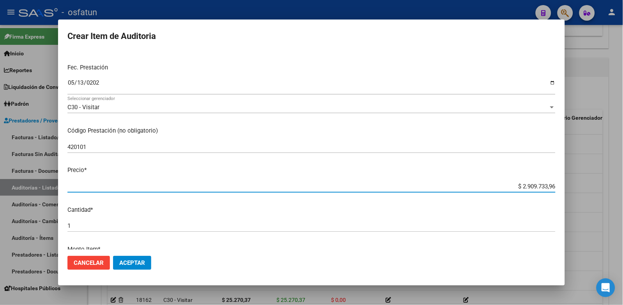
drag, startPoint x: 527, startPoint y: 186, endPoint x: 520, endPoint y: 186, distance: 7.0
click at [527, 186] on input "$ 2.909.733,96" at bounding box center [311, 186] width 488 height 7
drag, startPoint x: 516, startPoint y: 185, endPoint x: 558, endPoint y: 185, distance: 41.7
click at [558, 185] on mat-dialog-content "40320281 Nro Documento 23403202819 CUIL Afiliado Inactivo Análisis Afiliado Pre…" at bounding box center [311, 150] width 507 height 198
paste input "9097,33"
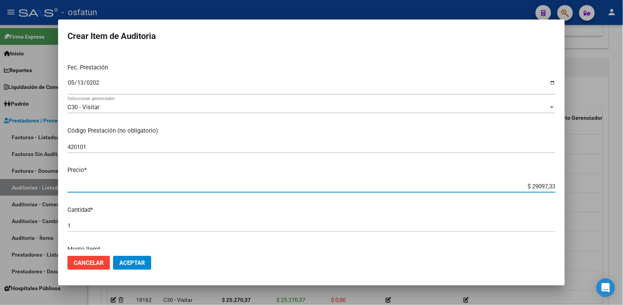
type input "$ 29.097,33"
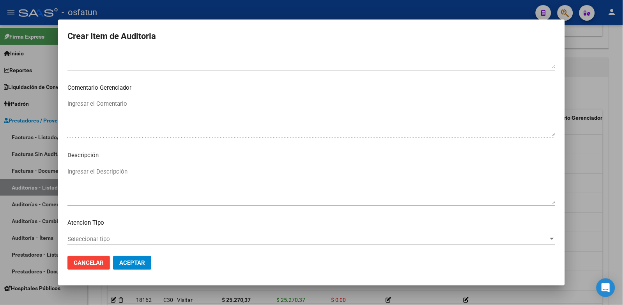
scroll to position [503, 0]
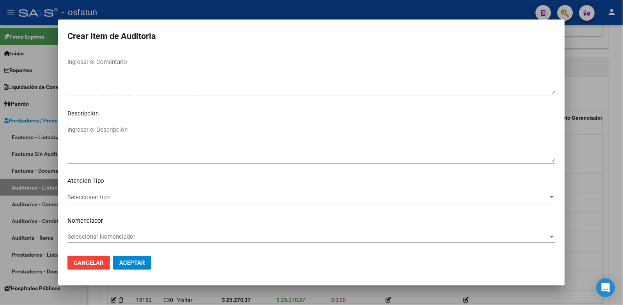
type input "$ 29.097,33"
click at [80, 189] on mat-dialog-content "40320281 Nro Documento 23403202819 CUIL Afiliado Inactivo Análisis Afiliado Pre…" at bounding box center [311, 150] width 507 height 198
click at [78, 196] on span "Seleccionar tipo" at bounding box center [307, 197] width 481 height 7
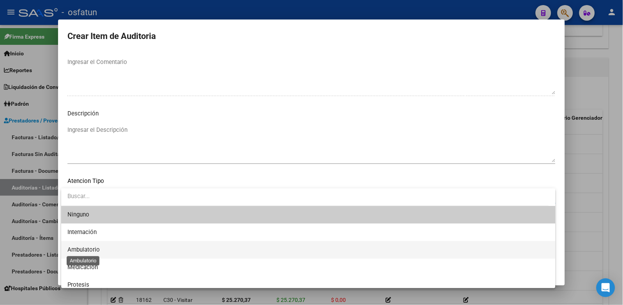
click at [98, 248] on span "Ambulatorio" at bounding box center [83, 249] width 32 height 7
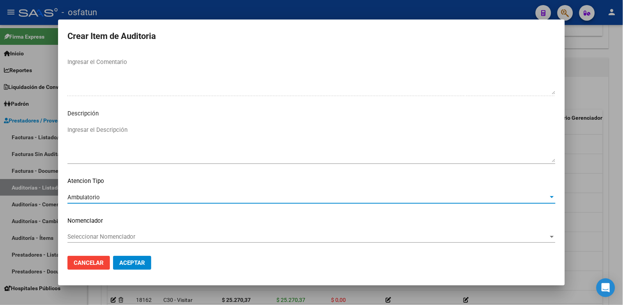
click at [110, 226] on mat-dialog-content "40320281 Nro Documento 23403202819 CUIL Afiliado Inactivo Análisis Afiliado Pre…" at bounding box center [311, 150] width 507 height 198
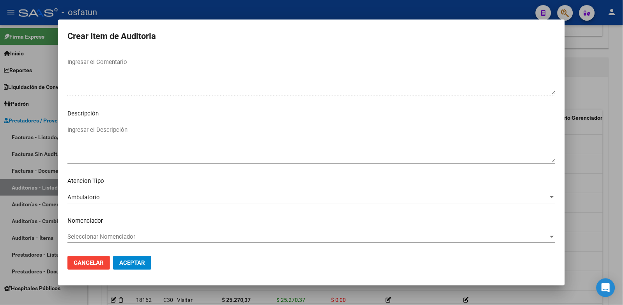
click at [109, 232] on div "Seleccionar Nomenclador Seleccionar Nomenclador" at bounding box center [311, 237] width 488 height 12
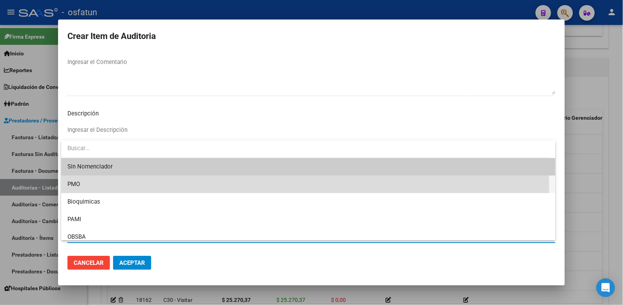
click at [90, 186] on span "PMO" at bounding box center [308, 184] width 482 height 18
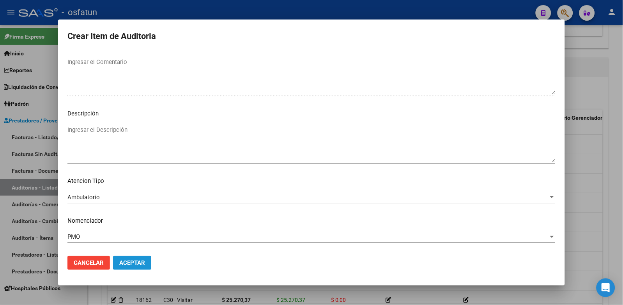
click at [129, 258] on button "Aceptar" at bounding box center [132, 263] width 38 height 14
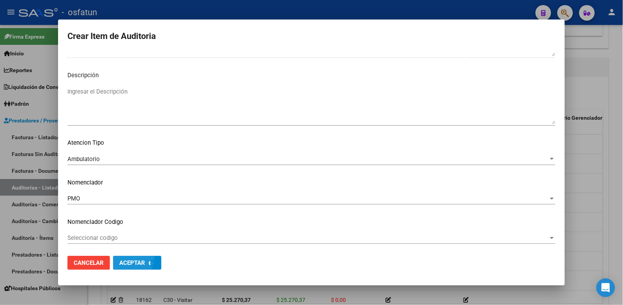
scroll to position [543, 0]
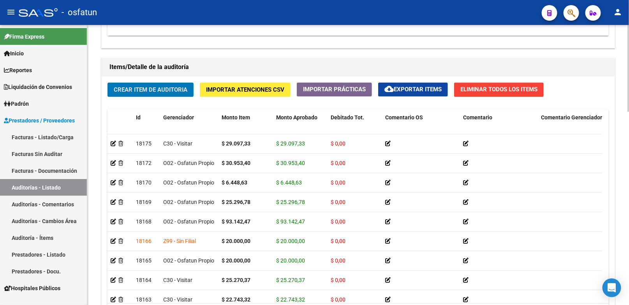
click at [150, 86] on button "Crear Item de Auditoria" at bounding box center [151, 90] width 86 height 14
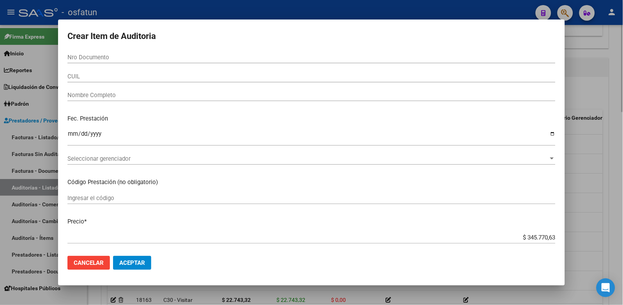
paste input "23947547"
type input "23947547"
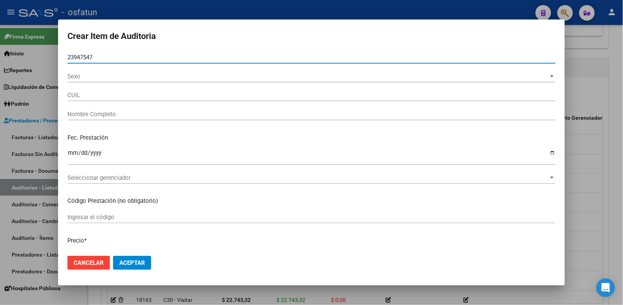
type input "20239475478"
type input "LUCERO SERGIO DANIEL"
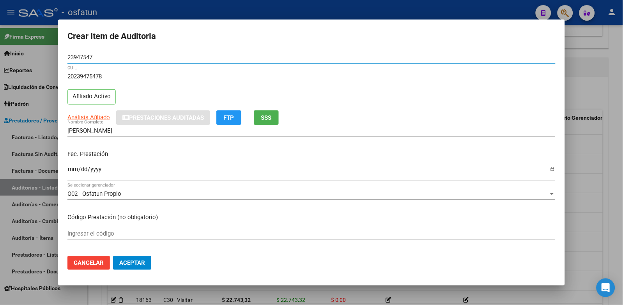
type input "23947547"
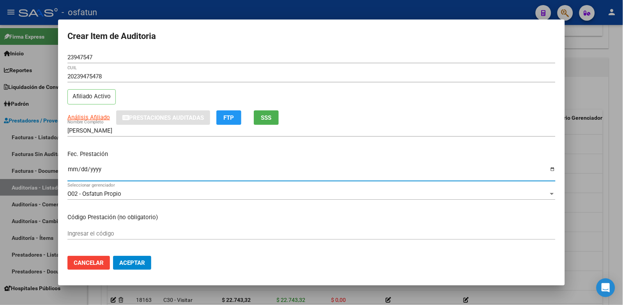
click at [69, 172] on input "Ingresar la fecha" at bounding box center [311, 172] width 488 height 12
type input "2025-05-13"
click at [91, 232] on input "Ingresar el código" at bounding box center [311, 233] width 488 height 7
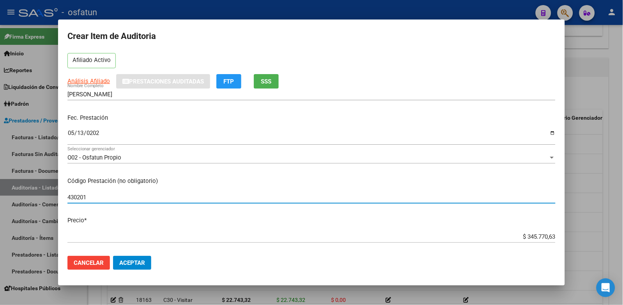
scroll to position [87, 0]
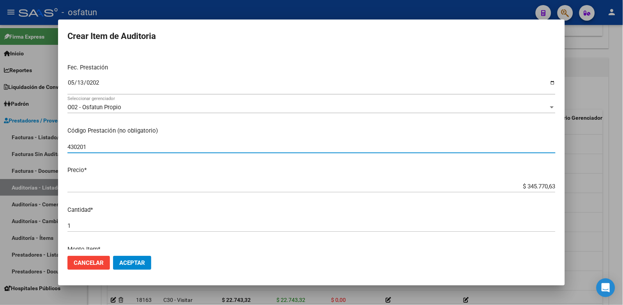
type input "430201"
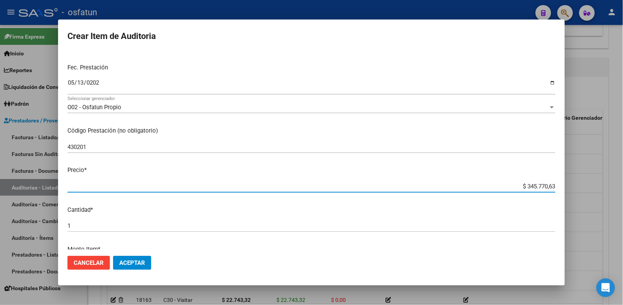
drag, startPoint x: 486, startPoint y: 188, endPoint x: 565, endPoint y: 187, distance: 78.7
click at [565, 188] on div "Crear Item de Auditoria 23947547 Nro Documento 20239475478 CUIL Afiliado Activo…" at bounding box center [311, 152] width 623 height 305
paste input "8120,62"
type input "$ 8.120,62"
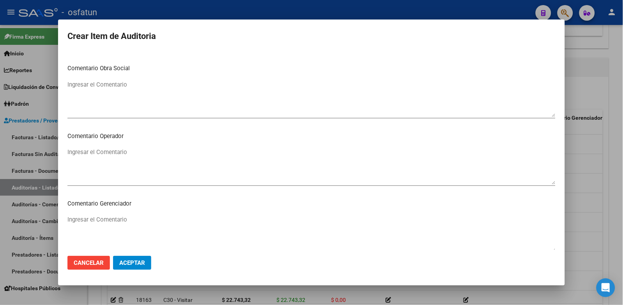
scroll to position [503, 0]
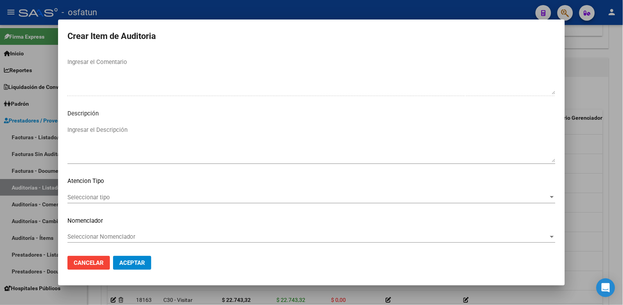
type input "$ 8.120,62"
click at [159, 200] on span "Seleccionar tipo" at bounding box center [307, 197] width 481 height 7
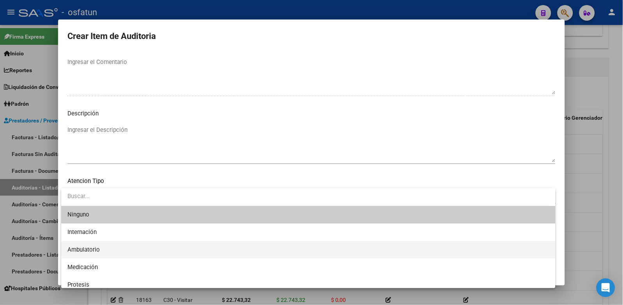
click at [141, 251] on span "Ambulatorio" at bounding box center [308, 250] width 482 height 18
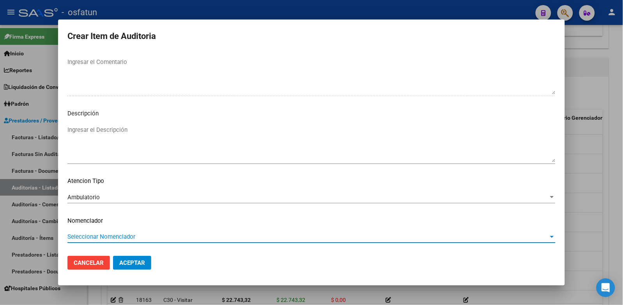
click at [136, 234] on span "Seleccionar Nomenclador" at bounding box center [307, 236] width 481 height 7
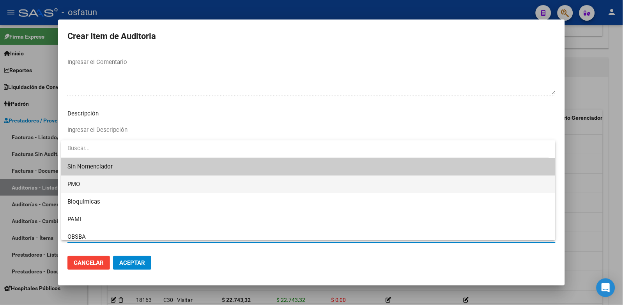
click at [89, 182] on span "PMO" at bounding box center [308, 184] width 482 height 18
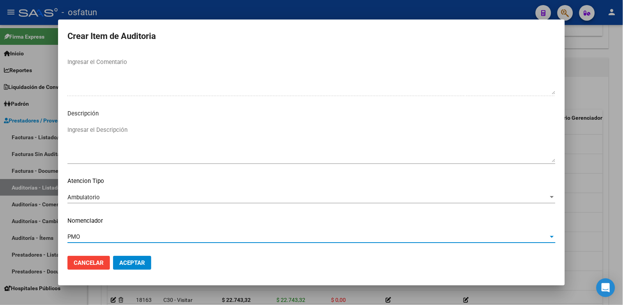
click at [128, 257] on button "Aceptar" at bounding box center [132, 263] width 38 height 14
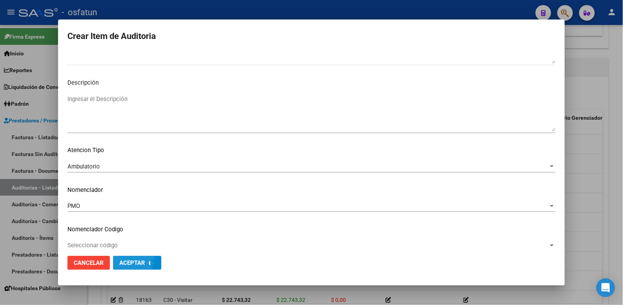
scroll to position [543, 0]
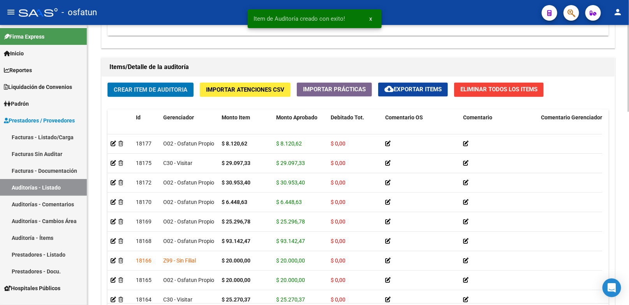
click at [127, 88] on span "Crear Item de Auditoria" at bounding box center [151, 90] width 74 height 7
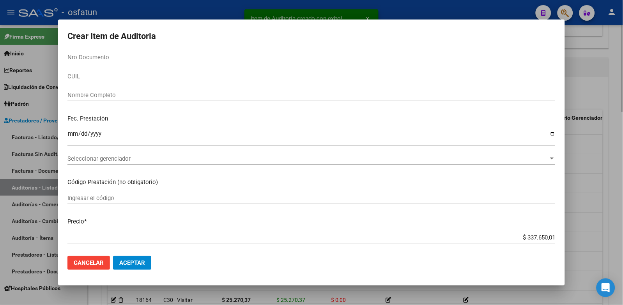
paste input "34921758"
type input "34921758"
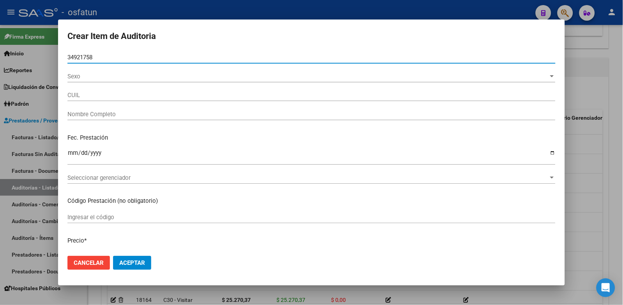
type input "23349217589"
type input "PEREZ FEDERICO DAMIAN"
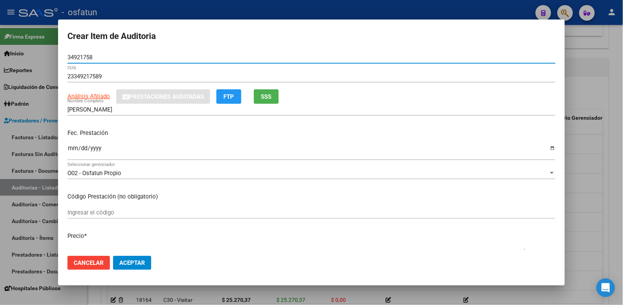
type input "34921758"
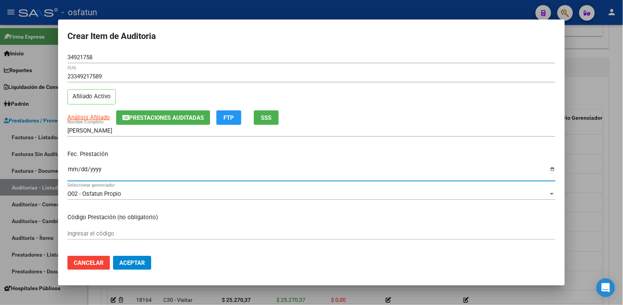
drag, startPoint x: 69, startPoint y: 168, endPoint x: 73, endPoint y: 166, distance: 4.6
click at [72, 165] on div "Ingresar la fecha" at bounding box center [311, 172] width 488 height 17
type input "2025-05-13"
click at [106, 236] on input "Ingresar el código" at bounding box center [311, 233] width 488 height 7
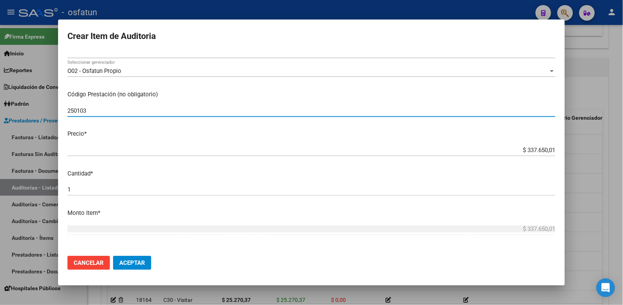
scroll to position [130, 0]
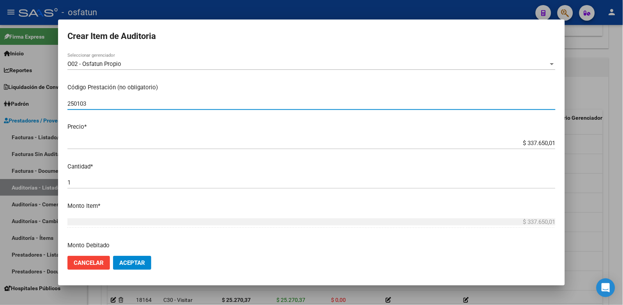
type input "250103"
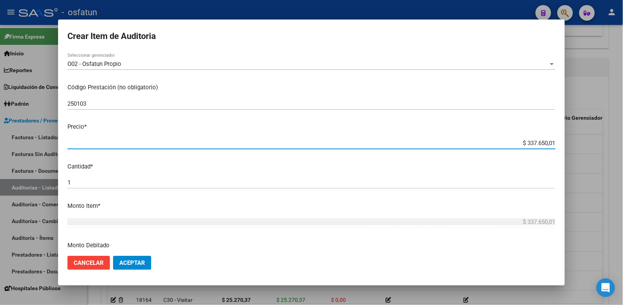
drag, startPoint x: 521, startPoint y: 143, endPoint x: 558, endPoint y: 134, distance: 38.5
click at [549, 136] on mat-dialog-content "34921758 Nro Documento 23349217589 CUIL Afiliado Activo Análisis Afiliado Prest…" at bounding box center [311, 150] width 507 height 198
paste input "6448,63"
type input "$ 6.448,63"
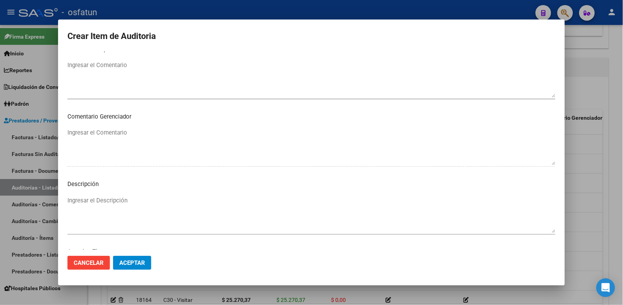
scroll to position [503, 0]
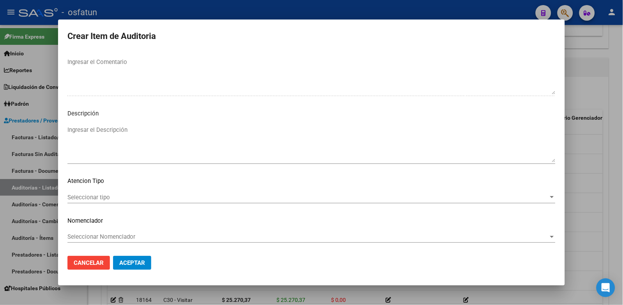
type input "$ 6.448,63"
click at [91, 184] on p "Atencion Tipo" at bounding box center [311, 181] width 488 height 9
click at [92, 197] on span "Seleccionar tipo" at bounding box center [307, 197] width 481 height 7
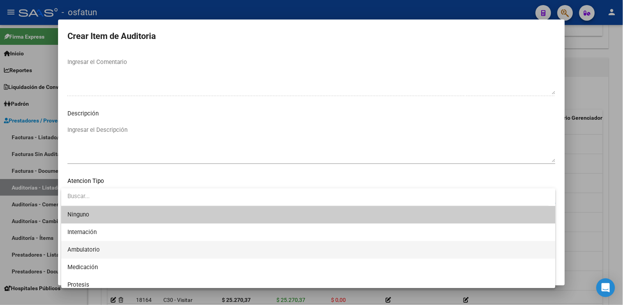
click at [94, 241] on span "Ambulatorio" at bounding box center [308, 250] width 482 height 18
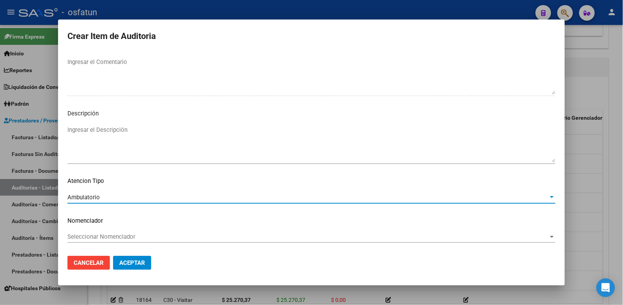
click at [96, 236] on span "Seleccionar Nomenclador" at bounding box center [307, 236] width 481 height 7
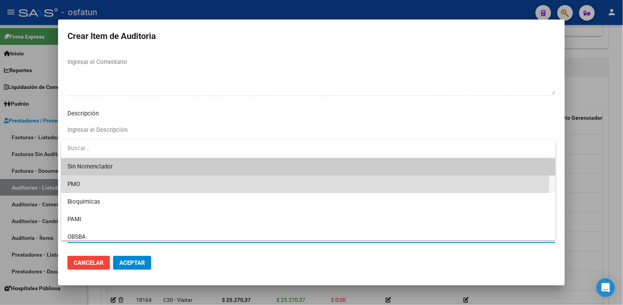
click at [92, 181] on span "PMO" at bounding box center [308, 184] width 482 height 18
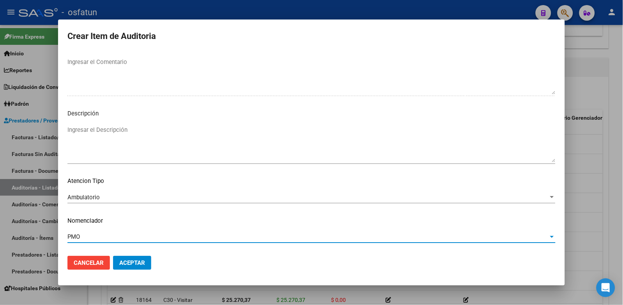
scroll to position [543, 0]
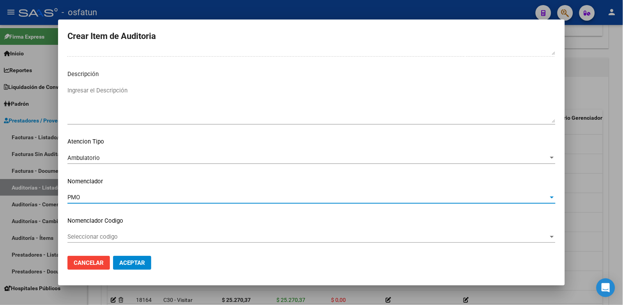
click at [127, 256] on button "Aceptar" at bounding box center [132, 263] width 38 height 14
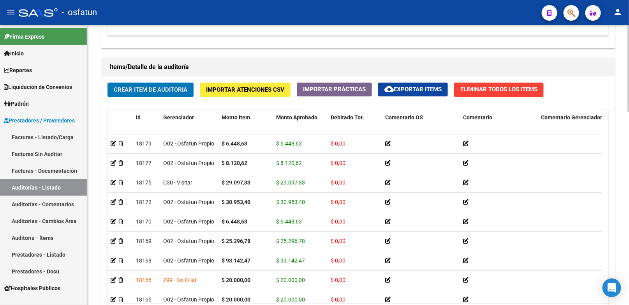
click at [158, 83] on button "Crear Item de Auditoria" at bounding box center [151, 90] width 86 height 14
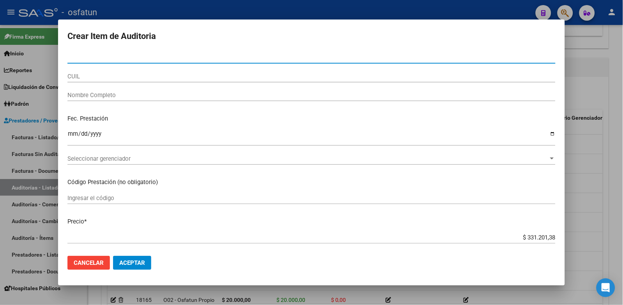
paste input "41682147"
type input "41682147"
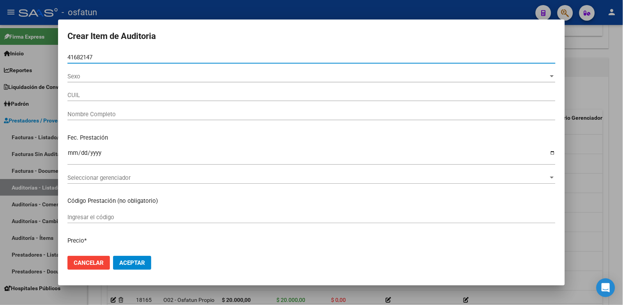
type input "27416821475"
type input "GUIÑAZU VIRGINIA AYLEN"
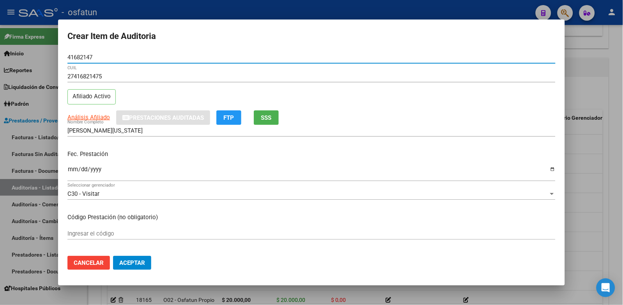
type input "41682147"
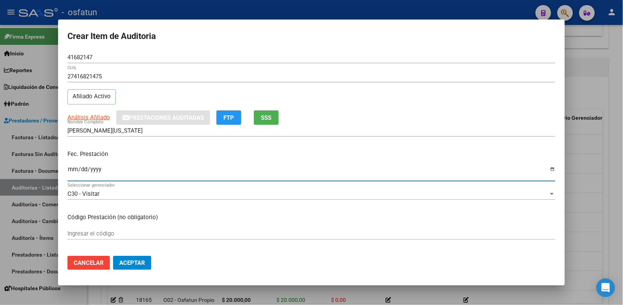
click at [74, 169] on input "Ingresar la fecha" at bounding box center [311, 172] width 488 height 12
type input "2025-05-14"
click at [134, 235] on input "Ingresar el código" at bounding box center [311, 233] width 488 height 7
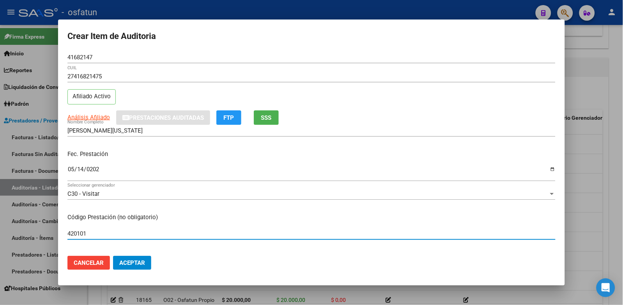
type input "420101"
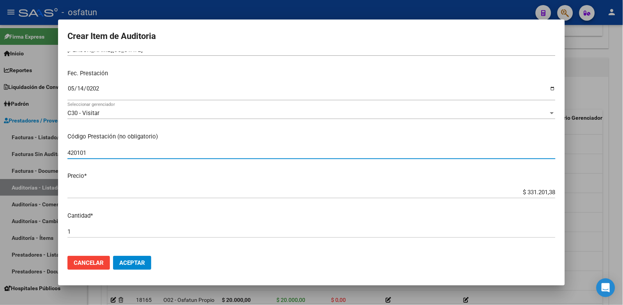
scroll to position [87, 0]
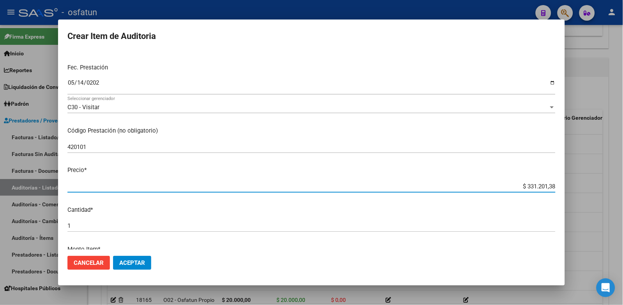
drag, startPoint x: 519, startPoint y: 185, endPoint x: 567, endPoint y: 183, distance: 48.0
click at [567, 183] on div "Crear Item de Auditoria 41682147 Nro Documento 27416821475 CUIL Afiliado Activo…" at bounding box center [311, 152] width 623 height 305
paste input "28120,62"
type input "$ 28.120,62"
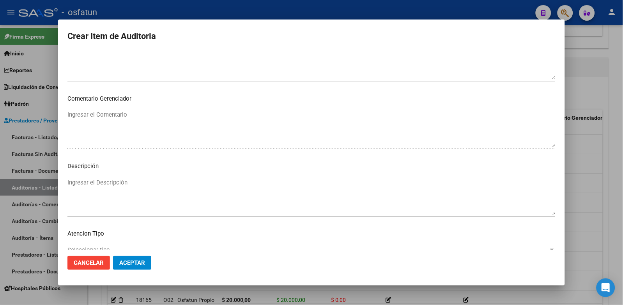
scroll to position [503, 0]
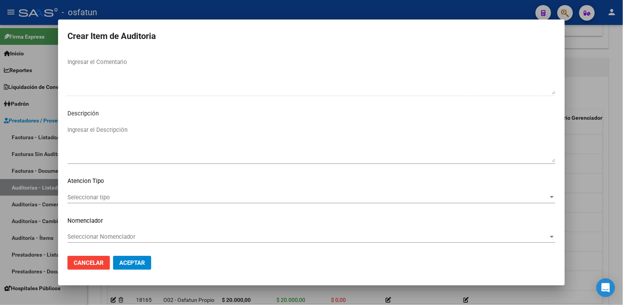
type input "$ 28.120,62"
click at [104, 192] on div "Seleccionar tipo Seleccionar tipo" at bounding box center [311, 197] width 488 height 12
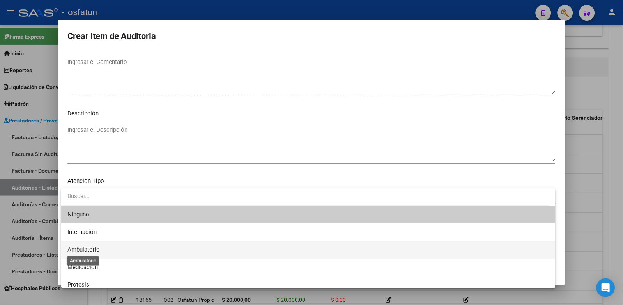
click at [97, 250] on span "Ambulatorio" at bounding box center [83, 249] width 32 height 7
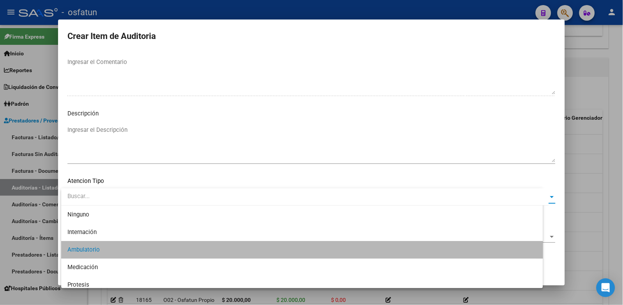
click at [100, 238] on span "Seleccionar Nomenclador" at bounding box center [307, 236] width 481 height 7
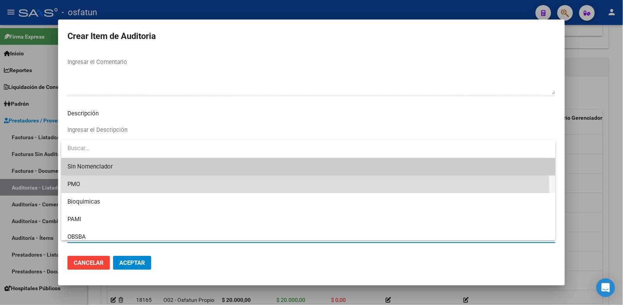
drag, startPoint x: 86, startPoint y: 185, endPoint x: 125, endPoint y: 238, distance: 65.5
click at [86, 185] on span "PMO" at bounding box center [308, 184] width 482 height 18
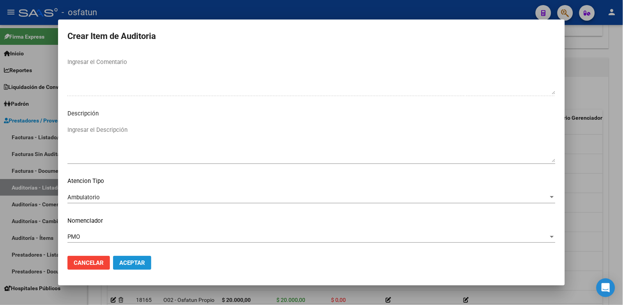
click at [128, 259] on button "Aceptar" at bounding box center [132, 263] width 38 height 14
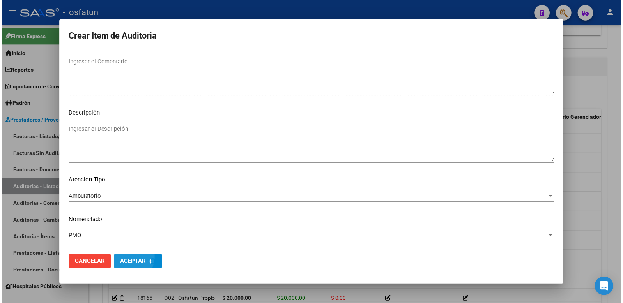
scroll to position [543, 0]
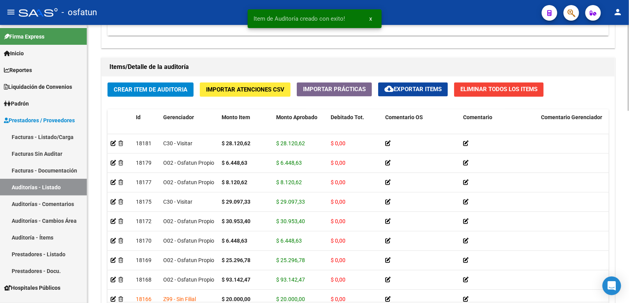
click at [164, 81] on div "Crear Item de Auditoria Importar Atenciones CSV Importar Prácticas cloud_downlo…" at bounding box center [358, 205] width 513 height 257
click at [164, 88] on span "Crear Item de Auditoria" at bounding box center [151, 90] width 74 height 7
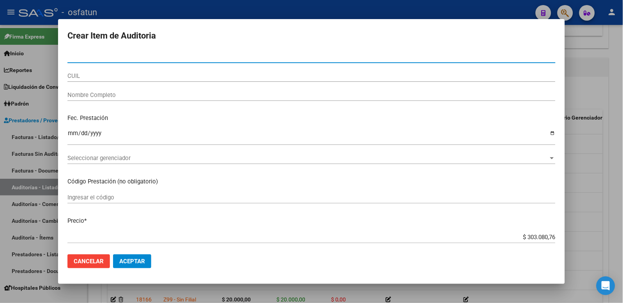
click at [162, 57] on input "Nro Documento" at bounding box center [311, 56] width 488 height 7
paste input "43490875"
type input "43490875"
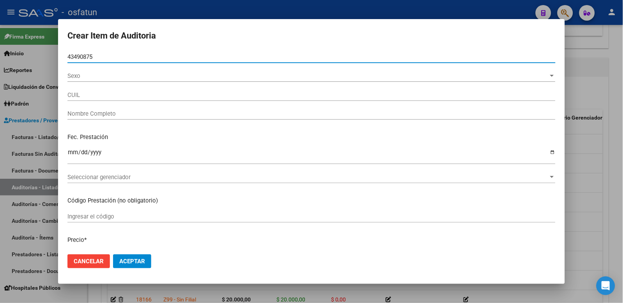
type input "27434908758"
type input "GENNERO GONZALEZ MILAGROS ALEJ"
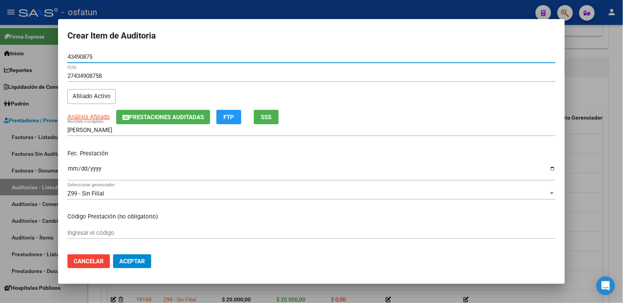
type input "43490875"
click at [69, 166] on input "Ingresar la fecha" at bounding box center [311, 172] width 488 height 12
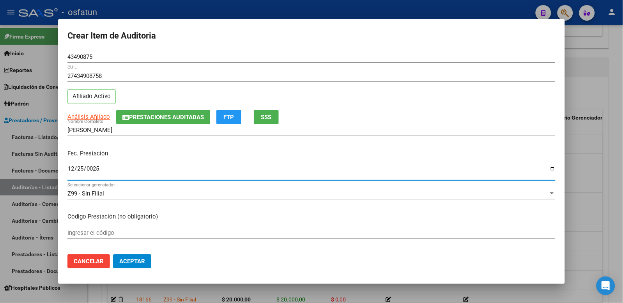
click at [72, 171] on input "0025-12-25" at bounding box center [311, 172] width 488 height 12
type input "2025-05-14"
click at [115, 228] on div "Ingresar el código" at bounding box center [311, 233] width 488 height 12
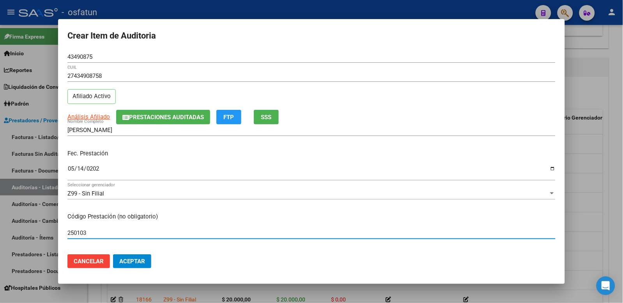
type input "250103"
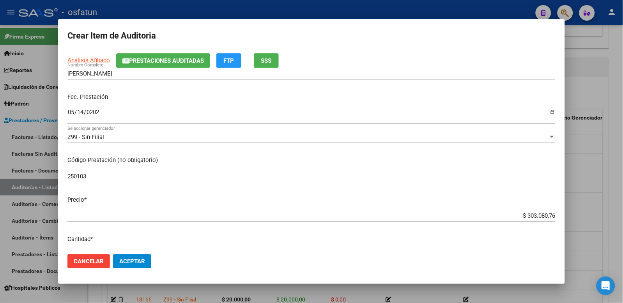
scroll to position [87, 0]
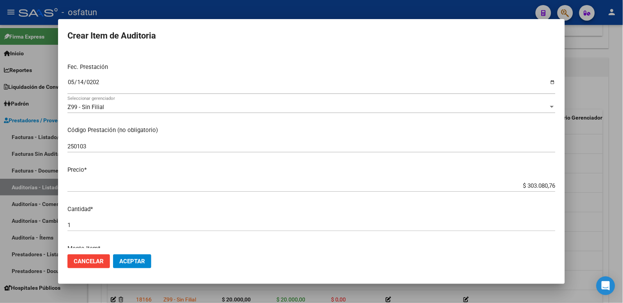
click at [522, 186] on input "$ 303.080,76" at bounding box center [311, 185] width 488 height 7
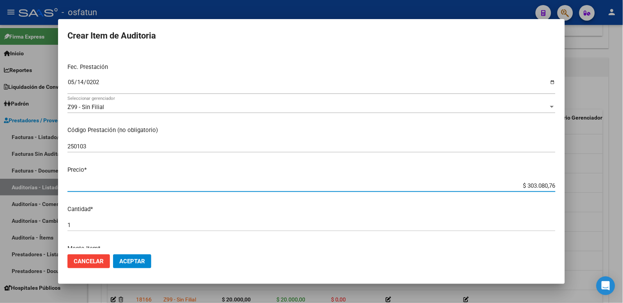
drag, startPoint x: 518, startPoint y: 185, endPoint x: 588, endPoint y: 185, distance: 69.4
click at [588, 185] on div "Crear Item de Auditoria 43490875 Nro Documento 27434908758 CUIL Afiliado Activo…" at bounding box center [311, 151] width 623 height 303
paste input "6448,63"
type input "$ 6.448,63"
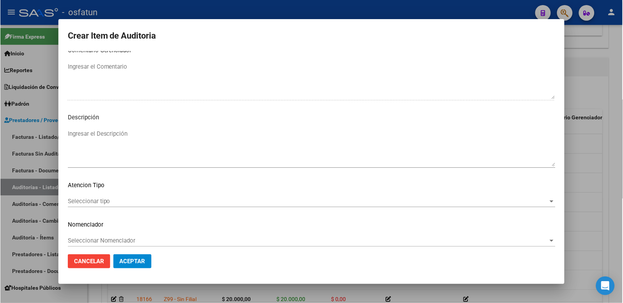
scroll to position [504, 0]
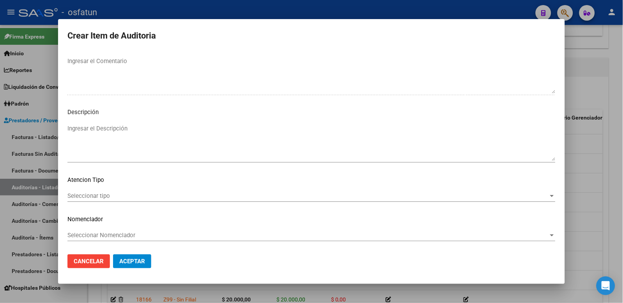
type input "$ 6.448,63"
click at [92, 203] on div "Seleccionar tipo Seleccionar tipo" at bounding box center [311, 199] width 488 height 19
click at [89, 192] on span "Seleccionar tipo" at bounding box center [307, 195] width 481 height 7
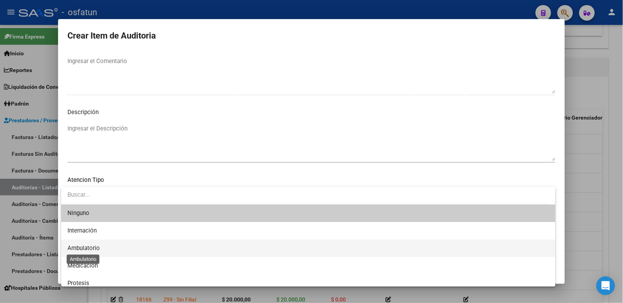
click at [90, 249] on span "Ambulatorio" at bounding box center [83, 248] width 32 height 7
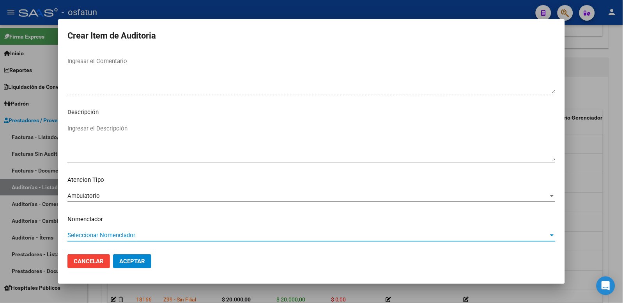
click at [100, 232] on span "Seleccionar Nomenclador" at bounding box center [307, 235] width 481 height 7
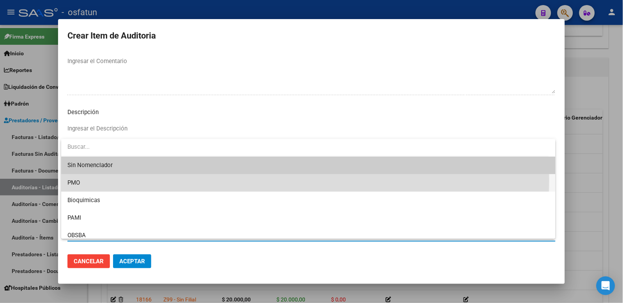
click at [87, 180] on span "PMO" at bounding box center [308, 183] width 482 height 18
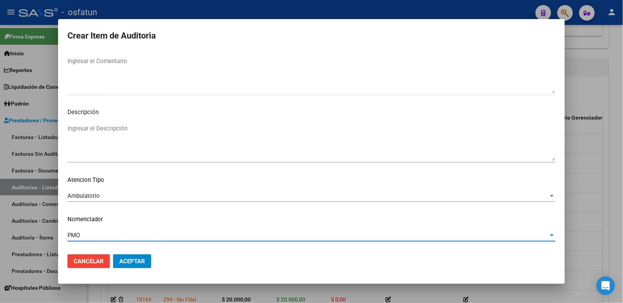
click at [131, 261] on span "Aceptar" at bounding box center [132, 261] width 26 height 7
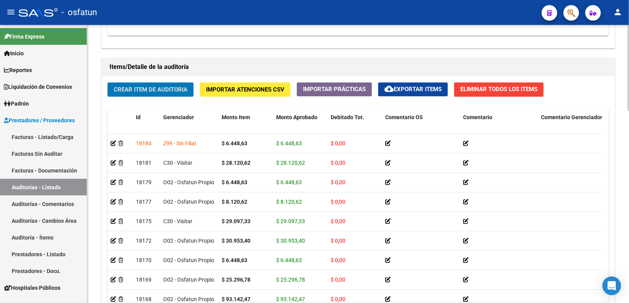
click at [176, 94] on span "Crear Item de Auditoria" at bounding box center [151, 90] width 74 height 7
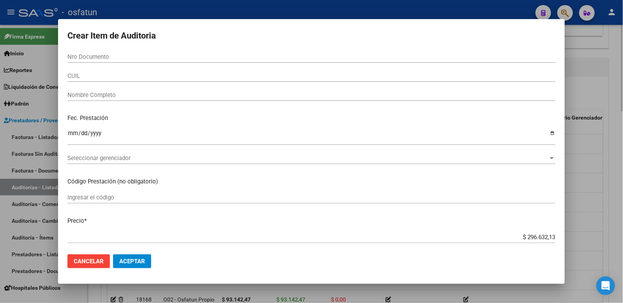
paste input "34921758"
type input "34921758"
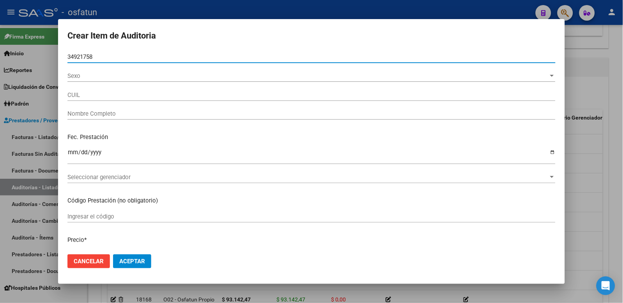
type input "23349217589"
type input "PEREZ FEDERICO DAMIAN"
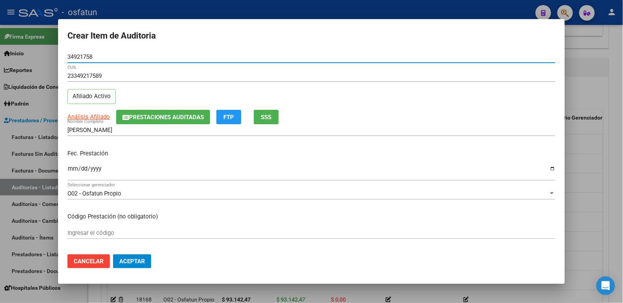
type input "34921758"
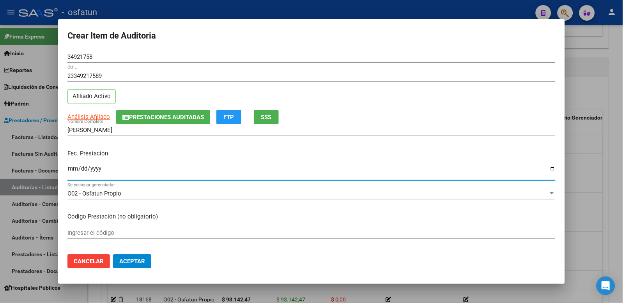
click at [71, 169] on input "Ingresar la fecha" at bounding box center [311, 172] width 488 height 12
type input "2025-05-15"
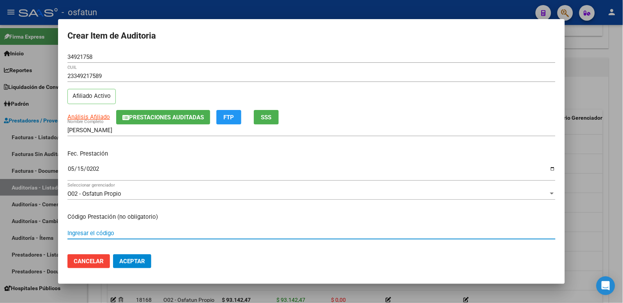
click at [87, 231] on input "Ingresar el código" at bounding box center [311, 233] width 488 height 7
type input "250103"
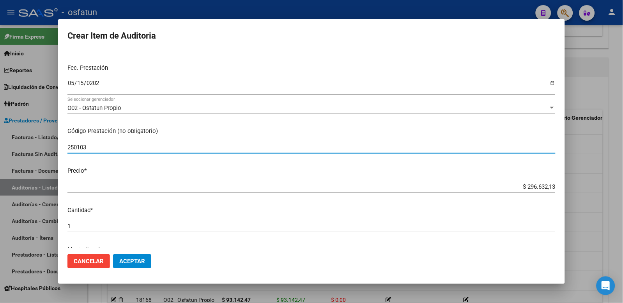
scroll to position [87, 0]
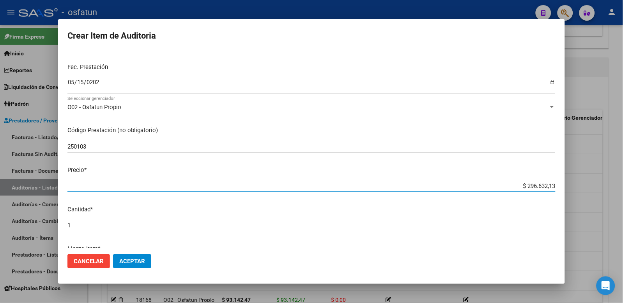
drag, startPoint x: 502, startPoint y: 185, endPoint x: 630, endPoint y: 189, distance: 128.3
click at [622, 189] on html "menu - osfatun person Firma Express Inicio Calendario SSS Instructivos Contacto…" at bounding box center [311, 151] width 623 height 303
paste input "6448,6"
type input "$ 6.448,63"
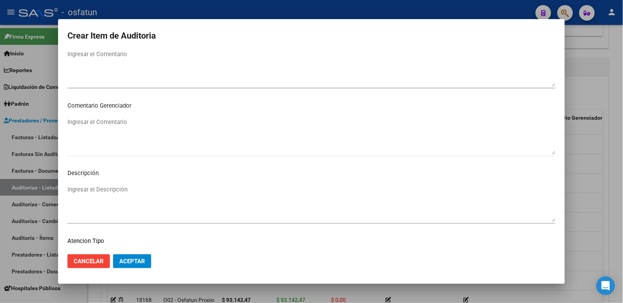
scroll to position [505, 0]
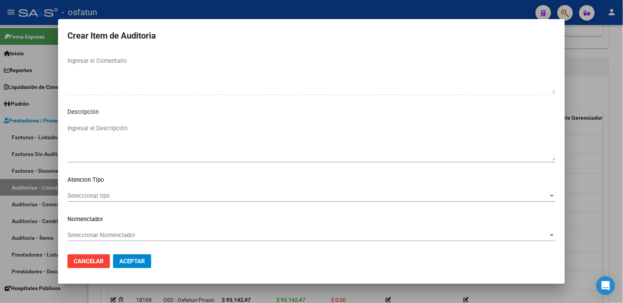
type input "$ 6.448,63"
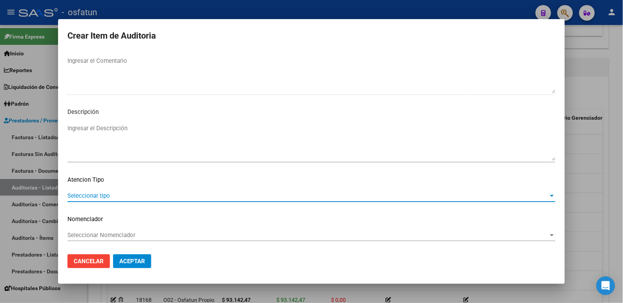
click at [157, 193] on span "Seleccionar tipo" at bounding box center [307, 195] width 481 height 7
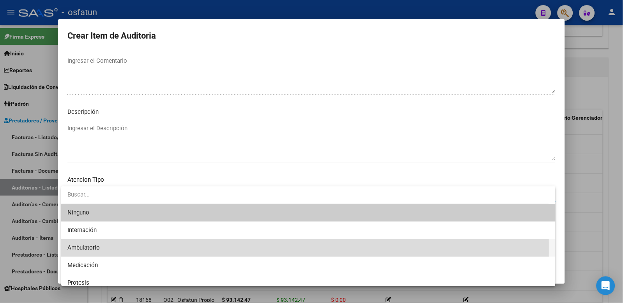
click at [124, 248] on span "Ambulatorio" at bounding box center [308, 248] width 482 height 18
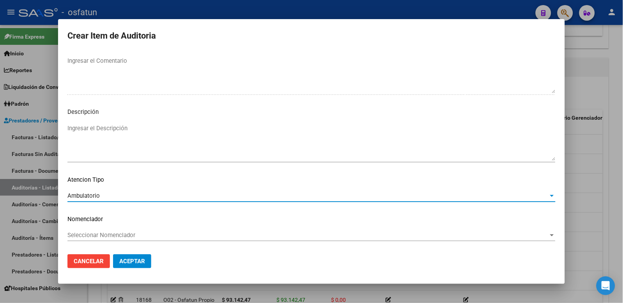
click at [127, 242] on div "Seleccionar Nomenclador Seleccionar Nomenclador" at bounding box center [311, 238] width 488 height 19
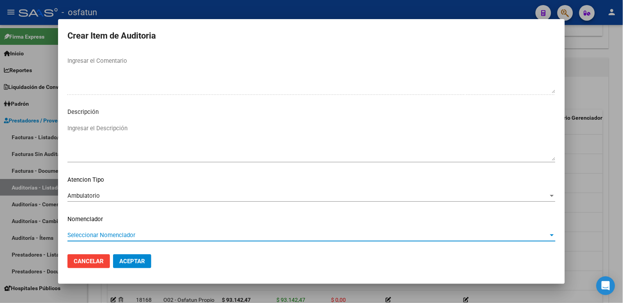
click at [129, 231] on span "Seleccionar Nomenclador" at bounding box center [307, 234] width 481 height 7
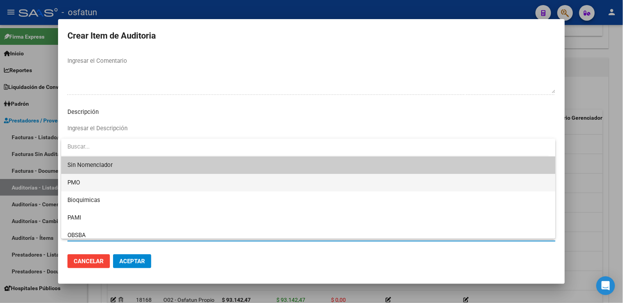
click at [101, 186] on span "PMO" at bounding box center [308, 183] width 482 height 18
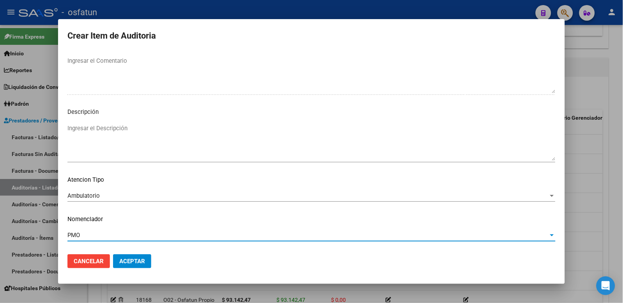
click at [125, 257] on button "Aceptar" at bounding box center [132, 261] width 38 height 14
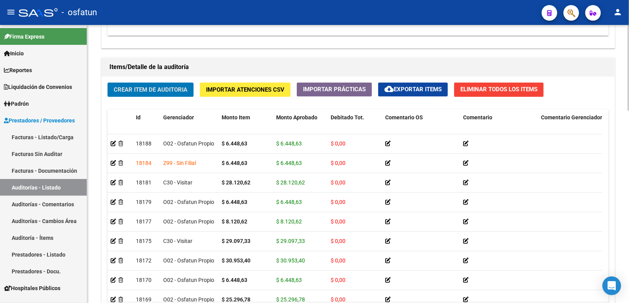
click at [143, 94] on button "Crear Item de Auditoria" at bounding box center [151, 90] width 86 height 14
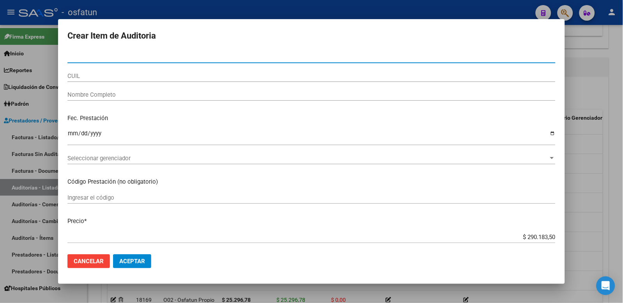
paste input "3095868"
type input "30958681"
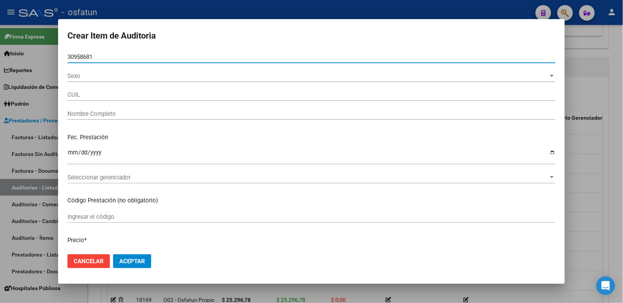
type input "20309586817"
type input "[PERSON_NAME]"
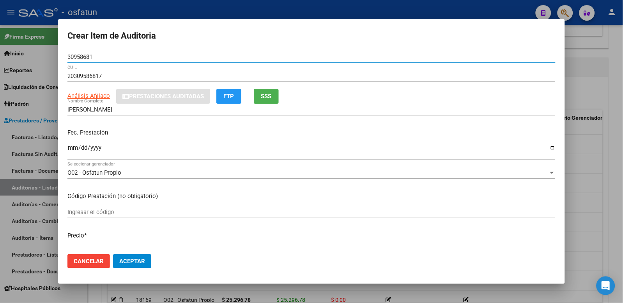
type input "30958681"
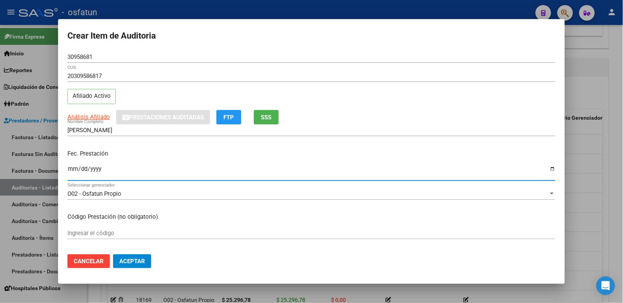
click at [75, 169] on input "Ingresar la fecha" at bounding box center [311, 172] width 488 height 12
type input "2025-05-15"
click at [125, 233] on input "Ingresar el código" at bounding box center [311, 233] width 488 height 7
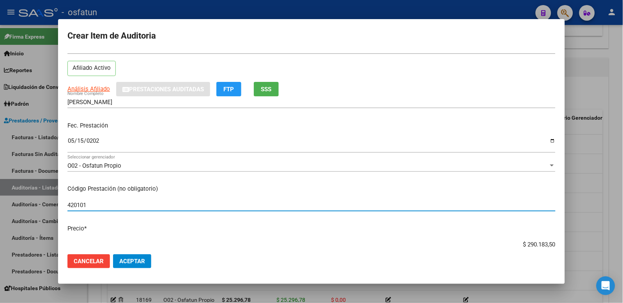
scroll to position [43, 0]
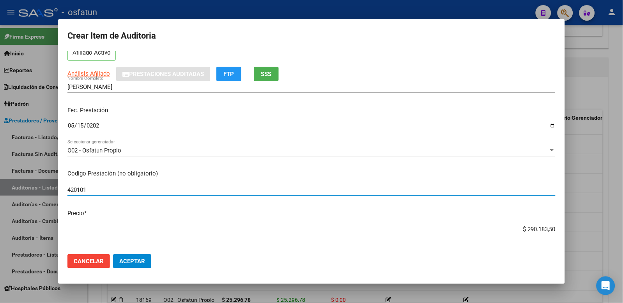
type input "420101"
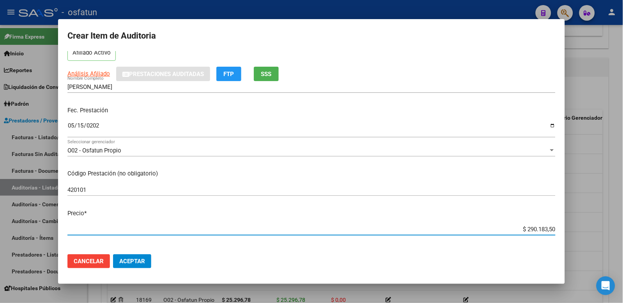
drag, startPoint x: 504, startPoint y: 230, endPoint x: 652, endPoint y: 233, distance: 148.5
click at [622, 233] on html "menu - osfatun person Firma Express Inicio Calendario SSS Instructivos Contacto…" at bounding box center [311, 151] width 623 height 303
type input "$ 0,02"
type input "$ 0,20"
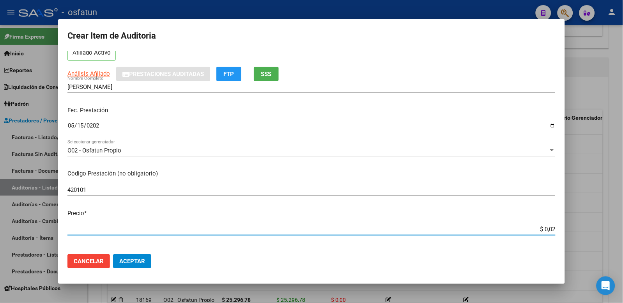
type input "$ 0,20"
type input "$ 2,00"
type input "$ 20,00"
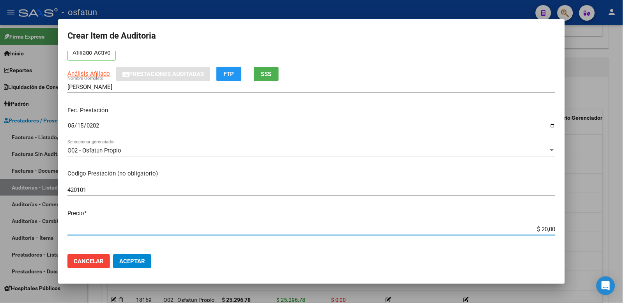
type input "$ 200,00"
type input "$ 2.000,00"
type input "$ 20.000,00"
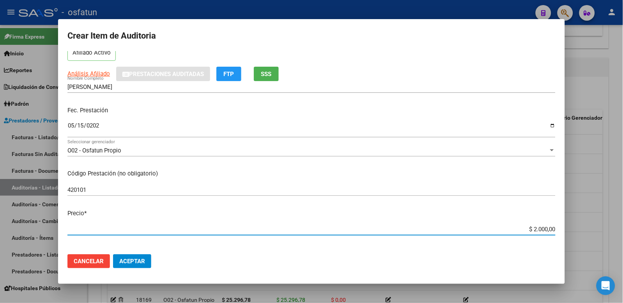
type input "$ 20.000,00"
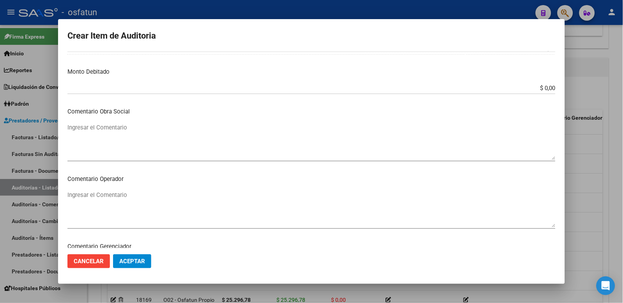
scroll to position [505, 0]
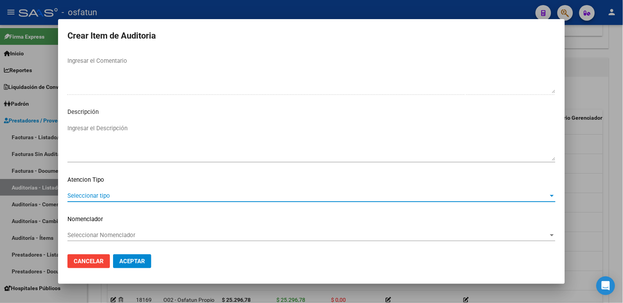
click at [100, 199] on span "Seleccionar tipo" at bounding box center [307, 195] width 481 height 7
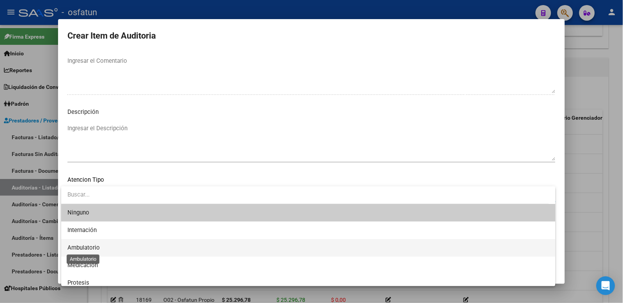
click at [98, 251] on span "Ambulatorio" at bounding box center [308, 248] width 482 height 18
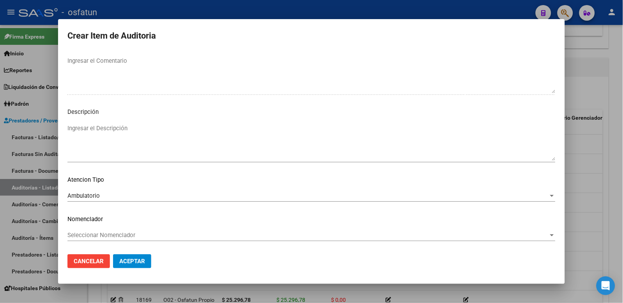
click at [102, 242] on div "Seleccionar Nomenclador Seleccionar Nomenclador" at bounding box center [311, 238] width 488 height 19
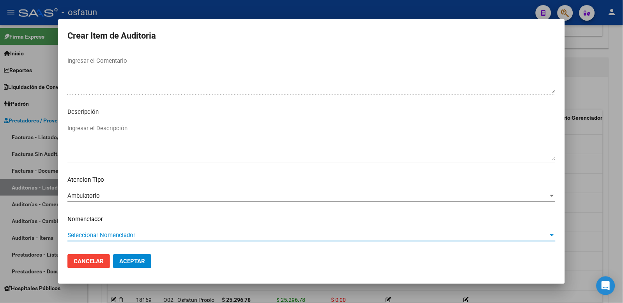
click at [102, 238] on span "Seleccionar Nomenclador" at bounding box center [307, 234] width 481 height 7
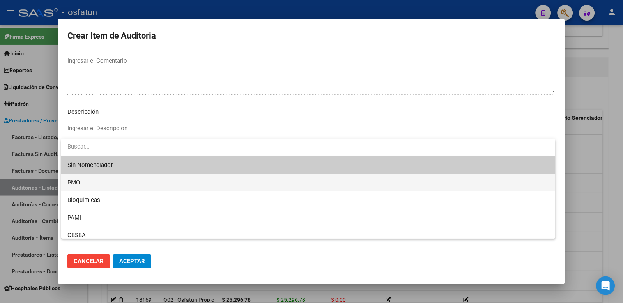
drag, startPoint x: 82, startPoint y: 180, endPoint x: 101, endPoint y: 198, distance: 26.2
click at [82, 181] on span "PMO" at bounding box center [308, 183] width 482 height 18
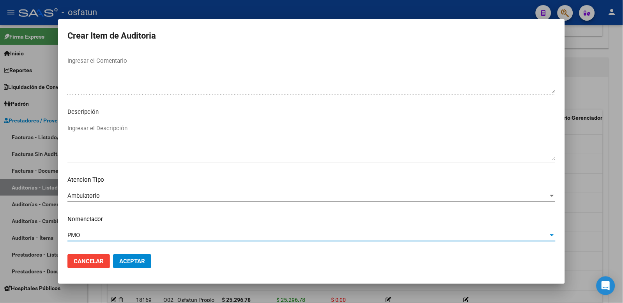
click at [143, 265] on button "Aceptar" at bounding box center [132, 261] width 38 height 14
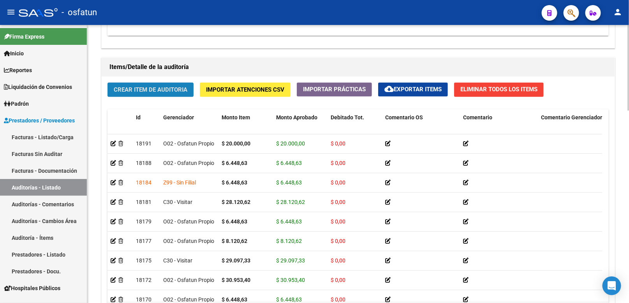
click at [145, 94] on span "Crear Item de Auditoria" at bounding box center [151, 90] width 74 height 7
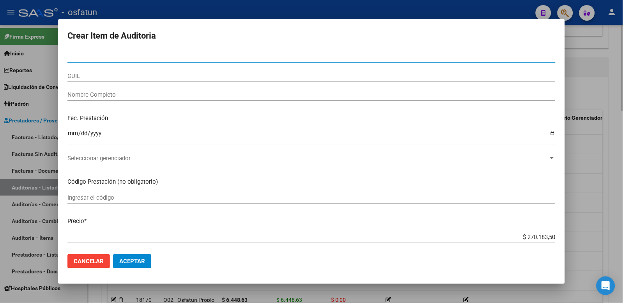
paste input "34921758"
type input "34921758"
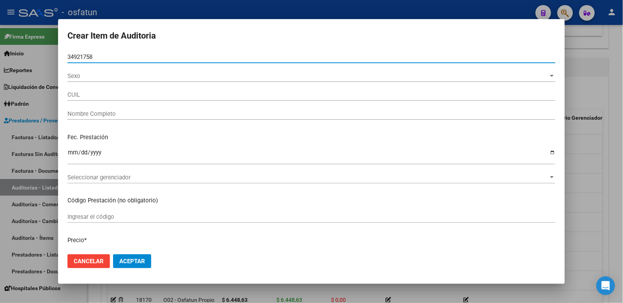
type input "23349217589"
type input "[PERSON_NAME]"
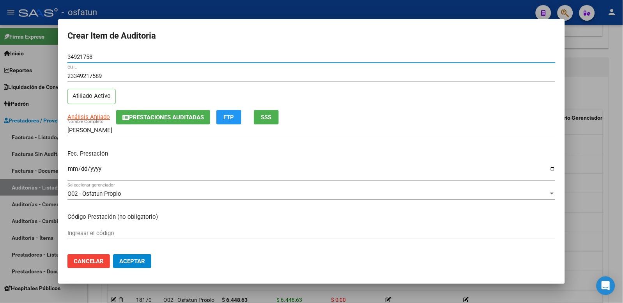
type input "34921758"
click at [68, 170] on input "Ingresar la fecha" at bounding box center [311, 172] width 488 height 12
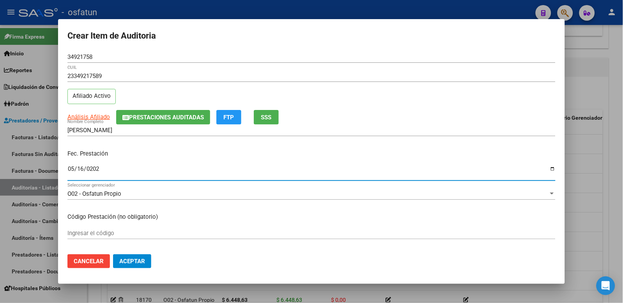
type input "2025-05-16"
click at [87, 232] on input "Ingresar el código" at bounding box center [311, 233] width 488 height 7
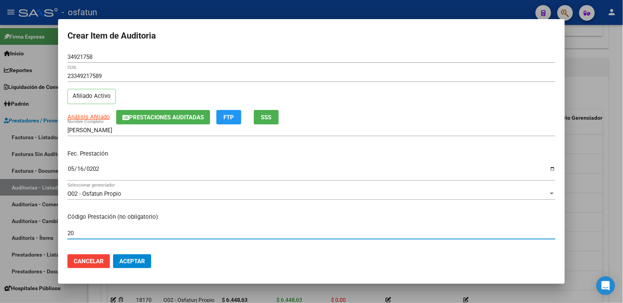
type input "2"
type input "250103"
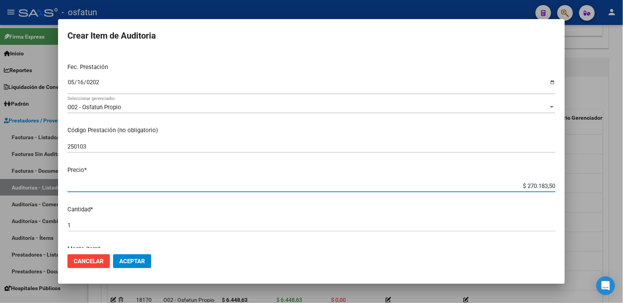
drag, startPoint x: 521, startPoint y: 185, endPoint x: 567, endPoint y: 185, distance: 46.4
click at [567, 185] on div "Crear Item de Auditoria 34921758 Nro Documento 23349217589 CUIL Afiliado Activo…" at bounding box center [311, 151] width 623 height 303
paste input "6448,63"
type input "$ 6.448,63"
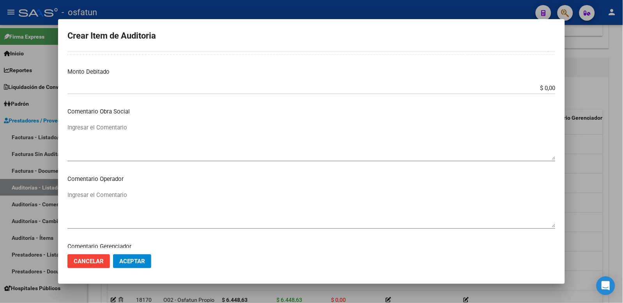
scroll to position [216, 0]
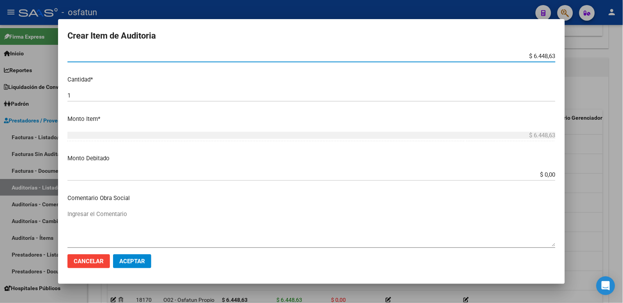
type input "$ 6.448,63"
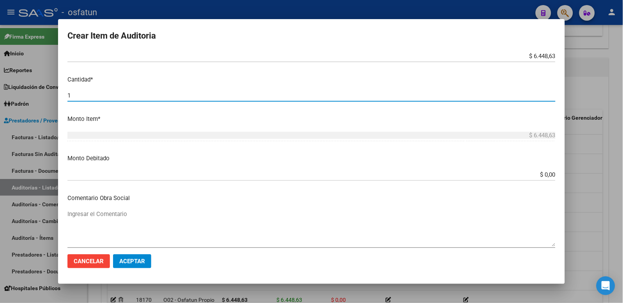
drag, startPoint x: 109, startPoint y: 95, endPoint x: 11, endPoint y: 94, distance: 98.6
click at [11, 94] on div "Crear Item de Auditoria 34921758 Nro Documento 23349217589 CUIL Afiliado Activo…" at bounding box center [311, 151] width 623 height 303
type input "3"
type input "$ 19.345,89"
type input "3"
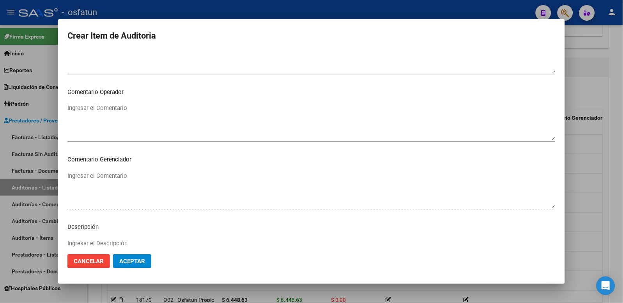
scroll to position [505, 0]
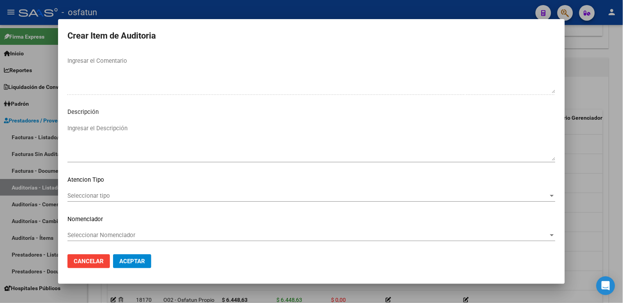
click at [125, 192] on span "Seleccionar tipo" at bounding box center [307, 195] width 481 height 7
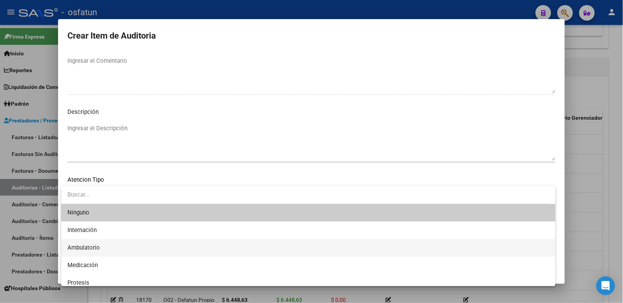
drag, startPoint x: 107, startPoint y: 243, endPoint x: 110, endPoint y: 239, distance: 5.0
click at [107, 243] on span "Ambulatorio" at bounding box center [308, 248] width 482 height 18
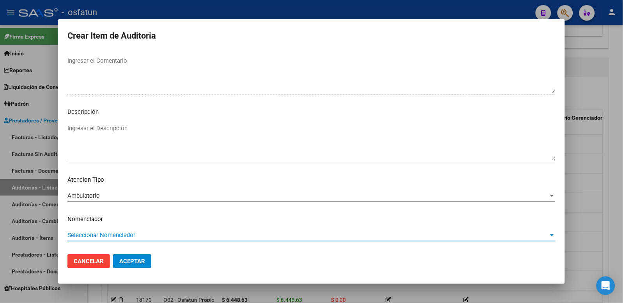
click at [113, 233] on span "Seleccionar Nomenclador" at bounding box center [307, 234] width 481 height 7
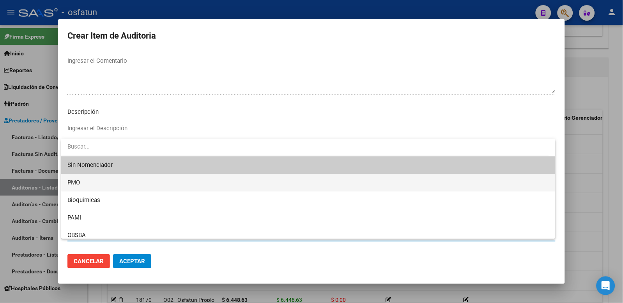
click at [89, 186] on span "PMO" at bounding box center [308, 183] width 482 height 18
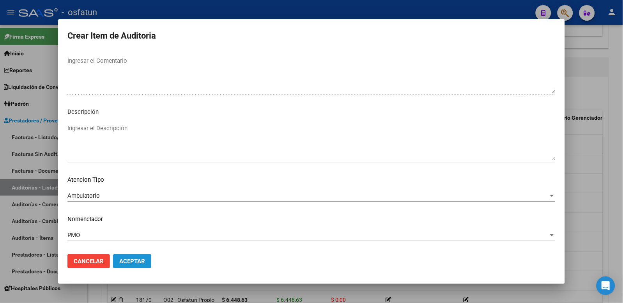
drag, startPoint x: 131, startPoint y: 258, endPoint x: 250, endPoint y: 205, distance: 130.6
click at [132, 258] on span "Aceptar" at bounding box center [132, 261] width 26 height 7
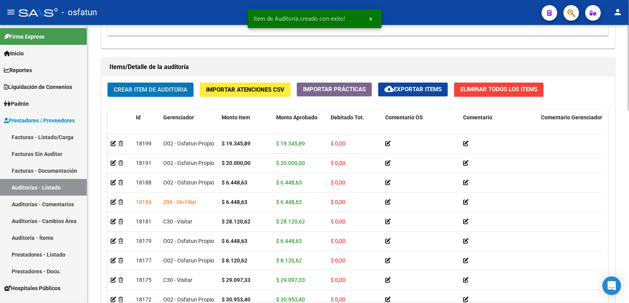
click at [184, 99] on div "Crear Item de Auditoria Importar Atenciones CSV Importar Prácticas cloud_downlo…" at bounding box center [358, 205] width 513 height 257
click at [181, 95] on button "Crear Item de Auditoria" at bounding box center [151, 90] width 86 height 14
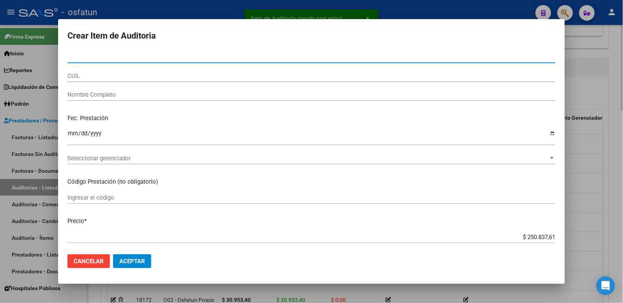
paste input "21712740"
type input "21712740"
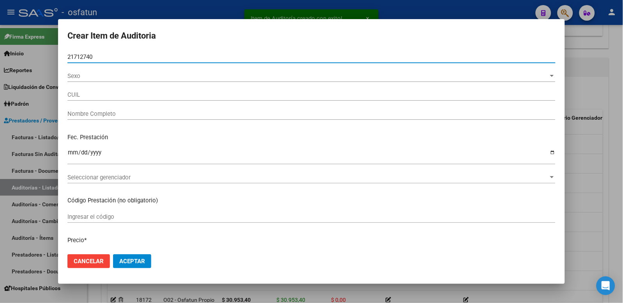
type input "27217127403"
type input "[PERSON_NAME] DE LA [PERSON_NAME]"
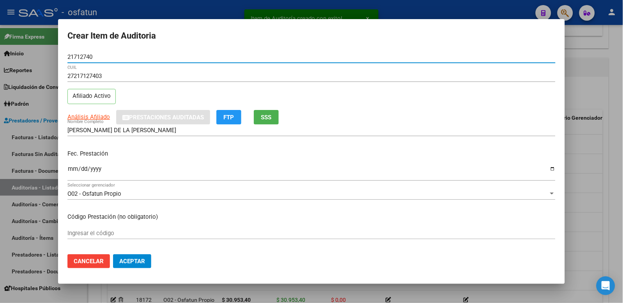
type input "21712740"
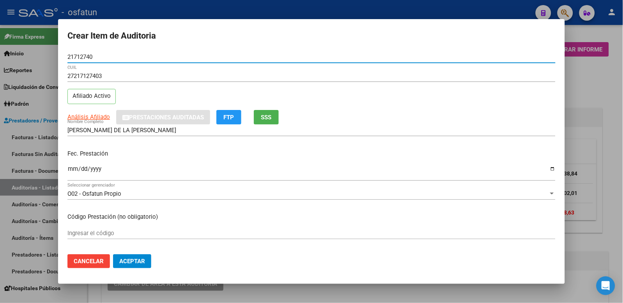
scroll to position [536, 0]
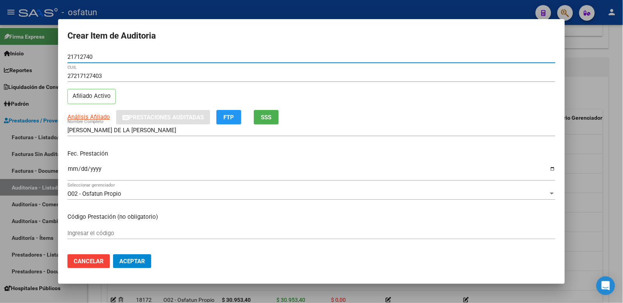
click at [73, 168] on input "Ingresar la fecha" at bounding box center [311, 172] width 488 height 12
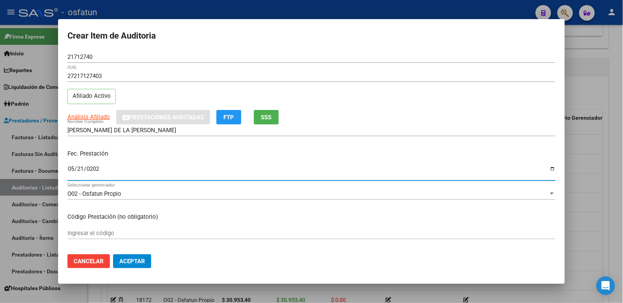
type input "[DATE]"
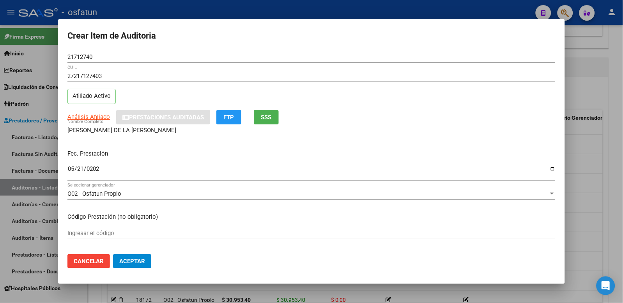
click at [143, 225] on mat-dialog-content "21712740 Nro Documento 27217127403 CUIL Afiliado Activo Análisis Afiliado Prest…" at bounding box center [311, 149] width 507 height 197
click at [145, 228] on mat-dialog-content "21712740 Nro Documento 27217127403 CUIL Afiliado Activo Análisis Afiliado Prest…" at bounding box center [311, 149] width 507 height 197
click at [148, 231] on input "Ingresar el código" at bounding box center [311, 233] width 488 height 7
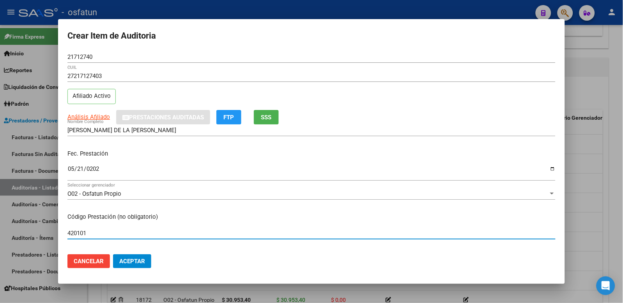
scroll to position [130, 0]
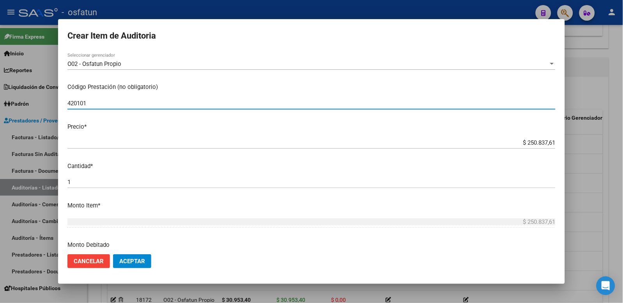
type input "420101"
drag, startPoint x: 519, startPoint y: 145, endPoint x: 592, endPoint y: 141, distance: 73.4
click at [591, 141] on div "Crear Item de Auditoria 21712740 Nro Documento 27217127403 CUIL Afiliado Activo…" at bounding box center [311, 151] width 623 height 303
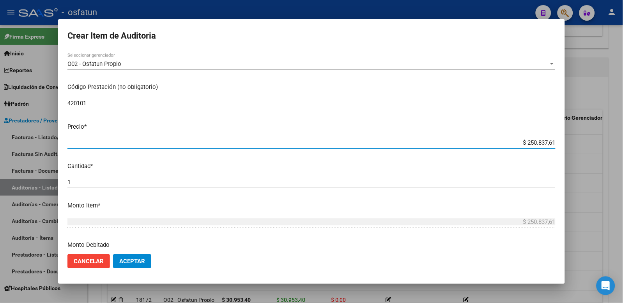
type input "$ 0,02"
type input "$ 0,20"
type input "$ 2,00"
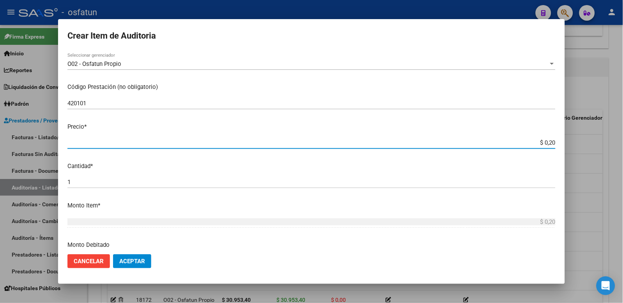
type input "$ 2,00"
type input "$ 20,00"
type input "$ 200,00"
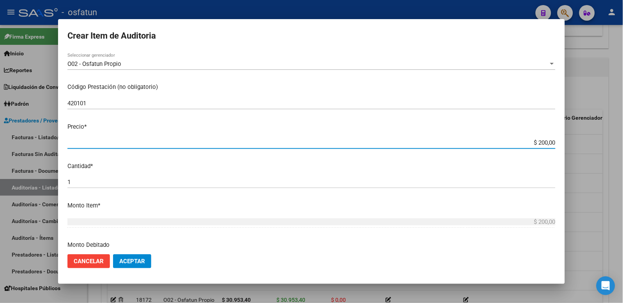
type input "$ 2.000,00"
type input "$ 20.000,00"
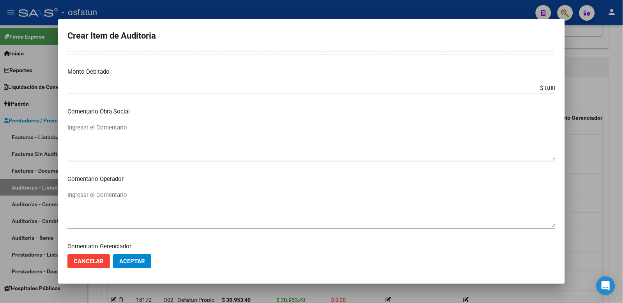
scroll to position [505, 0]
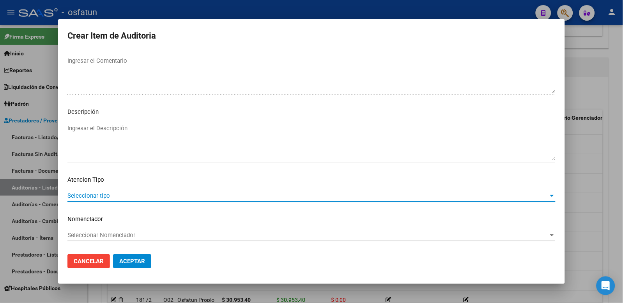
click at [144, 197] on span "Seleccionar tipo" at bounding box center [307, 195] width 481 height 7
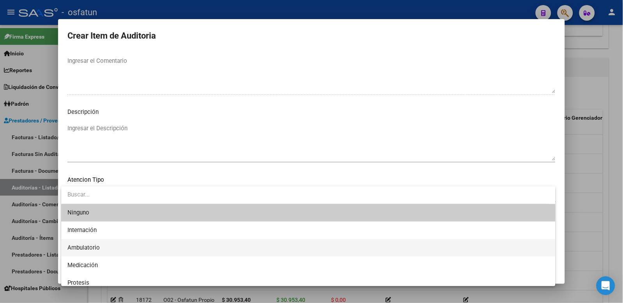
drag, startPoint x: 111, startPoint y: 251, endPoint x: 114, endPoint y: 245, distance: 7.2
click at [111, 251] on span "Ambulatorio" at bounding box center [308, 248] width 482 height 18
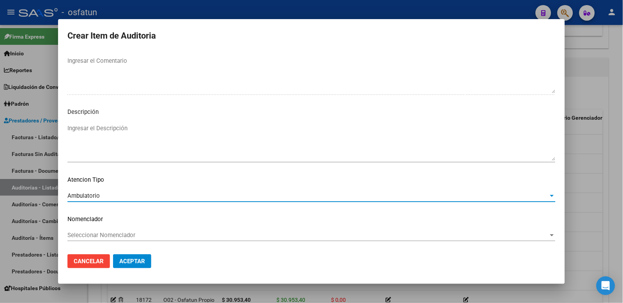
click at [116, 239] on div "Seleccionar Nomenclador Seleccionar Nomenclador" at bounding box center [311, 235] width 488 height 12
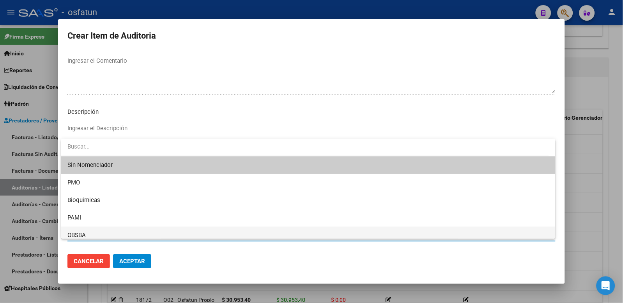
click at [118, 234] on span "OBSBA" at bounding box center [308, 235] width 482 height 18
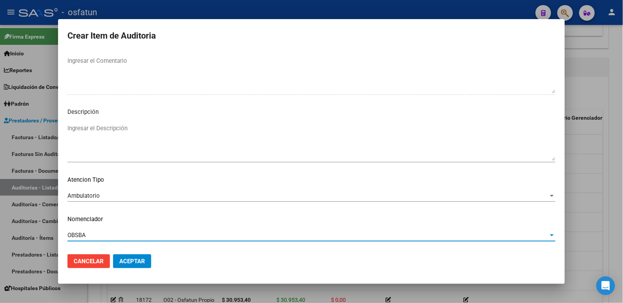
scroll to position [5, 0]
click at [118, 234] on div "OBSBA" at bounding box center [307, 234] width 481 height 7
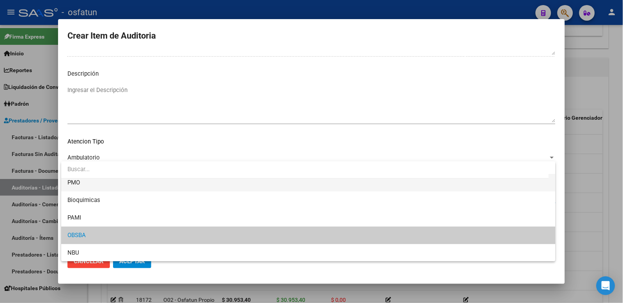
scroll to position [544, 0]
click at [86, 181] on span "PMO" at bounding box center [308, 183] width 482 height 18
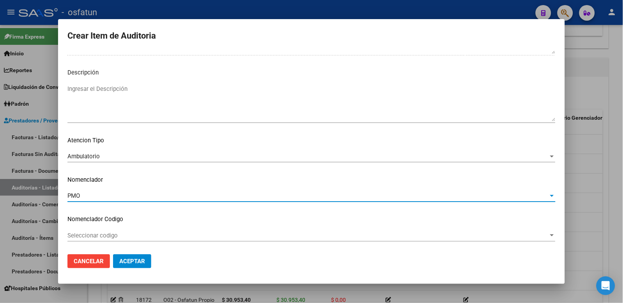
scroll to position [18, 0]
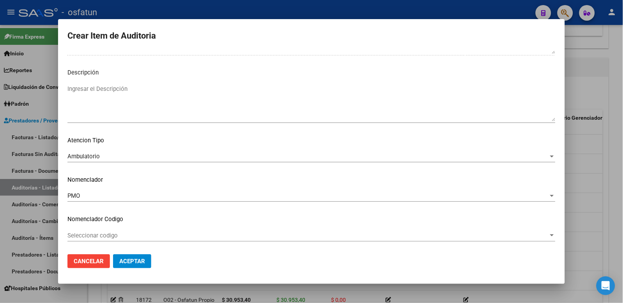
click at [126, 270] on mat-dialog-actions "Cancelar Aceptar" at bounding box center [311, 261] width 488 height 26
click at [133, 260] on span "Aceptar" at bounding box center [132, 261] width 26 height 7
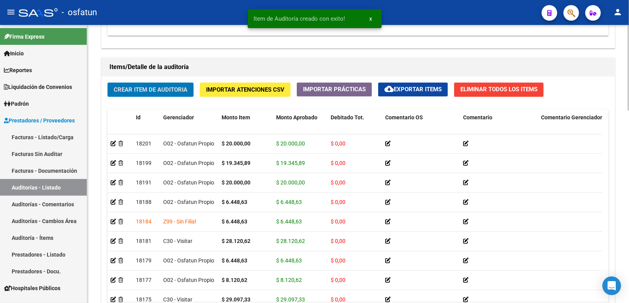
click at [161, 91] on span "Crear Item de Auditoria" at bounding box center [151, 90] width 74 height 7
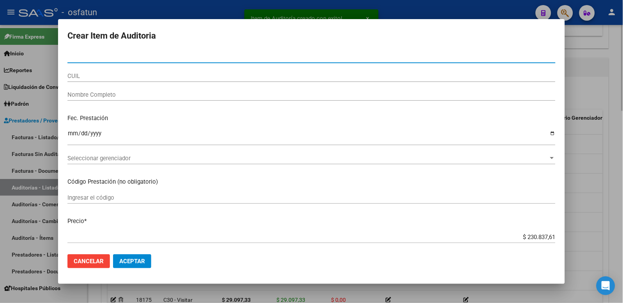
paste input "37620774"
type input "37620774"
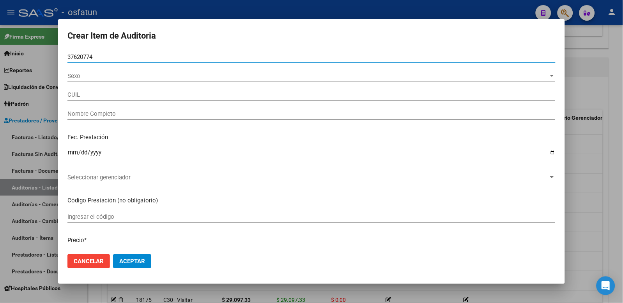
type input "23376207749"
type input "[PERSON_NAME]"
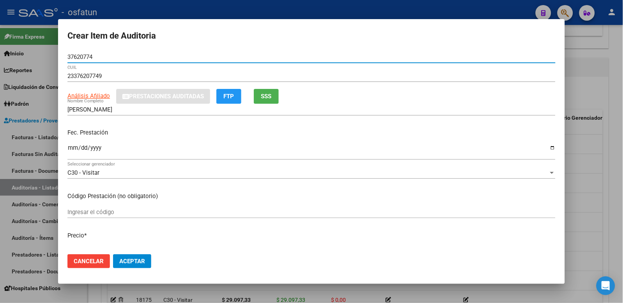
type input "37620774"
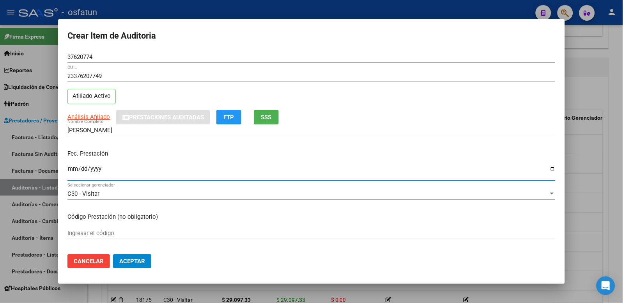
click at [69, 170] on input "Ingresar la fecha" at bounding box center [311, 172] width 488 height 12
type input "[DATE]"
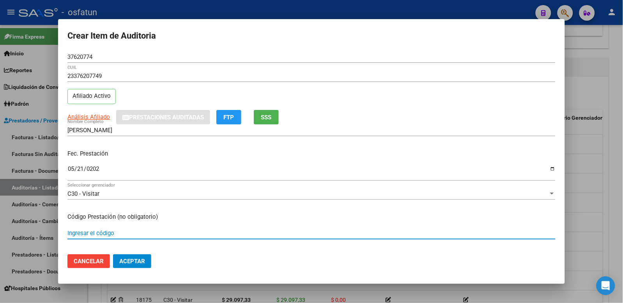
click at [111, 232] on input "Ingresar el código" at bounding box center [311, 233] width 488 height 7
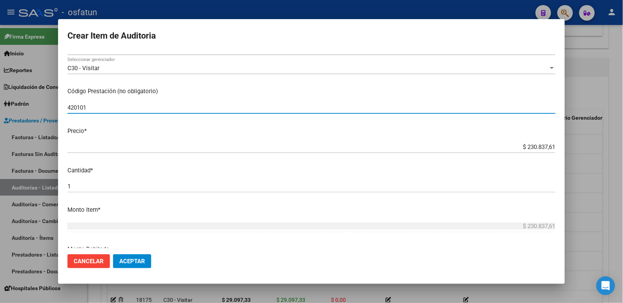
scroll to position [130, 0]
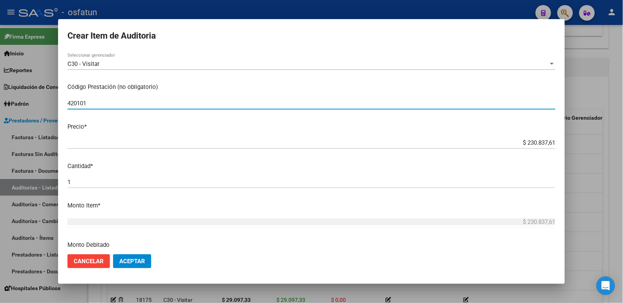
type input "420101"
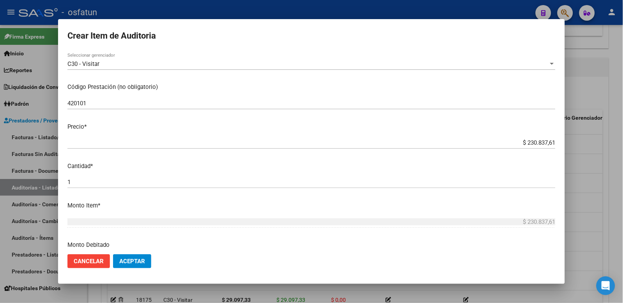
drag, startPoint x: 566, startPoint y: 137, endPoint x: 692, endPoint y: 132, distance: 125.9
click at [622, 132] on html "menu - osfatun person Firma Express Inicio Calendario SSS Instructivos Contacto…" at bounding box center [311, 151] width 623 height 303
click at [541, 141] on input "$ 230.837,61" at bounding box center [311, 142] width 488 height 7
click at [601, 142] on div "Crear Item de Auditoria 37620774 Nro Documento 23376207749 CUIL Afiliado Activo…" at bounding box center [311, 151] width 623 height 303
click at [507, 141] on input "$ 230.837,61" at bounding box center [311, 142] width 488 height 7
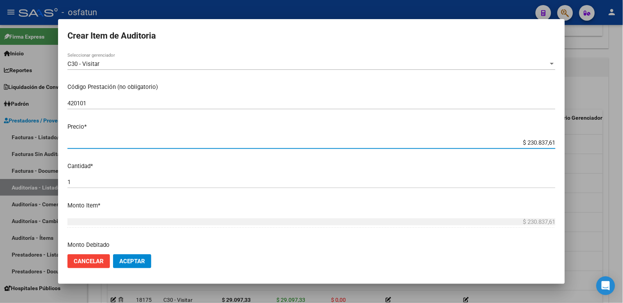
drag, startPoint x: 508, startPoint y: 140, endPoint x: 607, endPoint y: 146, distance: 99.1
click at [606, 145] on div "Crear Item de Auditoria 37620774 Nro Documento 23376207749 CUIL Afiliado Activo…" at bounding box center [311, 151] width 623 height 303
type input "$ 0,02"
type input "$ 0,20"
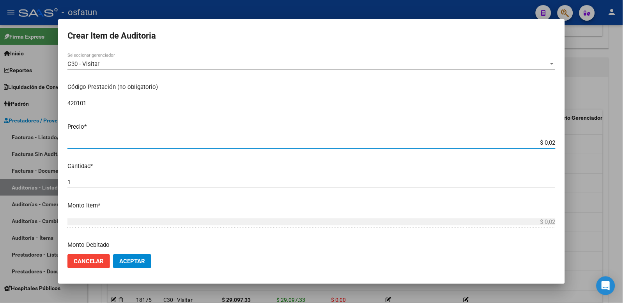
type input "$ 0,20"
type input "$ 2,00"
type input "$ 20,00"
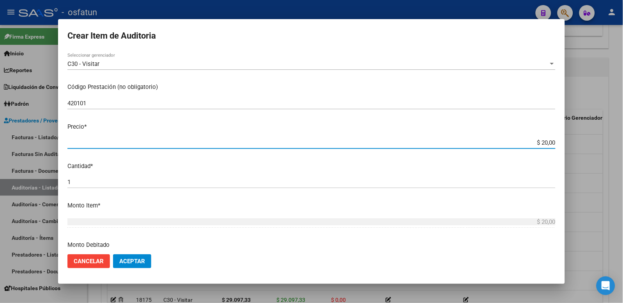
type input "$ 200,00"
type input "$ 2.000,00"
type input "$ 20.000,00"
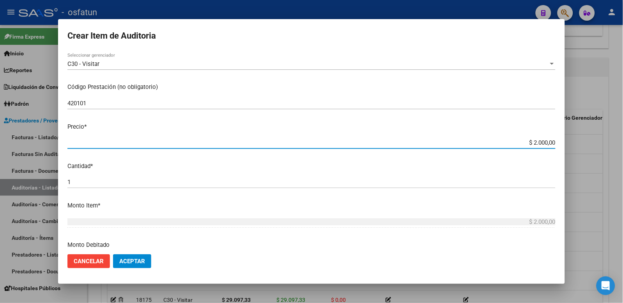
type input "$ 20.000,00"
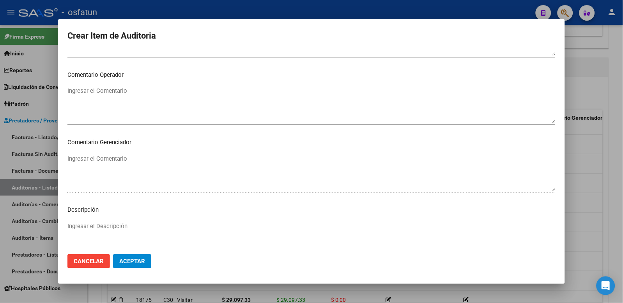
scroll to position [505, 0]
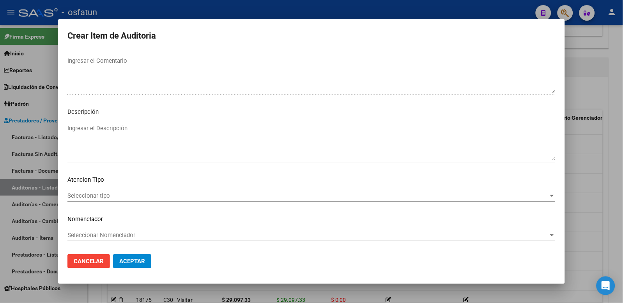
click at [135, 196] on span "Seleccionar tipo" at bounding box center [307, 195] width 481 height 7
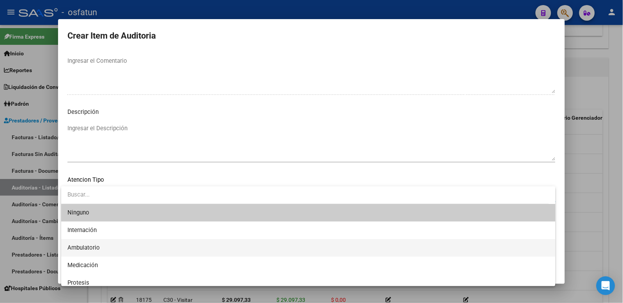
click at [118, 247] on span "Ambulatorio" at bounding box center [308, 248] width 482 height 18
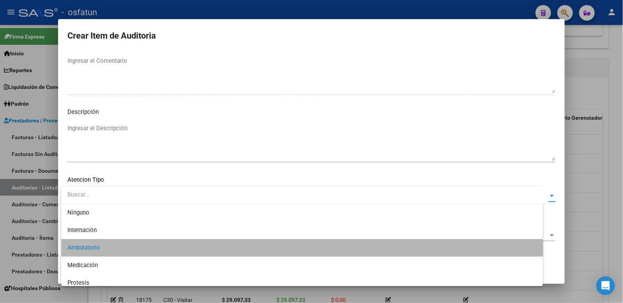
click at [116, 241] on div "Seleccionar Nomenclador Seleccionar Nomenclador" at bounding box center [311, 238] width 488 height 19
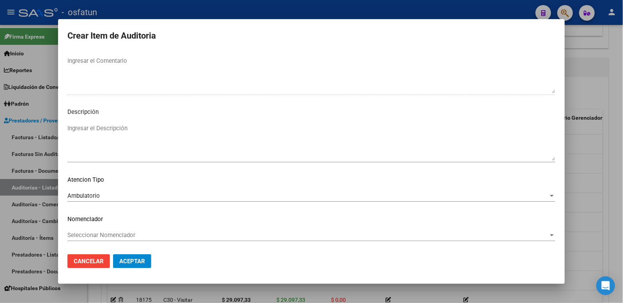
click at [116, 238] on span "Seleccionar Nomenclador" at bounding box center [307, 234] width 481 height 7
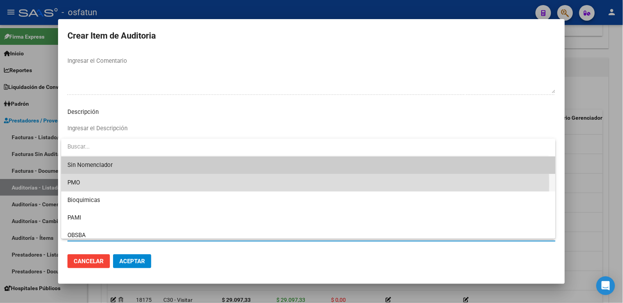
click at [99, 184] on span "PMO" at bounding box center [308, 183] width 482 height 18
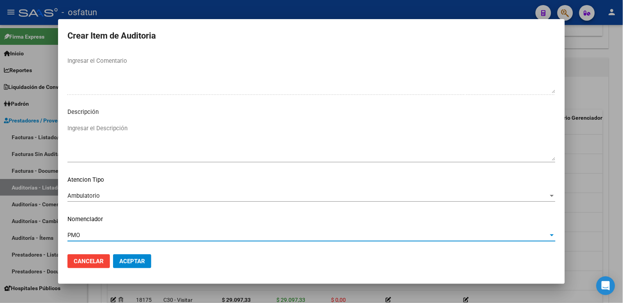
click at [140, 260] on span "Aceptar" at bounding box center [132, 261] width 26 height 7
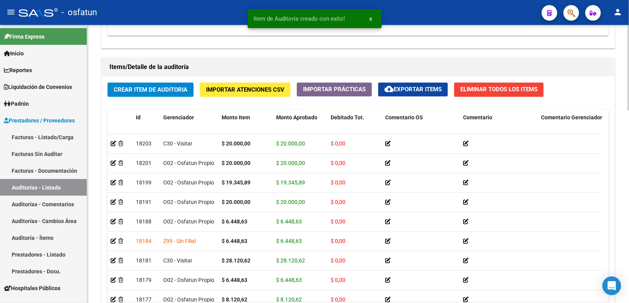
click at [181, 82] on div "Crear Item de Auditoria Importar Atenciones CSV Importar Prácticas cloud_downlo…" at bounding box center [358, 205] width 513 height 257
click at [183, 88] on span "Crear Item de Auditoria" at bounding box center [151, 89] width 74 height 7
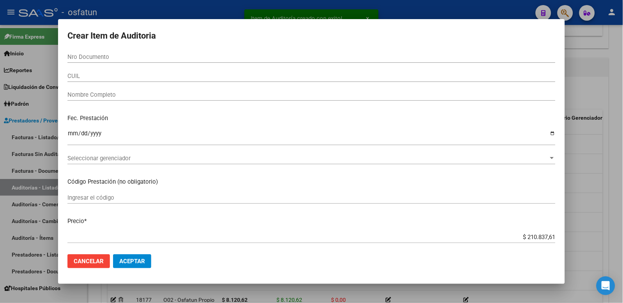
paste input "24635808"
type input "24635808"
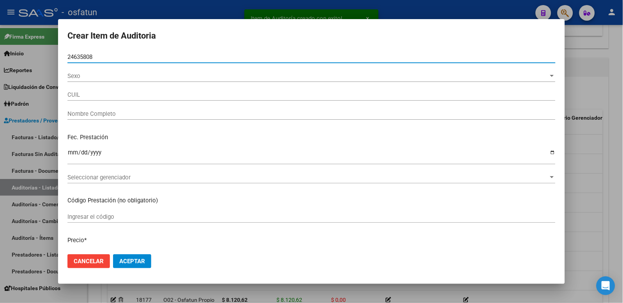
type input "20246358088"
type input "[PERSON_NAME] [PERSON_NAME]"
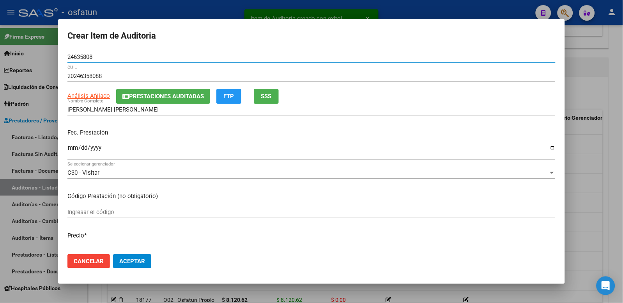
type input "24635808"
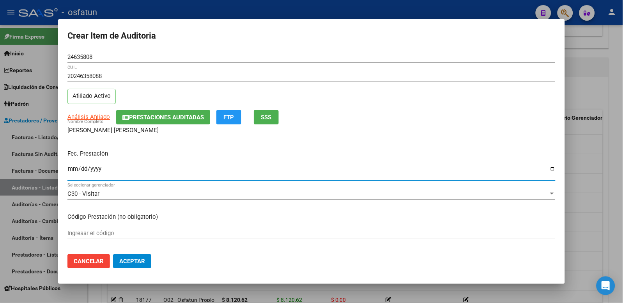
click at [72, 168] on input "Ingresar la fecha" at bounding box center [311, 172] width 488 height 12
type input "[DATE]"
click at [99, 230] on input "Ingresar el código" at bounding box center [311, 233] width 488 height 7
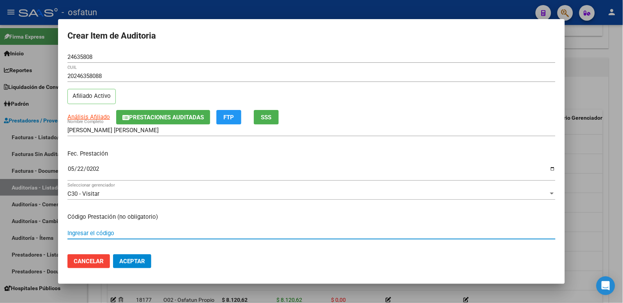
paste input "05.04"
type input "05.04"
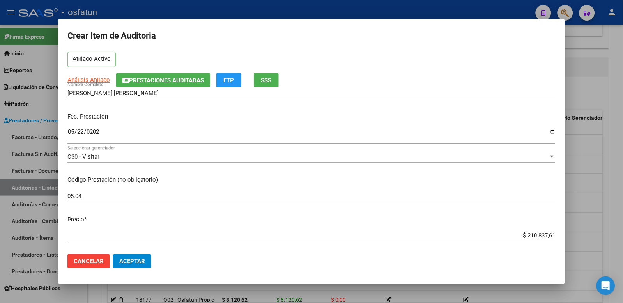
scroll to position [87, 0]
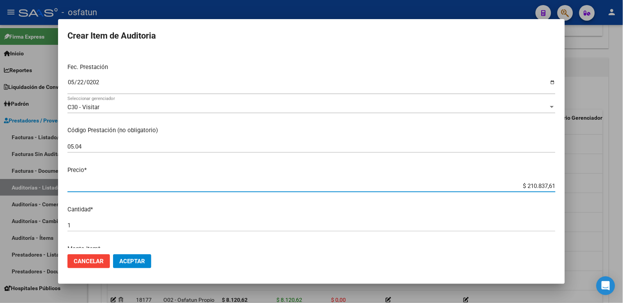
drag, startPoint x: 493, startPoint y: 185, endPoint x: 628, endPoint y: 185, distance: 135.6
click at [622, 185] on html "menu - osfatun person Firma Express Inicio Calendario SSS Instructivos Contacto…" at bounding box center [311, 151] width 623 height 303
paste input "16693,90"
type input "$ 16.693,90"
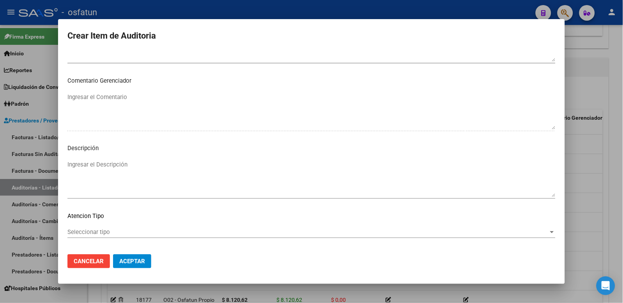
scroll to position [505, 0]
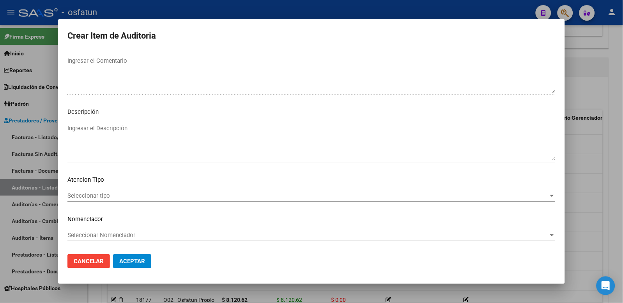
type input "$ 16.693,90"
click at [104, 196] on span "Seleccionar tipo" at bounding box center [307, 195] width 481 height 7
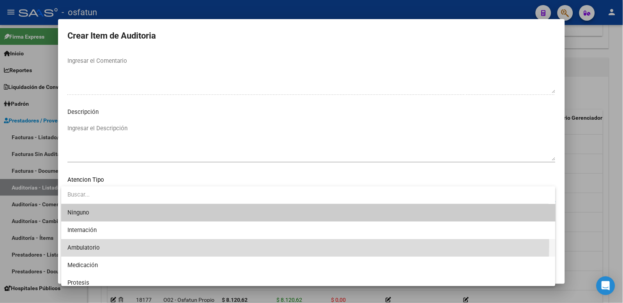
click at [102, 244] on span "Ambulatorio" at bounding box center [308, 248] width 482 height 18
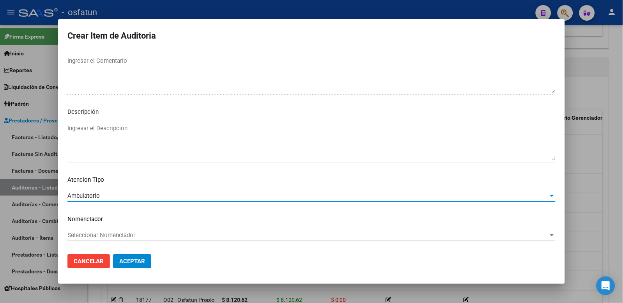
click at [102, 235] on span "Seleccionar Nomenclador" at bounding box center [307, 234] width 481 height 7
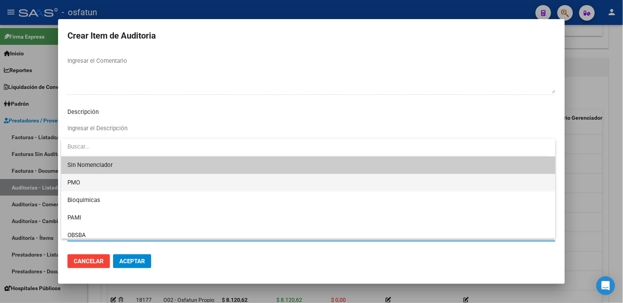
click at [83, 186] on span "PMO" at bounding box center [308, 183] width 482 height 18
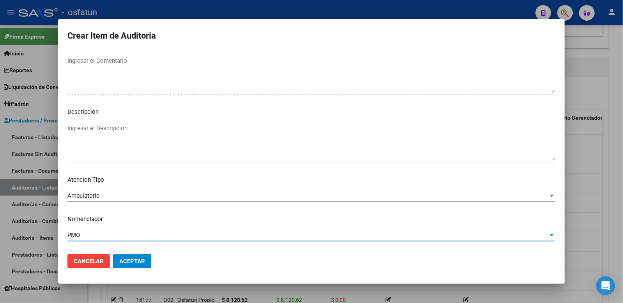
click at [121, 260] on span "Aceptar" at bounding box center [132, 261] width 26 height 7
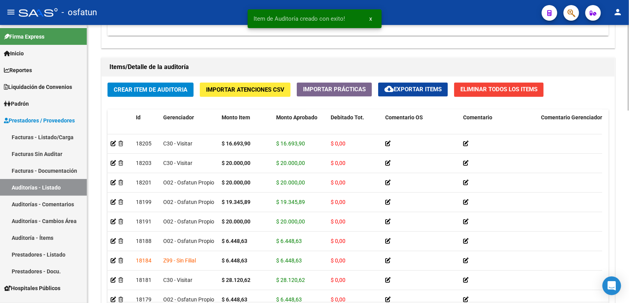
click at [173, 83] on button "Crear Item de Auditoria" at bounding box center [151, 90] width 86 height 14
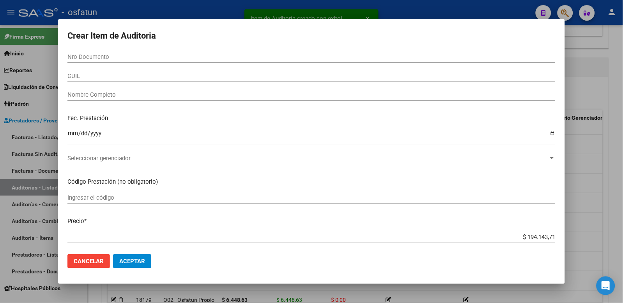
paste input "34921758"
type input "34921758"
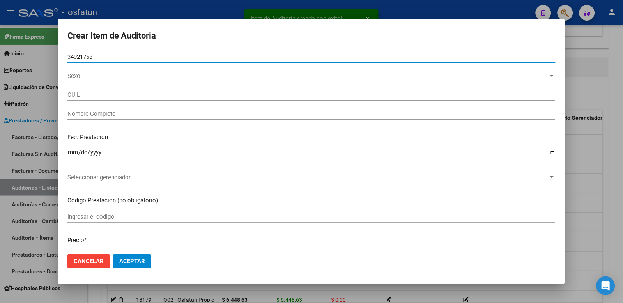
type input "23349217589"
type input "[PERSON_NAME]"
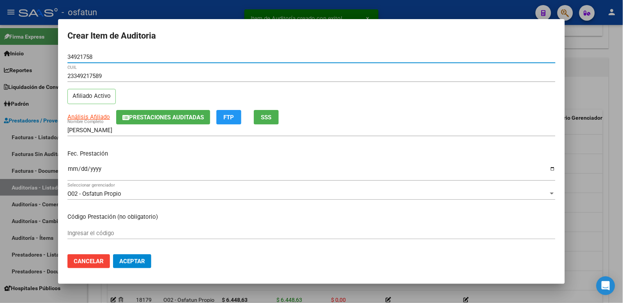
type input "34921758"
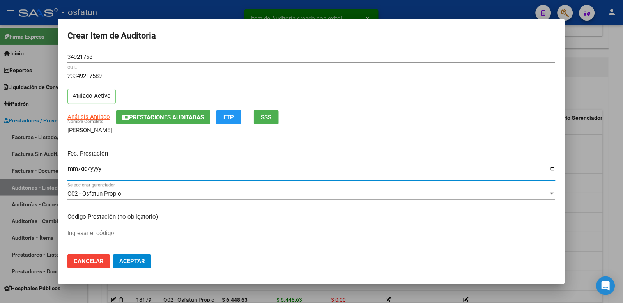
click at [76, 168] on input "Ingresar la fecha" at bounding box center [311, 172] width 488 height 12
type input "2025-05-22"
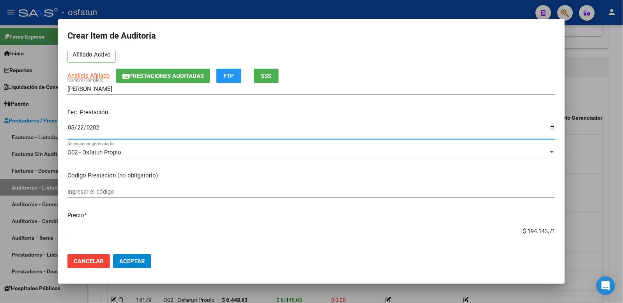
scroll to position [87, 0]
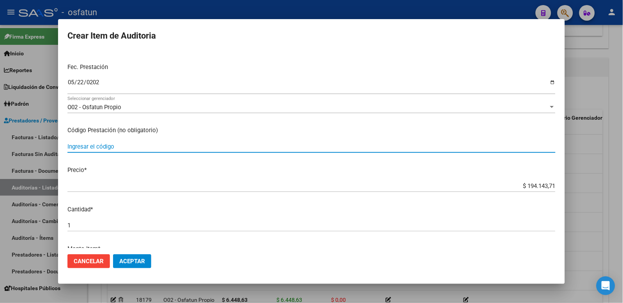
click at [150, 145] on input "Ingresar el código" at bounding box center [311, 146] width 488 height 7
type input "250103"
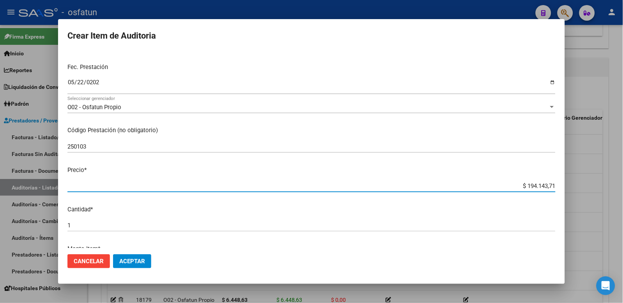
drag, startPoint x: 507, startPoint y: 183, endPoint x: 617, endPoint y: 181, distance: 109.9
click at [617, 181] on div "Crear Item de Auditoria 34921758 Nro Documento 23349217589 CUIL Afiliado Activo…" at bounding box center [311, 151] width 623 height 303
paste input "6448,63"
type input "$ 6.448,63"
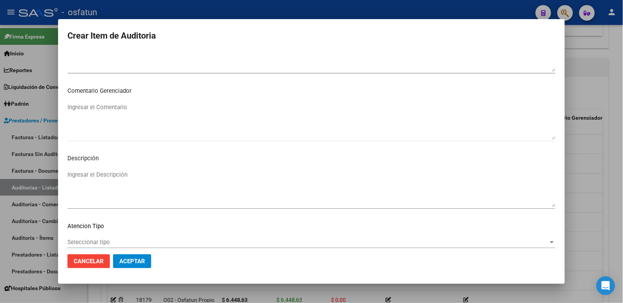
scroll to position [505, 0]
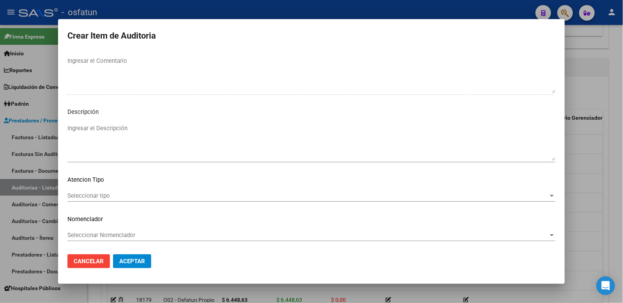
type input "$ 6.448,63"
click at [129, 185] on mat-dialog-content "34921758 Nro Documento 23349217589 CUIL Afiliado Activo Análisis Afiliado Prest…" at bounding box center [311, 149] width 507 height 197
click at [129, 190] on div "Seleccionar tipo Seleccionar tipo" at bounding box center [311, 196] width 488 height 12
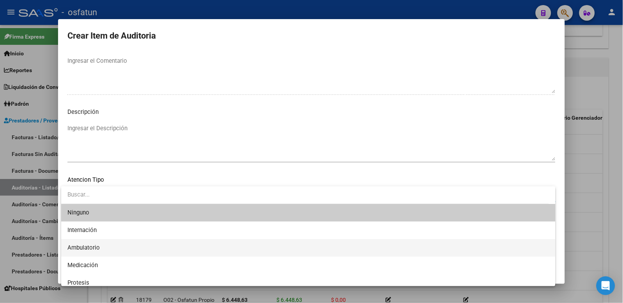
click at [113, 246] on span "Ambulatorio" at bounding box center [308, 248] width 482 height 18
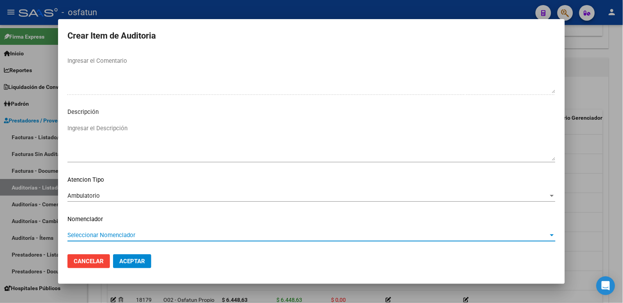
click at [116, 233] on span "Seleccionar Nomenclador" at bounding box center [307, 234] width 481 height 7
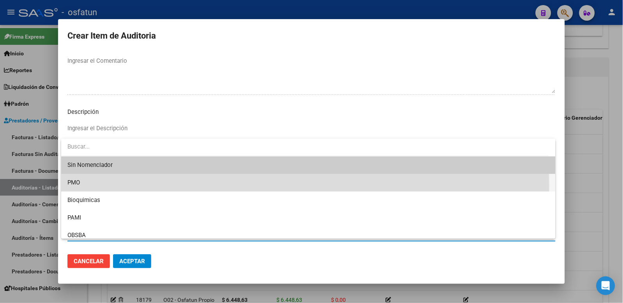
drag, startPoint x: 90, startPoint y: 186, endPoint x: 119, endPoint y: 241, distance: 61.7
click at [91, 187] on span "PMO" at bounding box center [308, 183] width 482 height 18
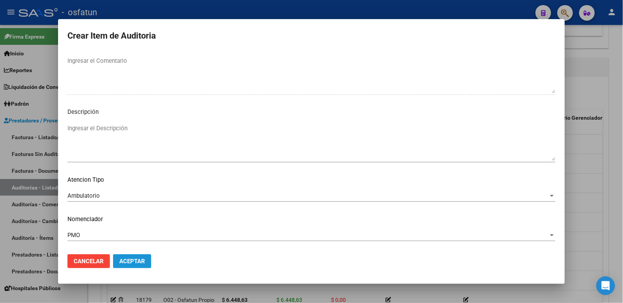
click at [123, 258] on span "Aceptar" at bounding box center [132, 261] width 26 height 7
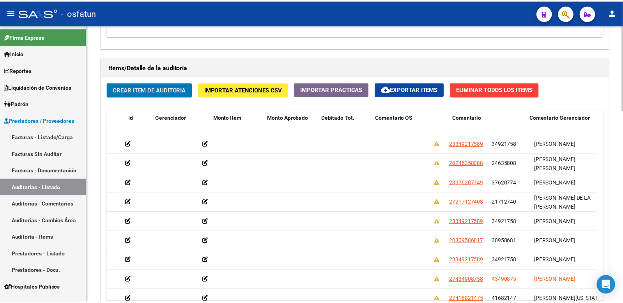
scroll to position [0, 0]
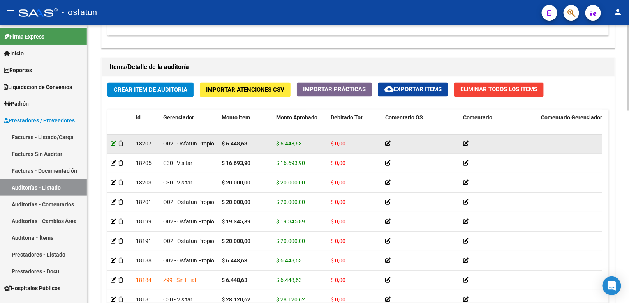
click at [115, 144] on icon at bounding box center [113, 143] width 5 height 5
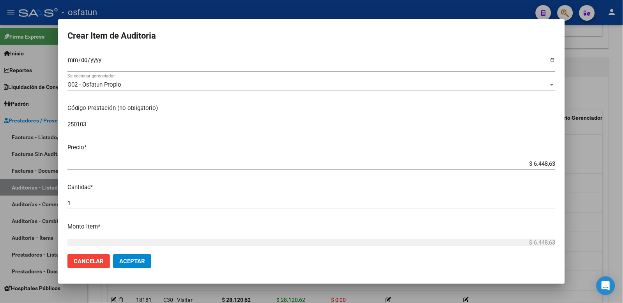
scroll to position [173, 0]
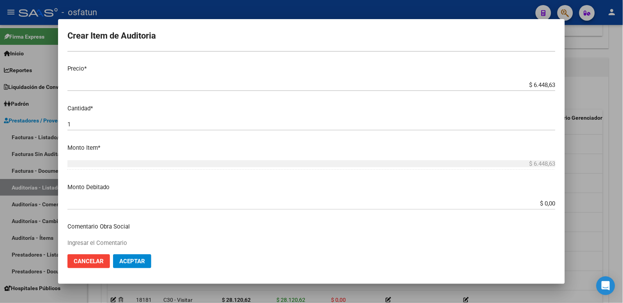
drag, startPoint x: 88, startPoint y: 127, endPoint x: 54, endPoint y: 123, distance: 34.9
click at [54, 123] on div "Crear Item de Auditoria 34921758 Nro Documento 23349217589 CUIL Afiliado Activo…" at bounding box center [311, 151] width 623 height 303
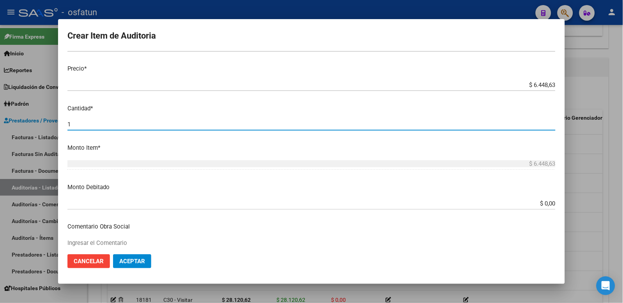
type input "2"
type input "$ 12.897,26"
type input "2"
click at [113, 254] on button "Aceptar" at bounding box center [132, 261] width 38 height 14
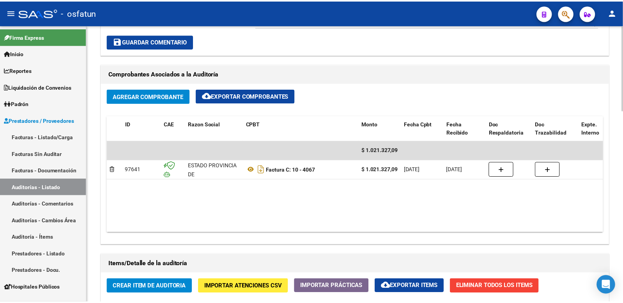
scroll to position [390, 0]
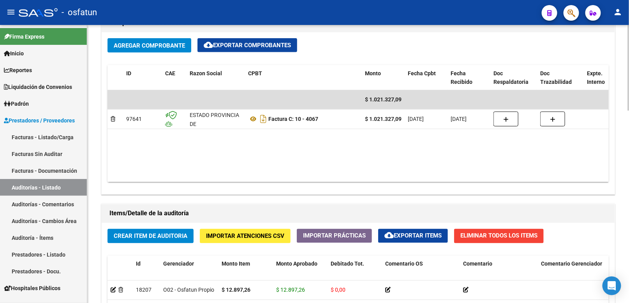
click at [159, 232] on button "Crear Item de Auditoria" at bounding box center [151, 236] width 86 height 14
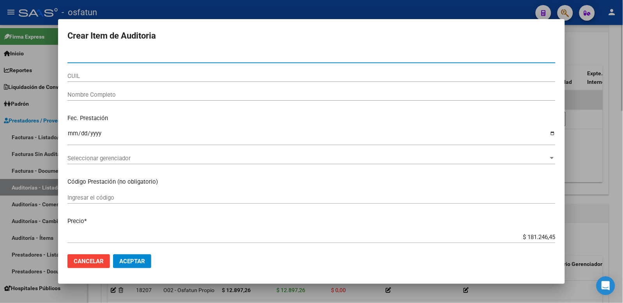
paste input "39172384"
type input "39172384"
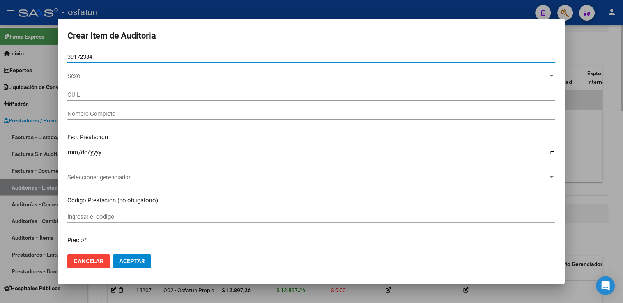
type input "27391723848"
type input "[PERSON_NAME]"
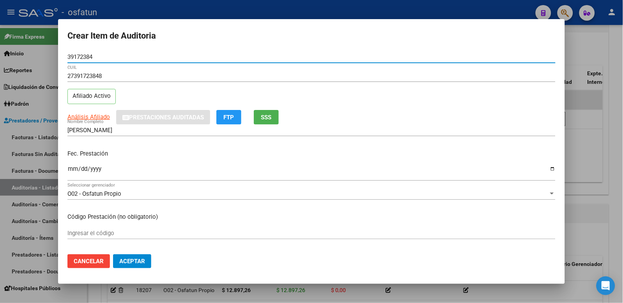
type input "39172384"
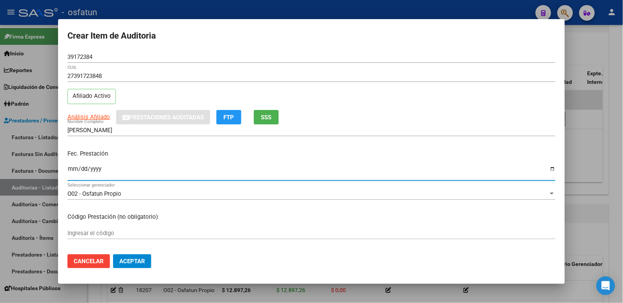
click at [68, 171] on input "Ingresar la fecha" at bounding box center [311, 172] width 488 height 12
type input "2025-05-23"
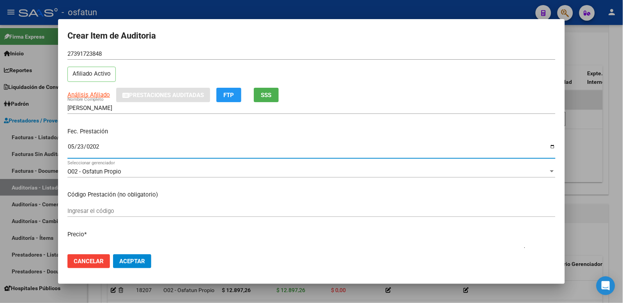
scroll to position [43, 0]
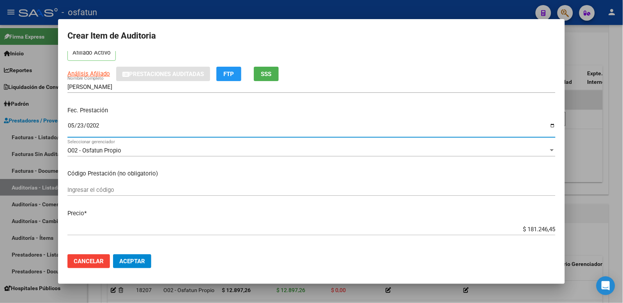
click at [139, 191] on input "Ingresar el código" at bounding box center [311, 189] width 488 height 7
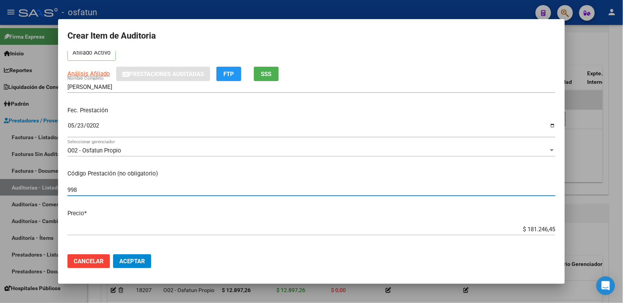
type input "998"
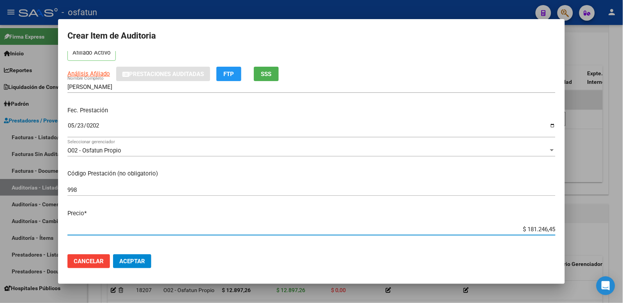
drag, startPoint x: 494, startPoint y: 228, endPoint x: 574, endPoint y: 237, distance: 80.0
click at [574, 238] on div "Crear Item de Auditoria 39172384 Nro Documento 27391723848 CUIL Afiliado Activo…" at bounding box center [311, 151] width 623 height 303
paste input "49024,43"
type input "$ 49.024,43"
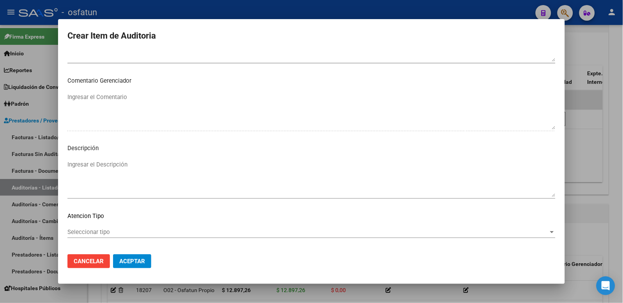
scroll to position [505, 0]
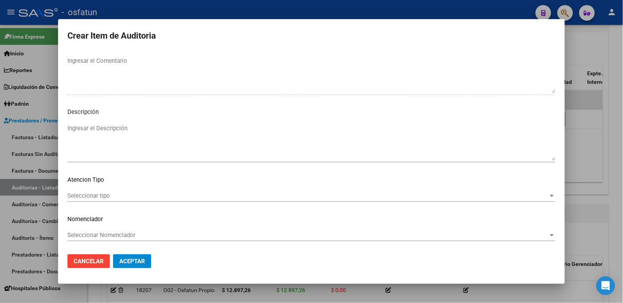
type input "$ 49.024,43"
click at [151, 200] on div "Seleccionar tipo Seleccionar tipo" at bounding box center [311, 196] width 488 height 12
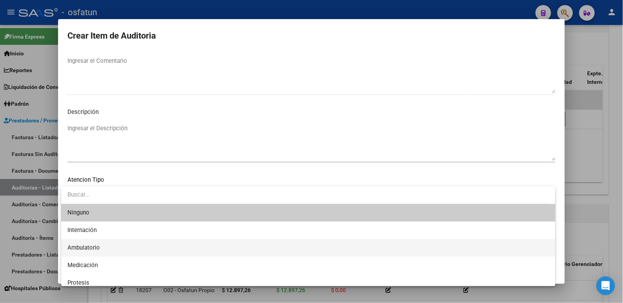
click at [126, 248] on span "Ambulatorio" at bounding box center [308, 248] width 482 height 18
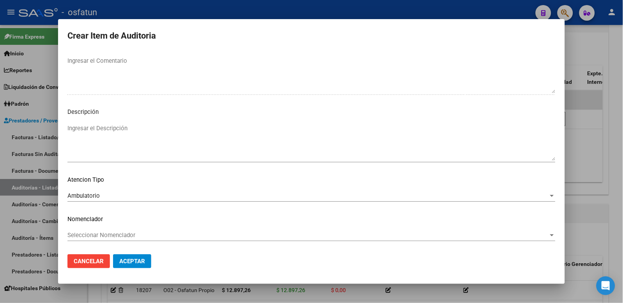
click at [122, 240] on div "Seleccionar Nomenclador Seleccionar Nomenclador" at bounding box center [311, 235] width 488 height 12
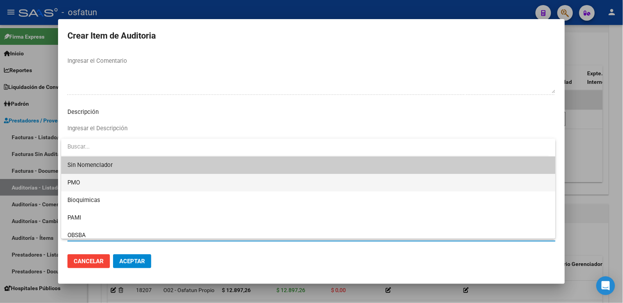
click at [92, 185] on span "PMO" at bounding box center [308, 183] width 482 height 18
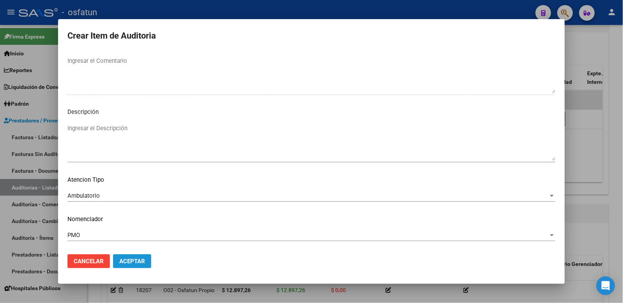
click at [134, 262] on span "Aceptar" at bounding box center [132, 261] width 26 height 7
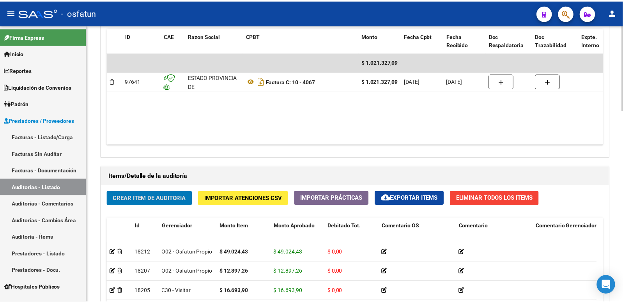
scroll to position [476, 0]
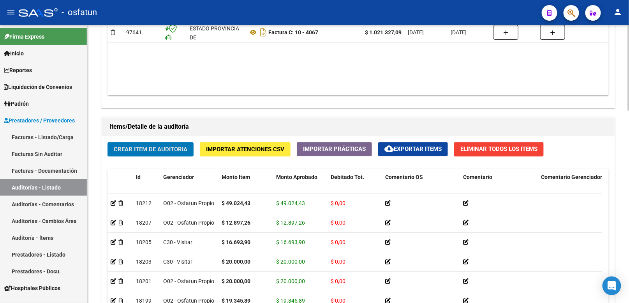
click at [177, 152] on span "Crear Item de Auditoria" at bounding box center [151, 149] width 74 height 7
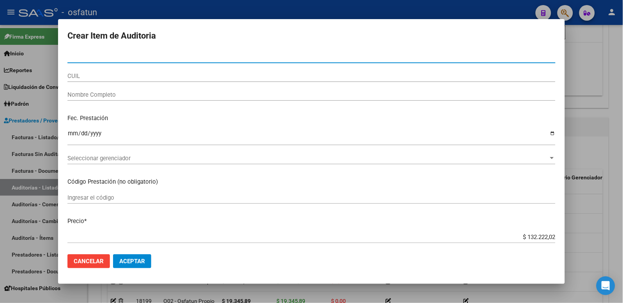
paste input "28357368"
type input "28357368"
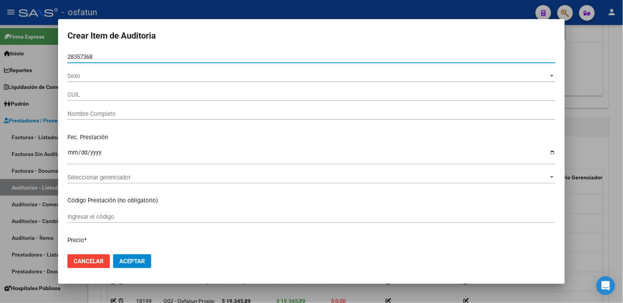
type input "20283573681"
type input "[PERSON_NAME]"
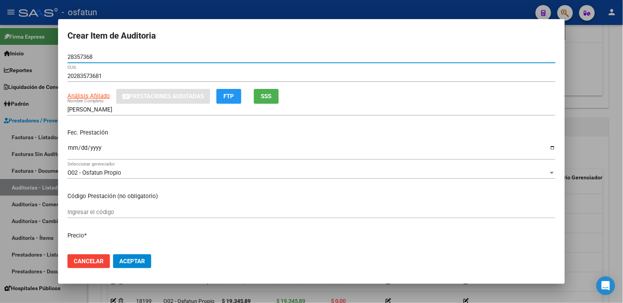
type input "28357368"
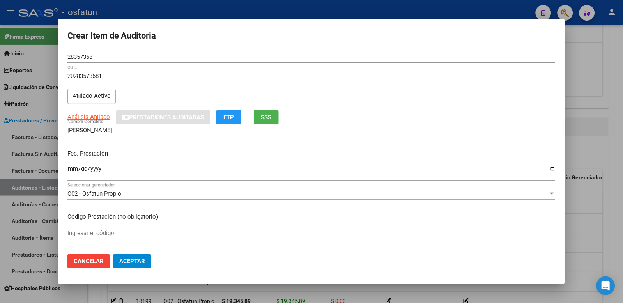
click at [74, 164] on div "Ingresar la fecha" at bounding box center [311, 172] width 488 height 17
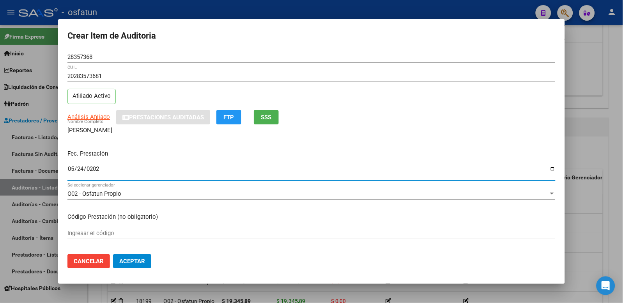
type input "2025-05-24"
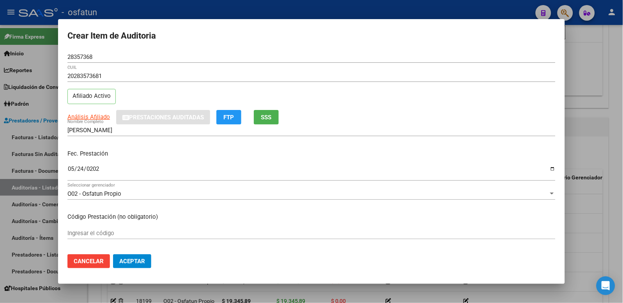
click at [125, 229] on div "Ingresar el código" at bounding box center [311, 233] width 488 height 12
paste input "MED-707"
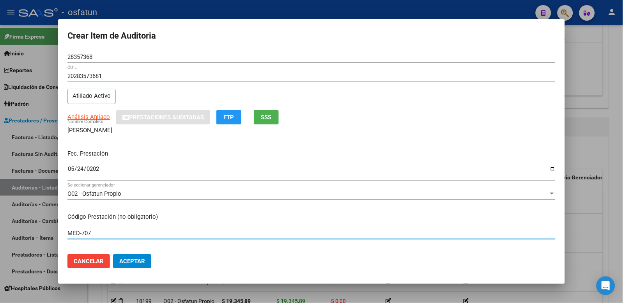
scroll to position [130, 0]
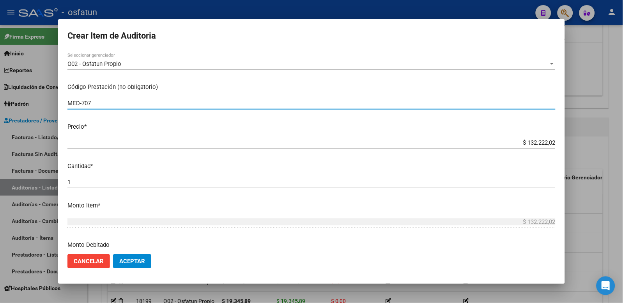
type input "MED-707"
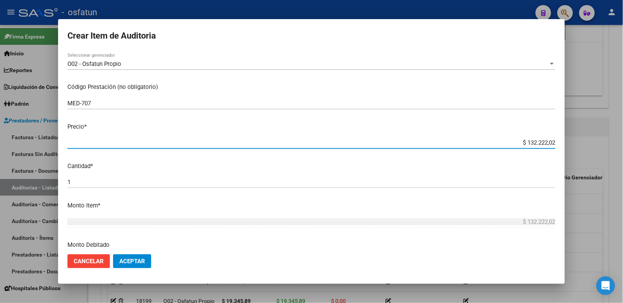
drag, startPoint x: 517, startPoint y: 141, endPoint x: 569, endPoint y: 136, distance: 52.0
click at [569, 136] on div "Crear Item de Auditoria 28357368 Nro Documento 20283573681 CUIL Afiliado Activo…" at bounding box center [311, 151] width 623 height 303
paste input "3373,33"
type input "$ 3.373,33"
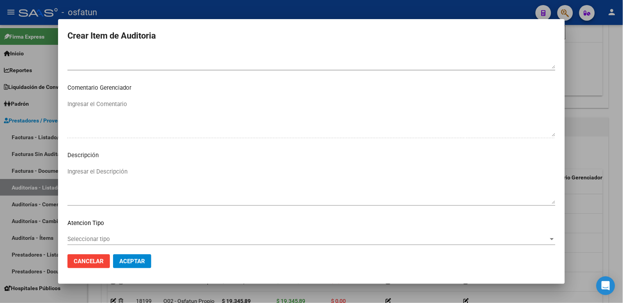
scroll to position [505, 0]
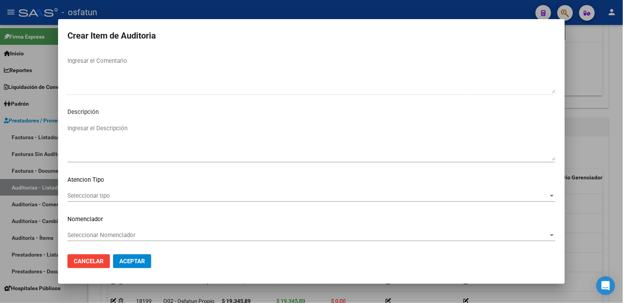
type input "$ 3.373,33"
click at [101, 198] on span "Seleccionar tipo" at bounding box center [307, 195] width 481 height 7
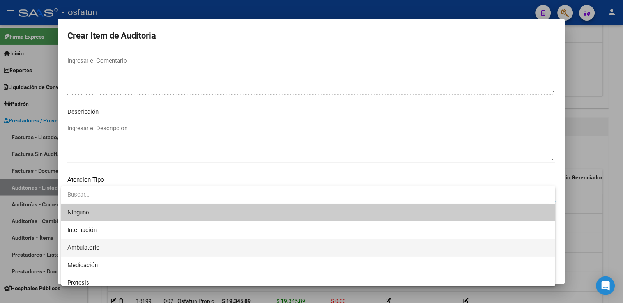
click at [104, 250] on span "Ambulatorio" at bounding box center [308, 248] width 482 height 18
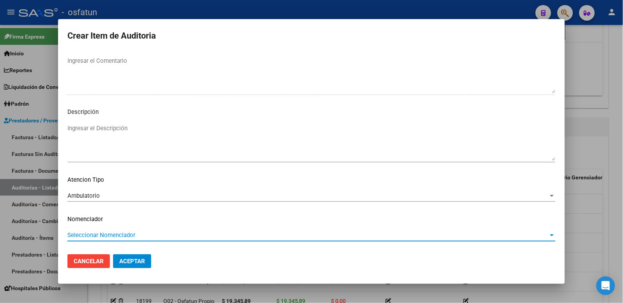
click at [106, 236] on span "Seleccionar Nomenclador" at bounding box center [307, 234] width 481 height 7
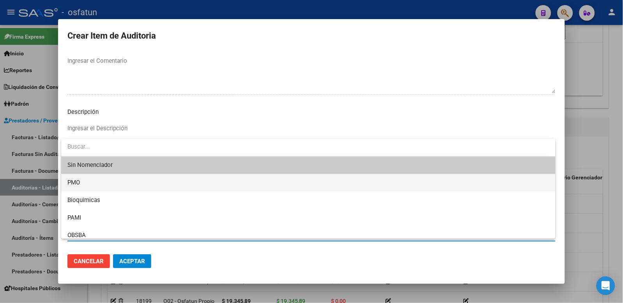
click at [106, 189] on span "PMO" at bounding box center [308, 183] width 482 height 18
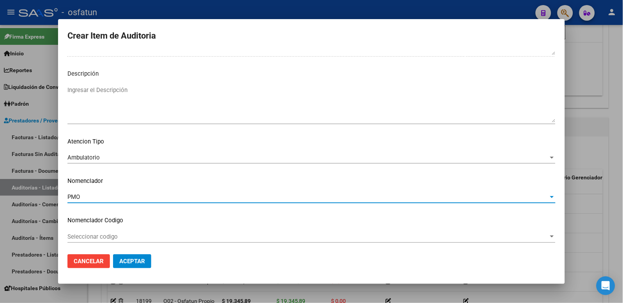
scroll to position [544, 0]
click at [135, 259] on span "Aceptar" at bounding box center [132, 261] width 26 height 7
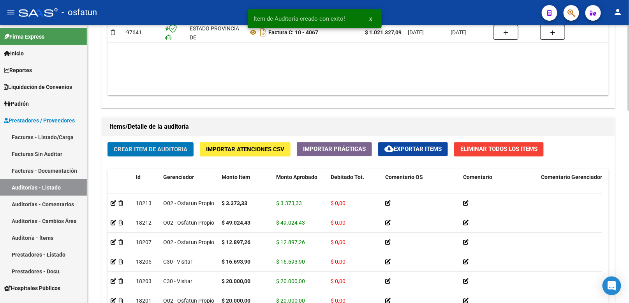
click at [152, 160] on div "Crear Item de Auditoria Importar Atenciones CSV Importar Prácticas cloud_downlo…" at bounding box center [358, 264] width 513 height 257
click at [151, 155] on button "Crear Item de Auditoria" at bounding box center [151, 149] width 86 height 14
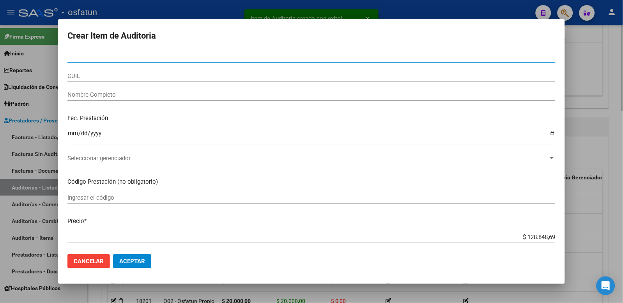
paste input "55842593"
type input "55842593"
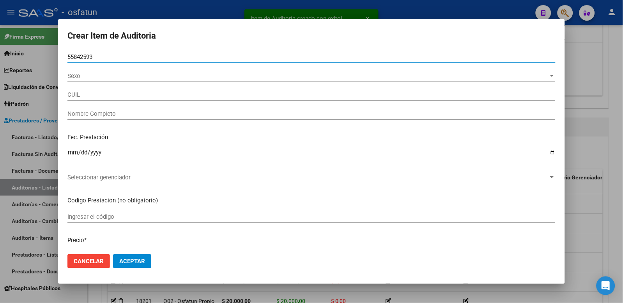
type input "27558425933"
type input "[PERSON_NAME] [PERSON_NAME]"
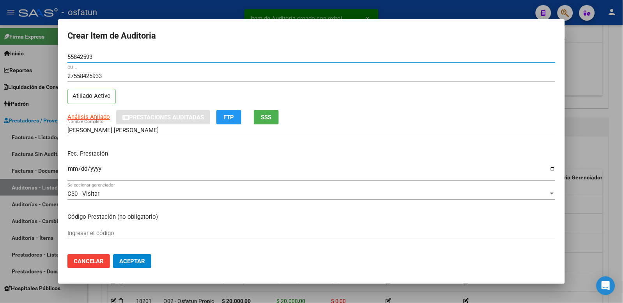
type input "55842593"
click at [71, 170] on input "Ingresar la fecha" at bounding box center [311, 172] width 488 height 12
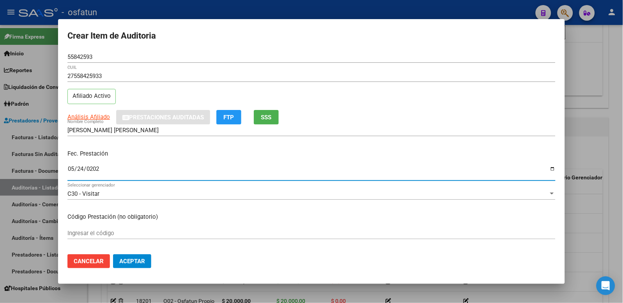
type input "2025-05-24"
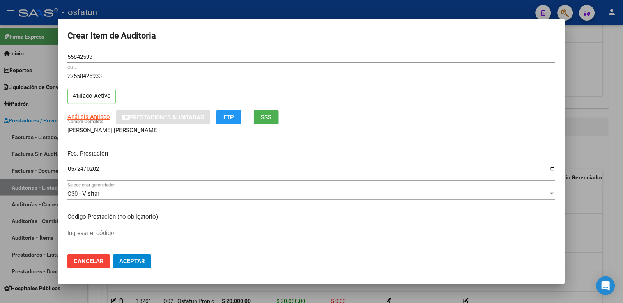
click at [135, 224] on mat-dialog-content "55842593 Nro Documento 27558425933 CUIL Afiliado Activo Análisis Afiliado Prest…" at bounding box center [311, 149] width 507 height 197
click at [135, 229] on div "Ingresar el código" at bounding box center [311, 233] width 488 height 12
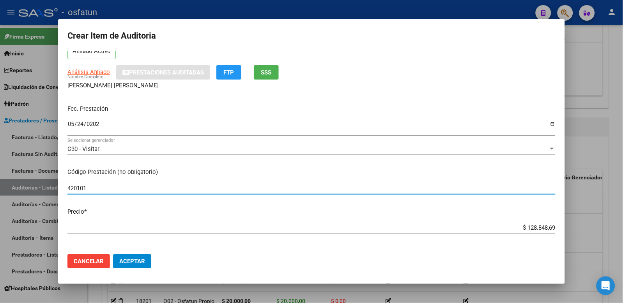
scroll to position [130, 0]
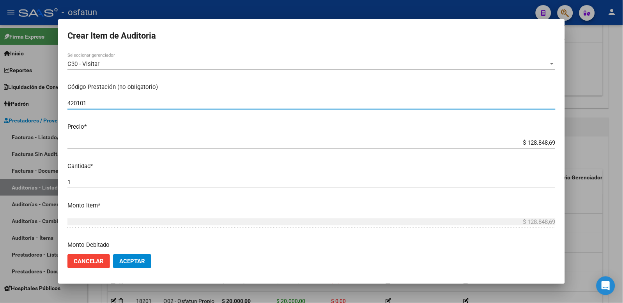
type input "420101"
drag, startPoint x: 475, startPoint y: 142, endPoint x: 686, endPoint y: 106, distance: 213.5
click at [622, 106] on html "menu - osfatun person Firma Express Inicio Calendario SSS Instructivos Contacto…" at bounding box center [311, 151] width 623 height 303
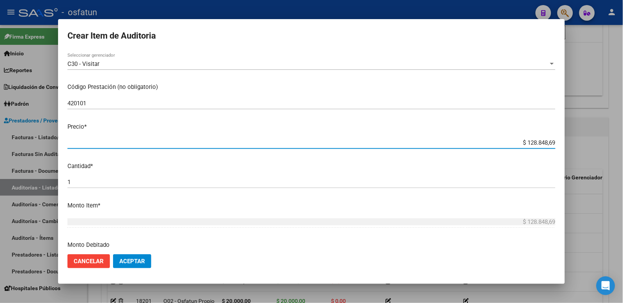
type input "$ 0,02"
type input "$ 0,20"
type input "$ 2,00"
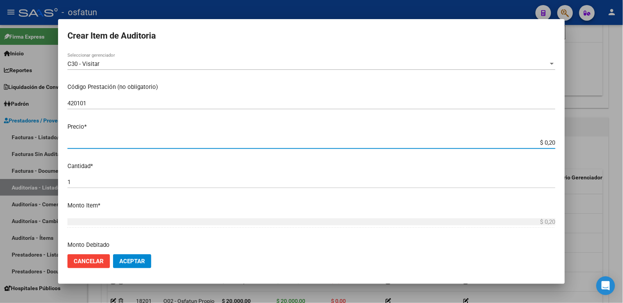
type input "$ 2,00"
type input "$ 20,00"
type input "$ 200,00"
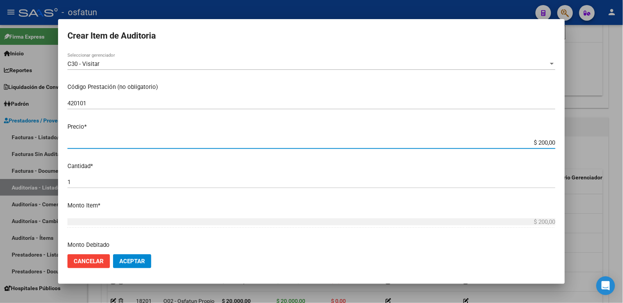
type input "$ 2.000,00"
type input "$ 20.000,00"
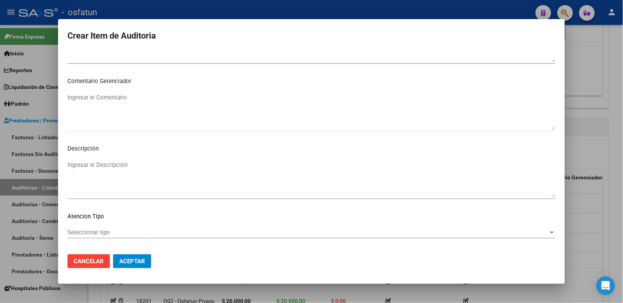
scroll to position [505, 0]
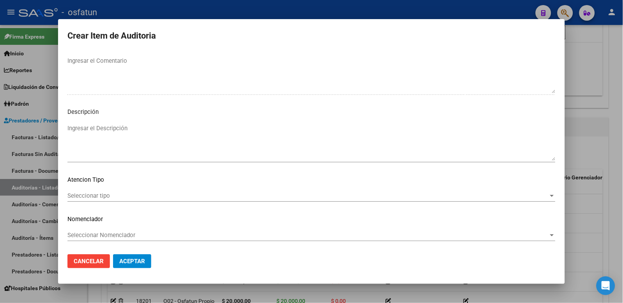
click at [90, 195] on span "Seleccionar tipo" at bounding box center [307, 195] width 481 height 7
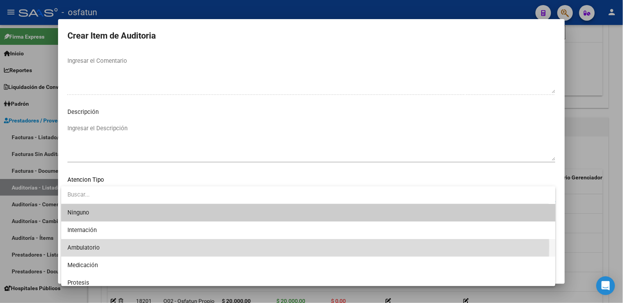
click at [110, 246] on span "Ambulatorio" at bounding box center [308, 248] width 482 height 18
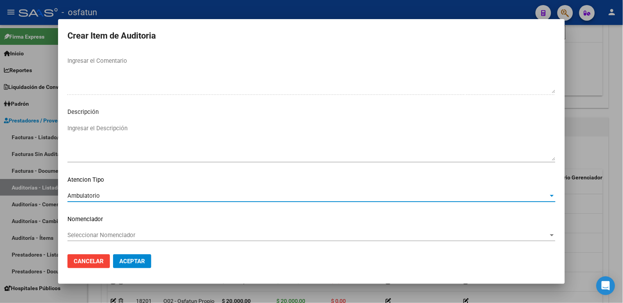
click at [111, 242] on div "Seleccionar Nomenclador Seleccionar Nomenclador" at bounding box center [311, 238] width 488 height 19
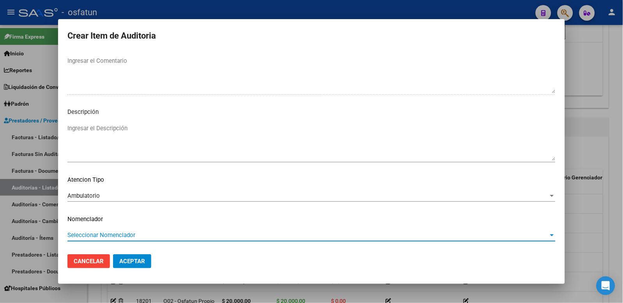
click at [111, 234] on span "Seleccionar Nomenclador" at bounding box center [307, 234] width 481 height 7
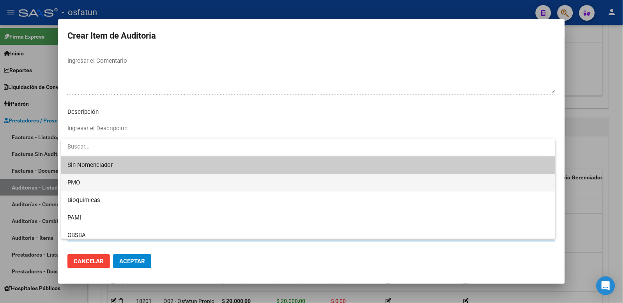
click at [92, 189] on span "PMO" at bounding box center [308, 183] width 482 height 18
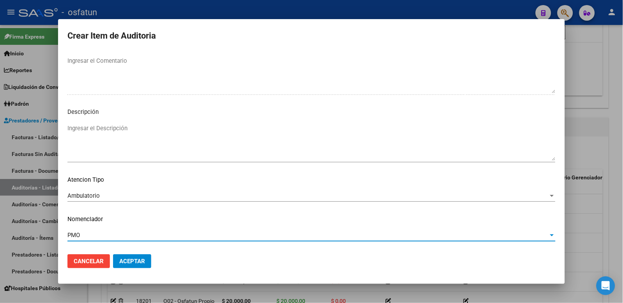
click at [144, 259] on span "Aceptar" at bounding box center [132, 261] width 26 height 7
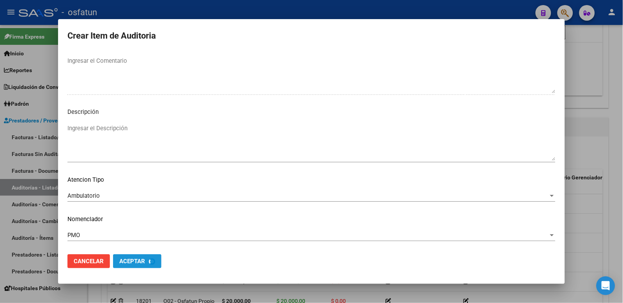
scroll to position [544, 0]
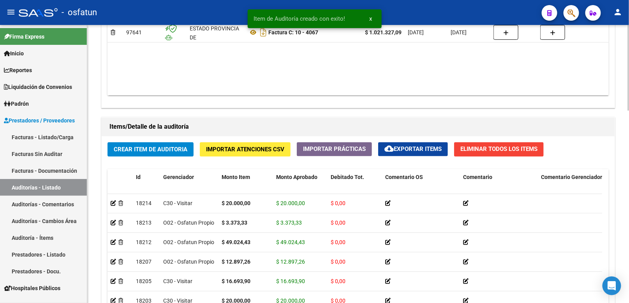
click at [169, 143] on button "Crear Item de Auditoria" at bounding box center [151, 149] width 86 height 14
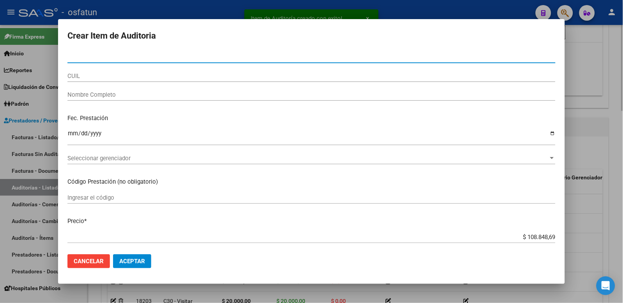
paste input "34921758"
type input "34921758"
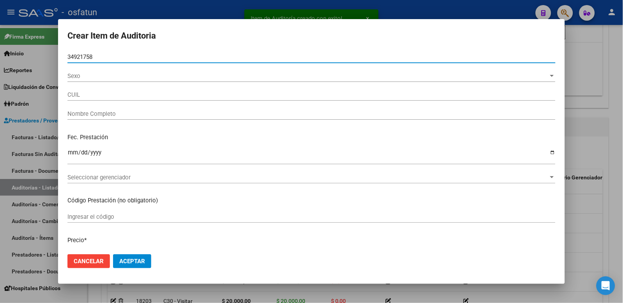
type input "23349217589"
type input "[PERSON_NAME]"
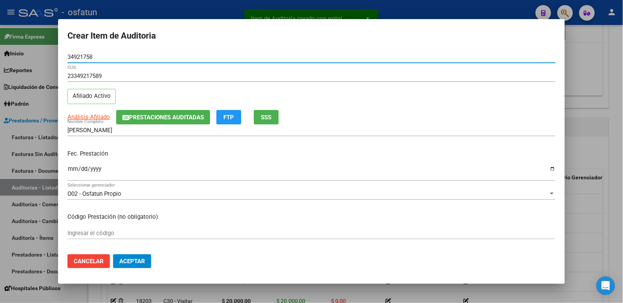
type input "34921758"
click at [78, 173] on input "Ingresar la fecha" at bounding box center [311, 172] width 488 height 12
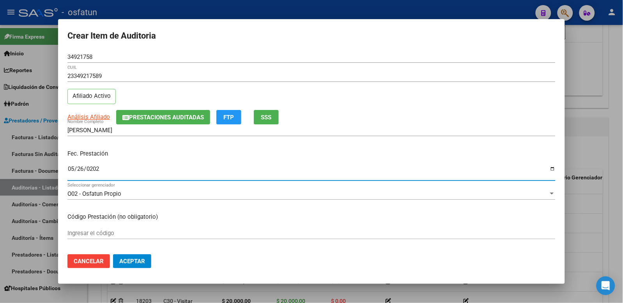
type input "2025-05-26"
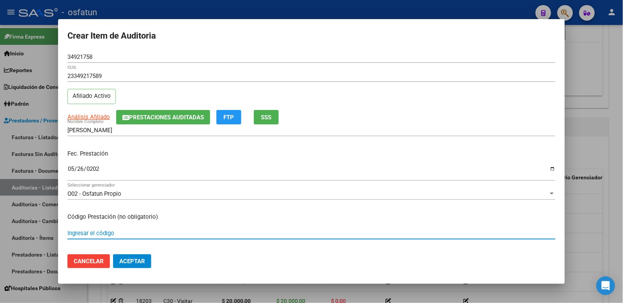
click at [119, 229] on div "Ingresar el código" at bounding box center [311, 233] width 488 height 12
type input "250103"
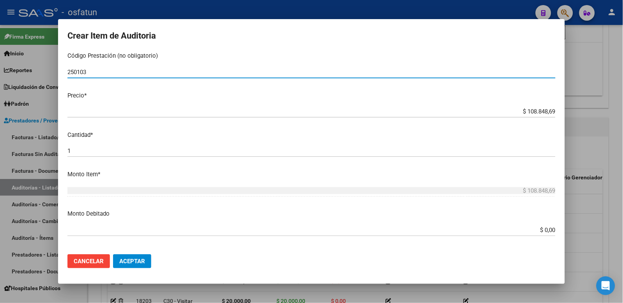
scroll to position [173, 0]
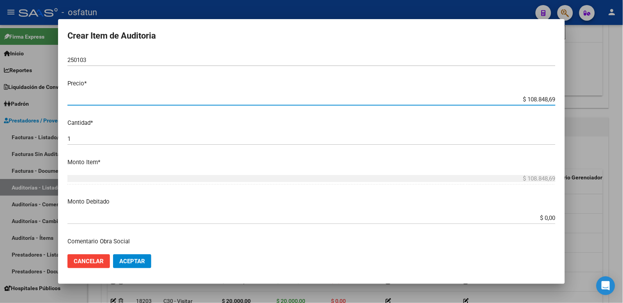
drag, startPoint x: 512, startPoint y: 102, endPoint x: 570, endPoint y: 94, distance: 59.4
click at [570, 94] on div "Crear Item de Auditoria 34921758 Nro Documento 23349217589 CUIL Afiliado Activo…" at bounding box center [311, 151] width 623 height 303
type input "$ 0,05"
type input "$ 0,52"
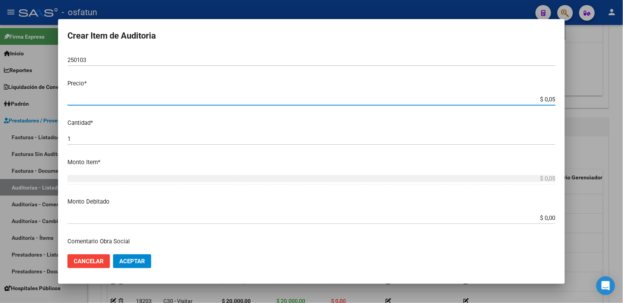
type input "$ 0,52"
type input "$ 5,22"
type input "$ 52,24"
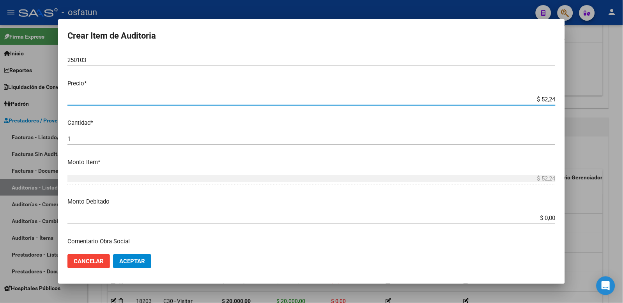
type input "$ 522,43"
type input "$ 5.224,31"
type input "$ 52.243,15"
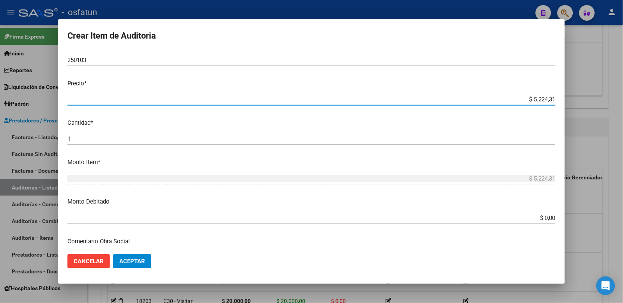
type input "$ 52.243,15"
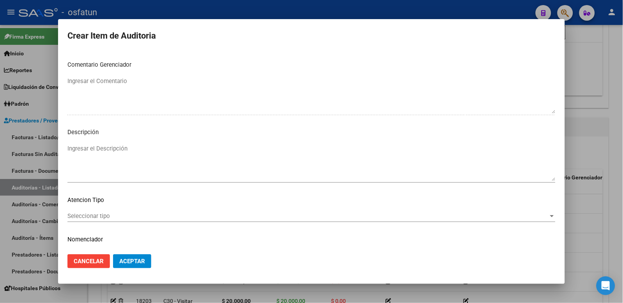
scroll to position [505, 0]
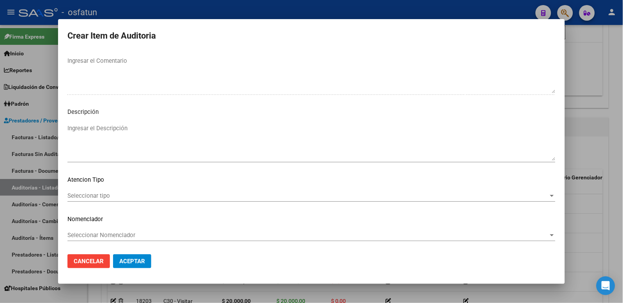
click at [114, 202] on div "Seleccionar tipo Seleccionar tipo" at bounding box center [311, 199] width 488 height 19
click at [115, 194] on span "Seleccionar tipo" at bounding box center [307, 195] width 481 height 7
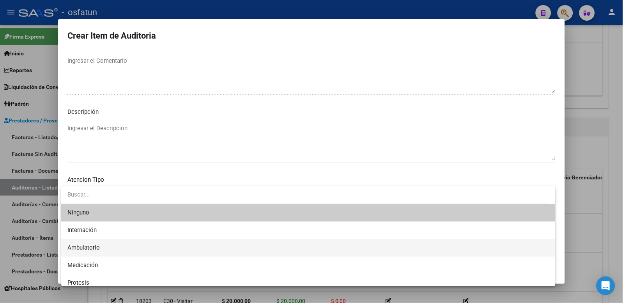
click at [101, 251] on span "Ambulatorio" at bounding box center [308, 248] width 482 height 18
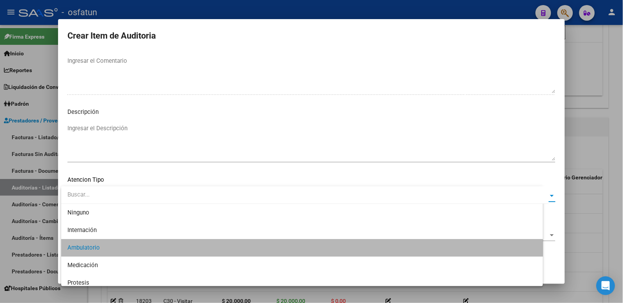
click at [108, 231] on span "Seleccionar Nomenclador" at bounding box center [307, 234] width 481 height 7
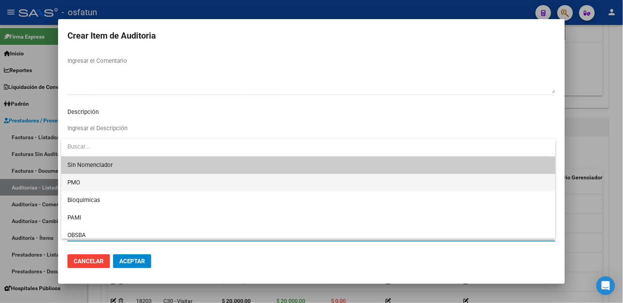
drag, startPoint x: 101, startPoint y: 189, endPoint x: 115, endPoint y: 215, distance: 29.6
click at [101, 189] on span "PMO" at bounding box center [308, 183] width 482 height 18
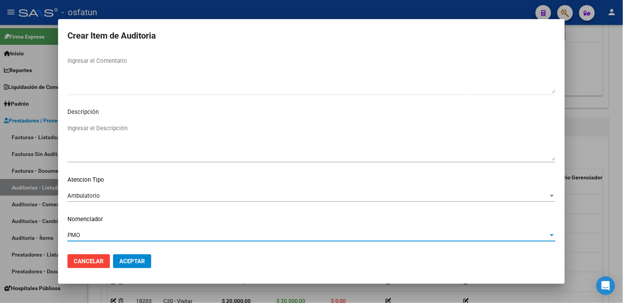
click at [130, 259] on span "Aceptar" at bounding box center [132, 261] width 26 height 7
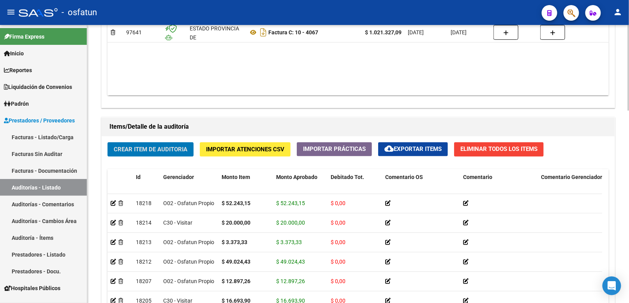
click at [161, 148] on div "Crear Item de Auditoria Importar Atenciones CSV Importar Prácticas cloud_downlo…" at bounding box center [358, 264] width 513 height 257
click at [161, 148] on span "Crear Item de Auditoria" at bounding box center [151, 149] width 74 height 7
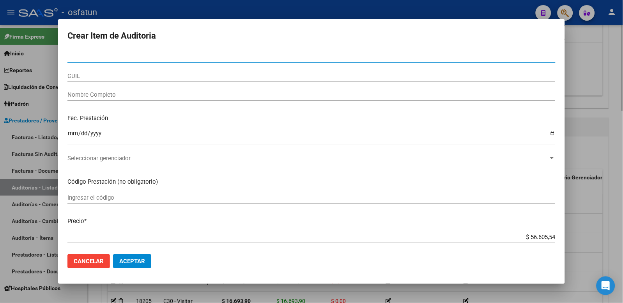
paste input "96425969"
type input "96425969"
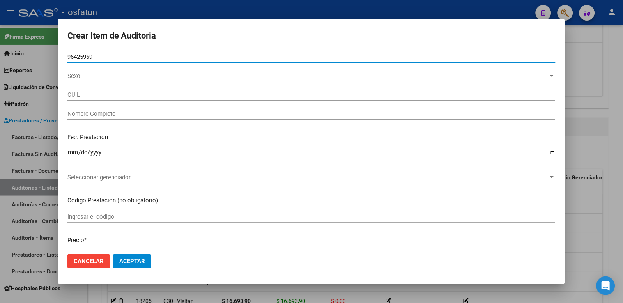
type input "27964259696"
type input "[PERSON_NAME] [PERSON_NAME]"
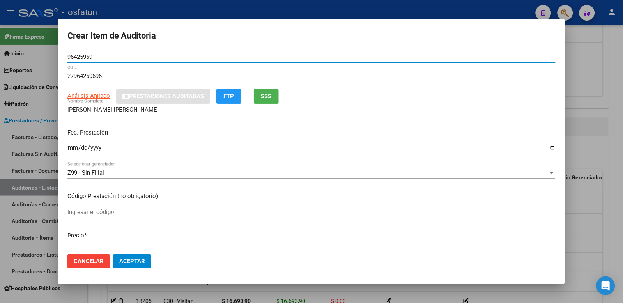
type input "96425969"
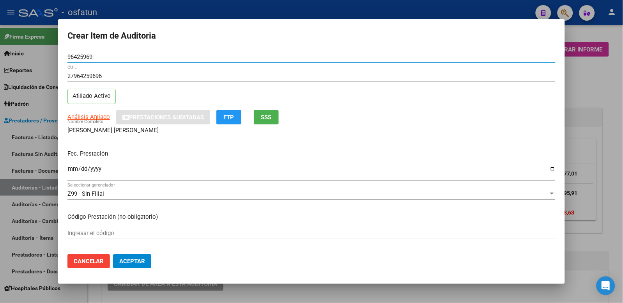
scroll to position [476, 0]
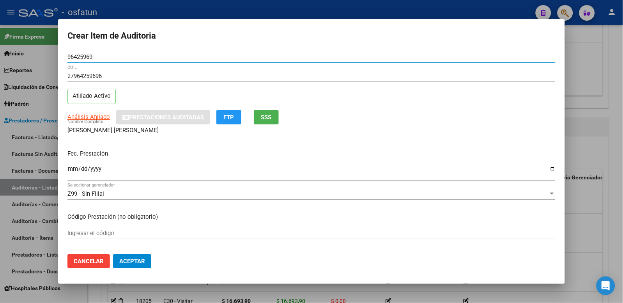
click at [71, 164] on div "Ingresar la fecha" at bounding box center [311, 172] width 488 height 17
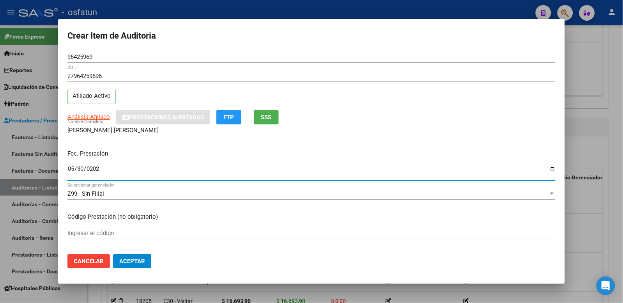
type input "[DATE]"
click at [96, 235] on input "Ingresar el código" at bounding box center [311, 233] width 488 height 7
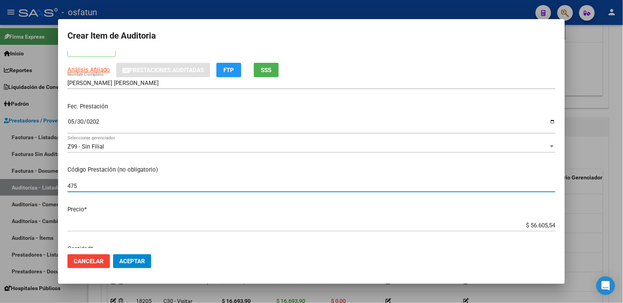
scroll to position [87, 0]
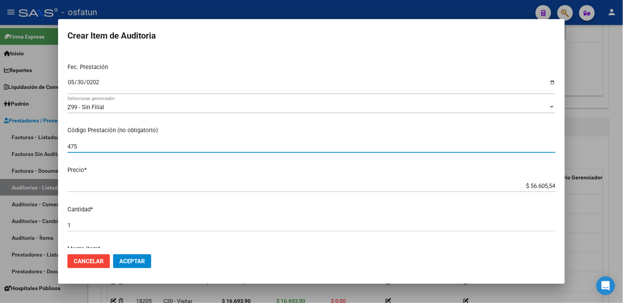
type input "475"
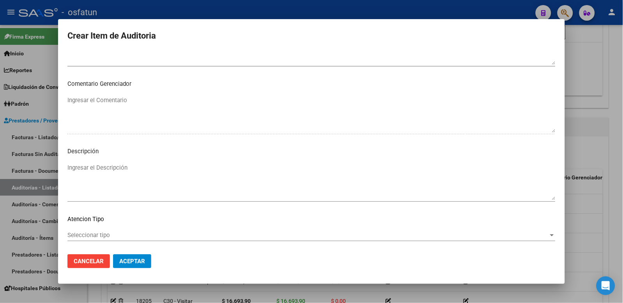
scroll to position [505, 0]
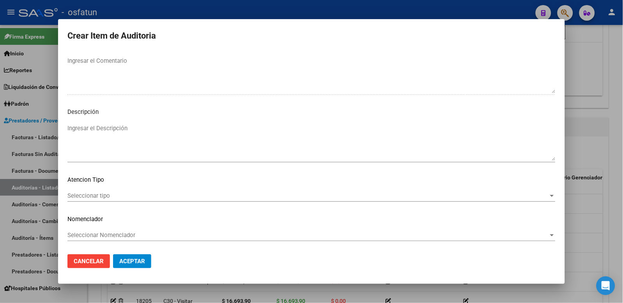
click at [169, 191] on div "Seleccionar tipo Seleccionar tipo" at bounding box center [311, 196] width 488 height 12
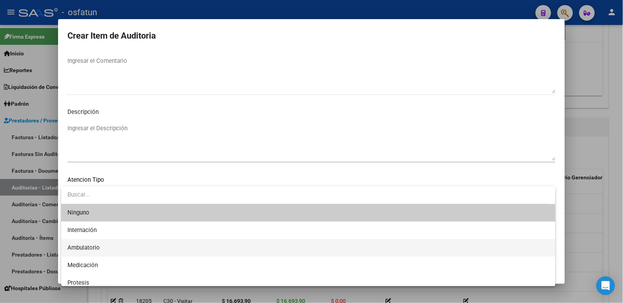
click at [106, 246] on span "Ambulatorio" at bounding box center [308, 248] width 482 height 18
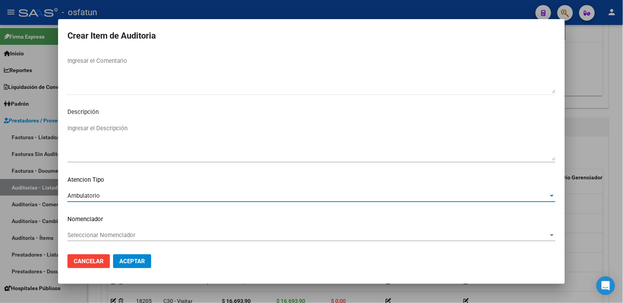
click at [108, 234] on span "Seleccionar Nomenclador" at bounding box center [307, 234] width 481 height 7
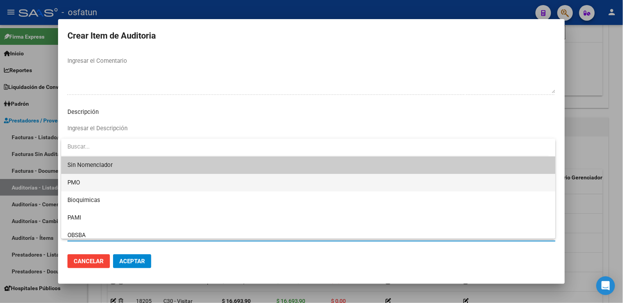
click at [96, 185] on span "PMO" at bounding box center [308, 183] width 482 height 18
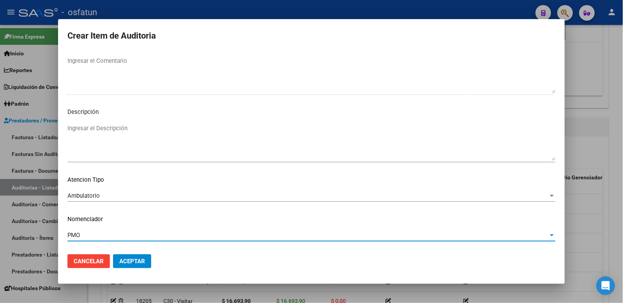
click at [138, 263] on span "Aceptar" at bounding box center [132, 261] width 26 height 7
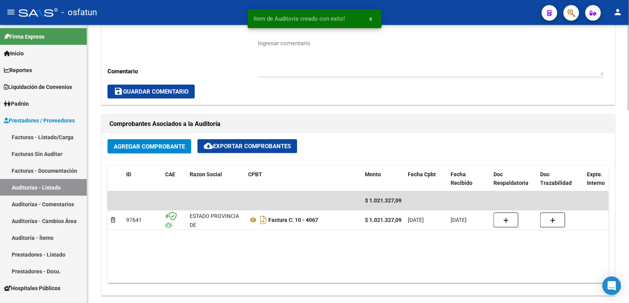
scroll to position [346, 0]
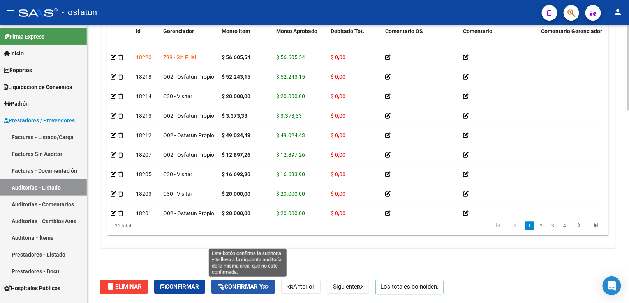
click at [275, 282] on button "Confirmar y" at bounding box center [244, 286] width 64 height 14
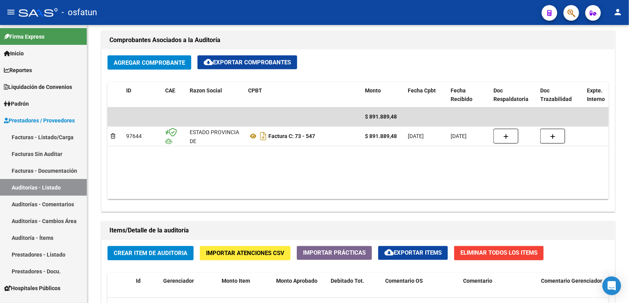
scroll to position [320, 0]
